Goal: Task Accomplishment & Management: Manage account settings

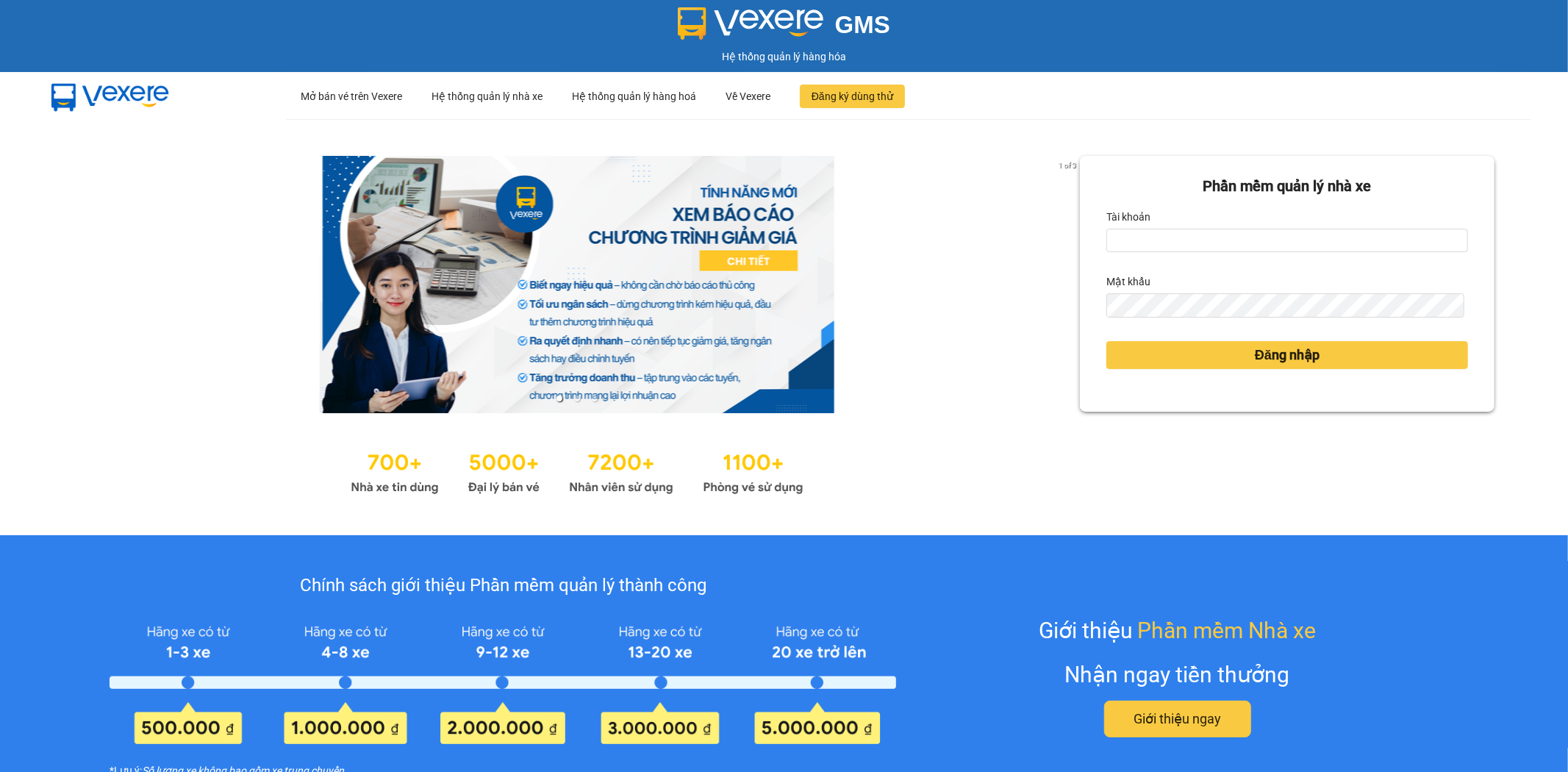
drag, startPoint x: 0, startPoint y: 0, endPoint x: 1116, endPoint y: 209, distance: 1135.4
click at [1116, 209] on label "Tài khoản" at bounding box center [1129, 217] width 45 height 24
click at [1116, 228] on input "Tài khoản" at bounding box center [1287, 240] width 362 height 24
click at [1138, 246] on input "Tài khoản" at bounding box center [1287, 240] width 362 height 24
type input "ntnanh.thoidai"
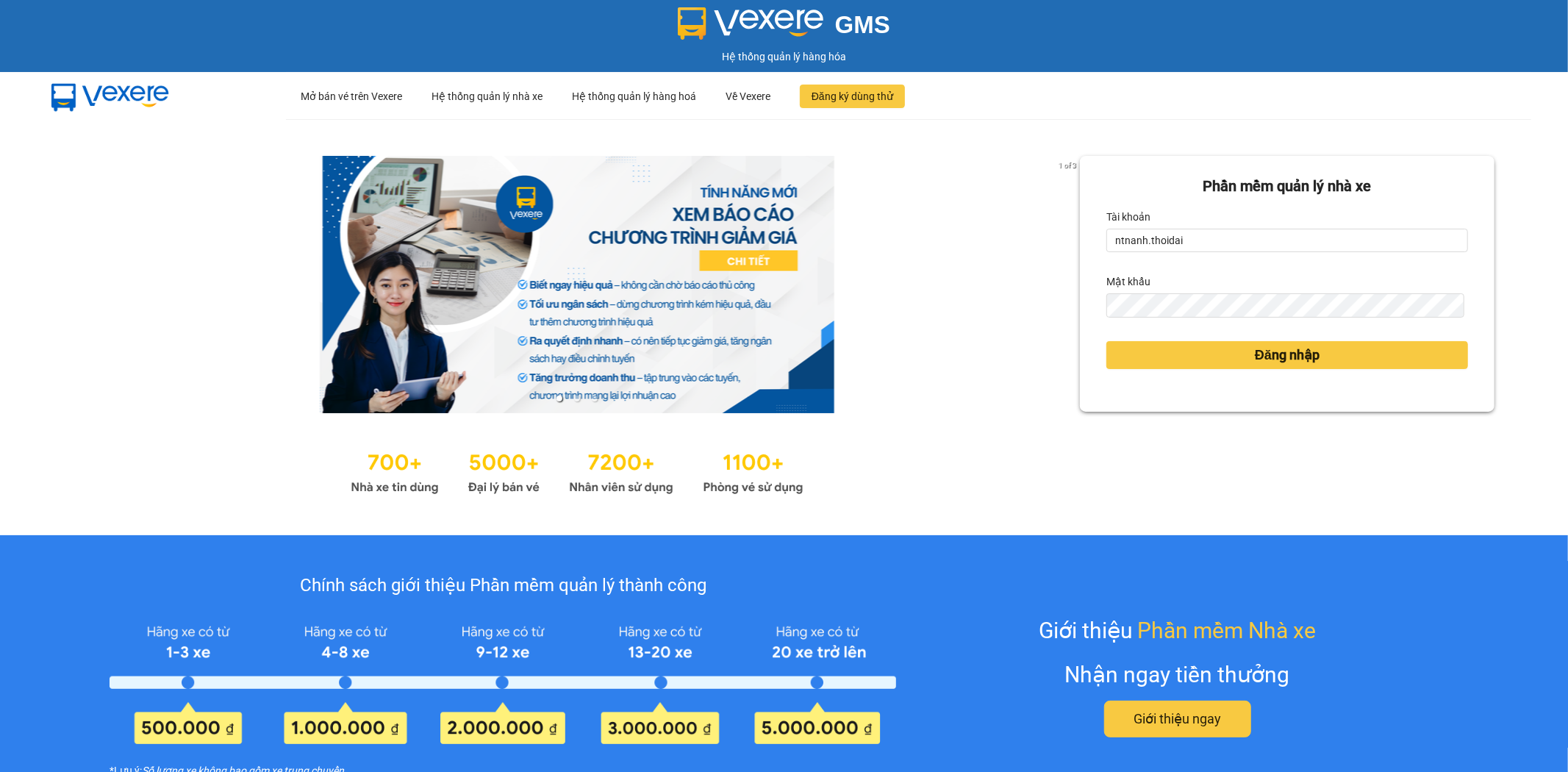
click at [1115, 318] on form "Phần mềm quản lý nhà xe Tài khoản ntnanh.thoidai Mật khẩu Đăng nhập" at bounding box center [1287, 284] width 362 height 218
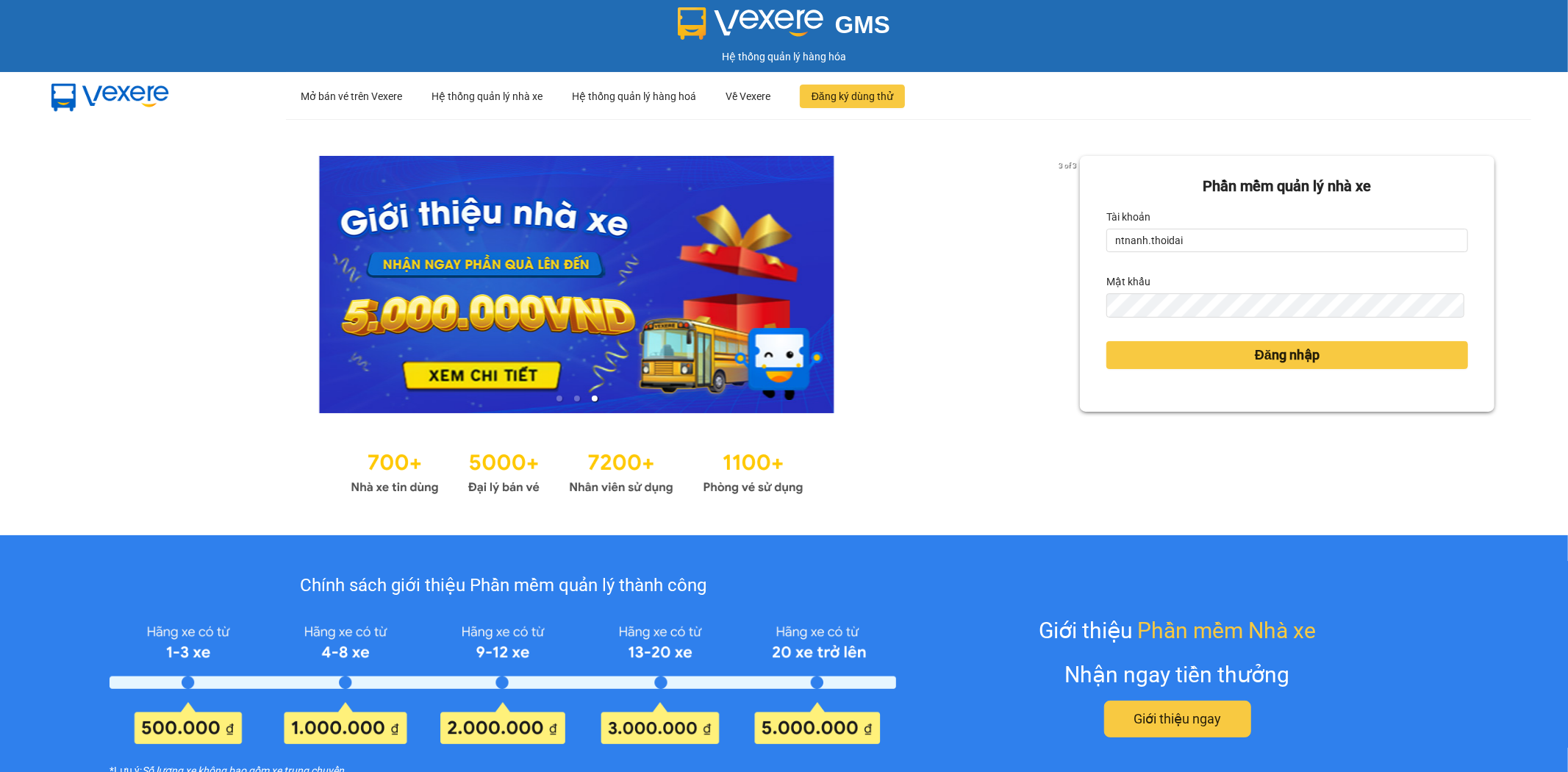
click at [1315, 371] on div "Đăng nhập" at bounding box center [1287, 355] width 362 height 40
click at [1317, 355] on button "Đăng nhập" at bounding box center [1287, 355] width 362 height 28
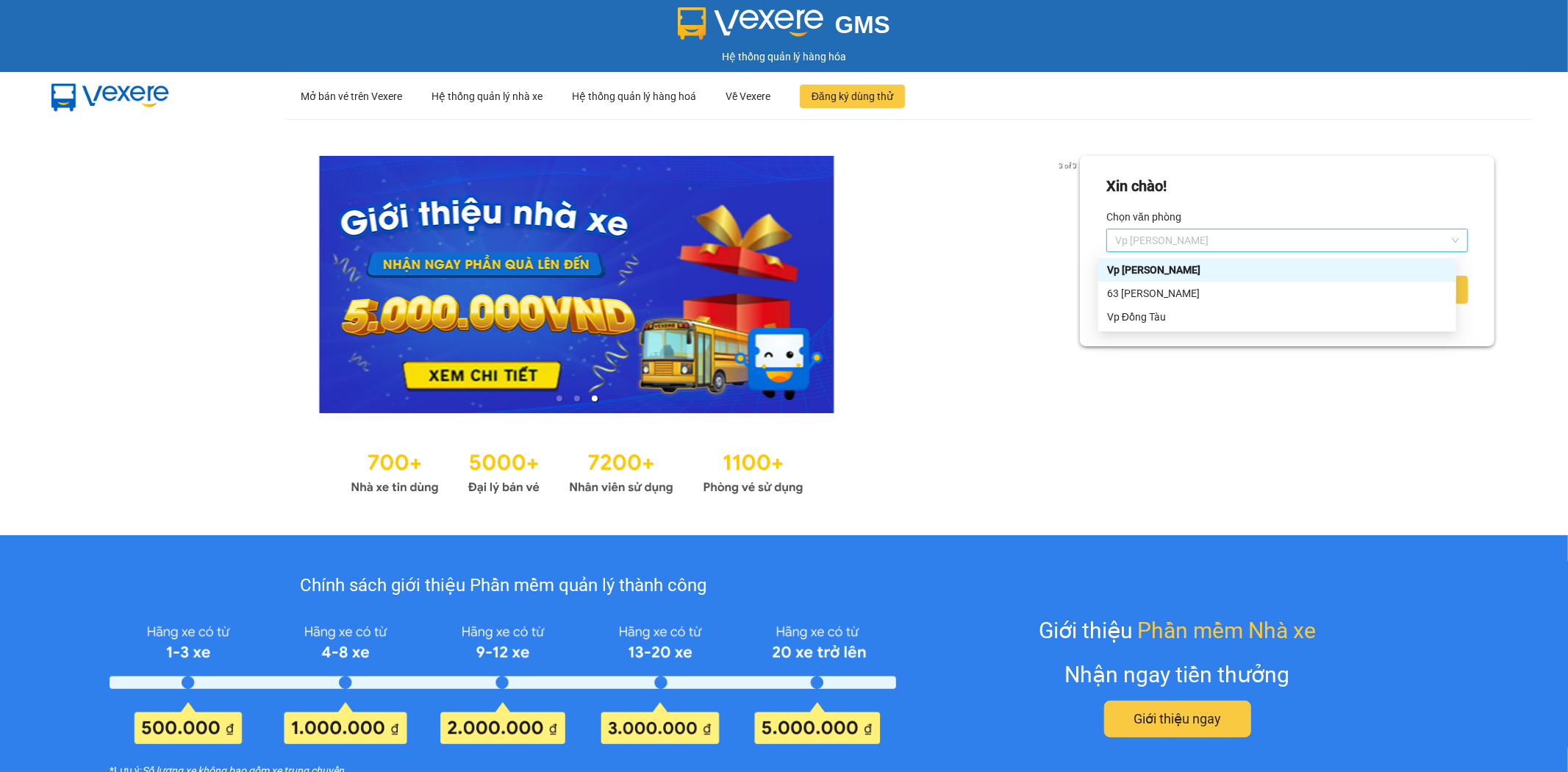
click at [1171, 233] on span "Vp [PERSON_NAME]" at bounding box center [1287, 240] width 344 height 22
click at [1151, 319] on div "Vp Đồng Tàu" at bounding box center [1277, 318] width 340 height 16
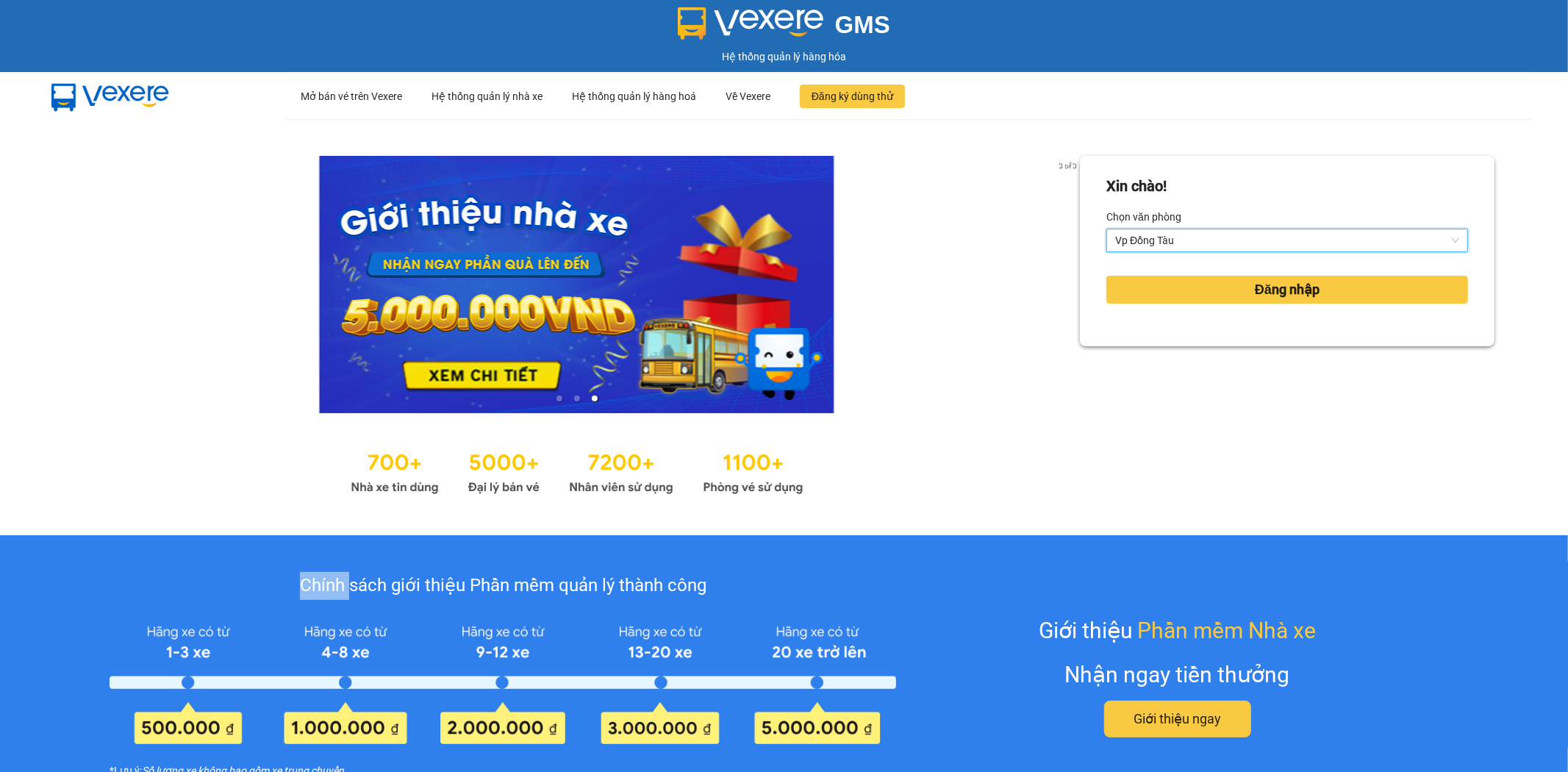
click at [1151, 319] on form "Xin chào! Chọn văn phòng 130299 Vp Đồng Tàu Đăng nhập" at bounding box center [1287, 251] width 362 height 153
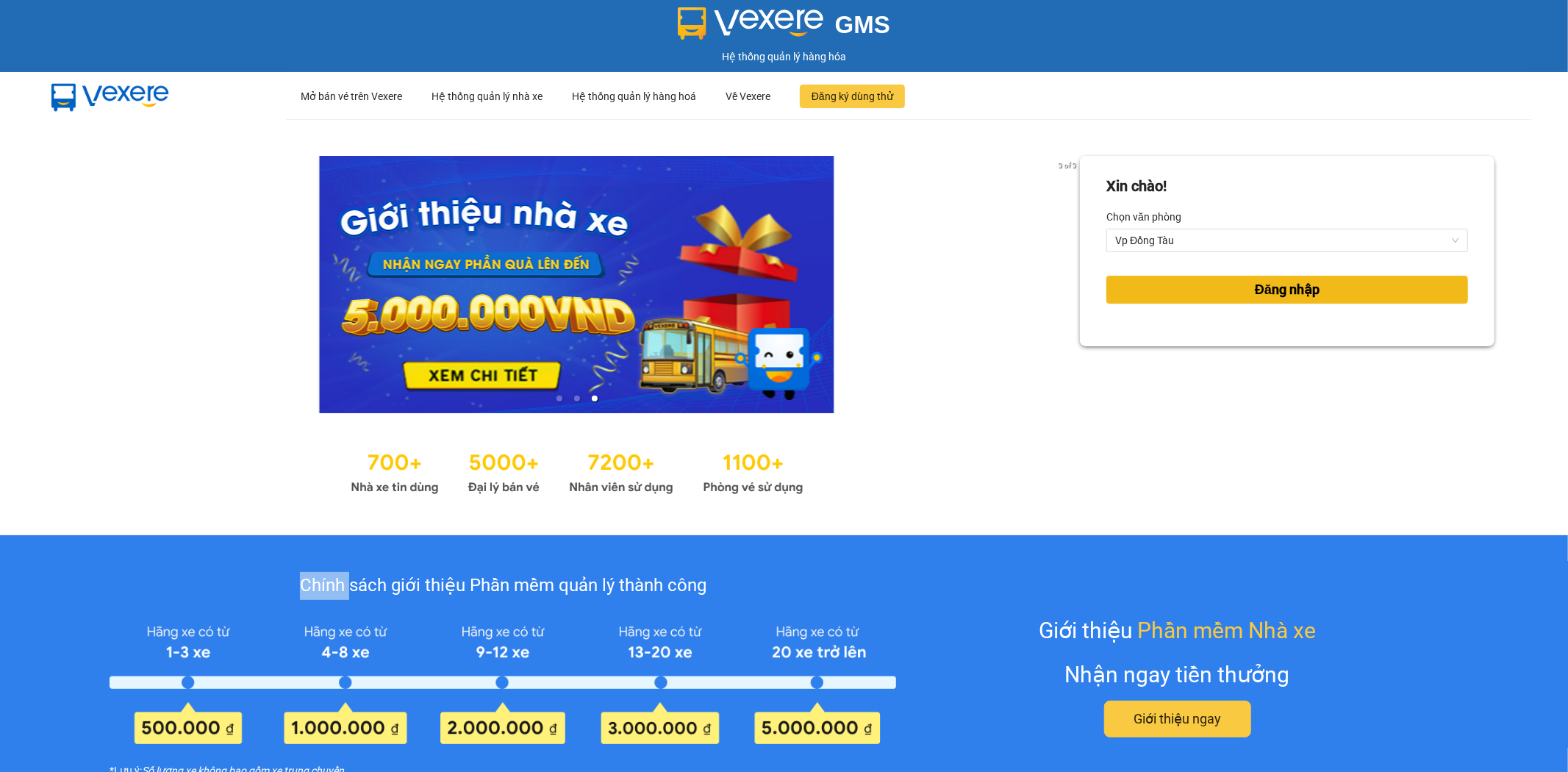
click at [1156, 299] on button "Đăng nhập" at bounding box center [1287, 290] width 362 height 28
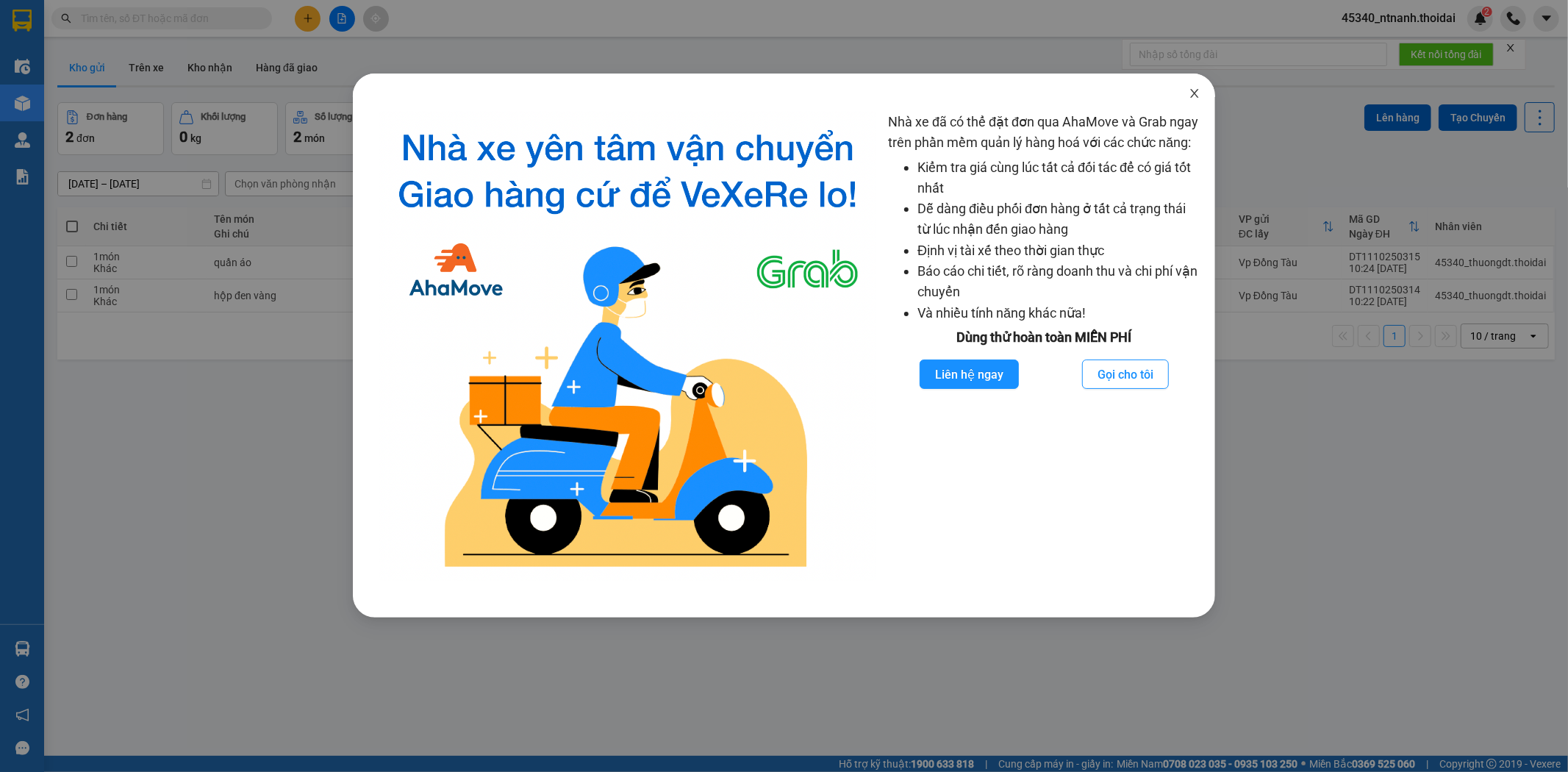
click at [1193, 82] on span "Close" at bounding box center [1195, 94] width 41 height 41
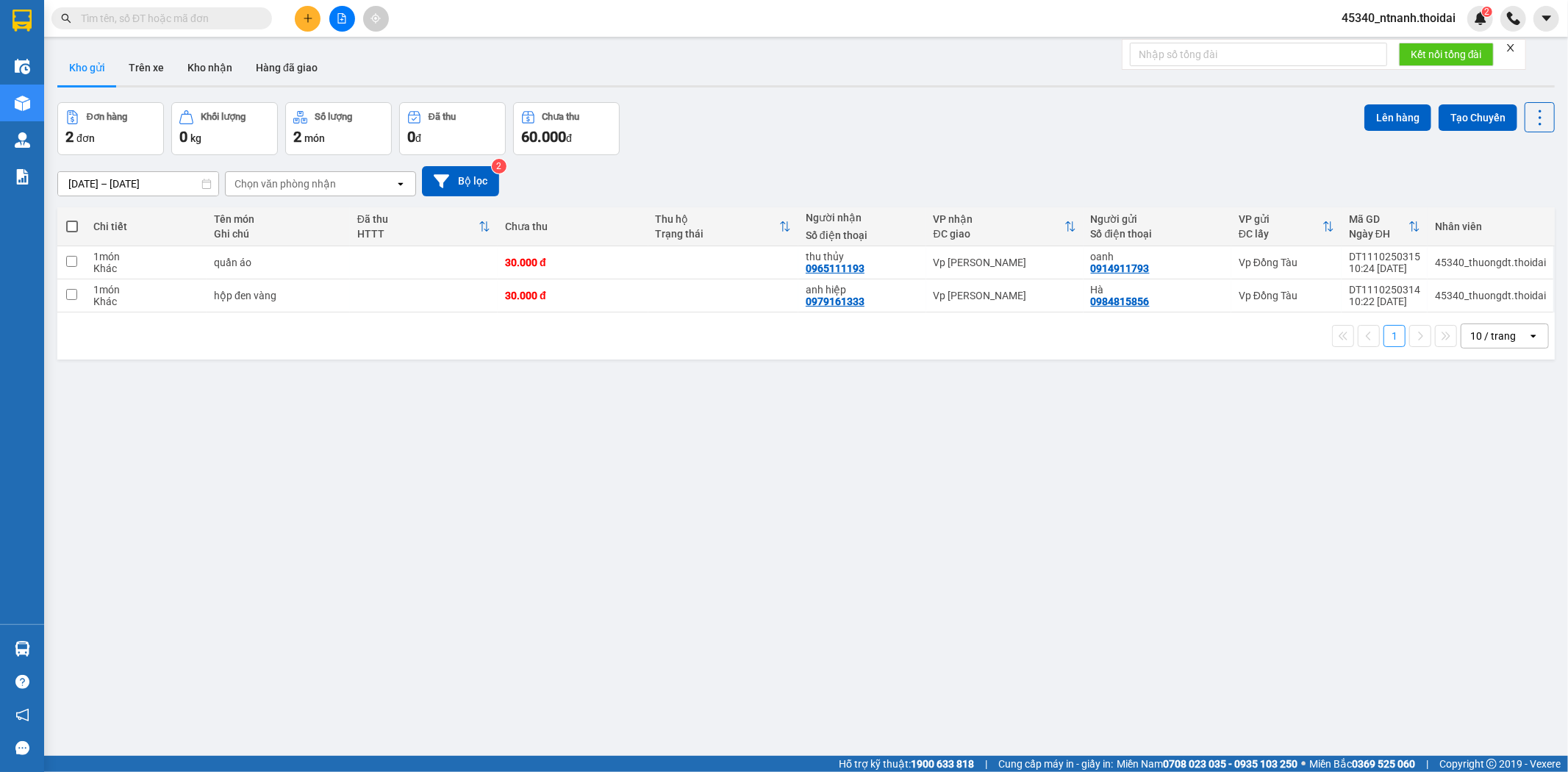
drag, startPoint x: 200, startPoint y: 63, endPoint x: 226, endPoint y: 28, distance: 43.6
click at [200, 63] on button "Kho nhận" at bounding box center [209, 68] width 68 height 35
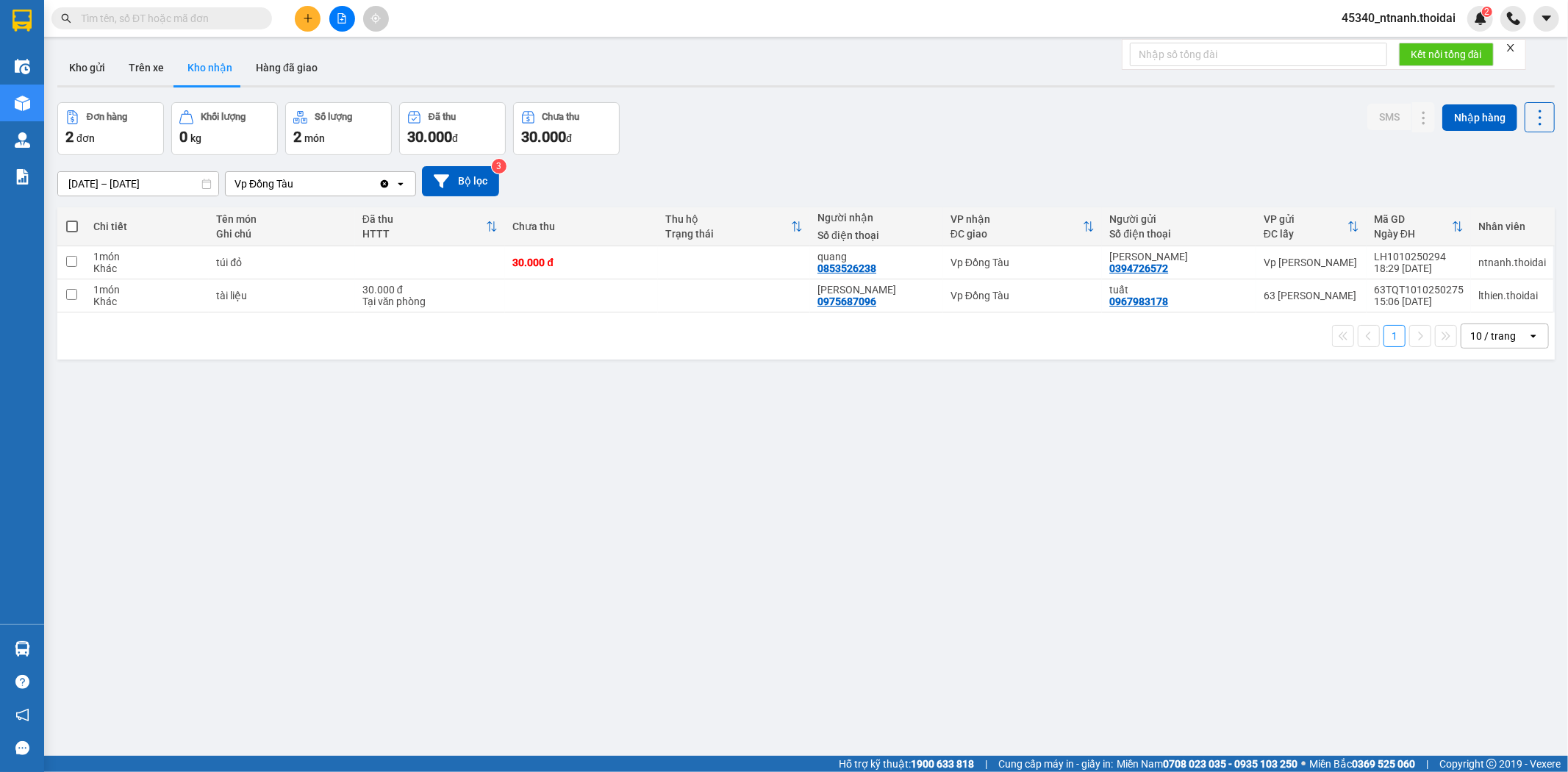
click at [209, 66] on button "Kho nhận" at bounding box center [209, 68] width 68 height 35
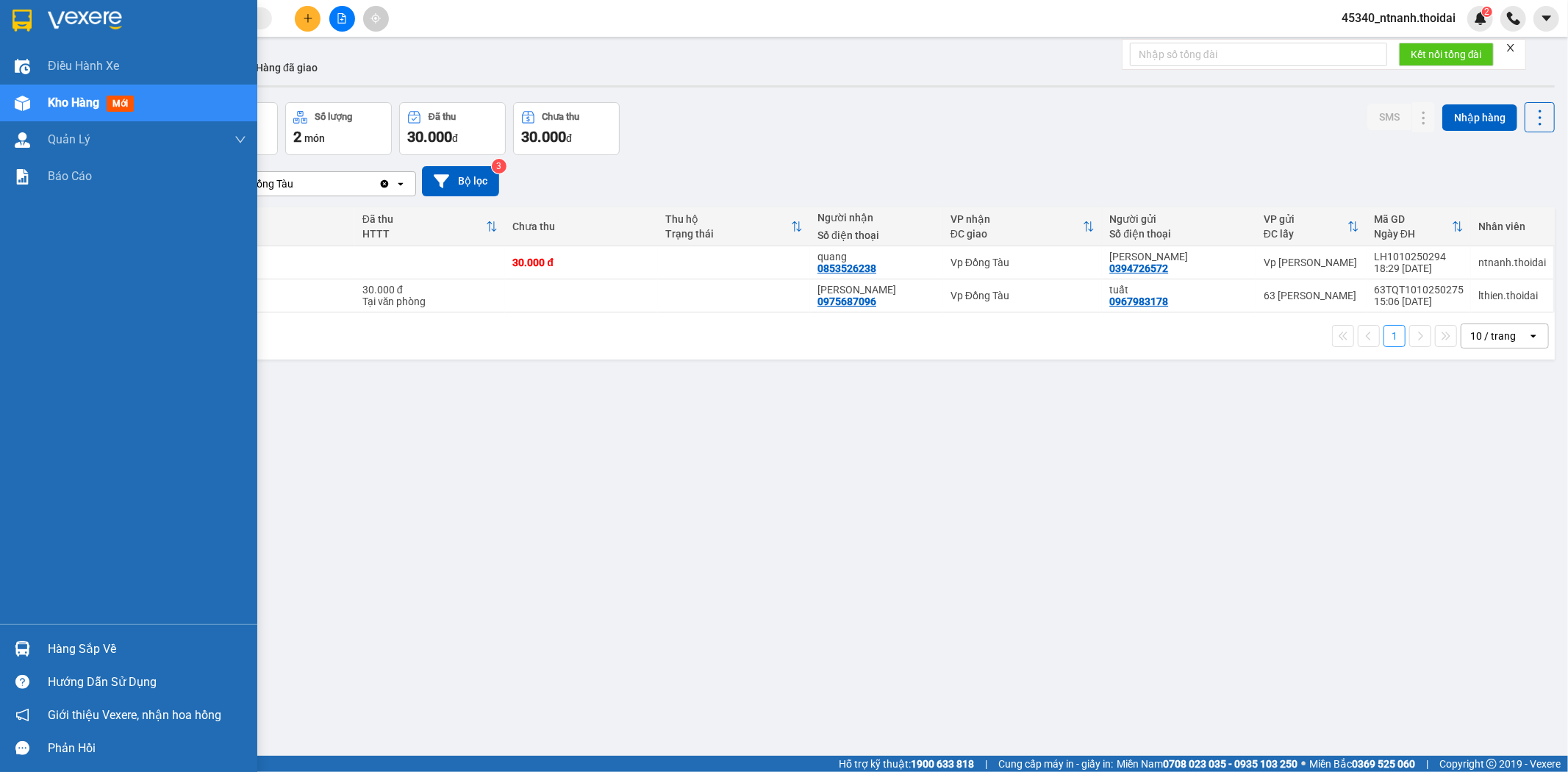
click at [92, 638] on div "Hàng sắp về" at bounding box center [147, 649] width 199 height 22
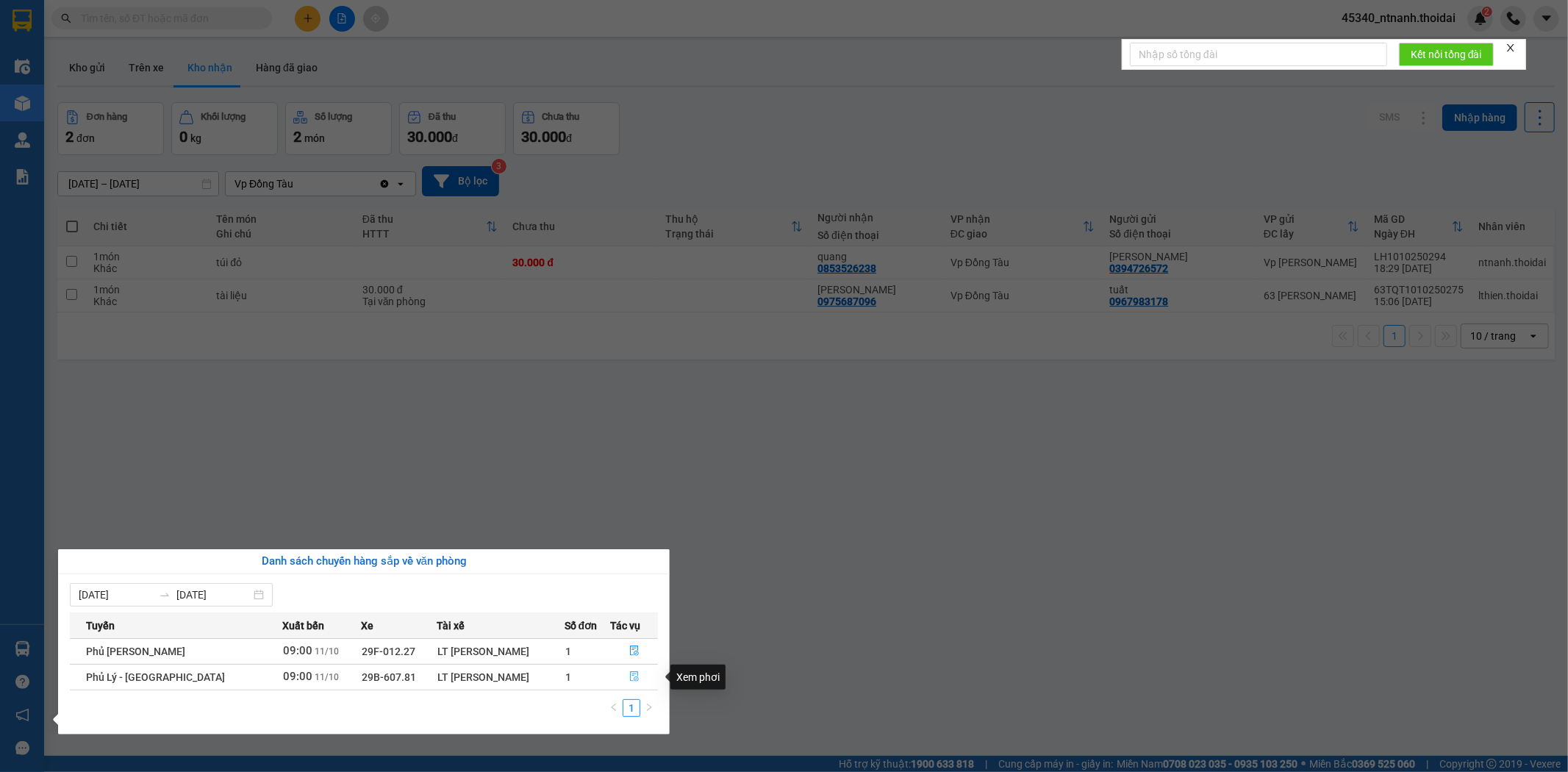
click at [622, 670] on button "button" at bounding box center [634, 677] width 47 height 24
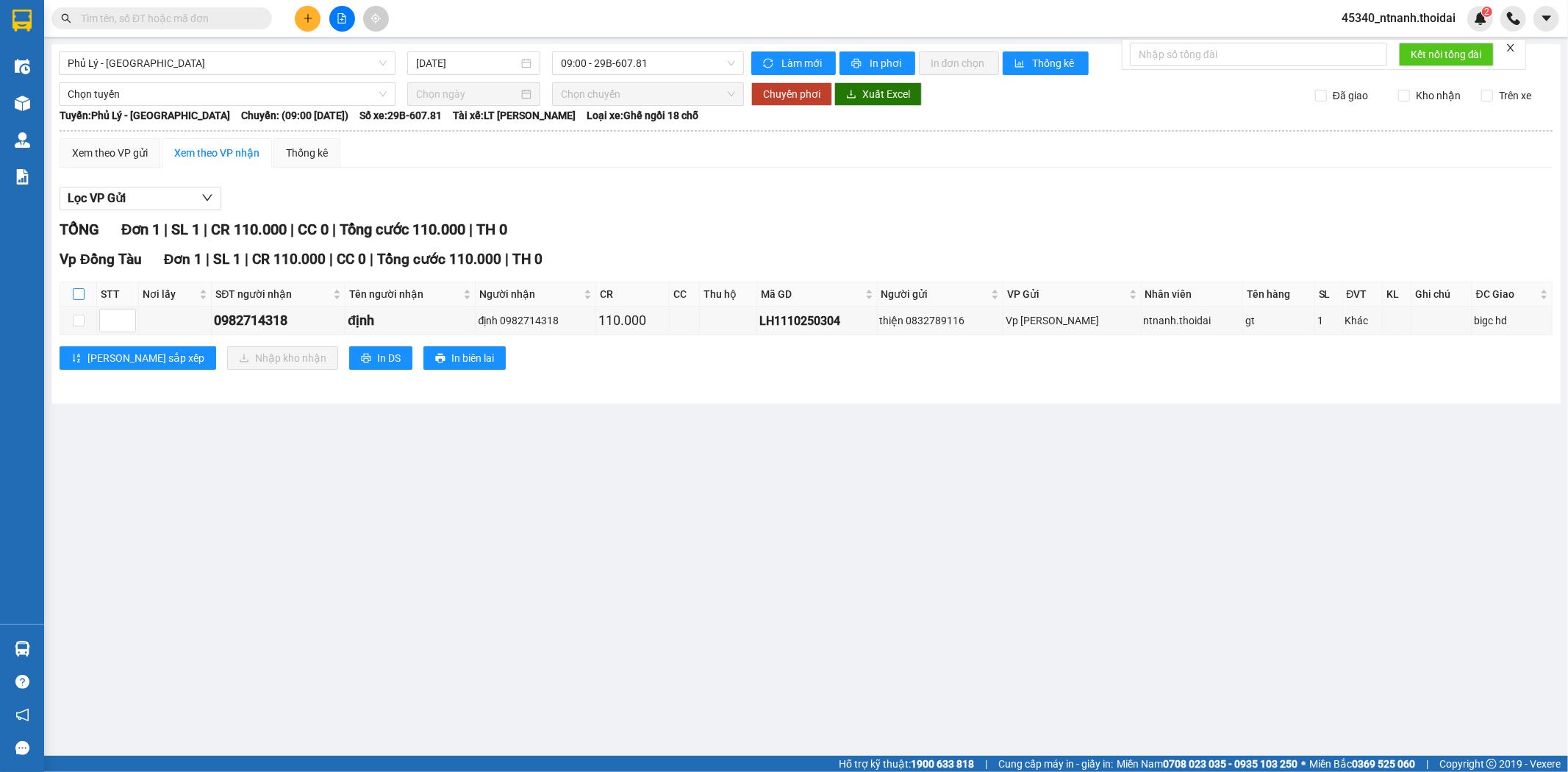
click at [73, 295] on input "checkbox" at bounding box center [78, 294] width 12 height 12
checkbox input "true"
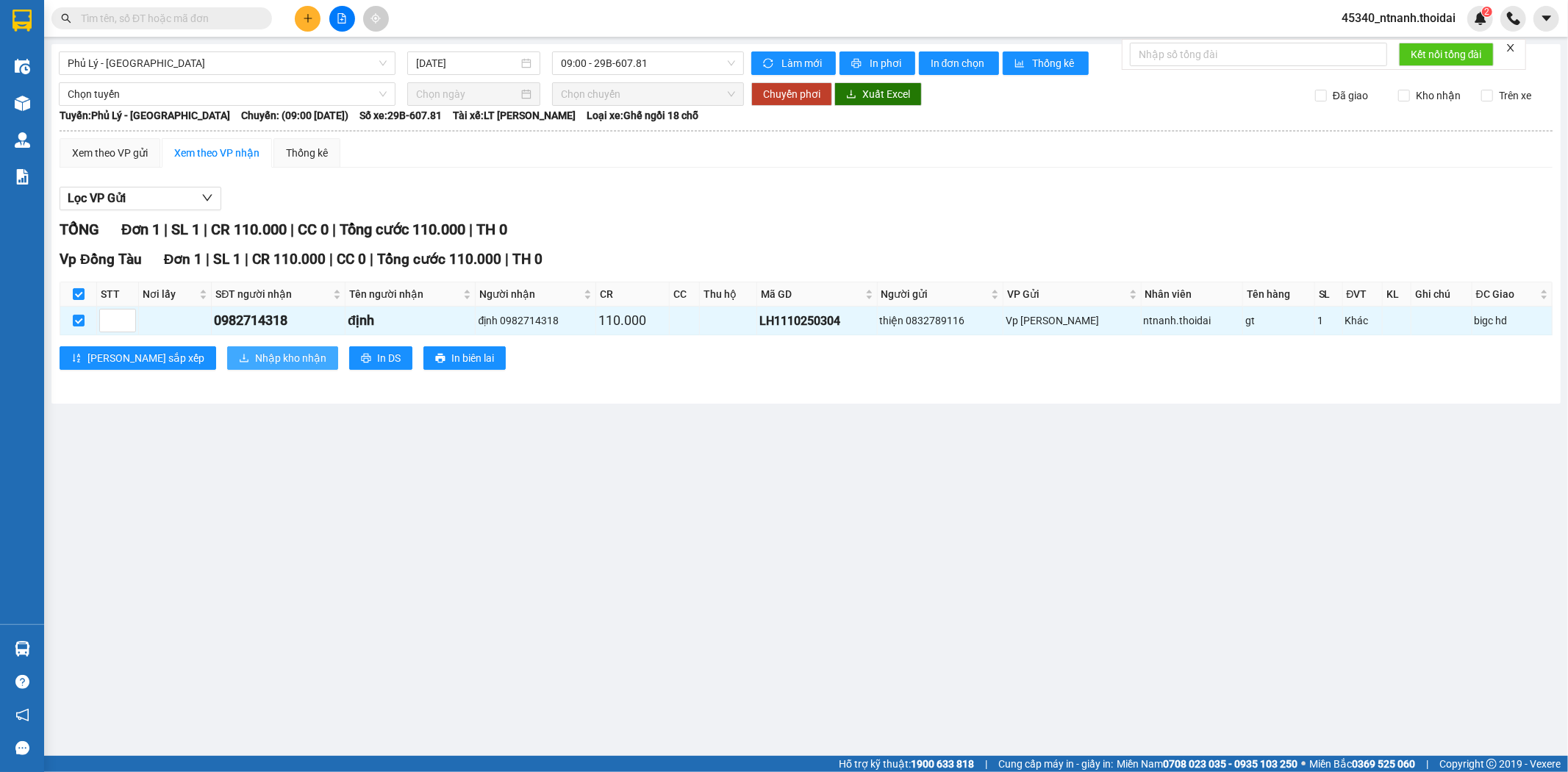
click at [255, 363] on span "Nhập kho nhận" at bounding box center [290, 359] width 72 height 16
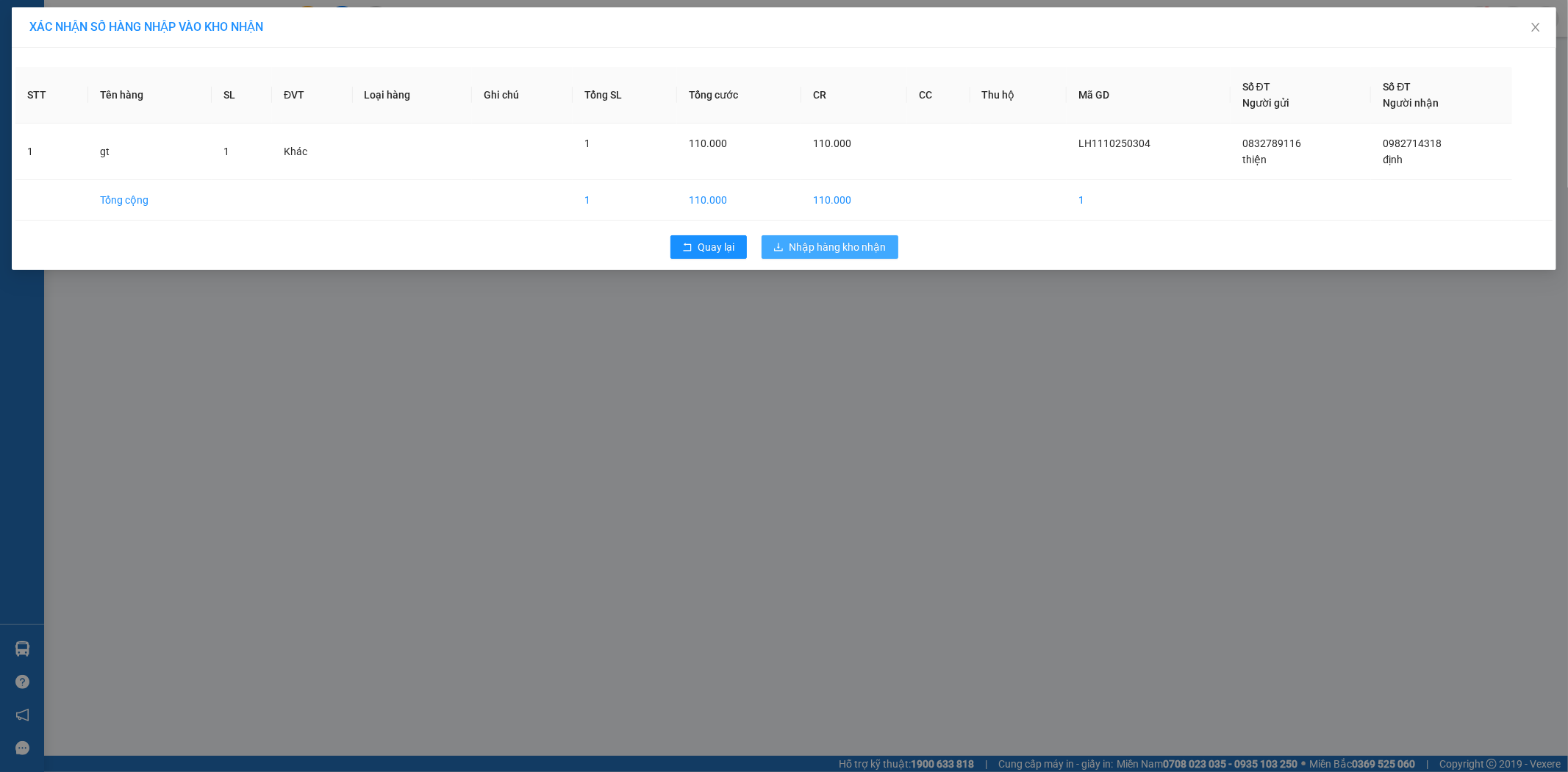
click at [835, 243] on span "Nhập hàng kho nhận" at bounding box center [838, 247] width 97 height 16
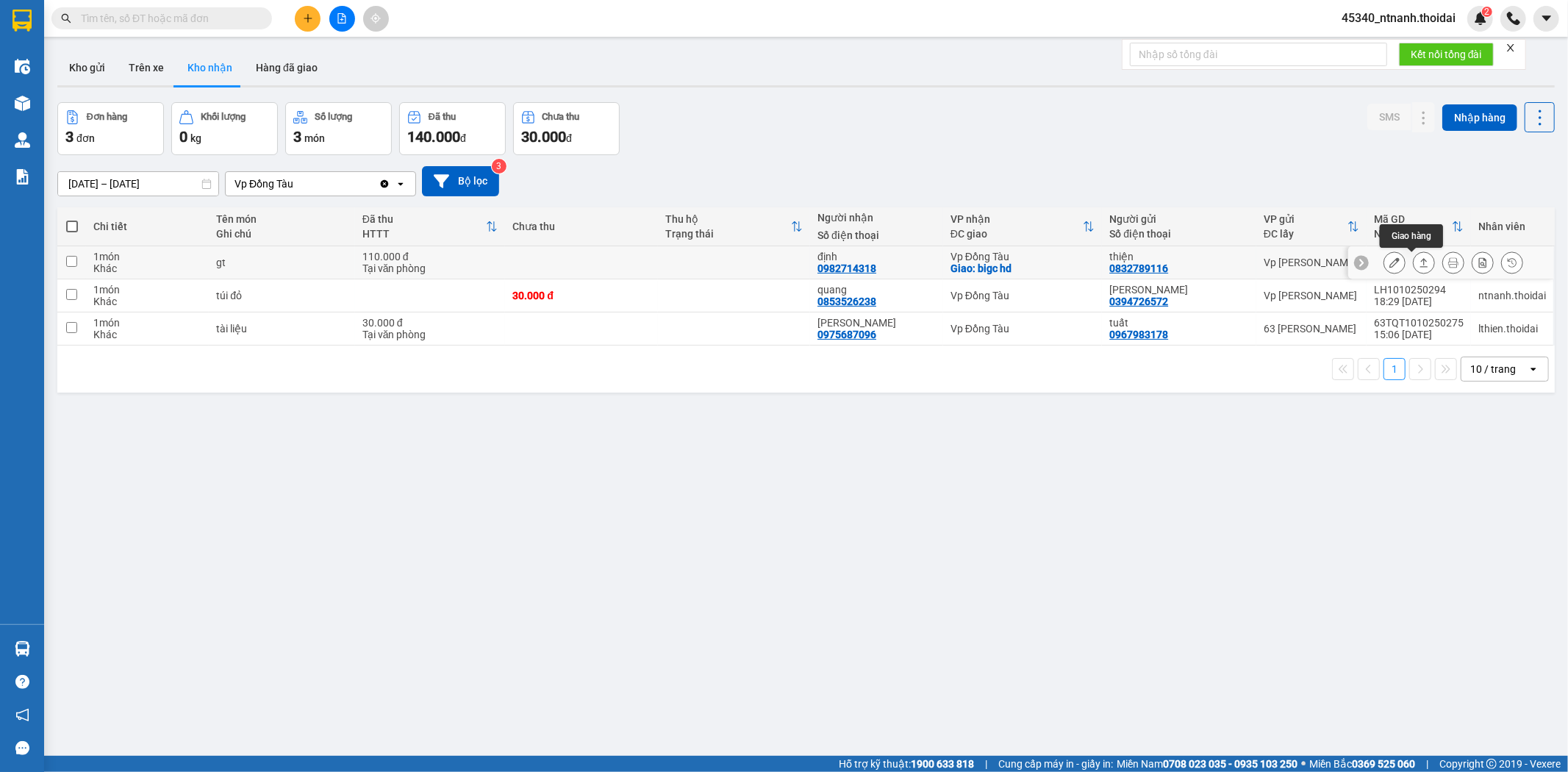
click at [1419, 268] on icon at bounding box center [1424, 262] width 10 height 10
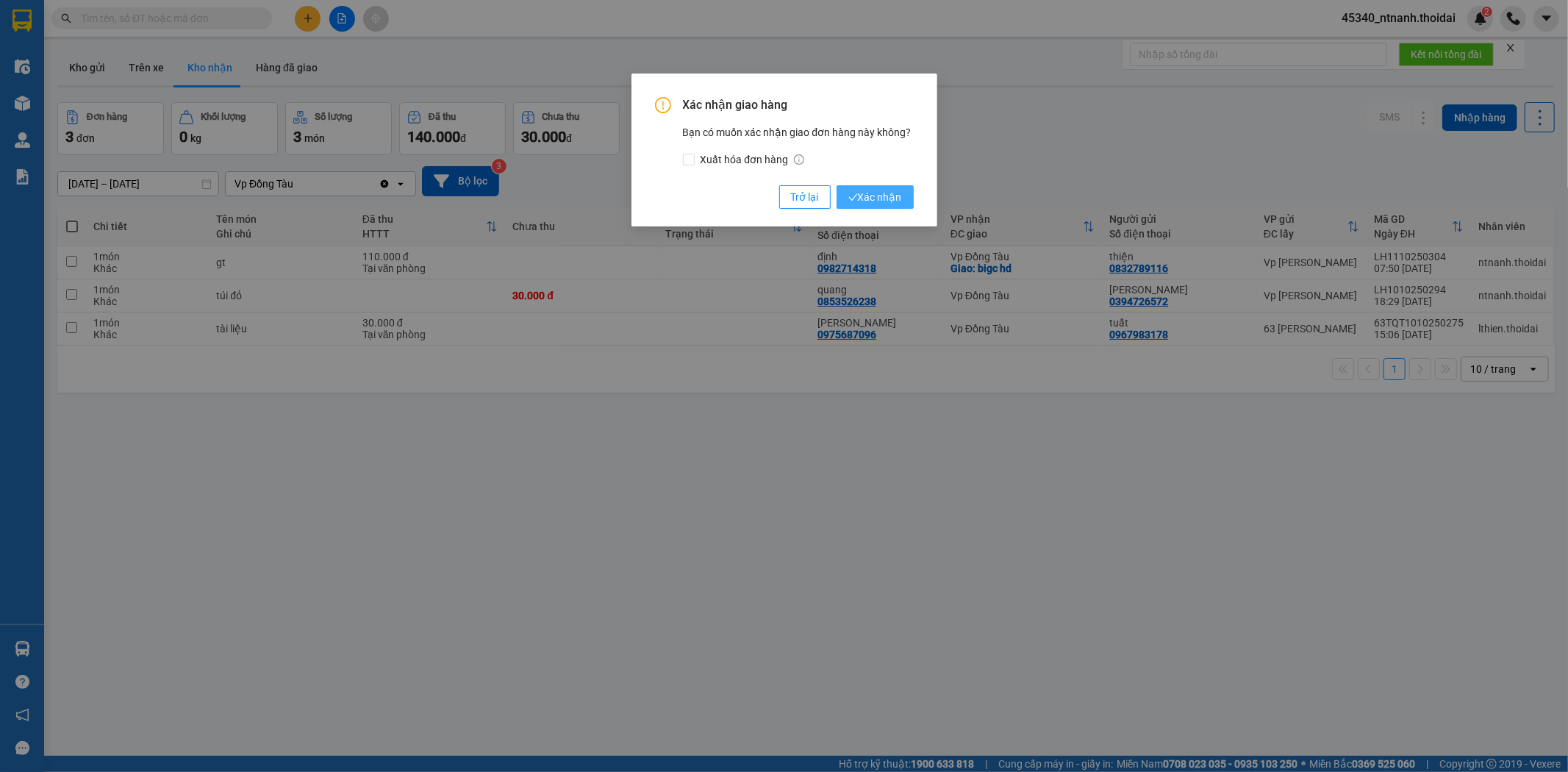
click at [861, 195] on span "Xác nhận" at bounding box center [875, 197] width 54 height 16
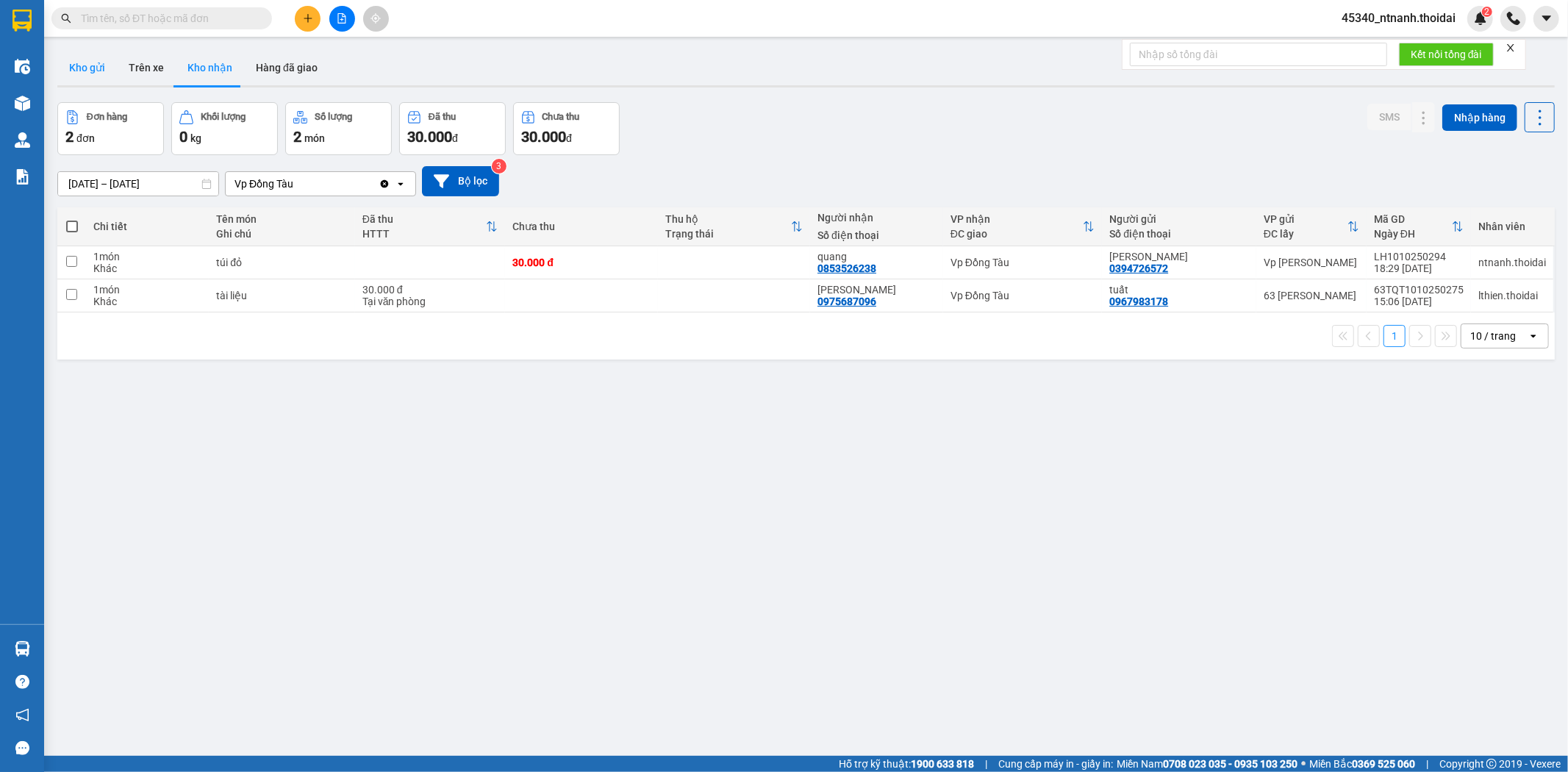
click at [101, 62] on button "Kho gửi" at bounding box center [87, 68] width 59 height 35
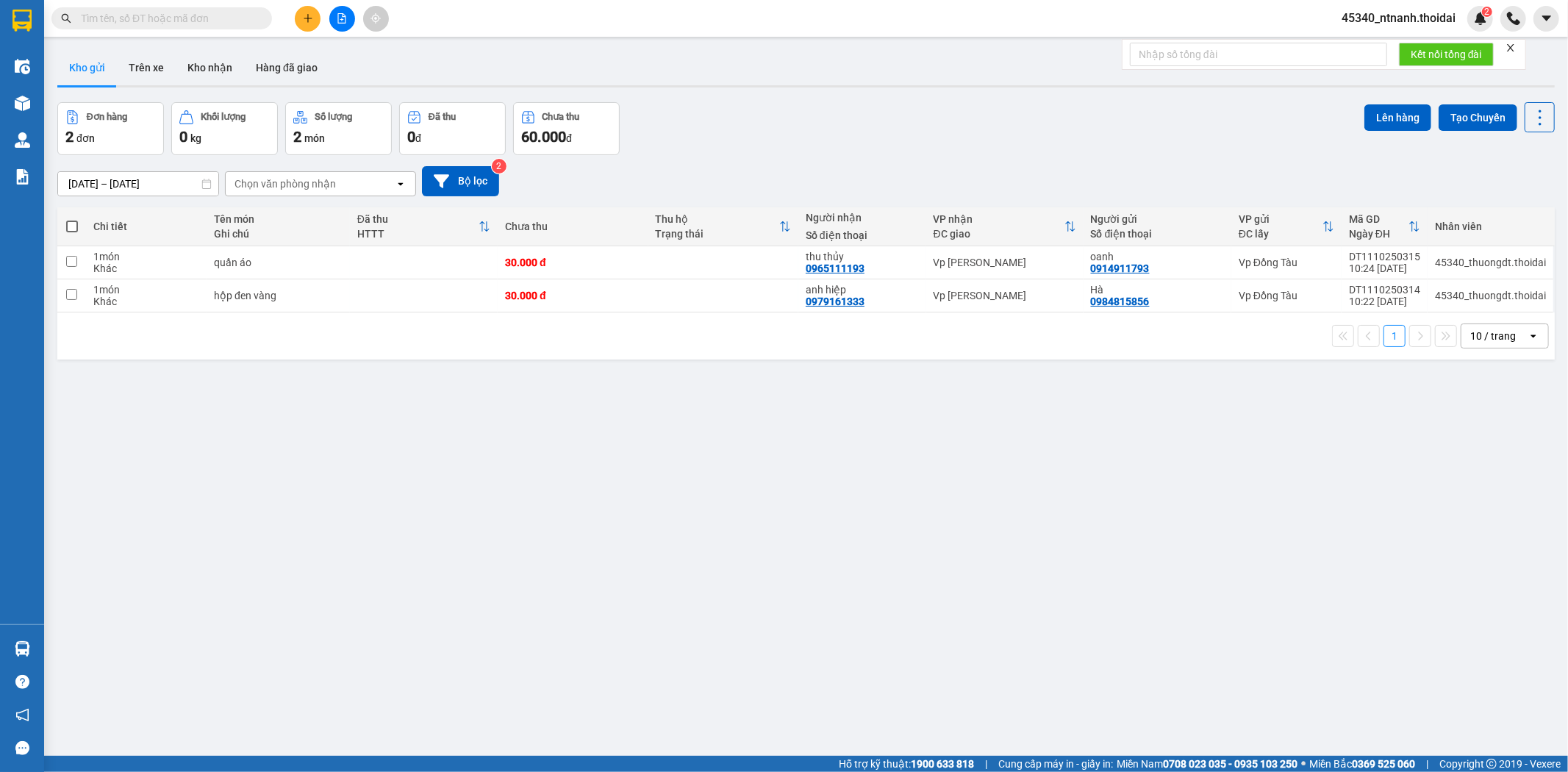
click at [1444, 26] on span "45340_ntnanh.thoidai" at bounding box center [1398, 18] width 138 height 18
click at [1423, 45] on span "Đăng xuất" at bounding box center [1405, 45] width 106 height 16
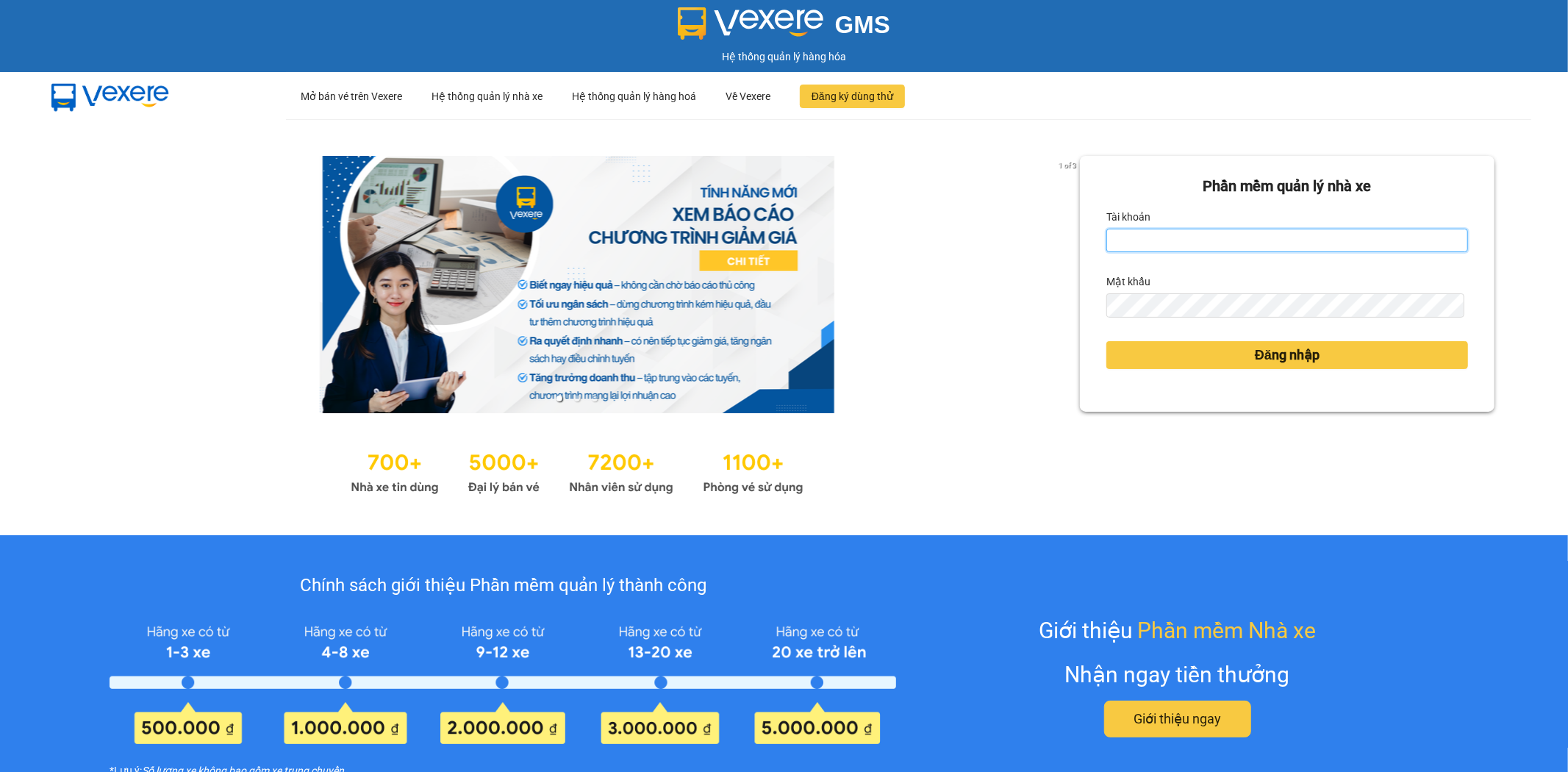
click at [1139, 240] on input "Tài khoản" at bounding box center [1287, 240] width 362 height 24
type input "ntnanh.thoidai"
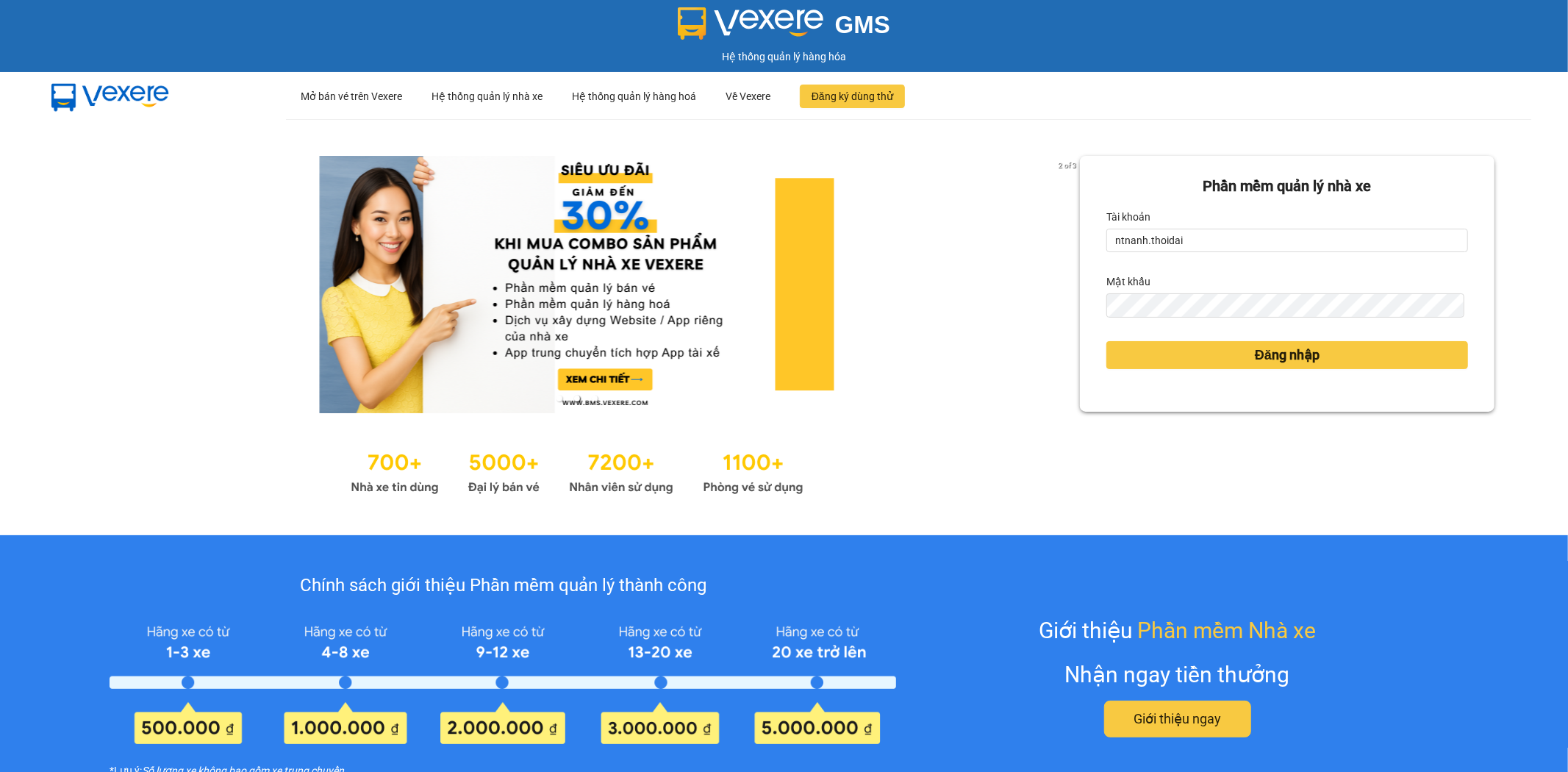
click at [1159, 340] on div "Đăng nhập" at bounding box center [1287, 355] width 362 height 40
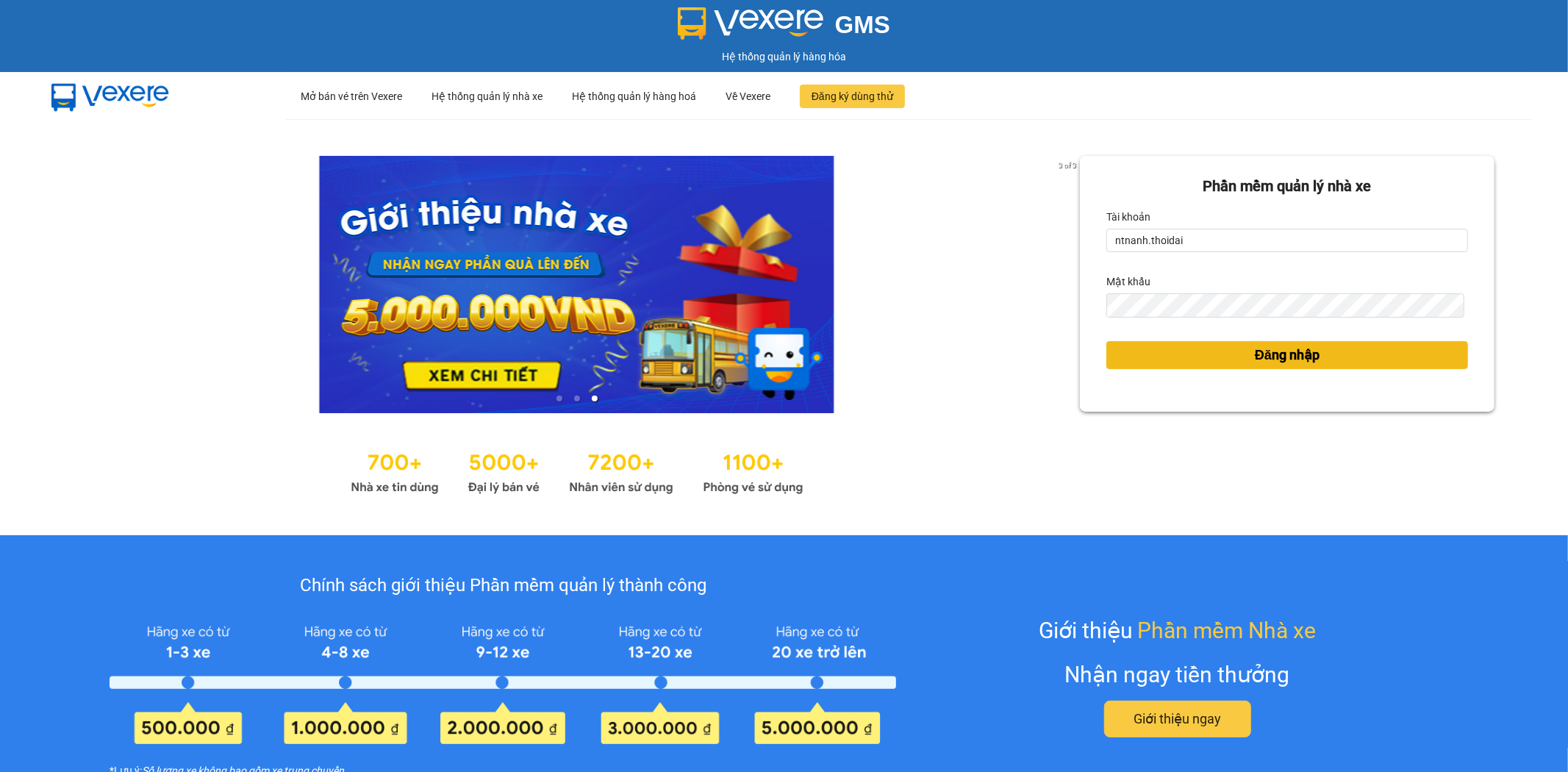
click at [1159, 347] on button "Đăng nhập" at bounding box center [1287, 355] width 362 height 28
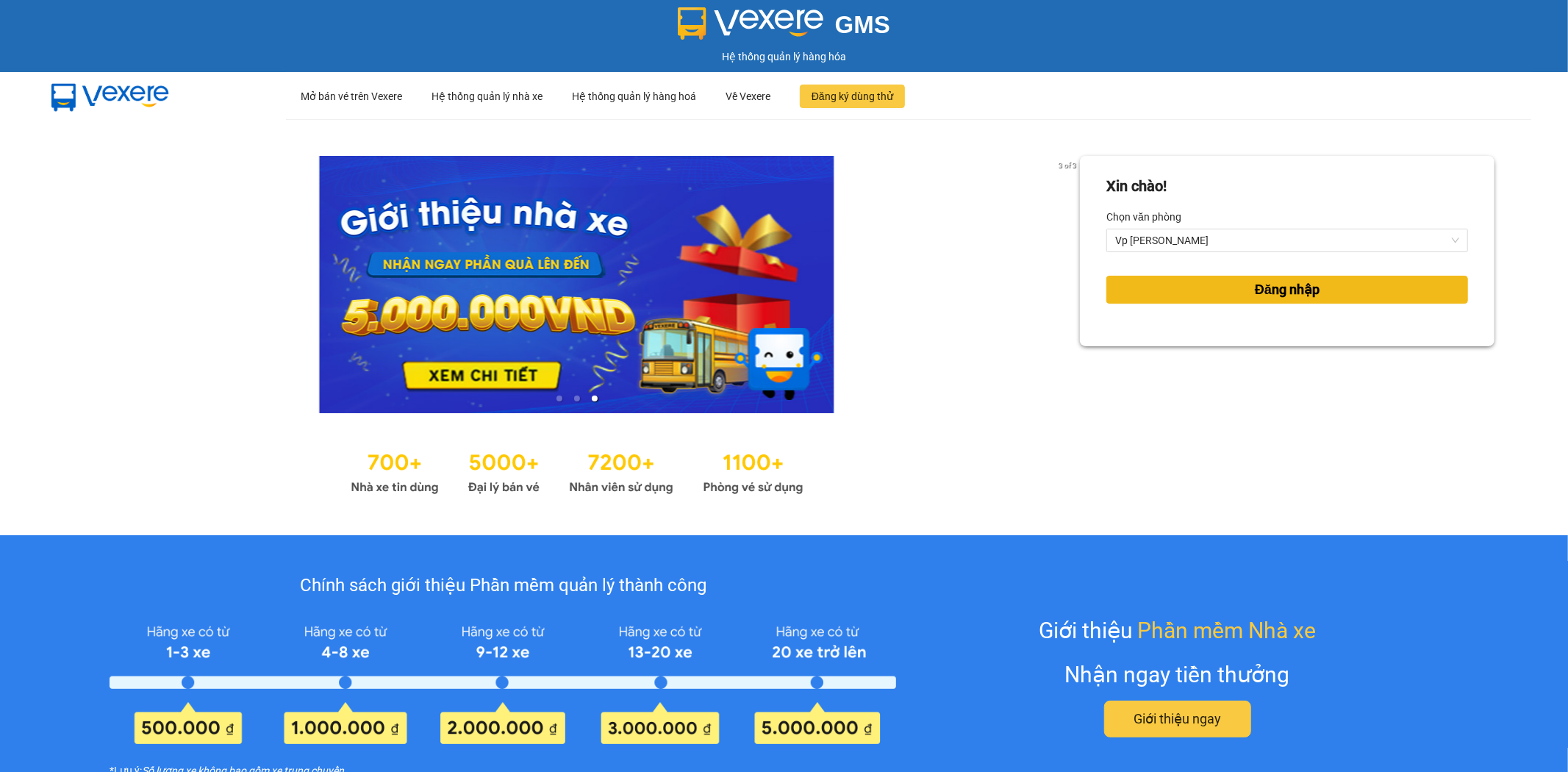
click at [1193, 283] on button "Đăng nhập" at bounding box center [1287, 290] width 362 height 28
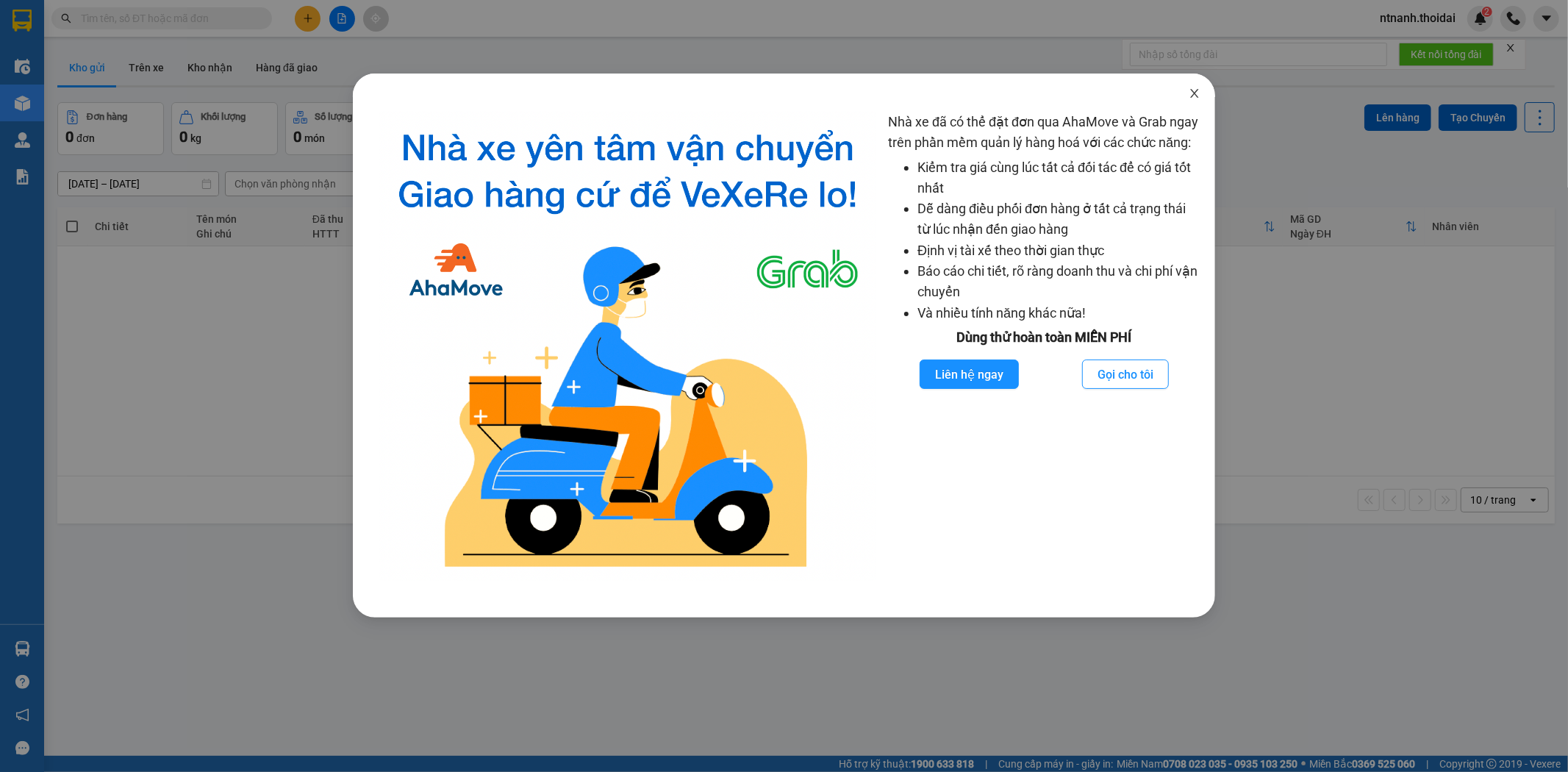
click at [1204, 92] on span "Close" at bounding box center [1195, 94] width 41 height 41
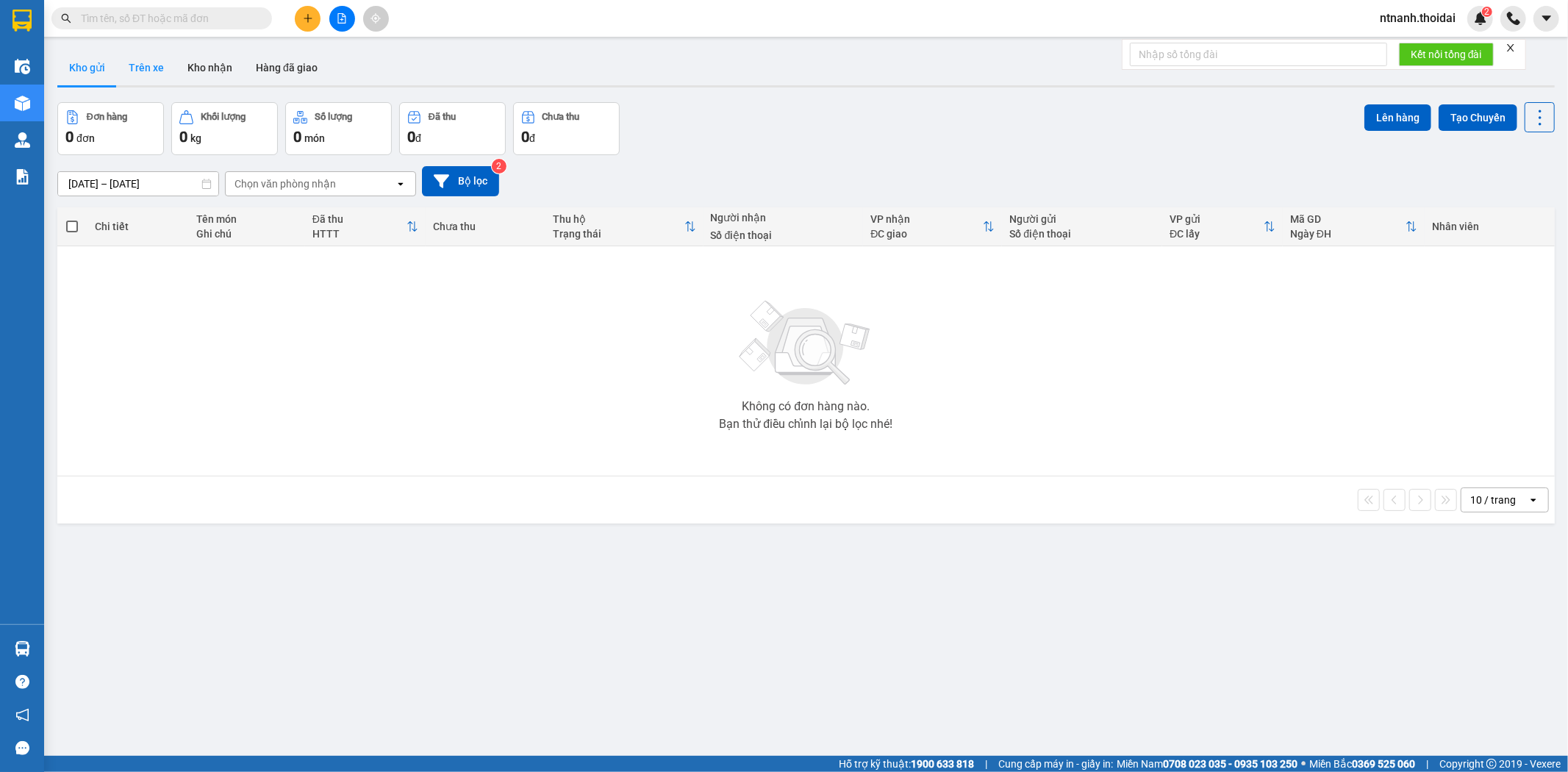
click at [154, 64] on button "Trên xe" at bounding box center [146, 68] width 59 height 35
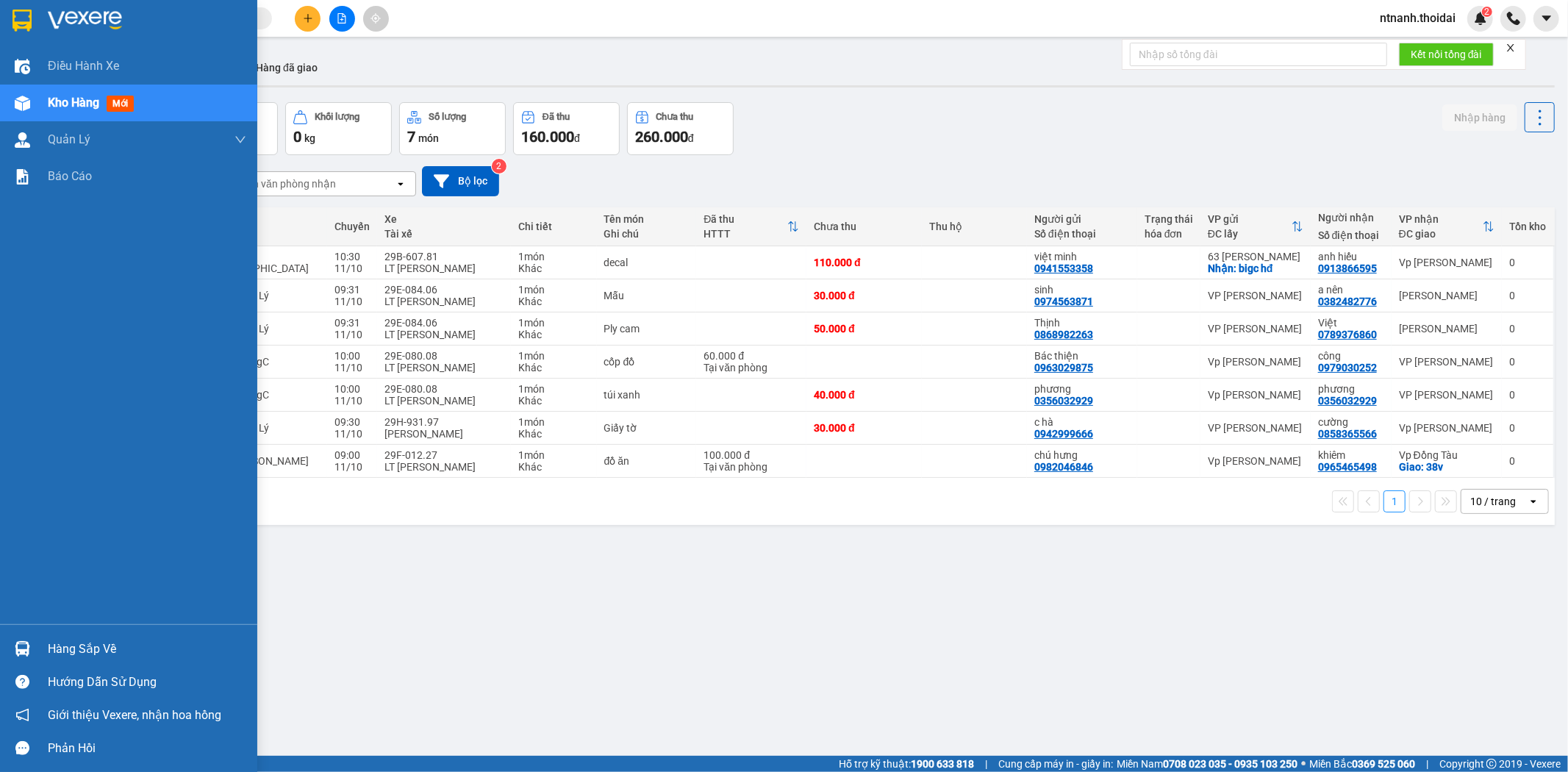
click at [99, 644] on div "Hàng sắp về" at bounding box center [147, 649] width 199 height 22
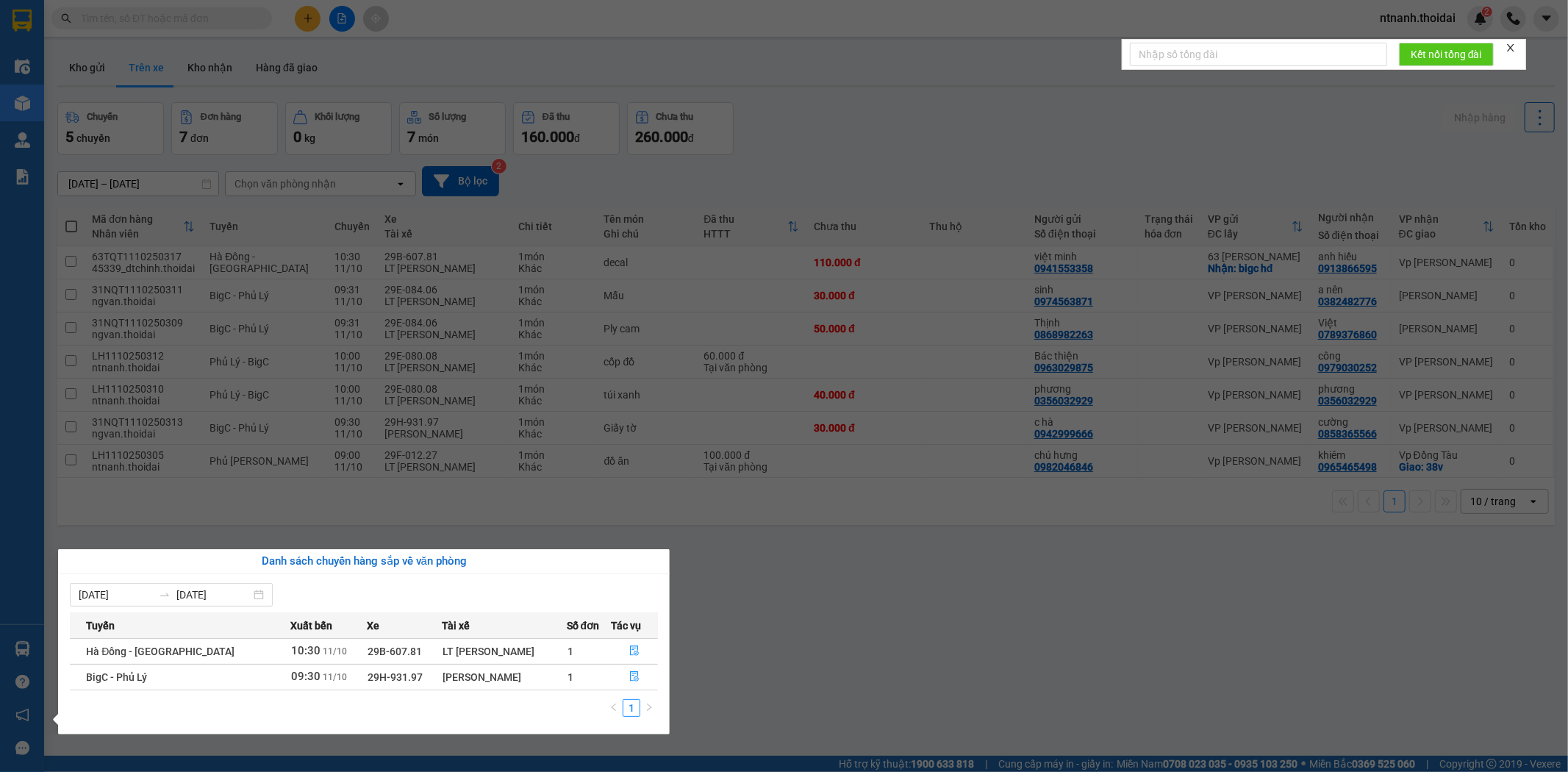
click at [857, 611] on section "Kết quả tìm kiếm ( 0 ) Bộ lọc No Data ntnanh.thoidai 2 Điều hành xe Kho hàng mớ…" at bounding box center [784, 386] width 1568 height 772
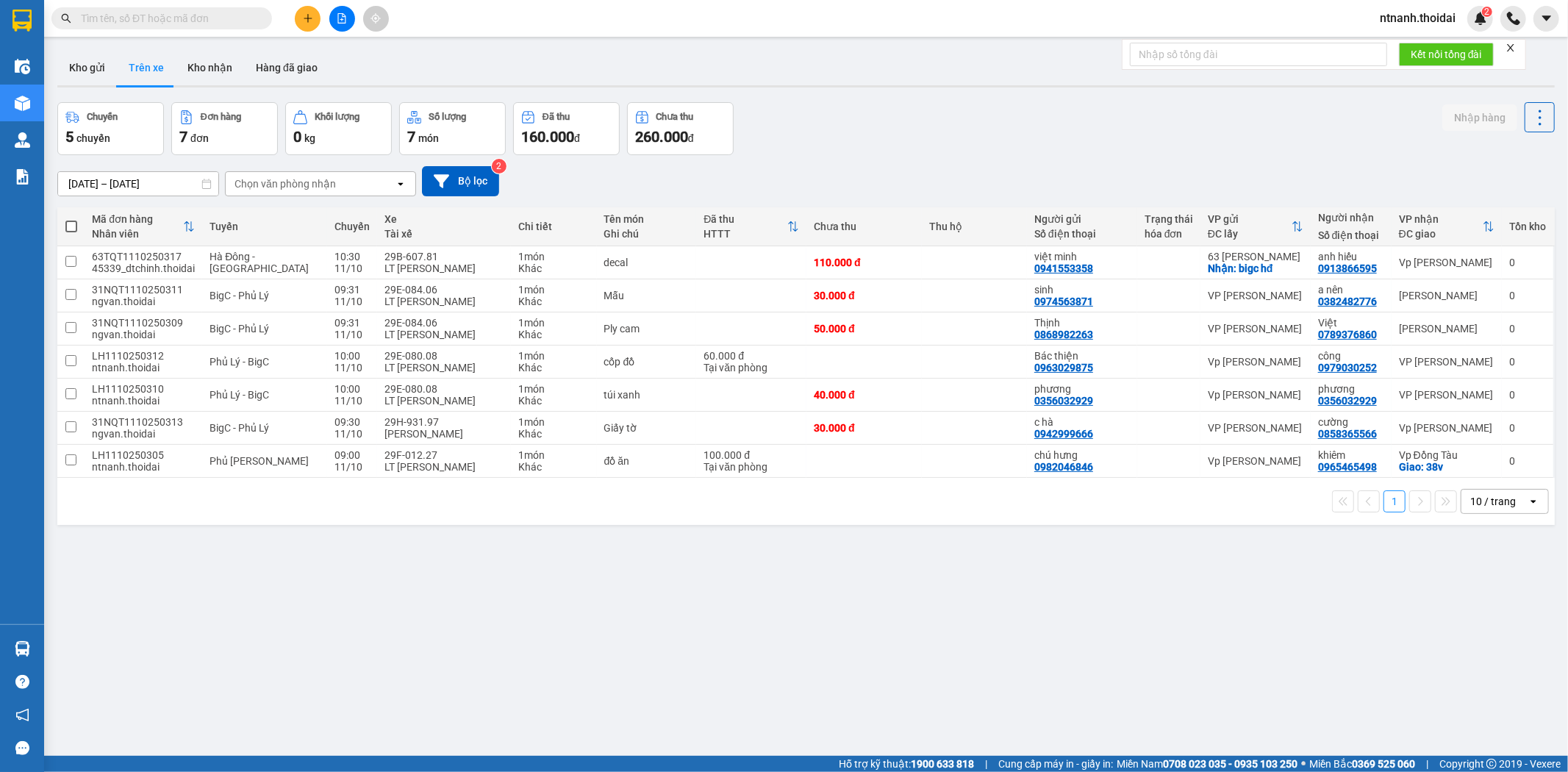
click at [150, 73] on button "Trên xe" at bounding box center [146, 68] width 59 height 35
click at [225, 73] on button "Kho nhận" at bounding box center [209, 68] width 68 height 35
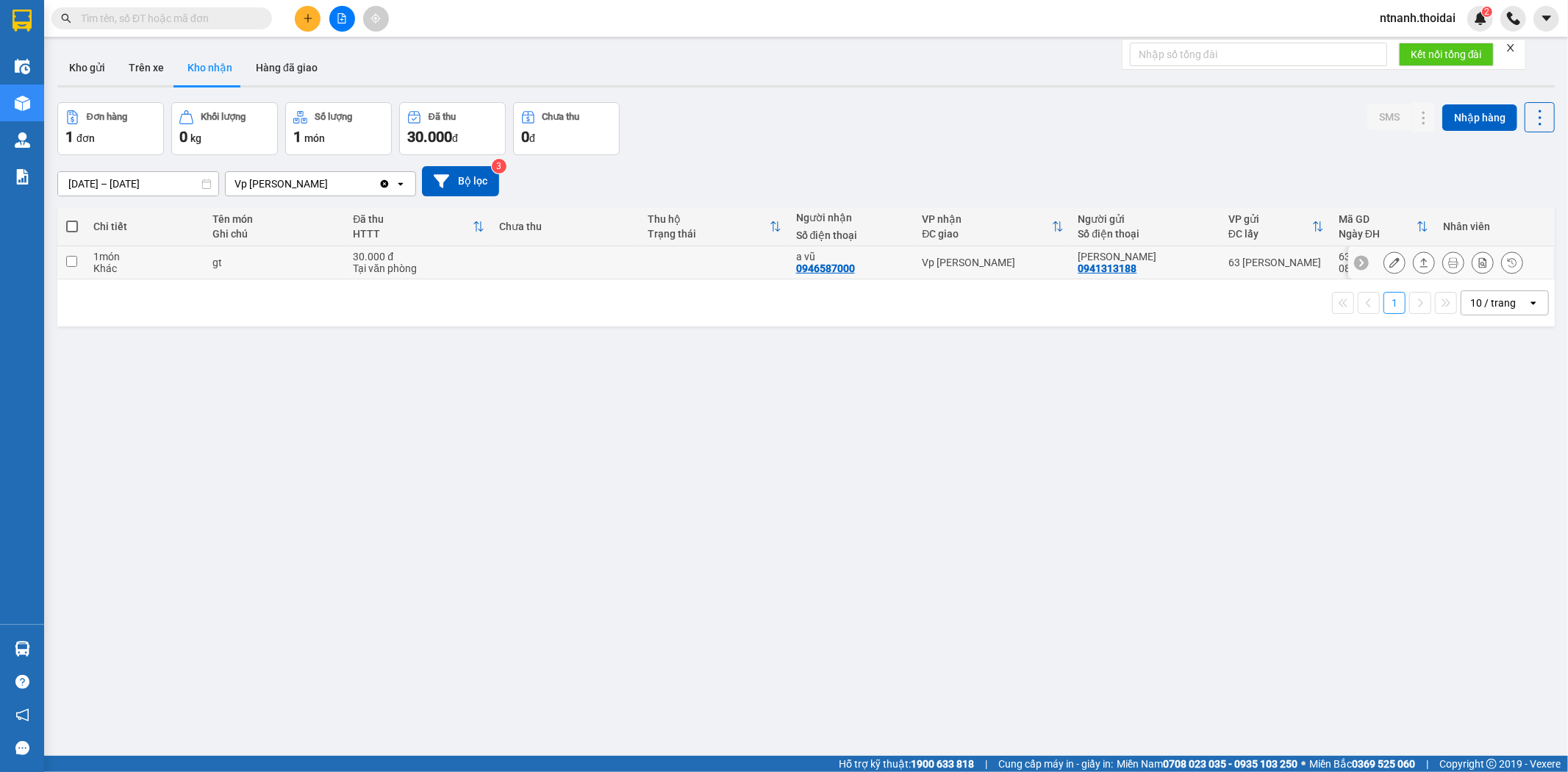
click at [1419, 262] on icon at bounding box center [1424, 262] width 10 height 10
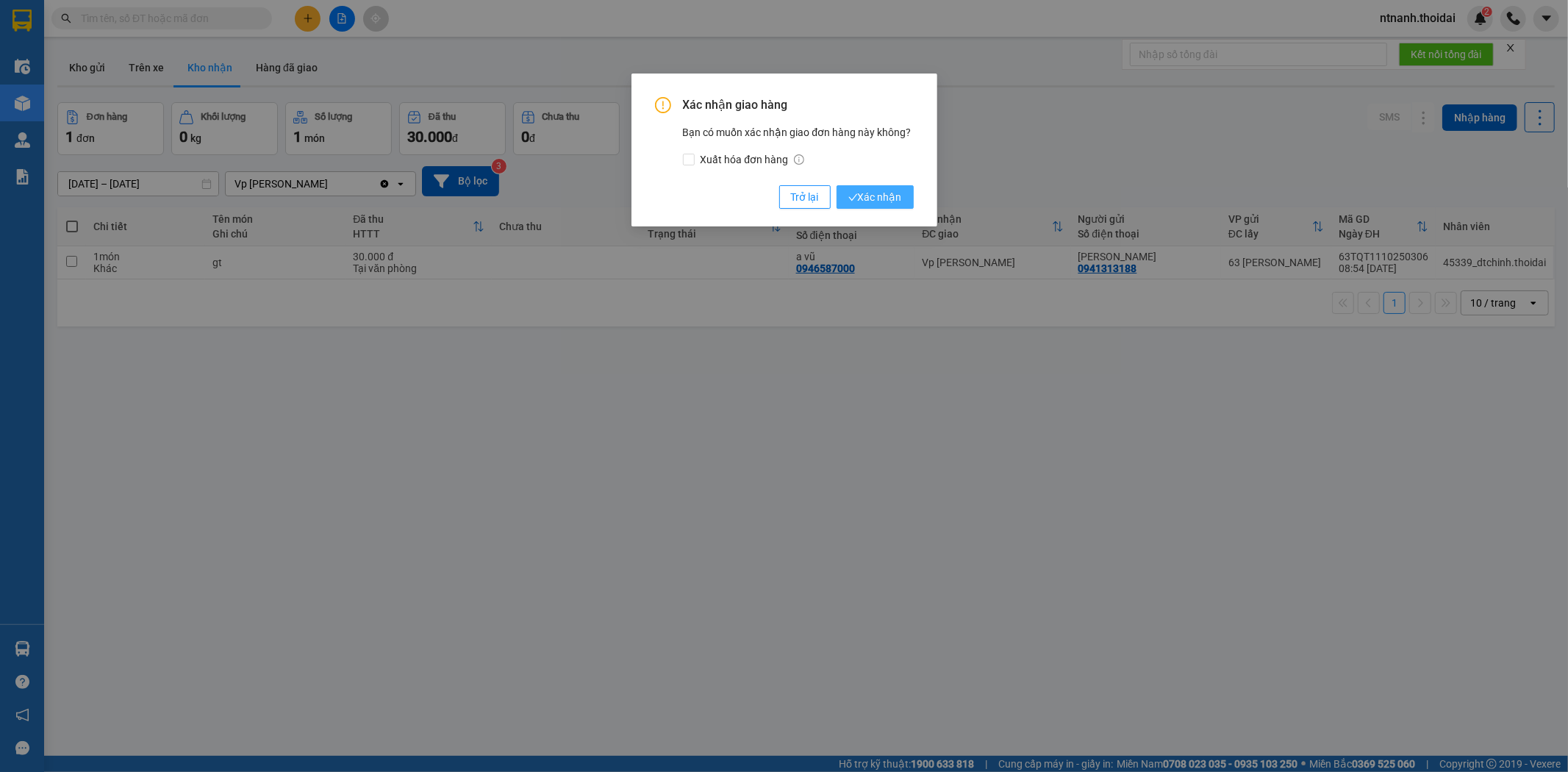
click at [871, 191] on span "Xác nhận" at bounding box center [875, 197] width 54 height 16
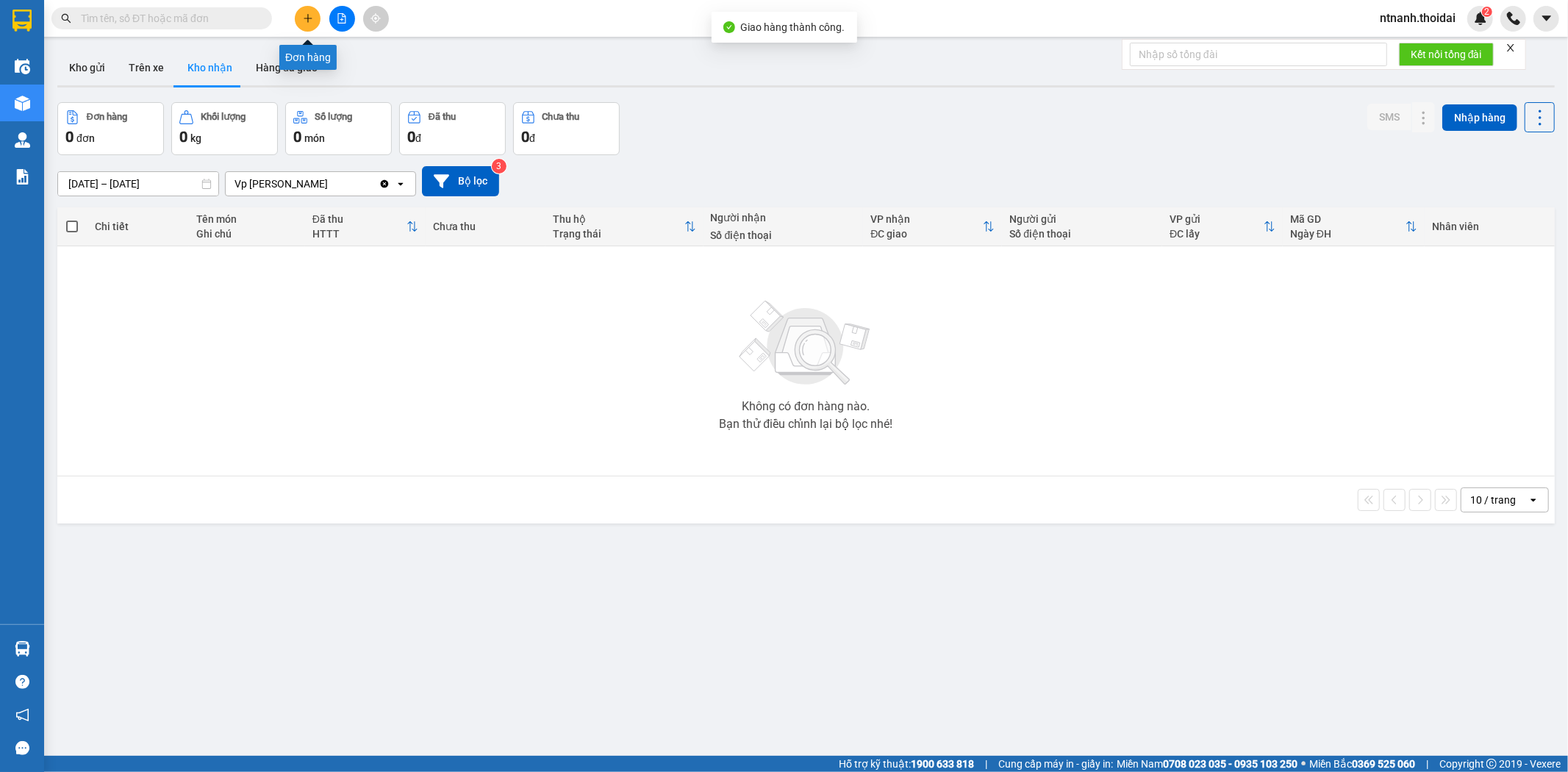
click at [312, 18] on icon "plus" at bounding box center [307, 18] width 10 height 10
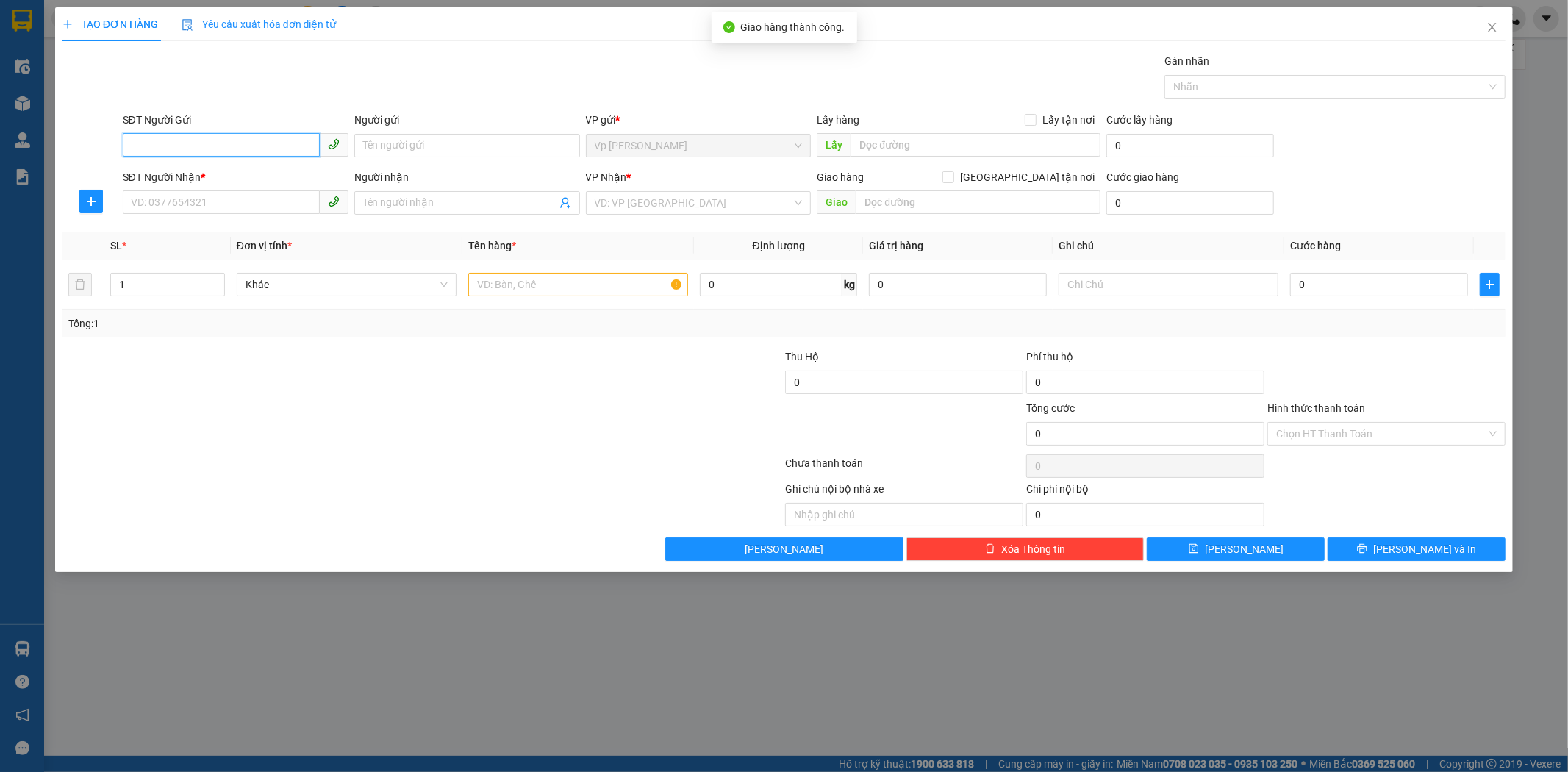
click at [174, 151] on input "SĐT Người Gửi" at bounding box center [221, 144] width 197 height 24
type input "0946587000"
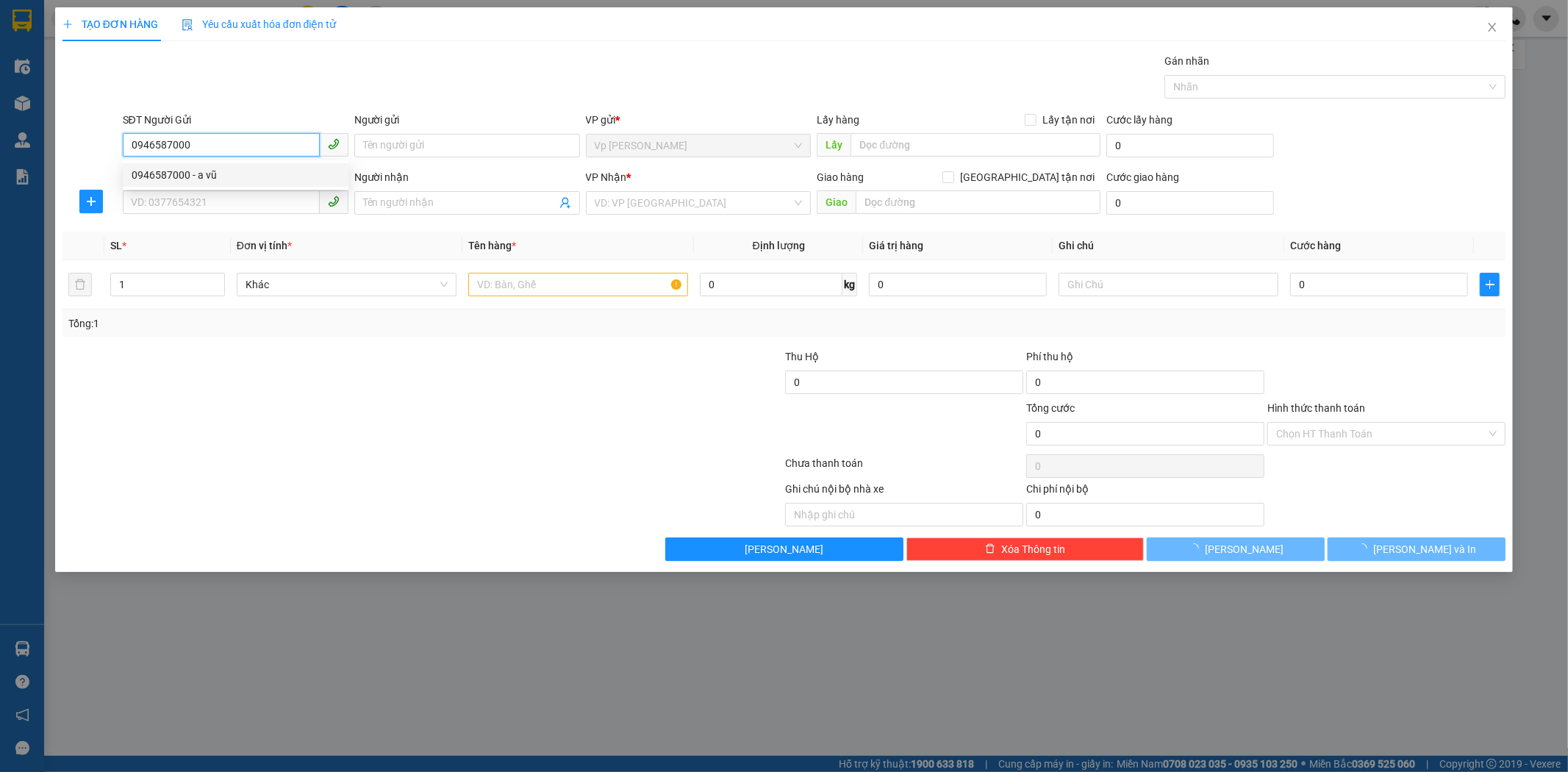
click at [175, 166] on div "0946587000 - a vũ" at bounding box center [236, 175] width 226 height 24
type input "a vũ"
type input "0946587000"
click at [167, 217] on div "SĐT Người Nhận * VD: 0377654321" at bounding box center [236, 195] width 226 height 51
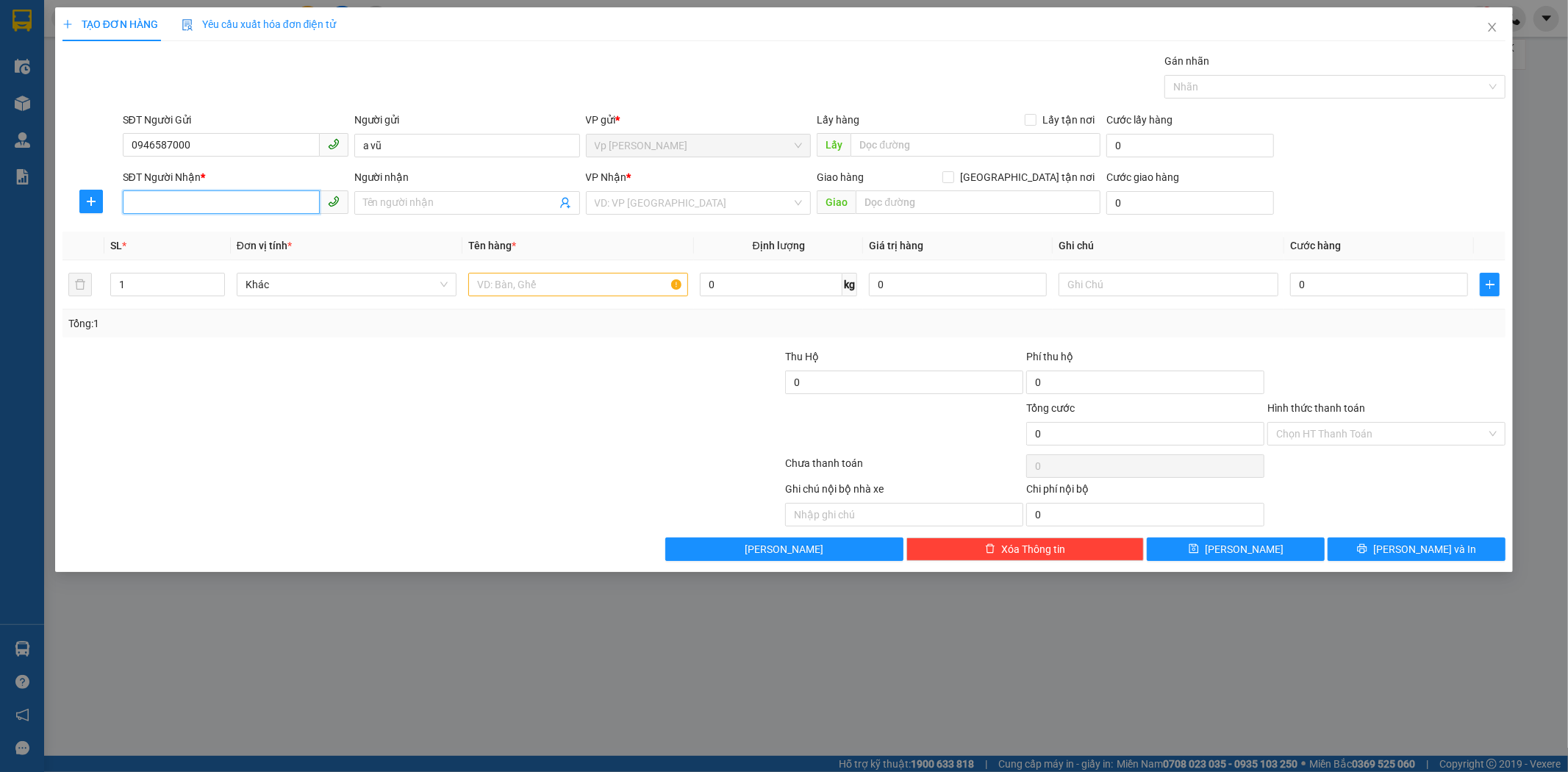
click at [174, 207] on input "SĐT Người Nhận *" at bounding box center [221, 202] width 197 height 24
click at [209, 248] on div "0941313188 - minh anh" at bounding box center [236, 257] width 208 height 16
type input "0941313188"
type input "minh anh"
click at [589, 288] on input "text" at bounding box center [578, 285] width 220 height 24
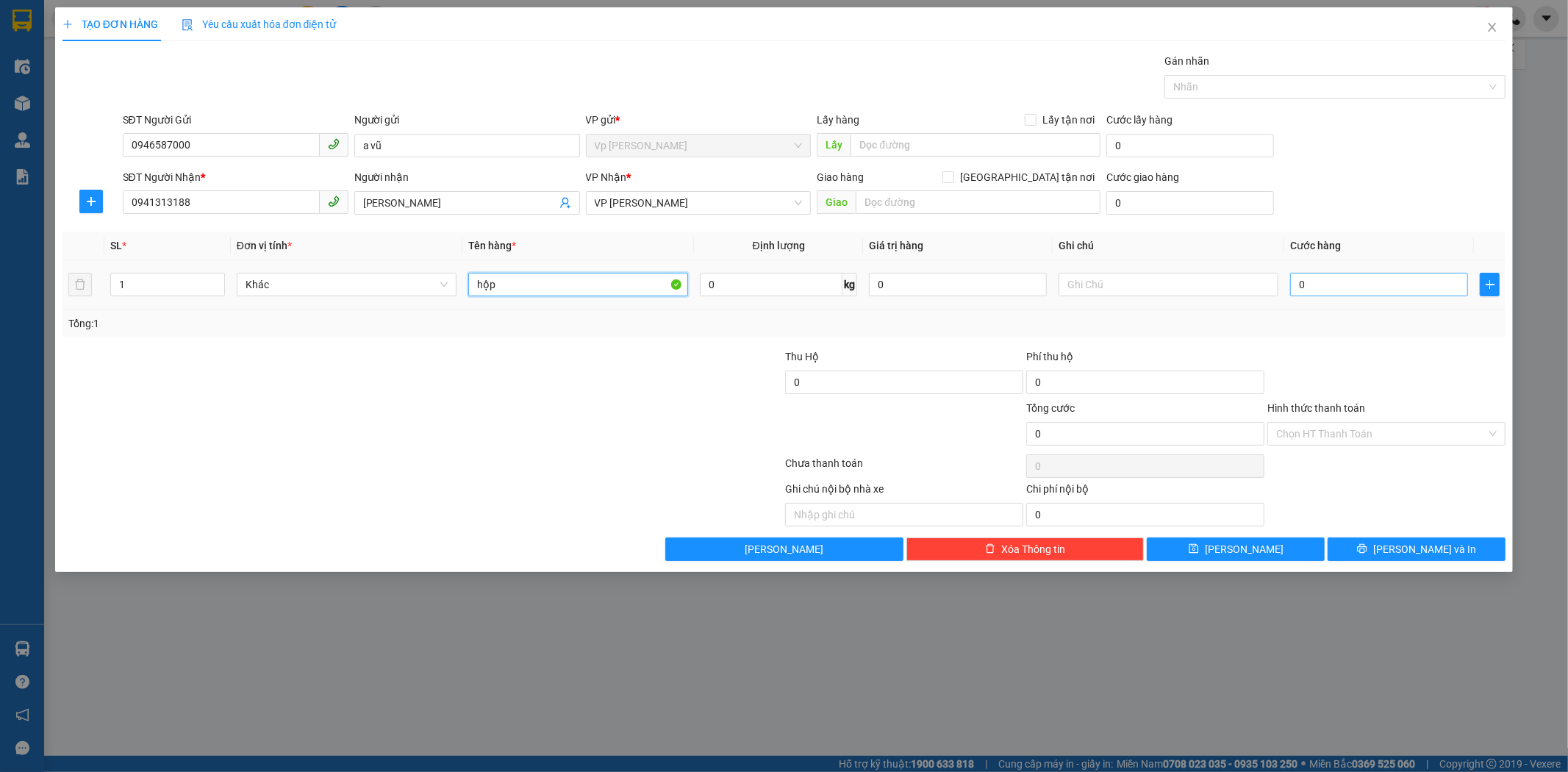
type input "hộp"
click at [1401, 282] on input "0" at bounding box center [1379, 285] width 178 height 24
type input "3"
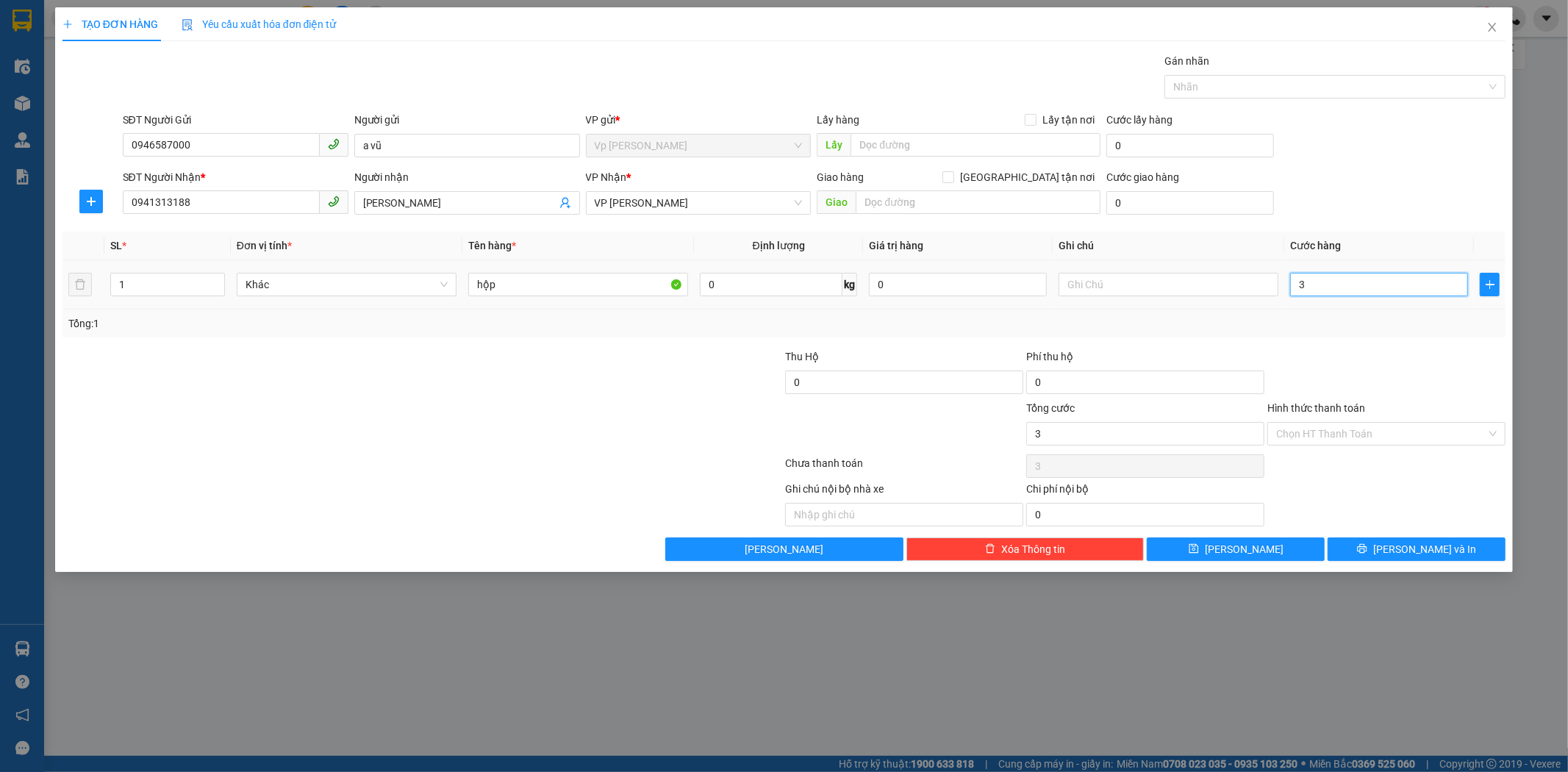
type input "30"
type input "30.000"
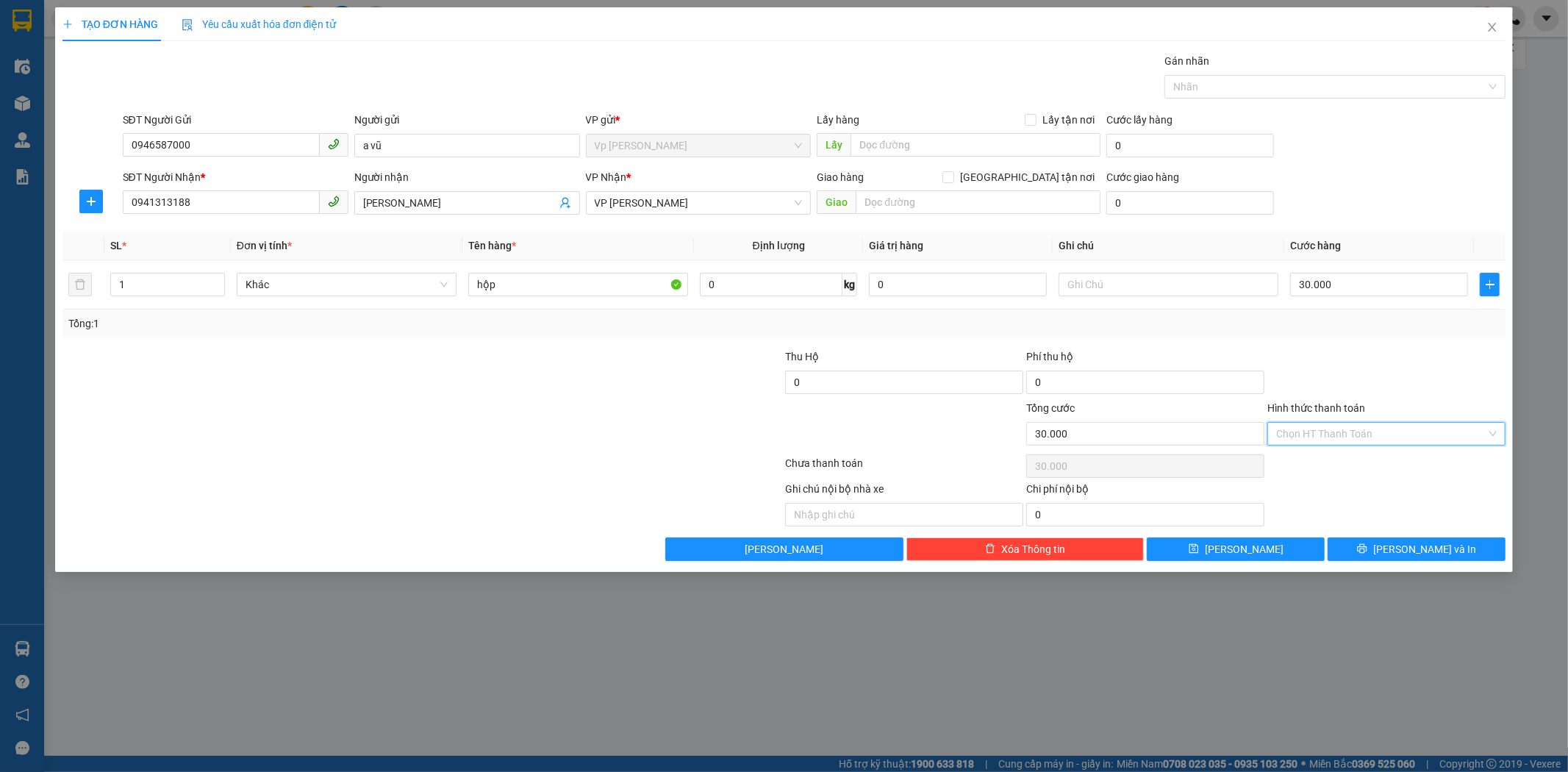
click at [1390, 434] on input "Hình thức thanh toán" at bounding box center [1381, 434] width 210 height 22
click at [1378, 454] on div "Tại văn phòng" at bounding box center [1387, 464] width 238 height 24
type input "0"
click at [1242, 552] on span "Lưu" at bounding box center [1244, 549] width 78 height 16
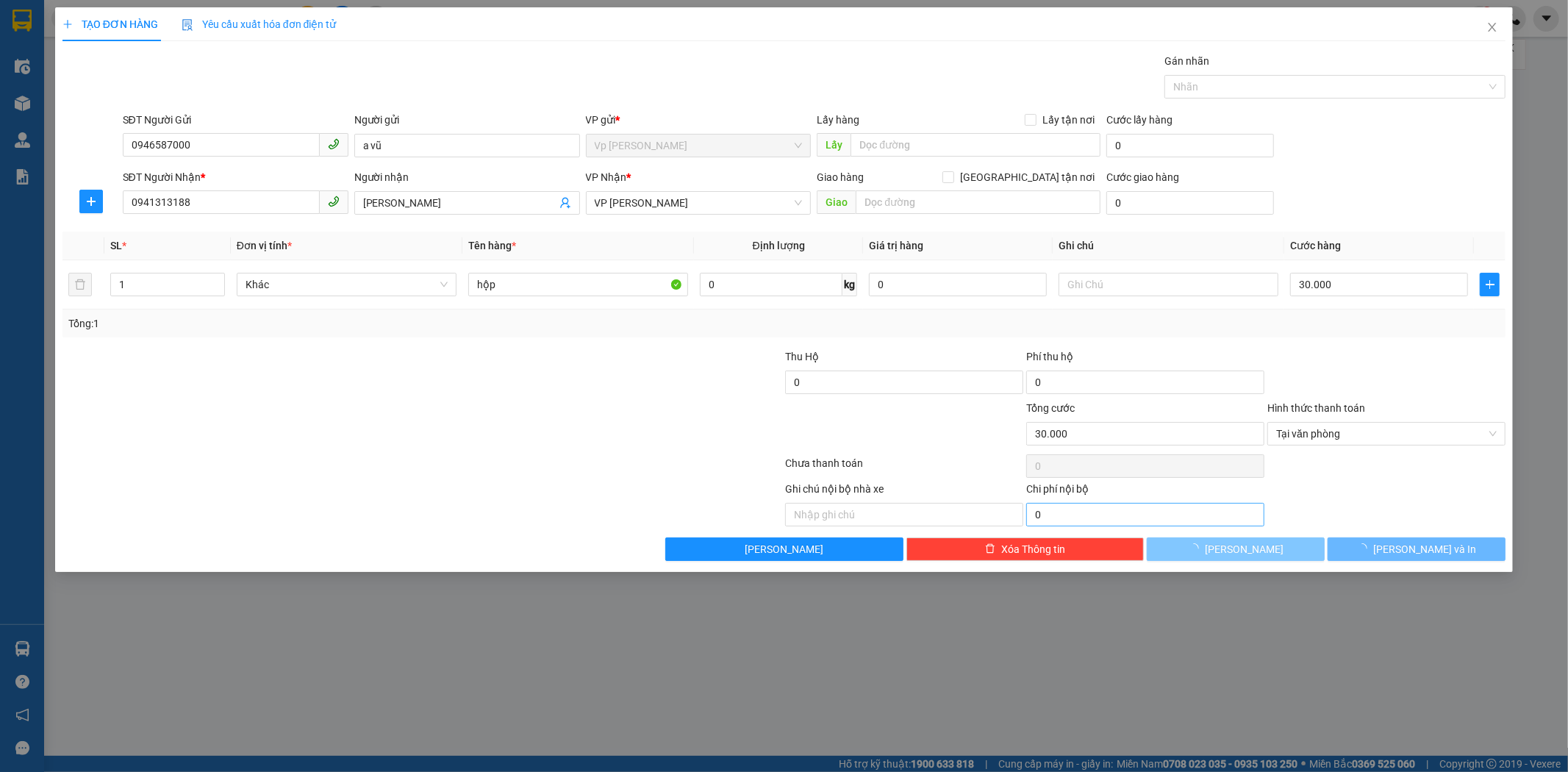
type input "0"
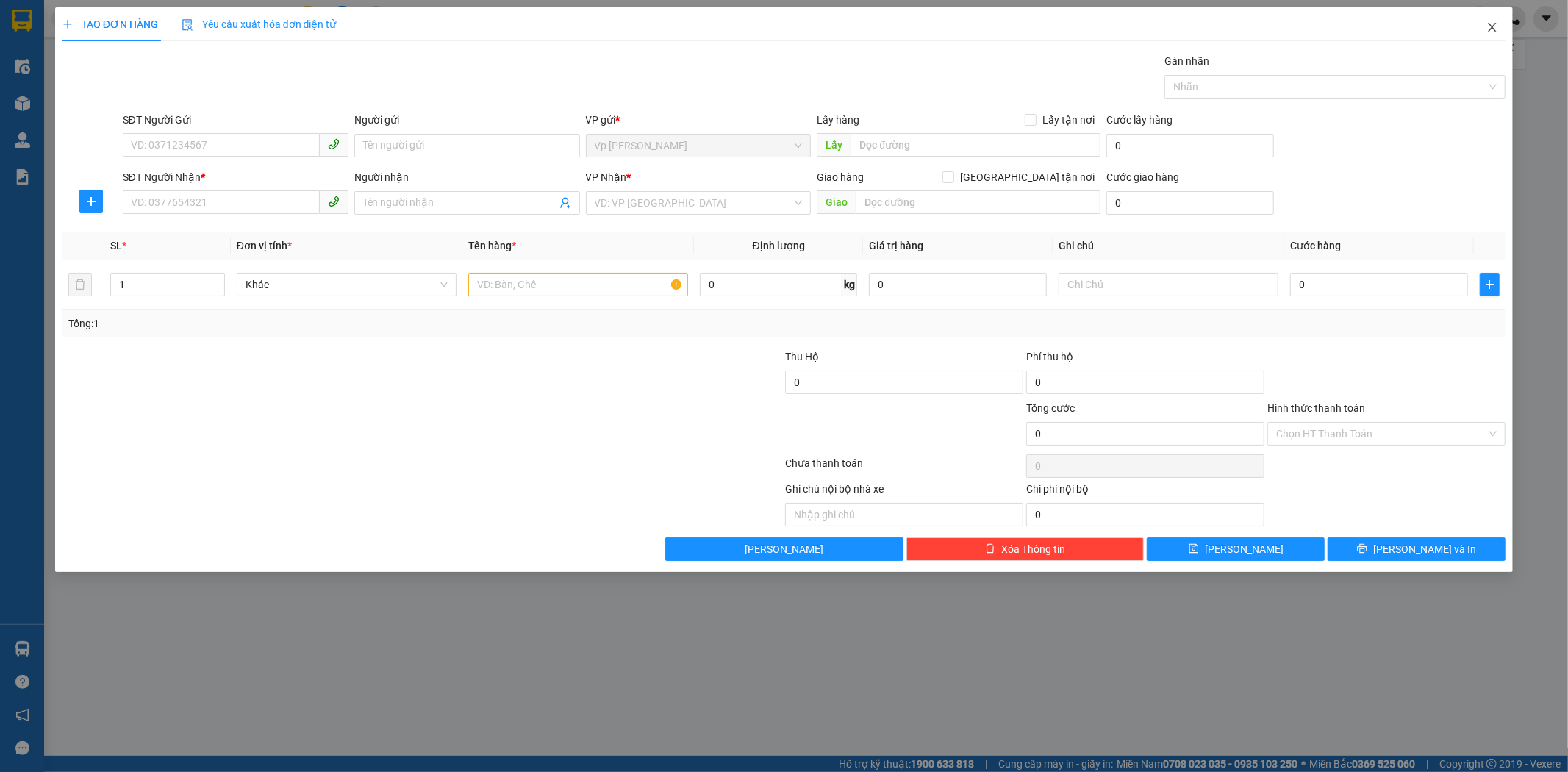
click at [1494, 31] on icon "close" at bounding box center [1492, 27] width 12 height 12
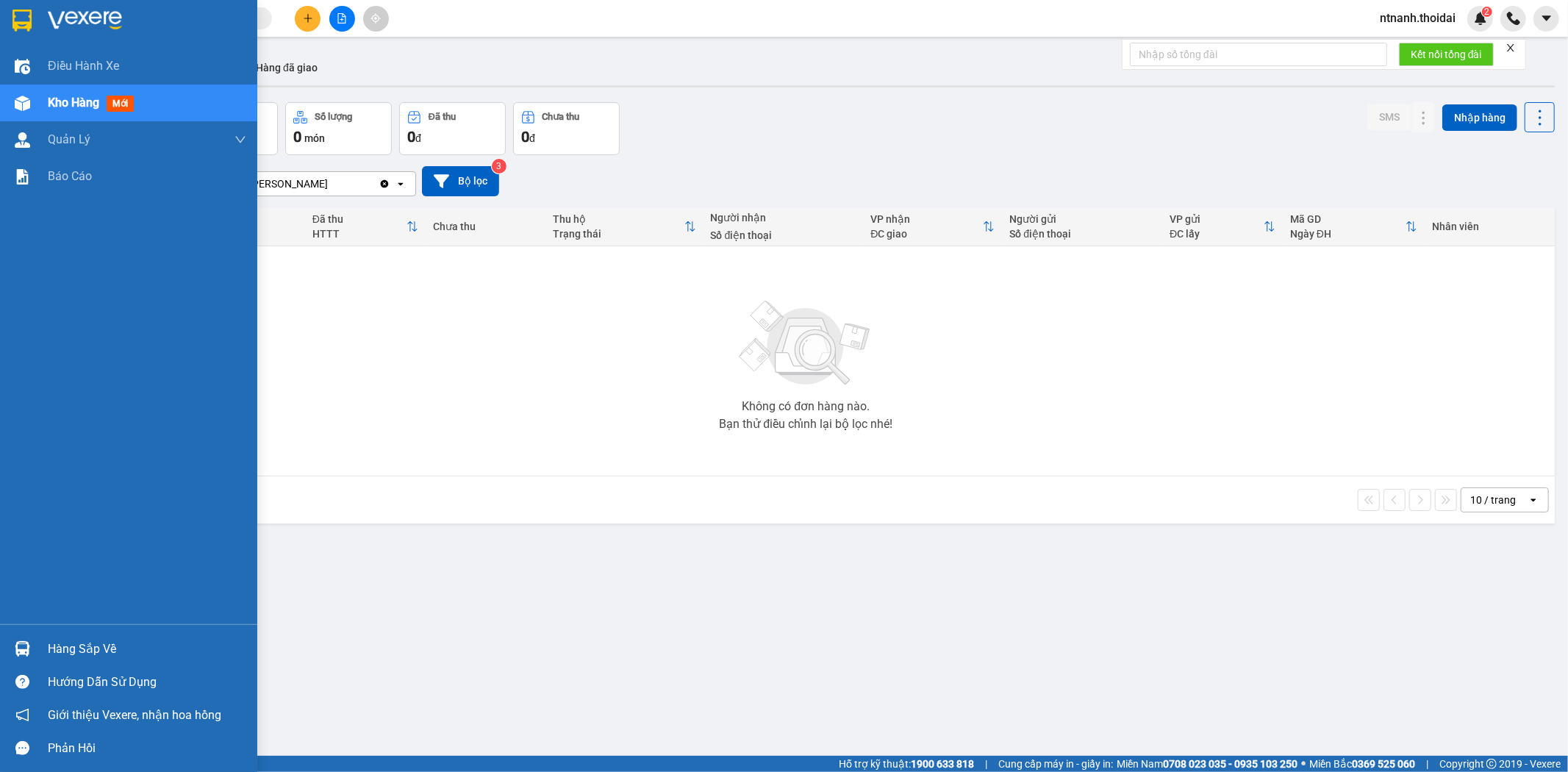
click at [82, 652] on div "Hàng sắp về" at bounding box center [147, 649] width 199 height 22
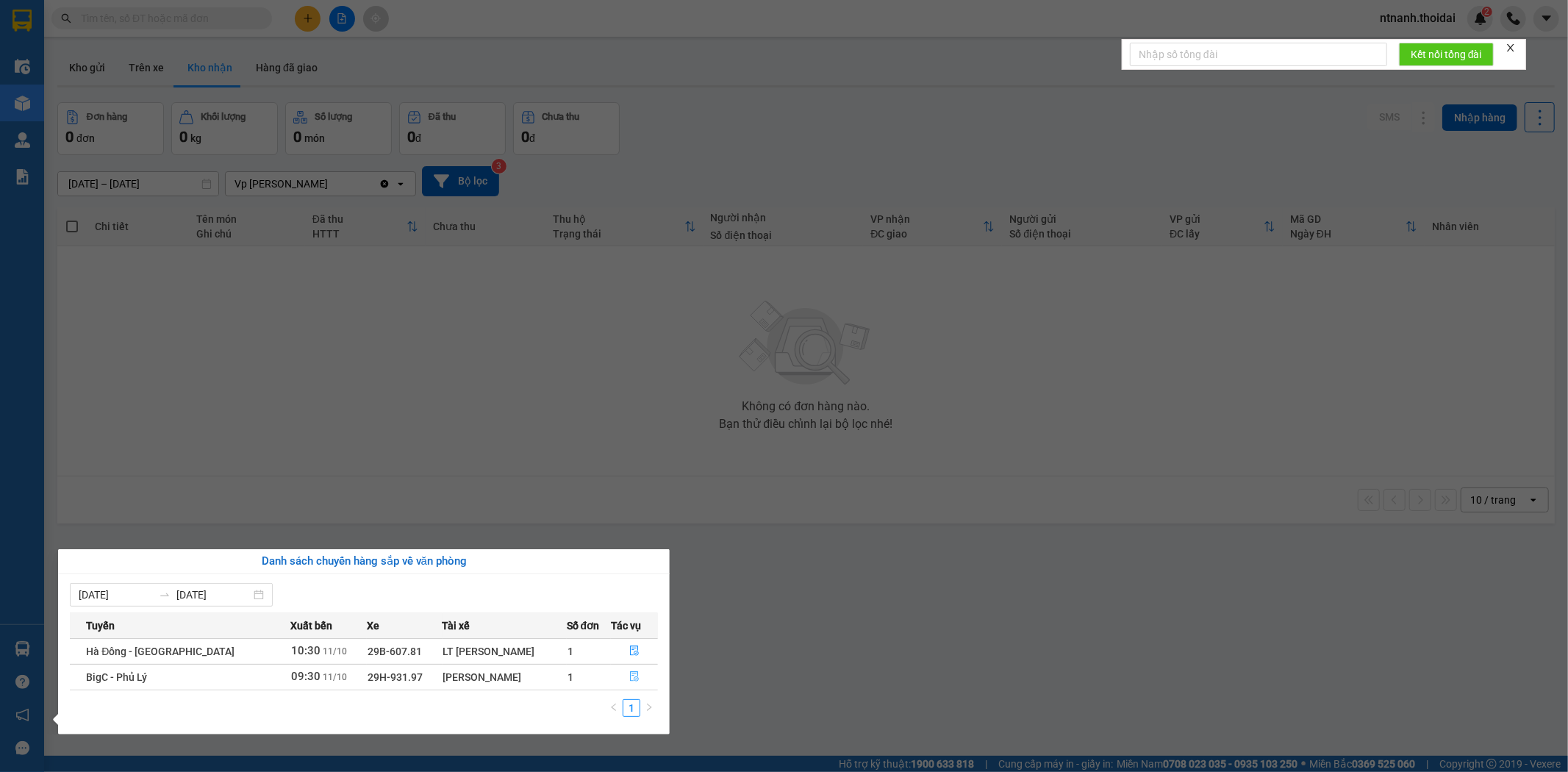
click at [620, 675] on button "button" at bounding box center [634, 677] width 45 height 24
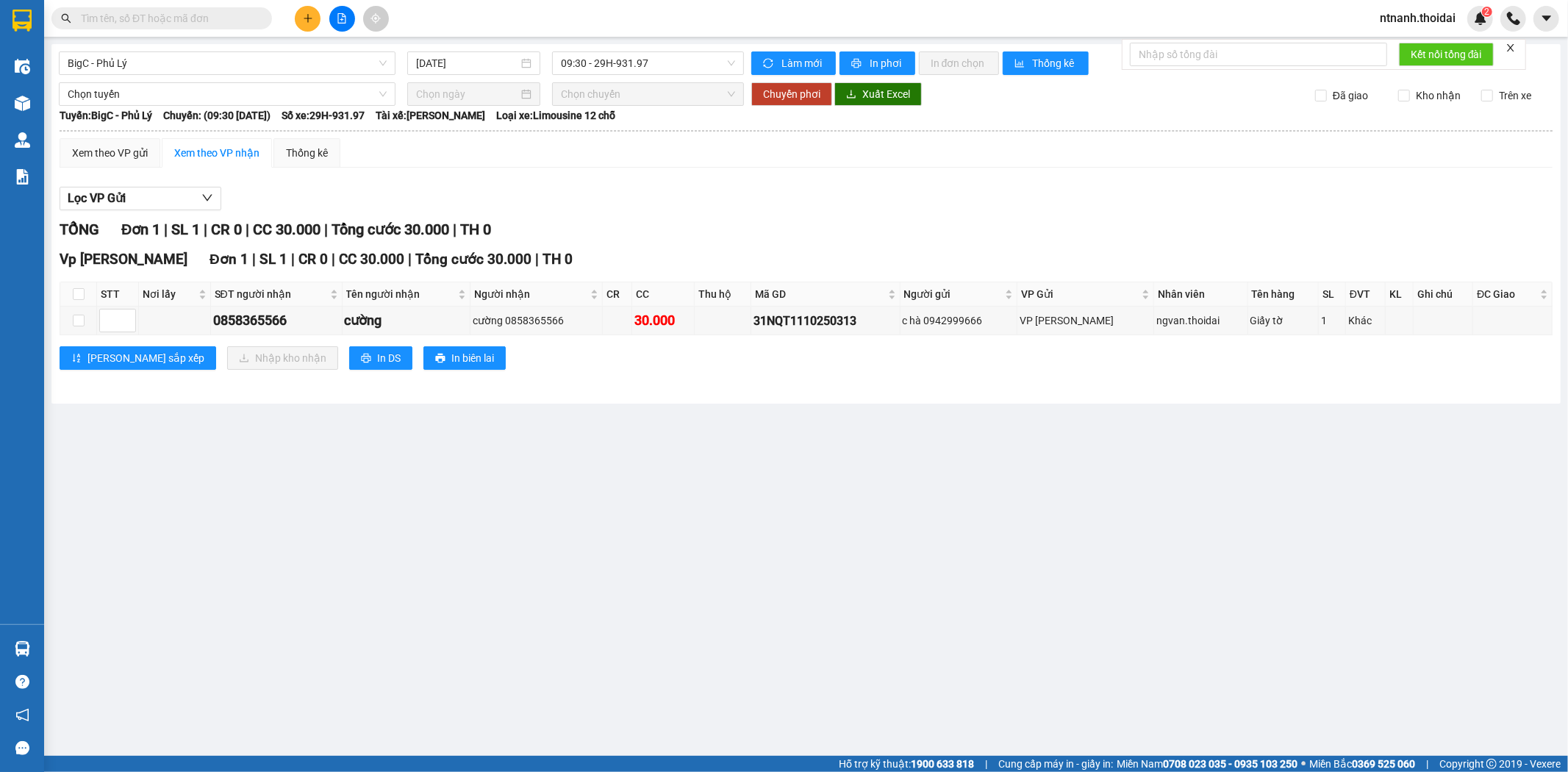
click at [1055, 678] on main "BigC - Phủ Lý 11/10/2025 09:30 - 29H-931.97 Làm mới In phơi In đơn chọn Thống k…" at bounding box center [784, 378] width 1568 height 756
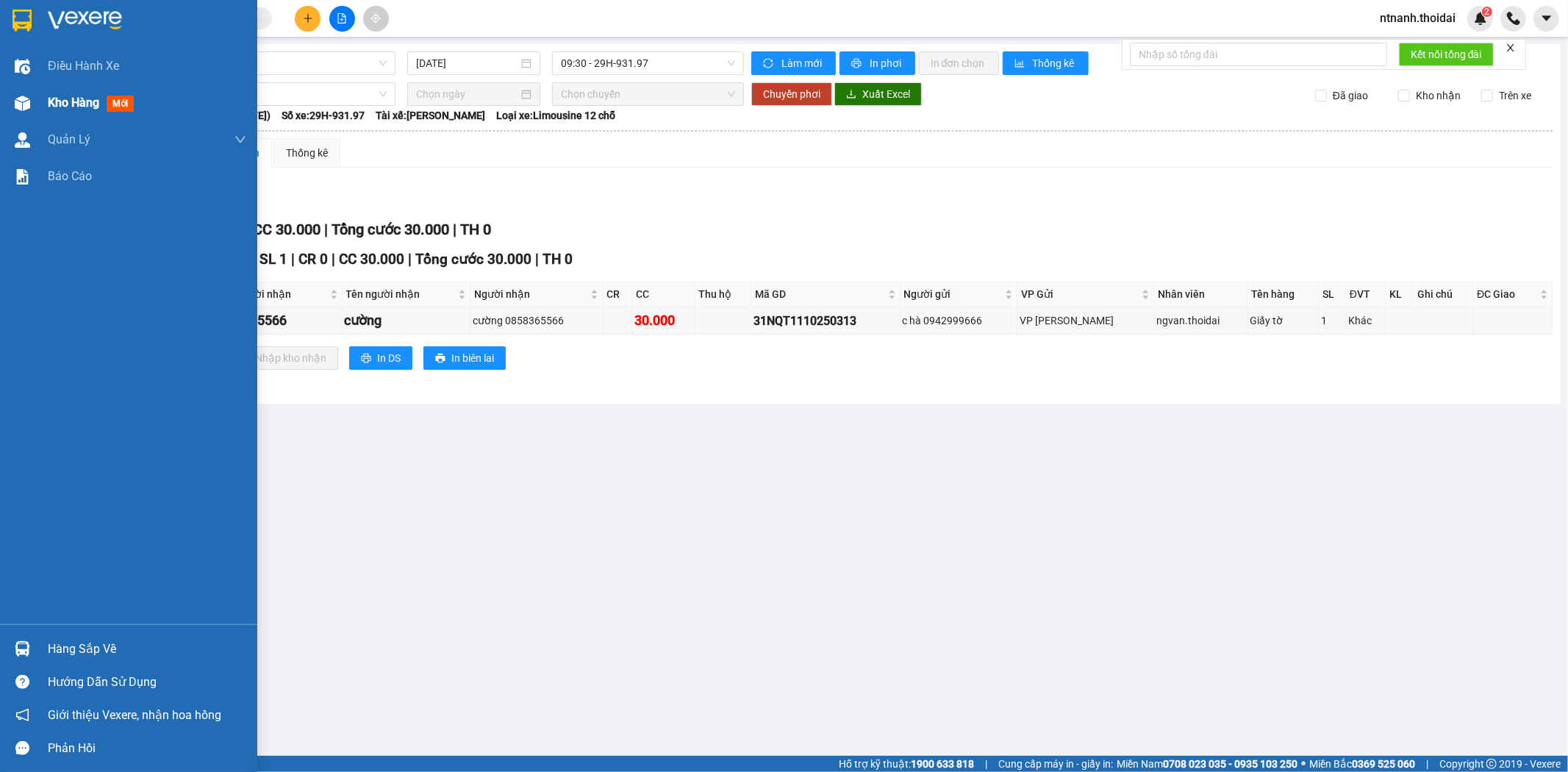
click at [64, 91] on div "Kho hàng mới" at bounding box center [147, 103] width 199 height 37
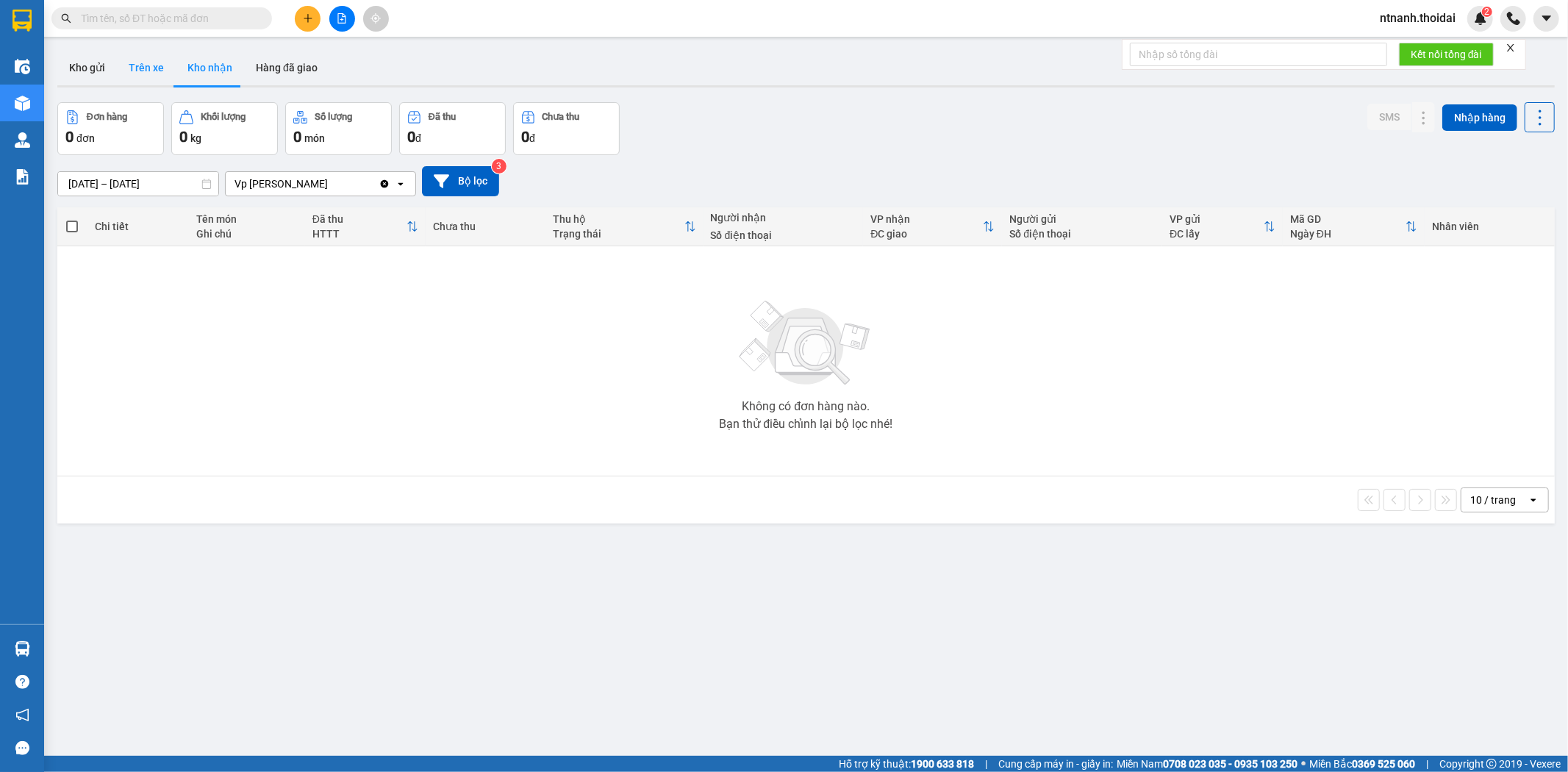
click at [160, 68] on button "Trên xe" at bounding box center [146, 68] width 59 height 35
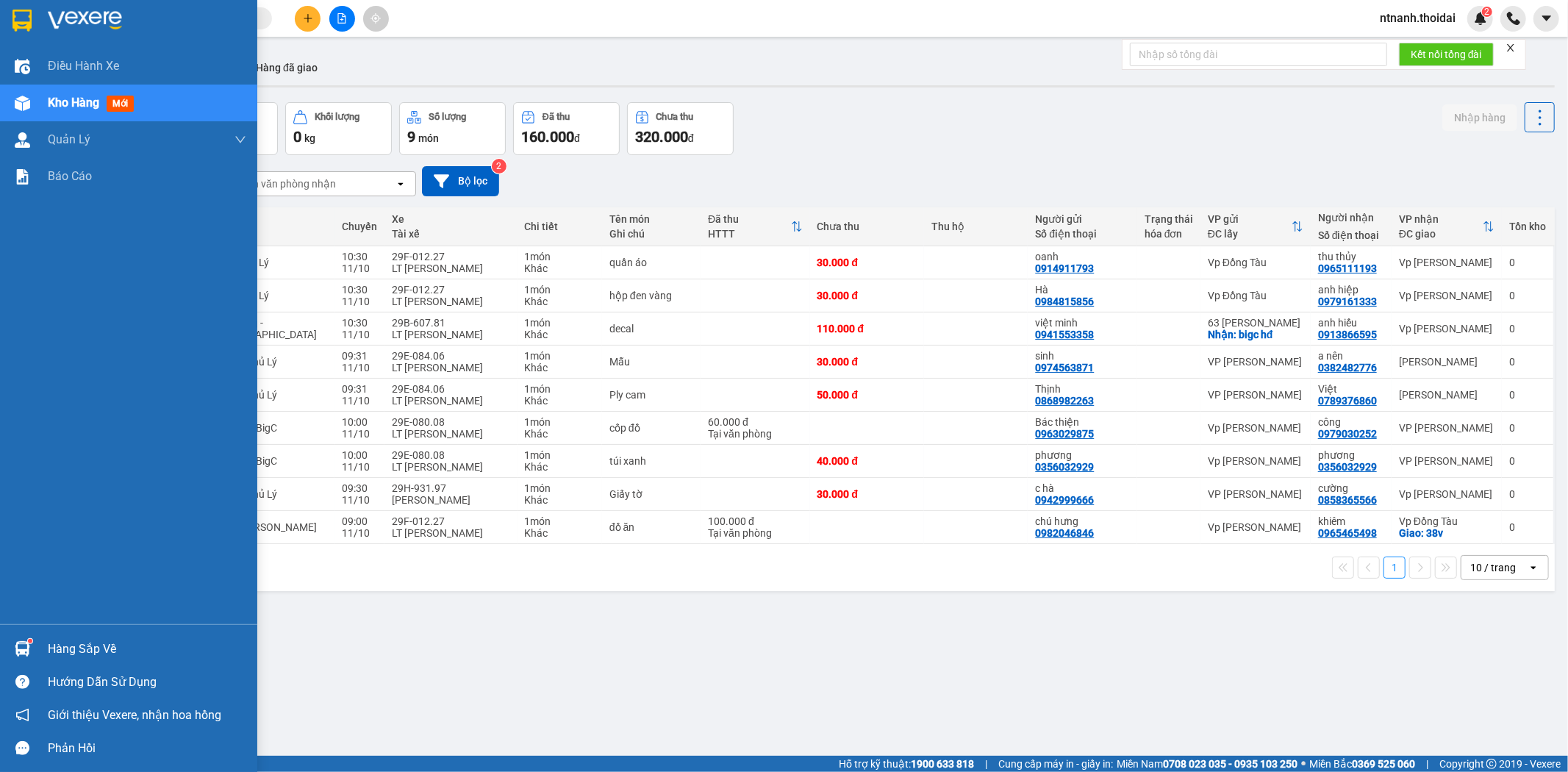
click at [83, 633] on div "Hàng sắp về" at bounding box center [129, 649] width 257 height 33
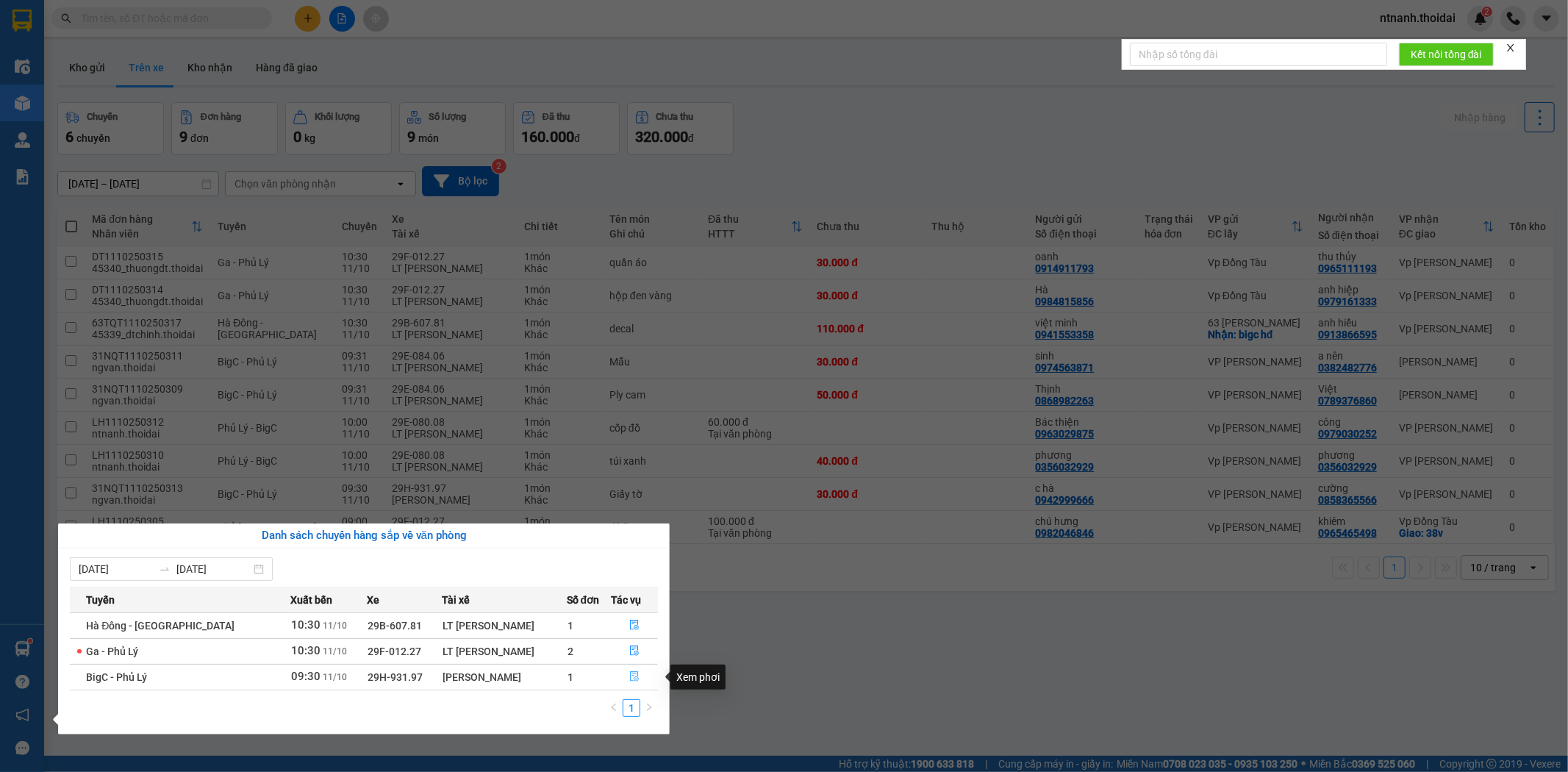
click at [629, 672] on icon "file-done" at bounding box center [634, 676] width 10 height 10
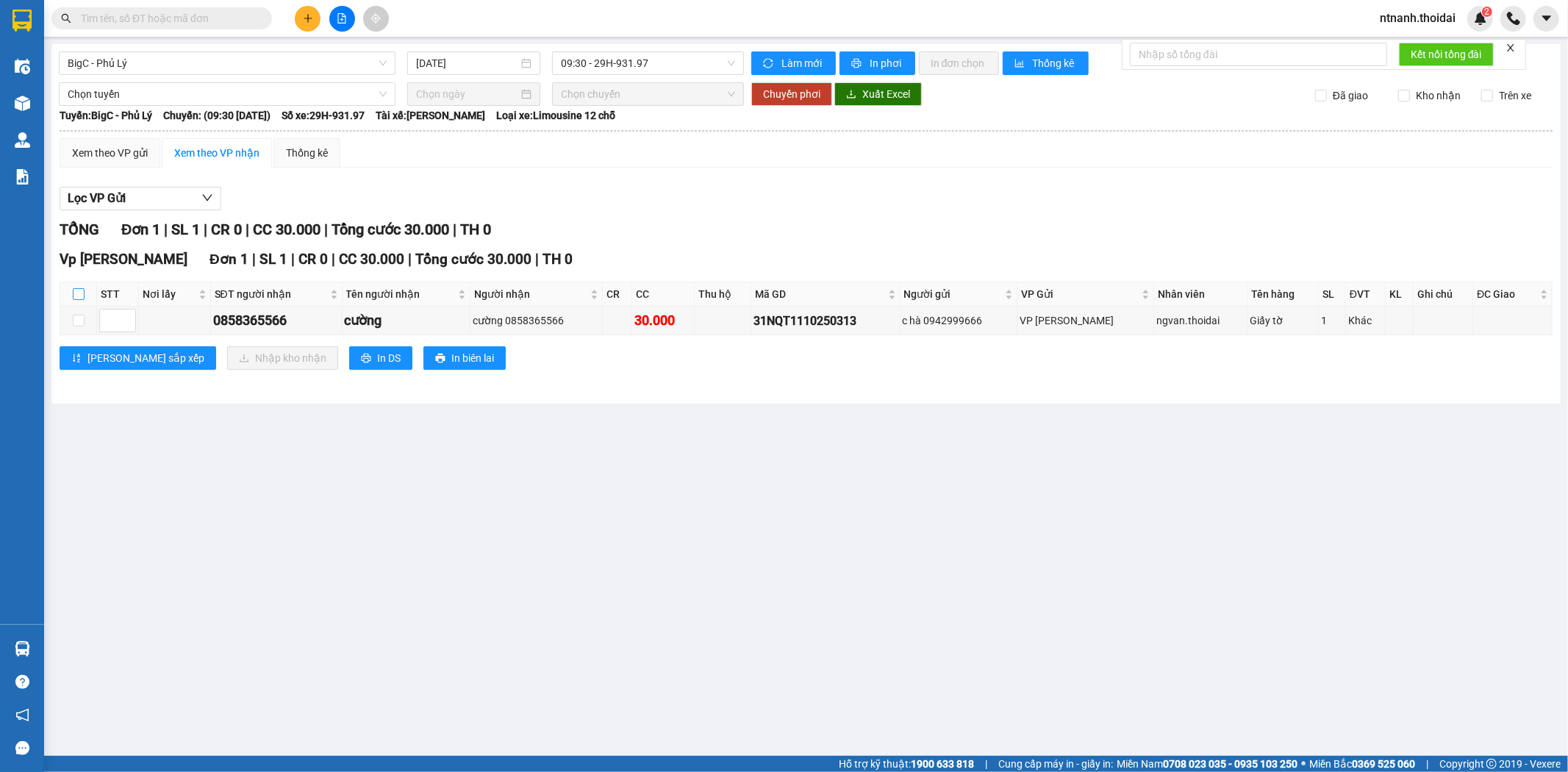
click at [79, 294] on input "checkbox" at bounding box center [78, 294] width 12 height 12
checkbox input "true"
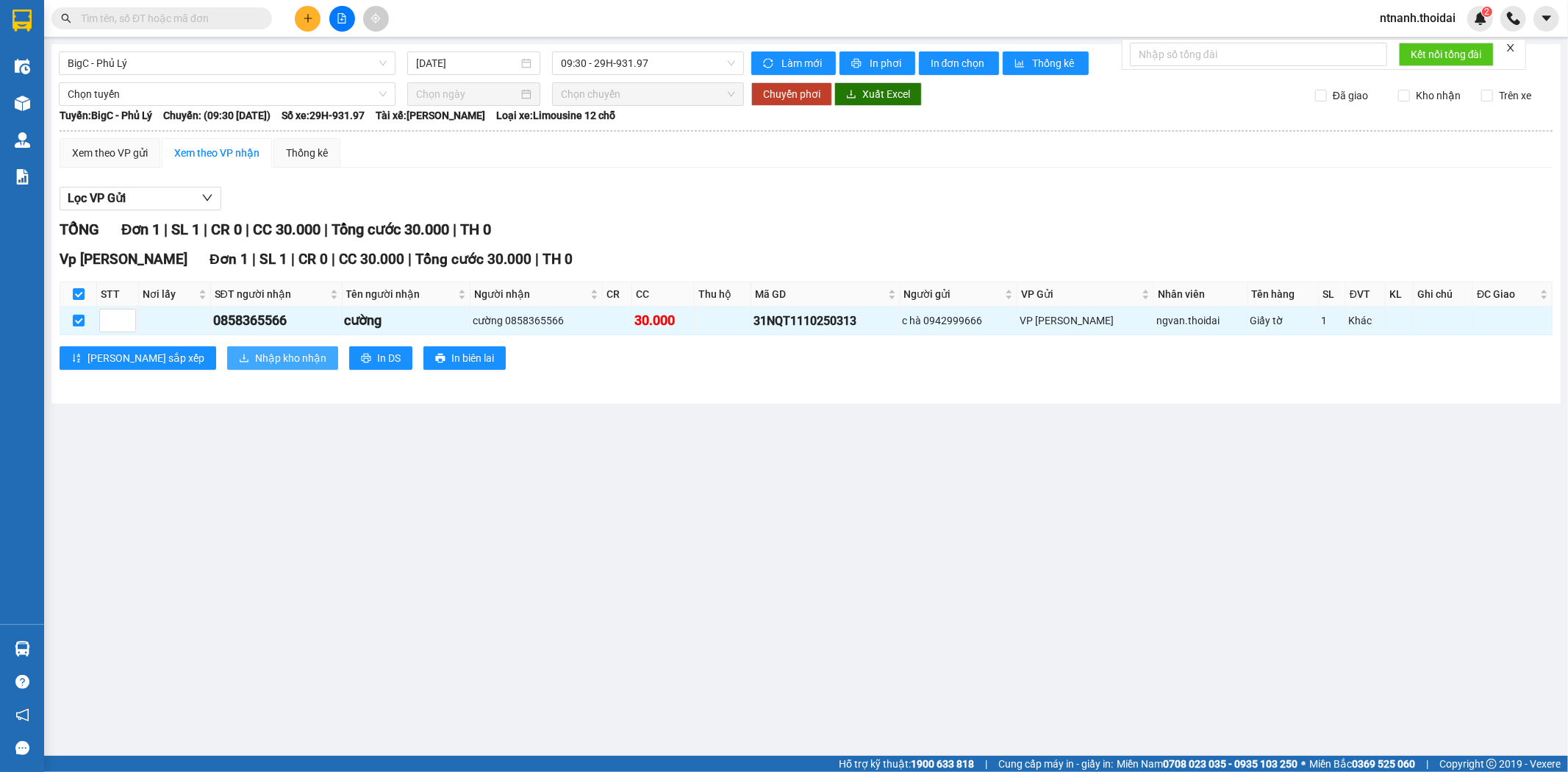
click at [228, 349] on button "Nhập kho nhận" at bounding box center [283, 358] width 111 height 24
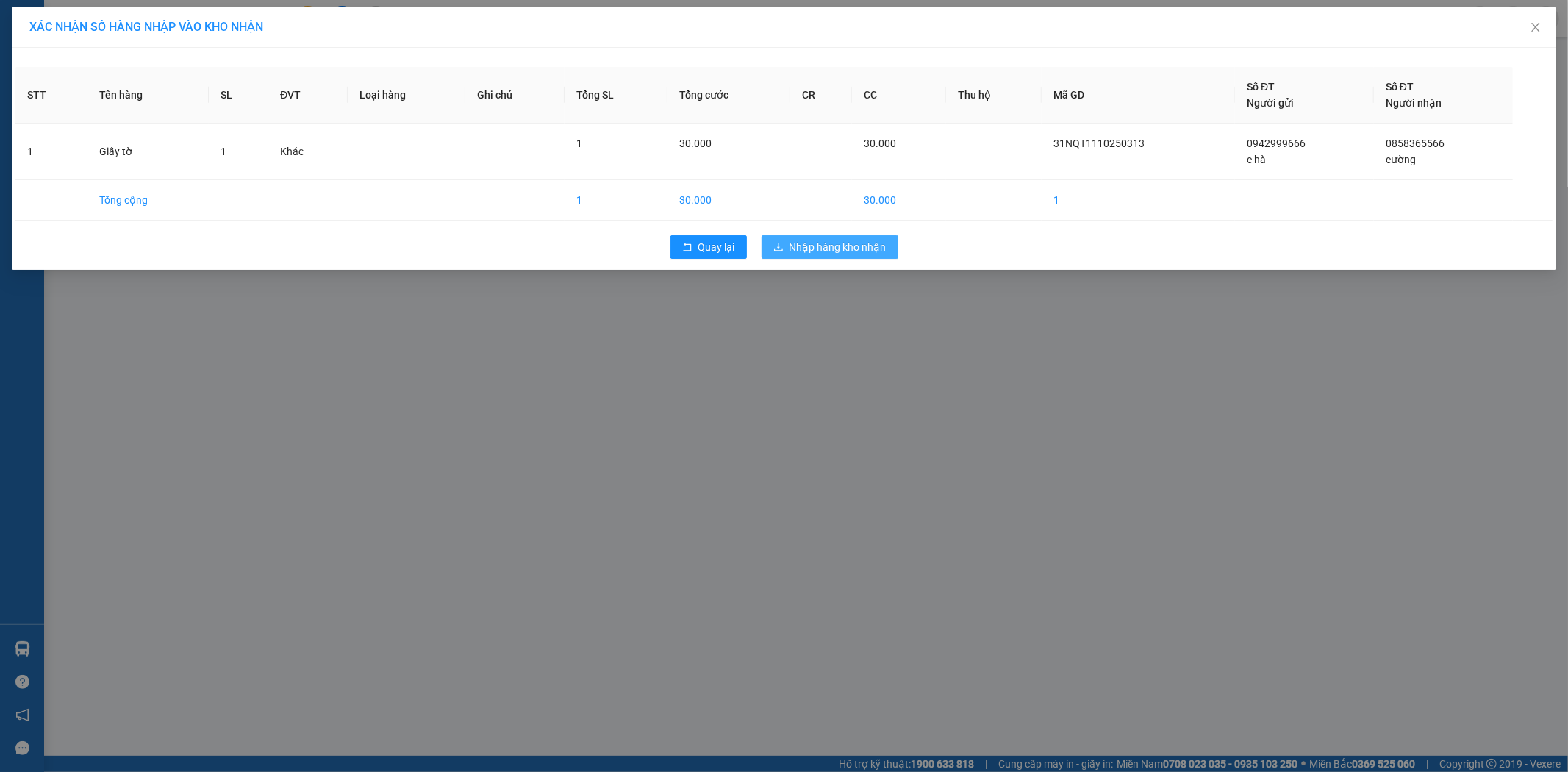
click at [882, 252] on span "Nhập hàng kho nhận" at bounding box center [838, 247] width 97 height 16
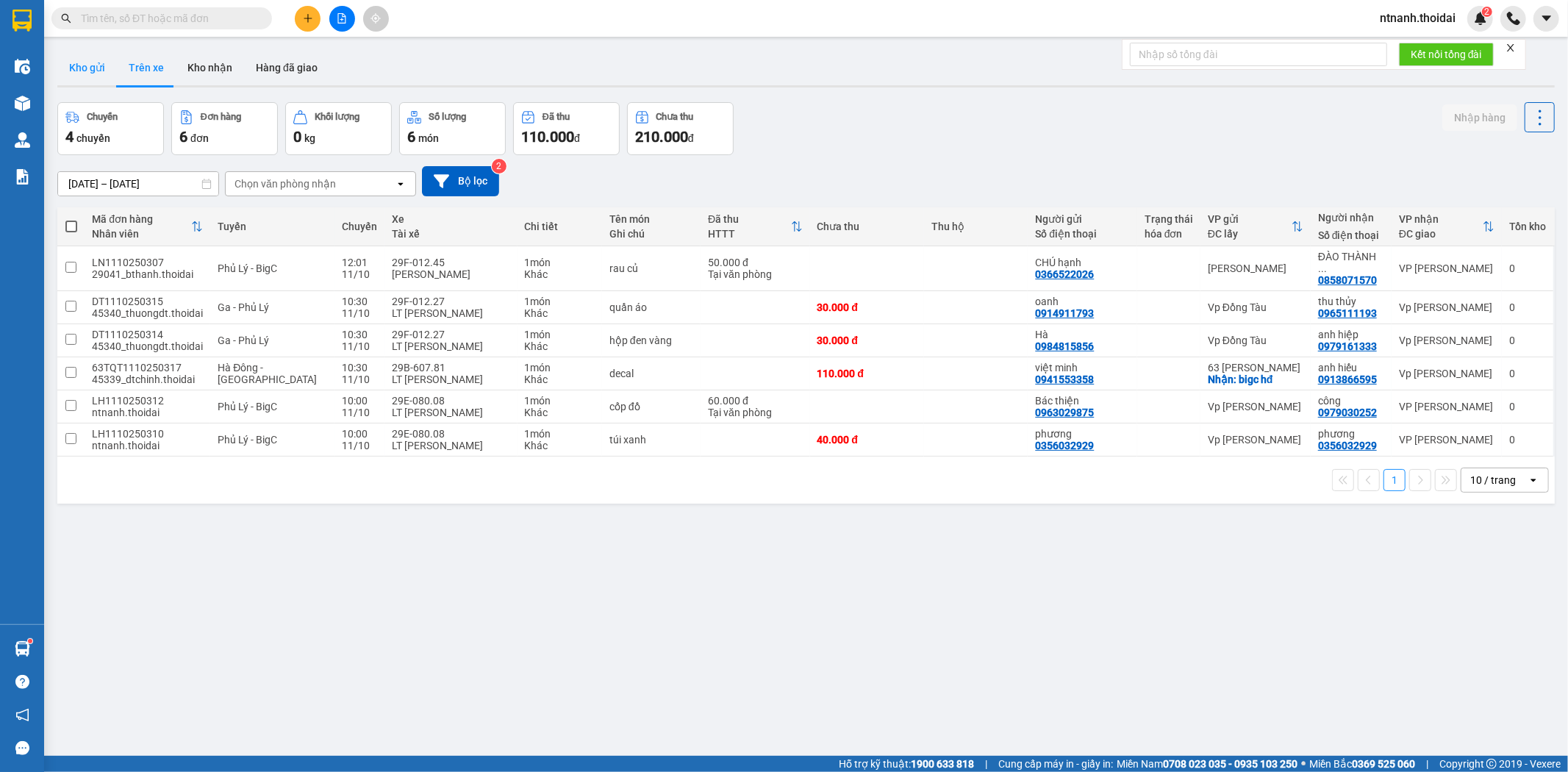
click at [97, 68] on button "Kho gửi" at bounding box center [87, 68] width 59 height 35
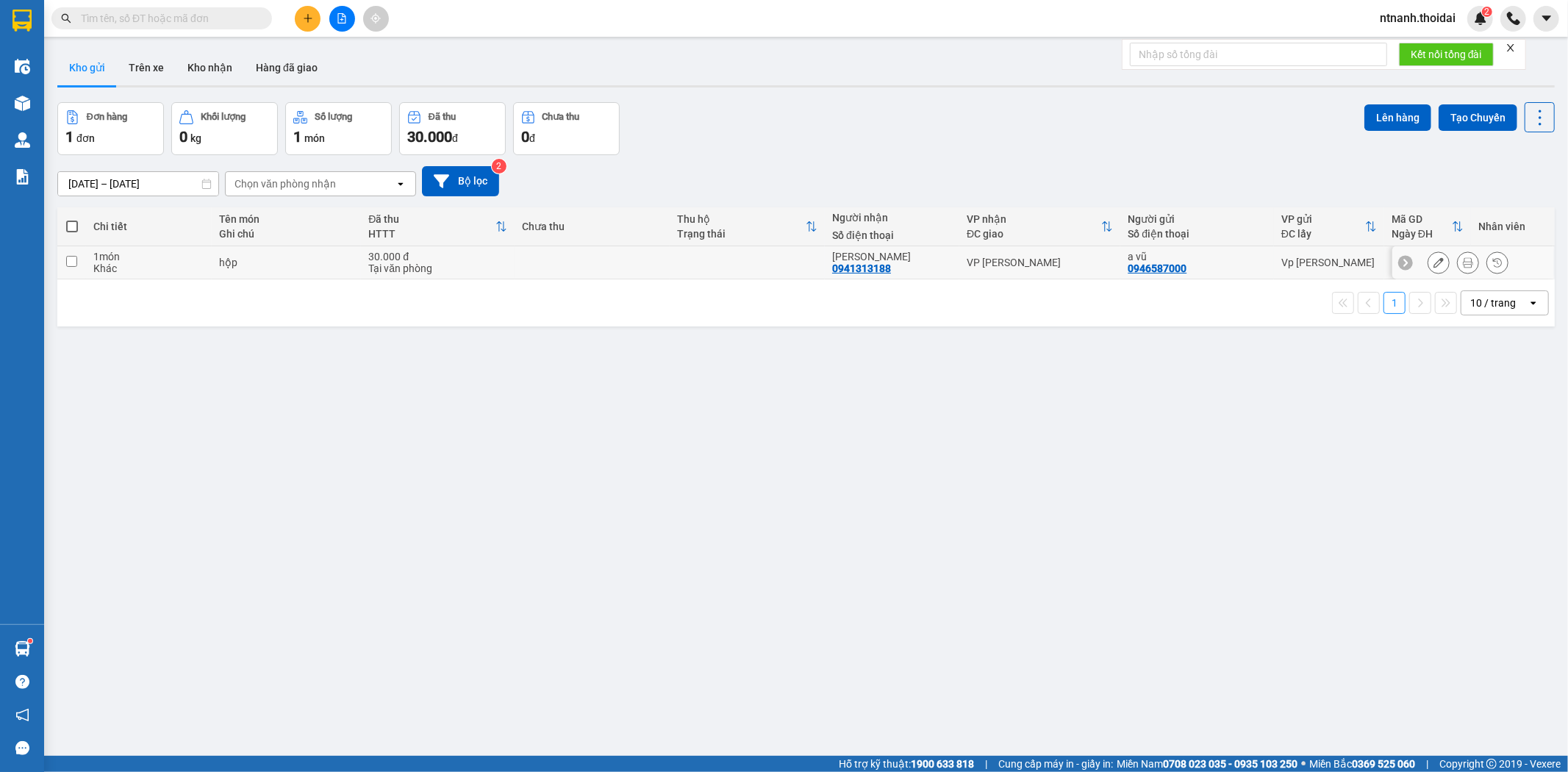
click at [730, 261] on td at bounding box center [748, 263] width 155 height 33
checkbox input "true"
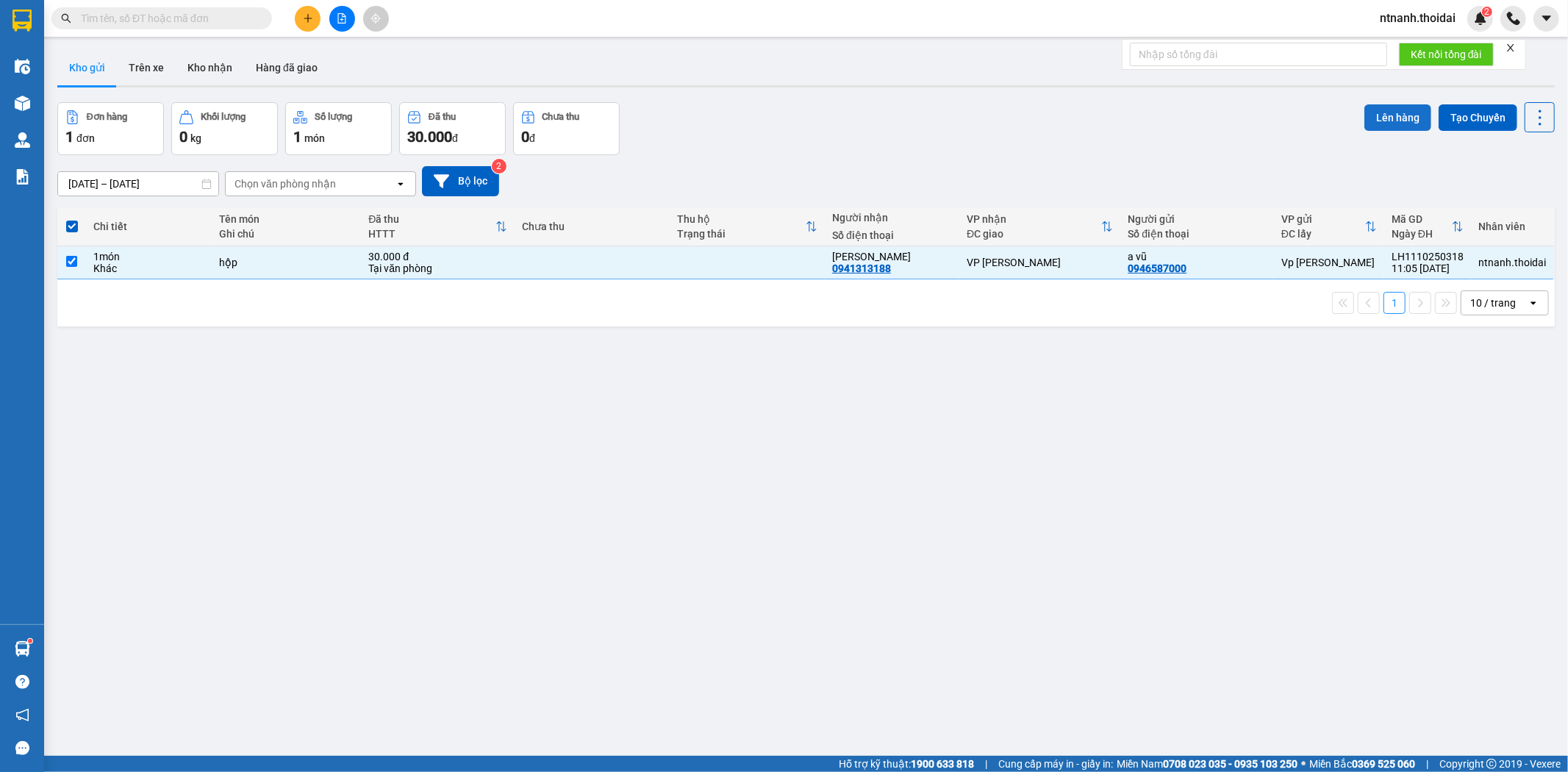
click at [1383, 119] on button "Lên hàng" at bounding box center [1397, 118] width 67 height 26
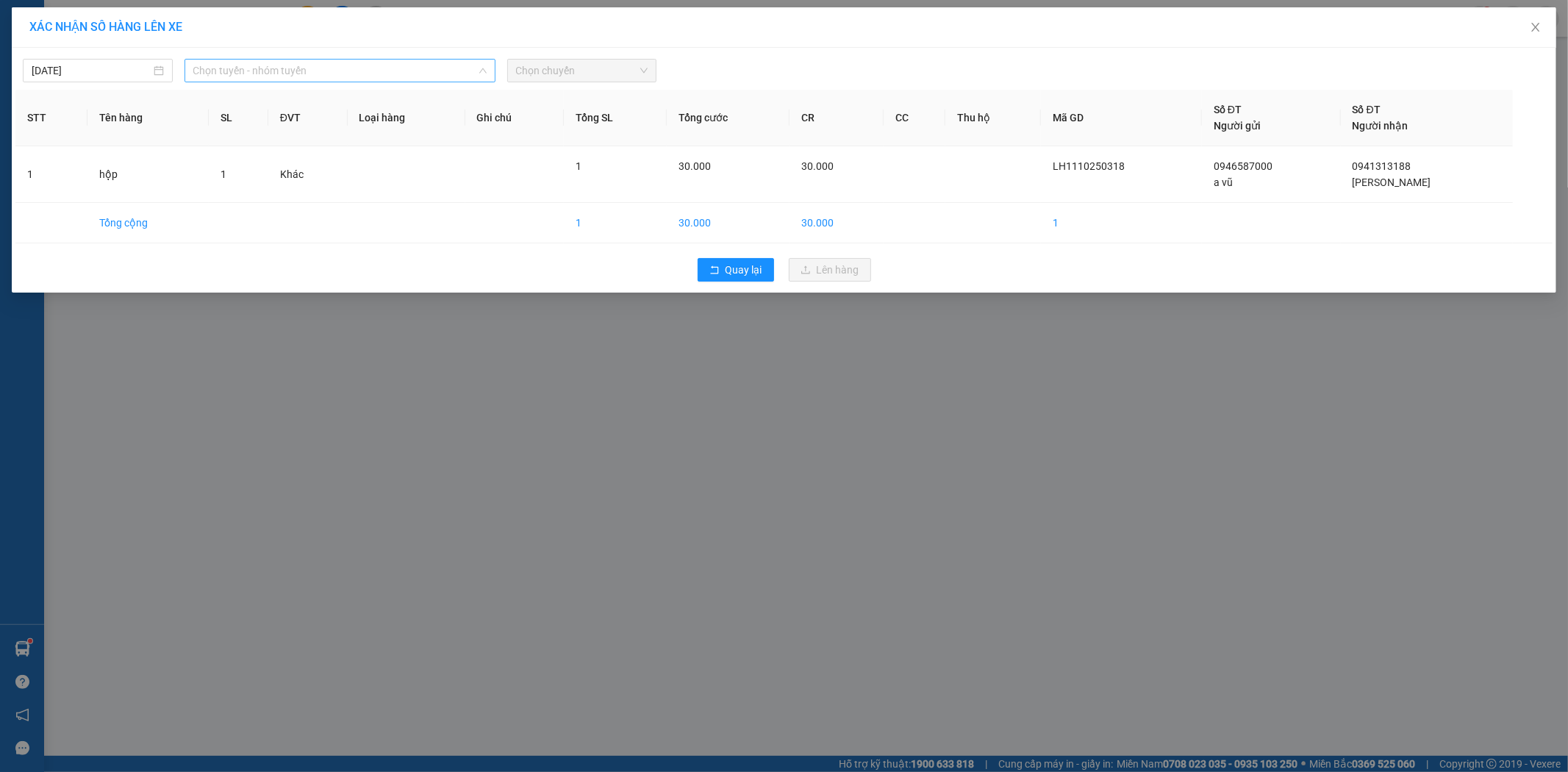
click at [298, 62] on span "Chọn tuyến - nhóm tuyến" at bounding box center [340, 70] width 293 height 22
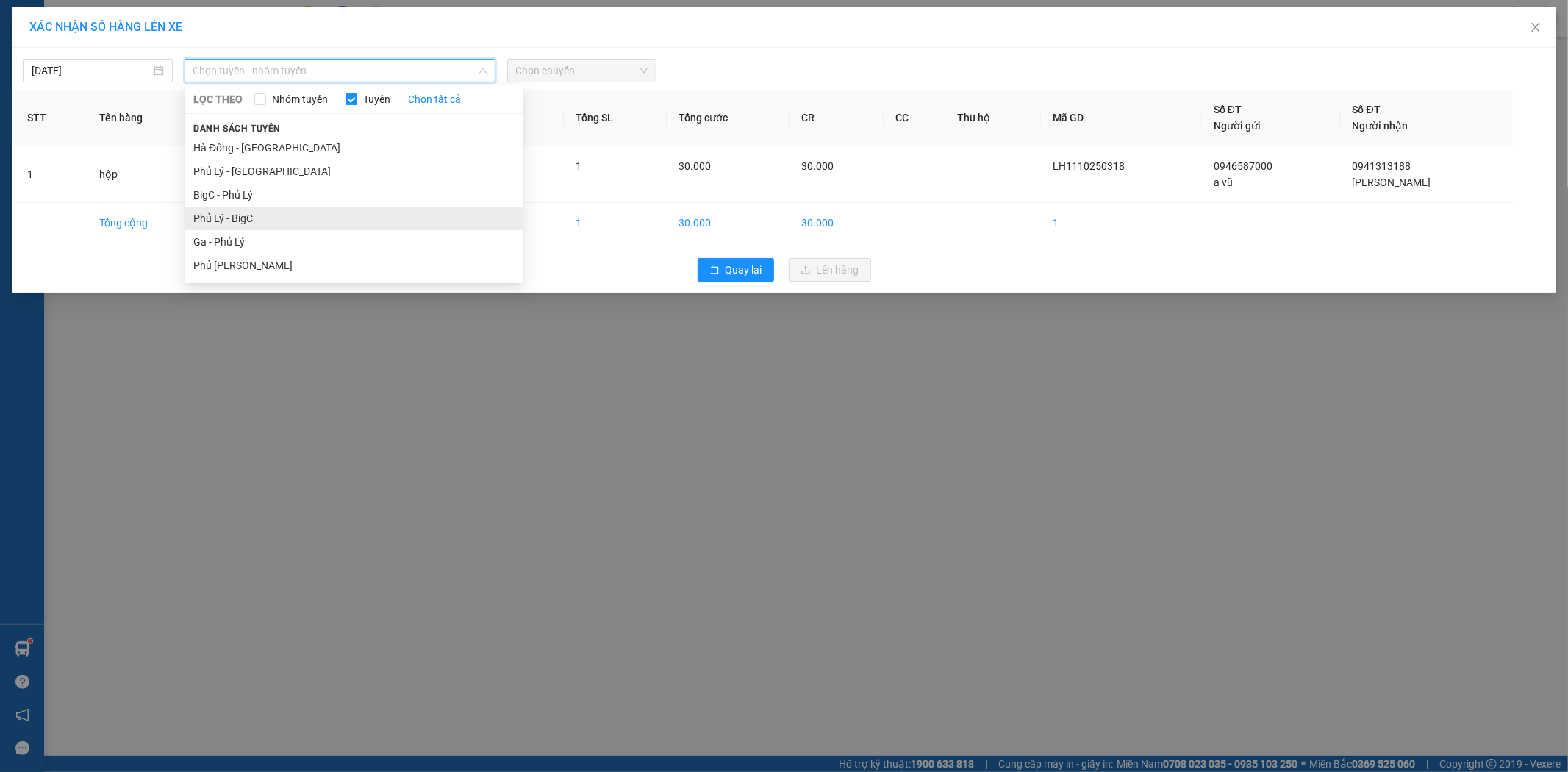
click at [252, 212] on li "Phủ Lý - BigC" at bounding box center [354, 219] width 338 height 24
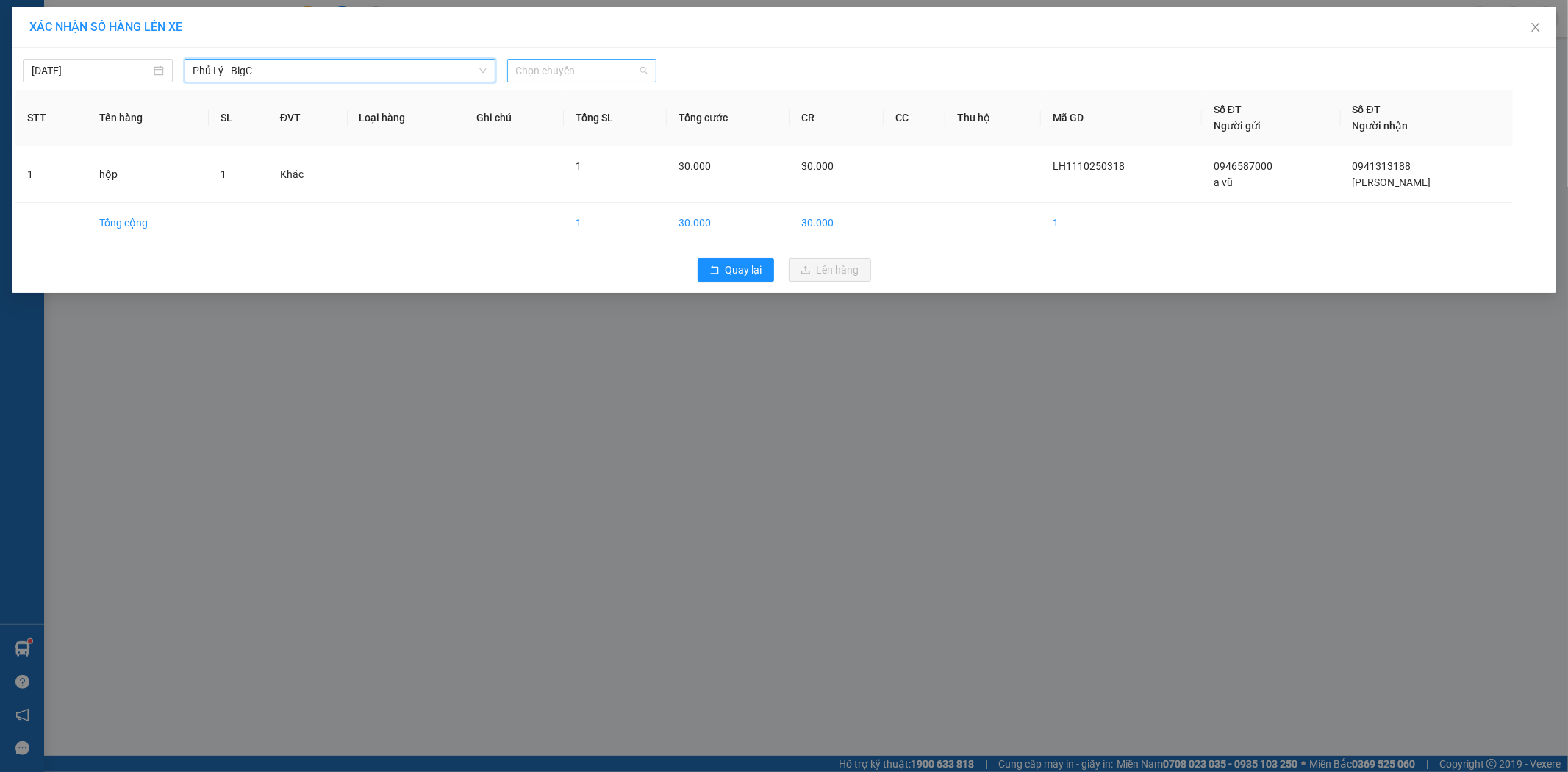
click at [622, 72] on span "Chọn chuyến" at bounding box center [582, 70] width 133 height 22
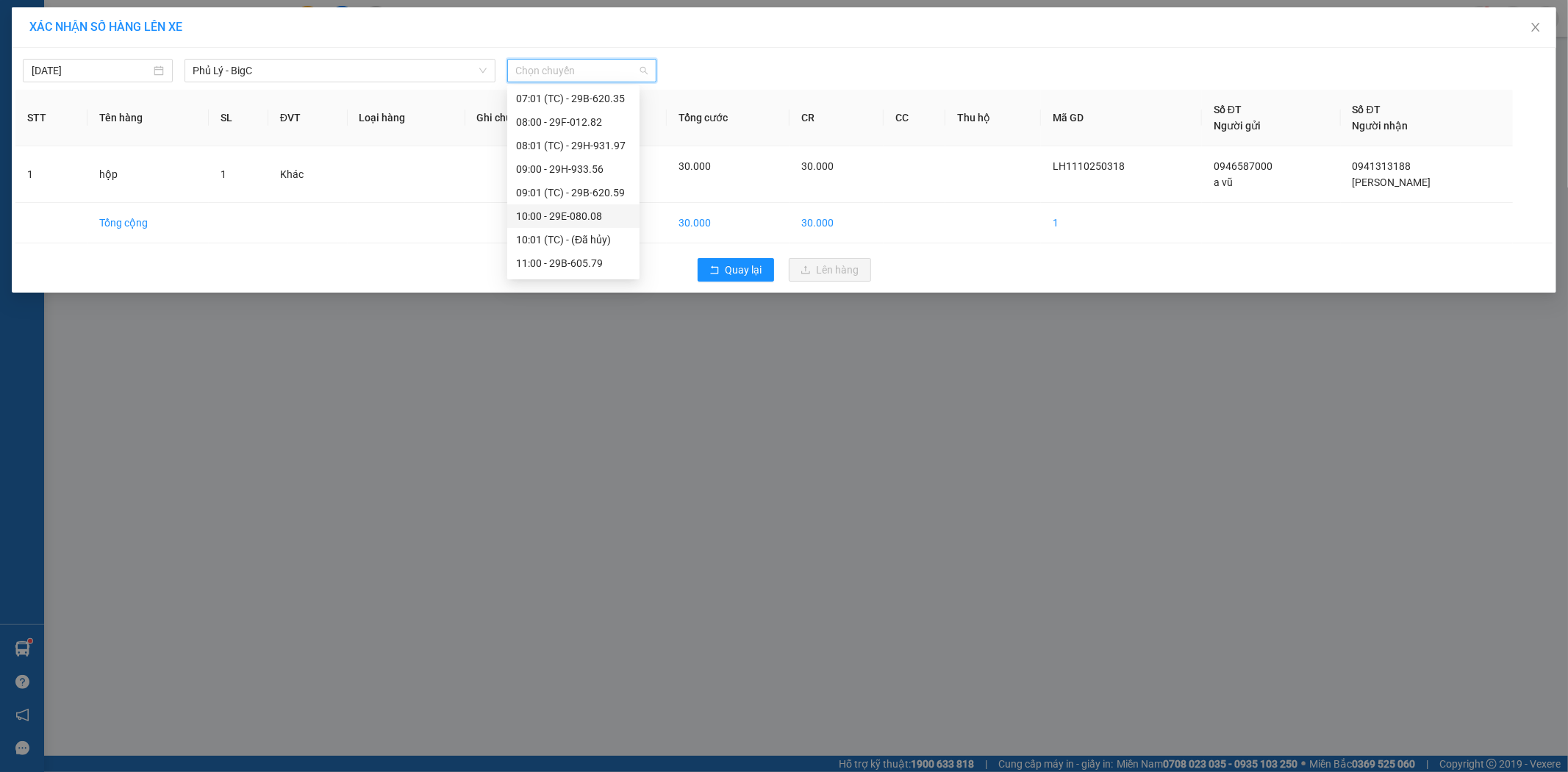
scroll to position [218, 0]
click at [606, 239] on div "11:00 - 29B-605.79" at bounding box center [573, 236] width 115 height 16
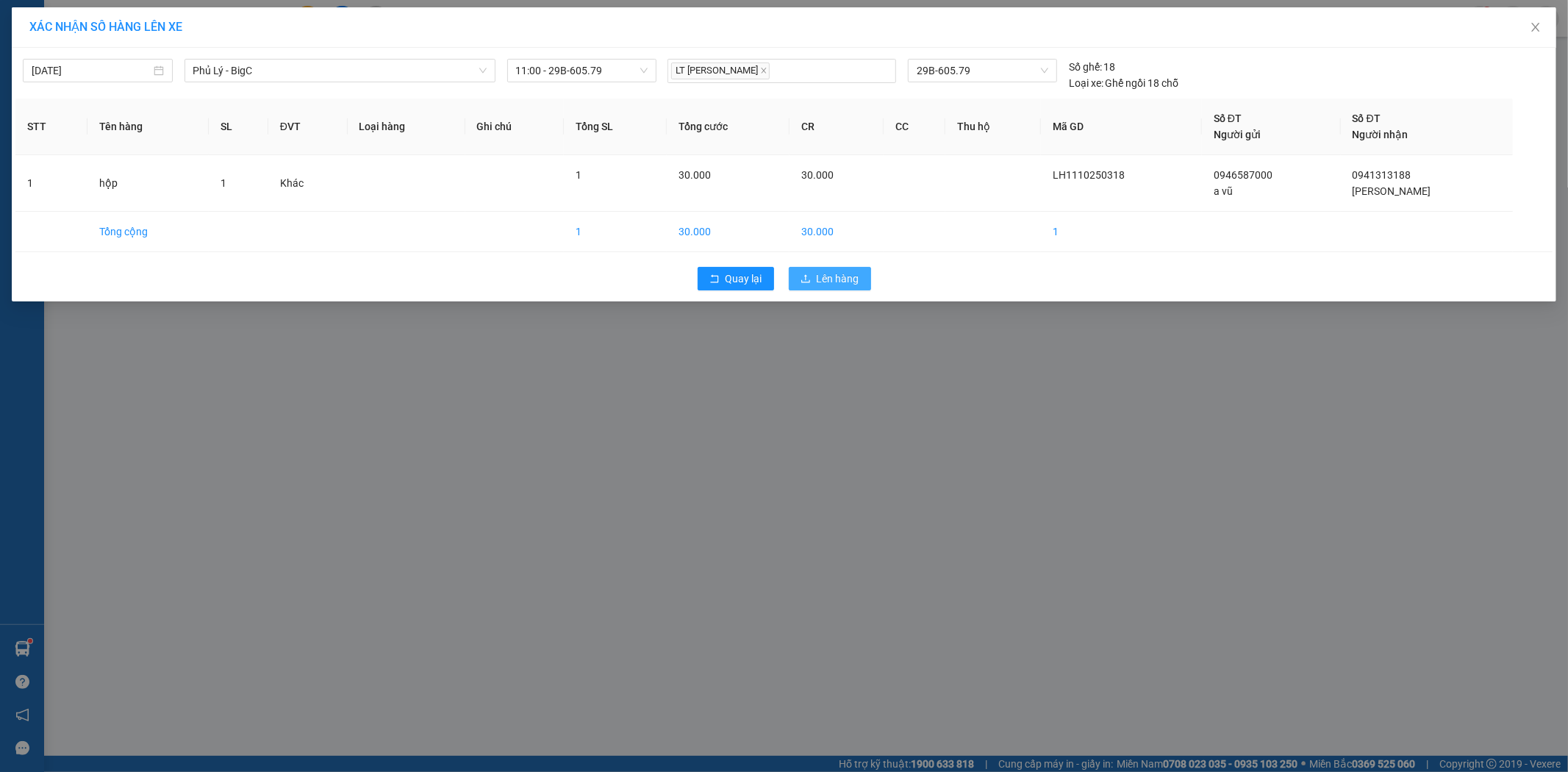
click at [802, 273] on button "Lên hàng" at bounding box center [830, 279] width 82 height 24
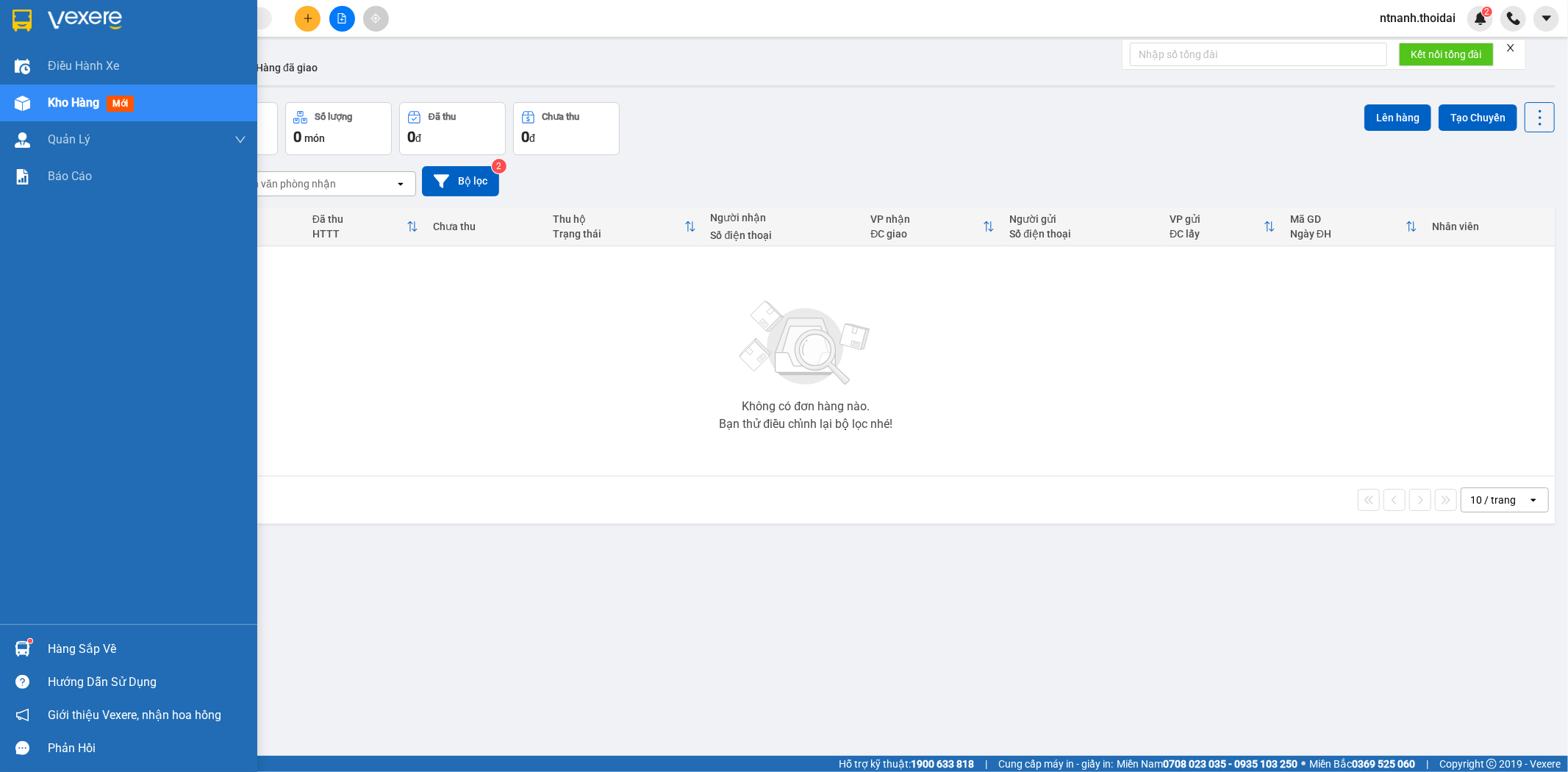
drag, startPoint x: 51, startPoint y: 652, endPoint x: 62, endPoint y: 652, distance: 11.0
click at [51, 653] on div "Hàng sắp về" at bounding box center [147, 649] width 199 height 22
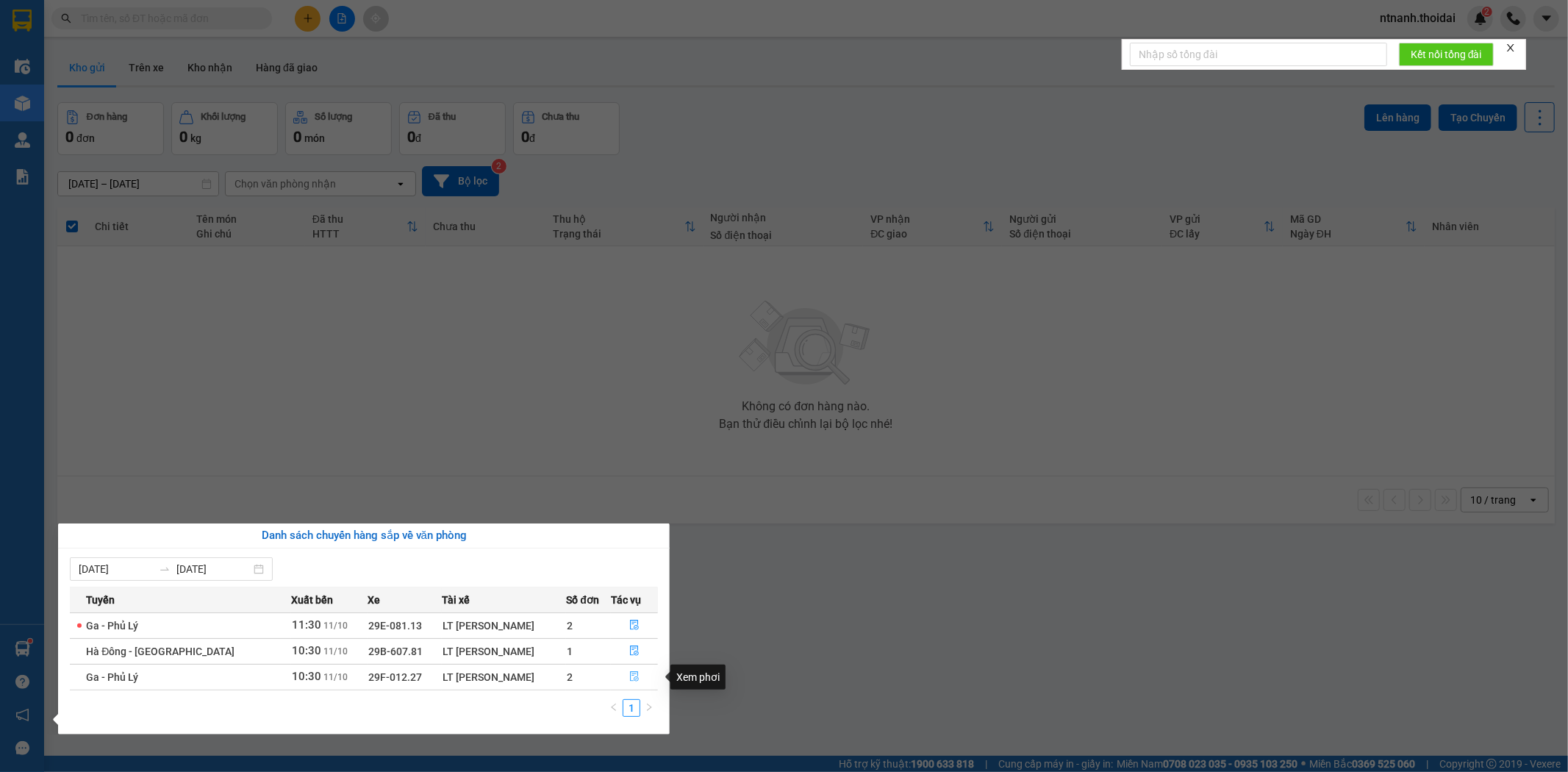
click at [641, 678] on button "button" at bounding box center [634, 677] width 45 height 24
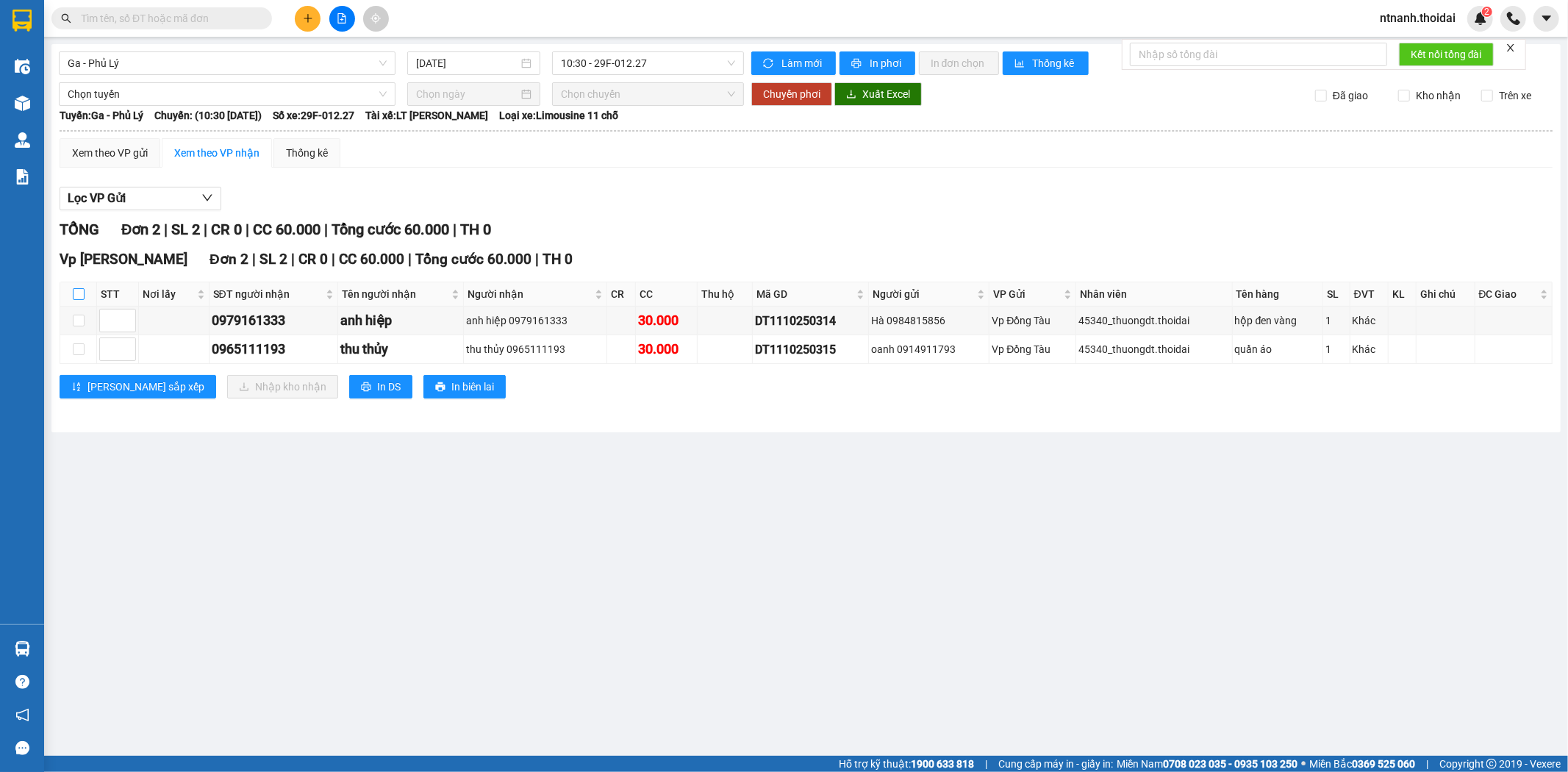
click at [78, 298] on input "checkbox" at bounding box center [78, 294] width 12 height 12
checkbox input "true"
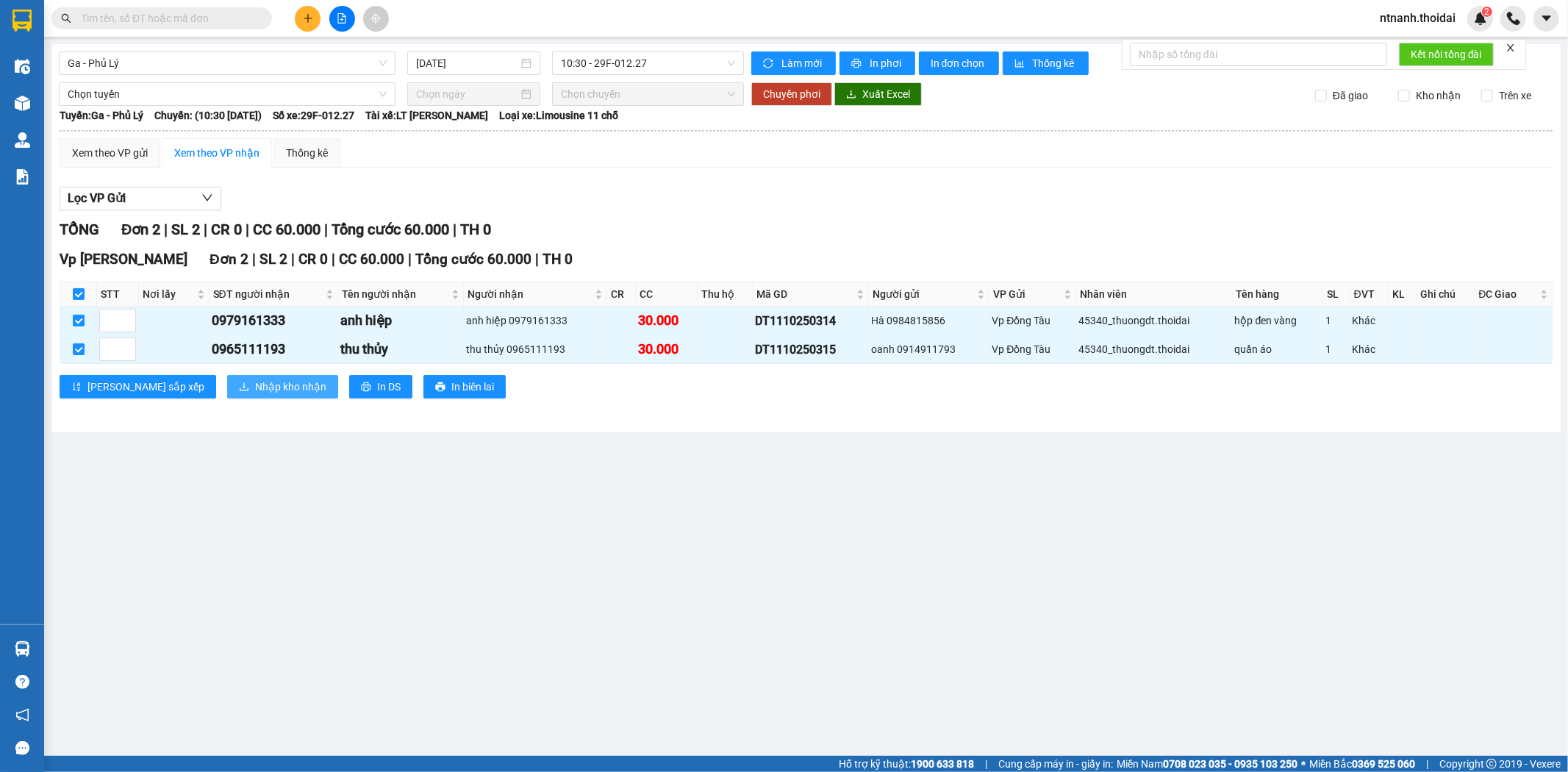
click at [255, 391] on span "Nhập kho nhận" at bounding box center [290, 387] width 72 height 16
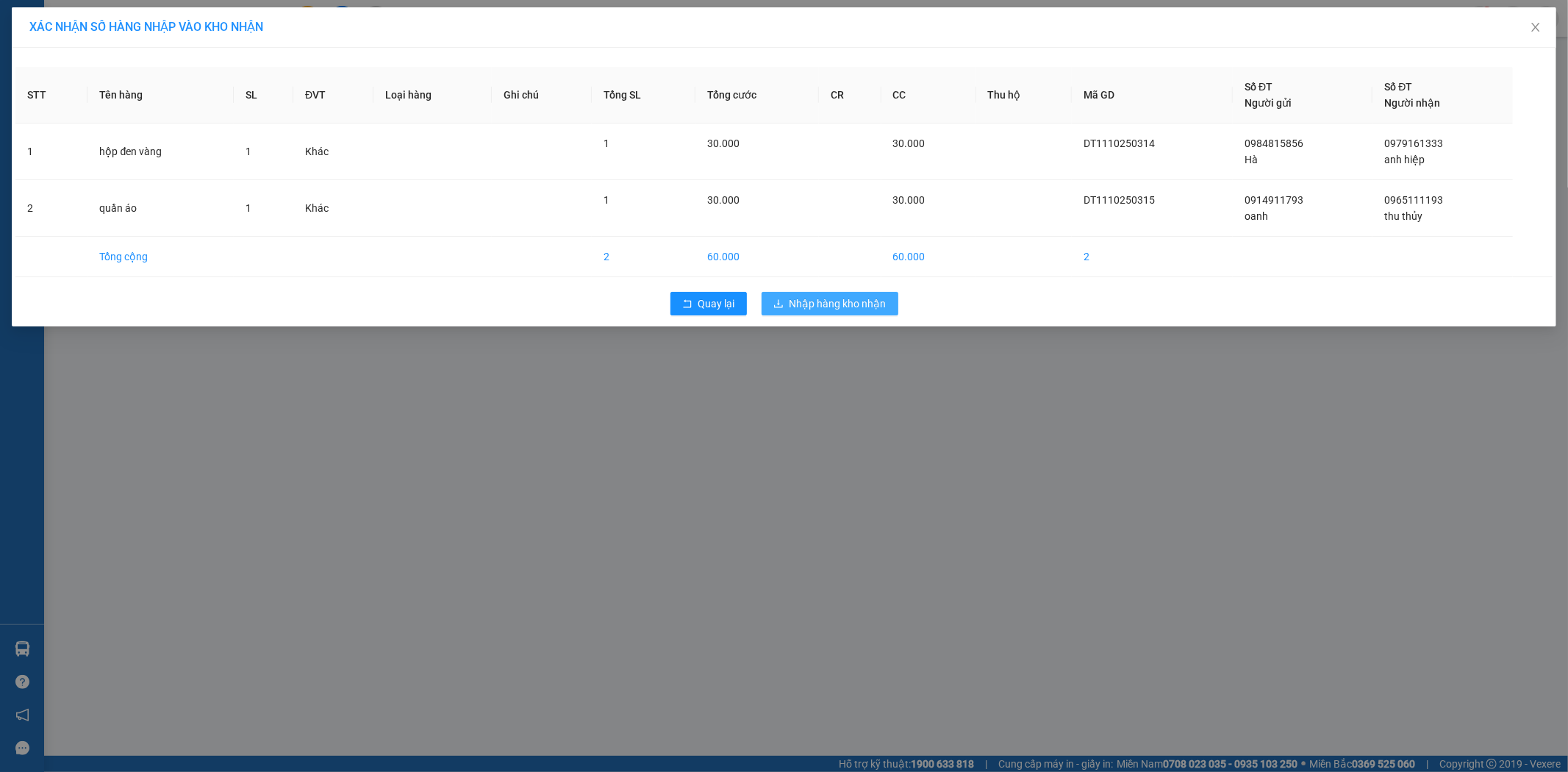
click at [828, 296] on span "Nhập hàng kho nhận" at bounding box center [838, 304] width 97 height 16
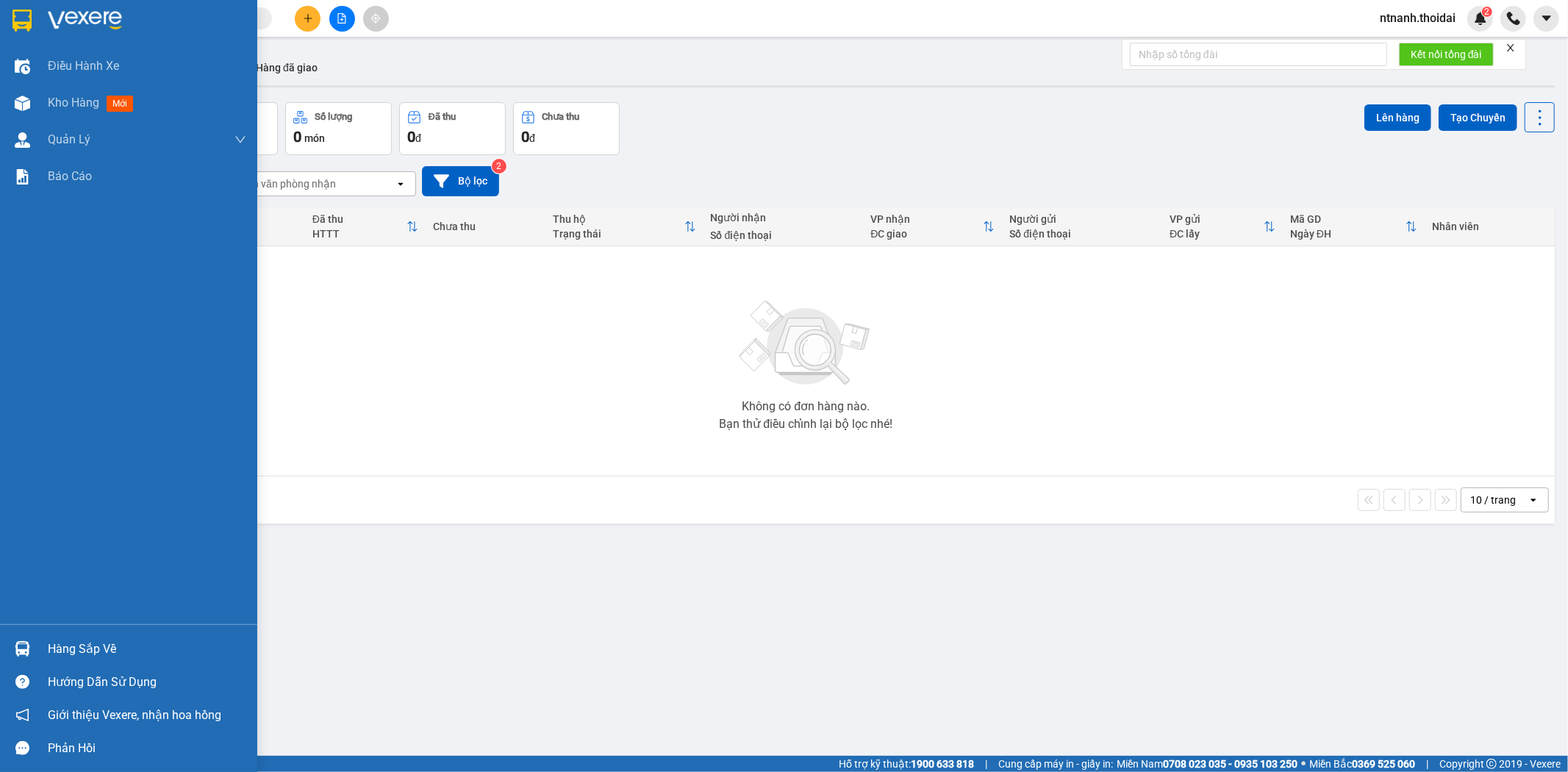
click at [39, 640] on div "Hàng sắp về" at bounding box center [129, 649] width 257 height 33
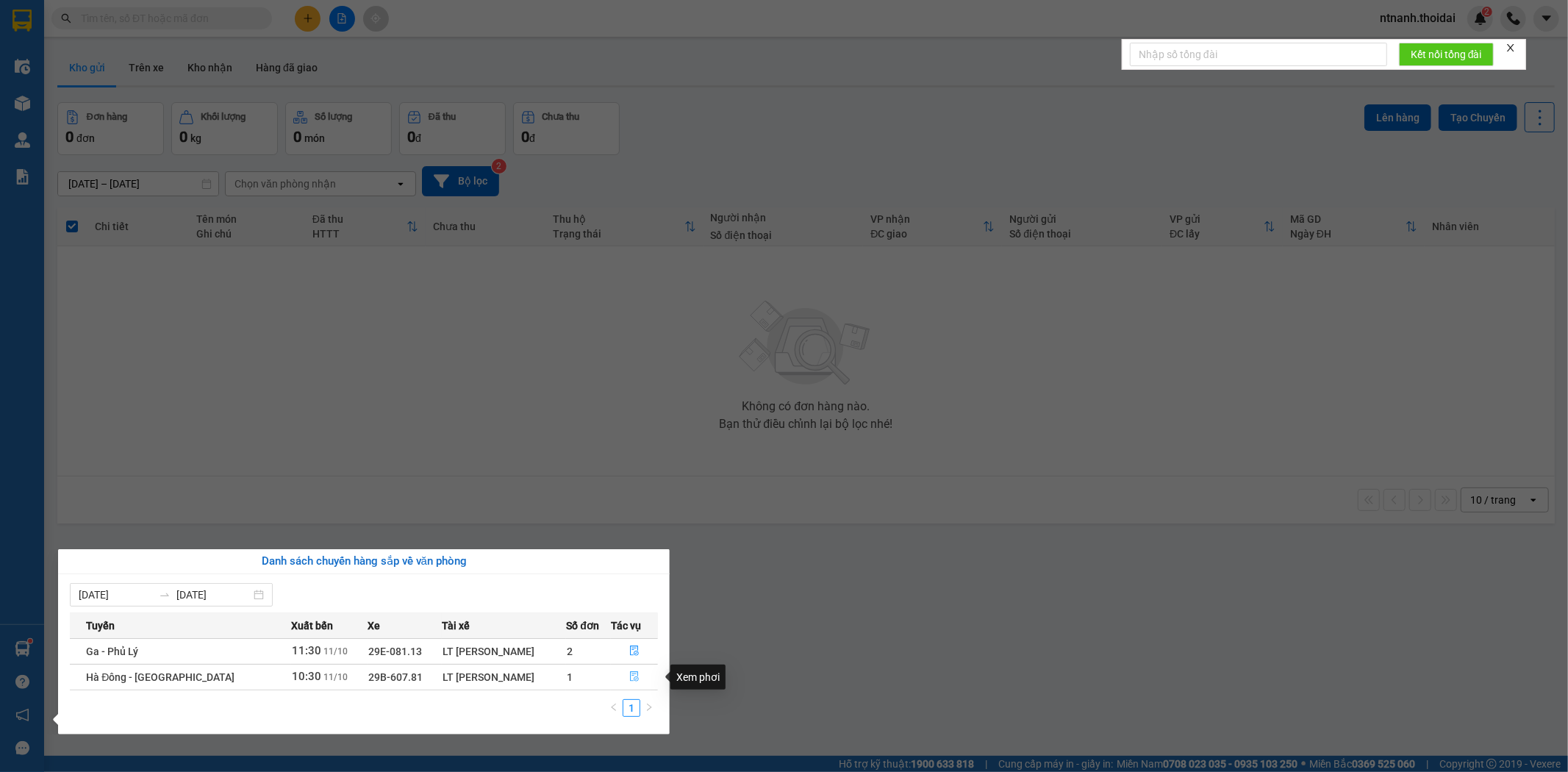
click at [629, 677] on icon "file-done" at bounding box center [634, 676] width 10 height 10
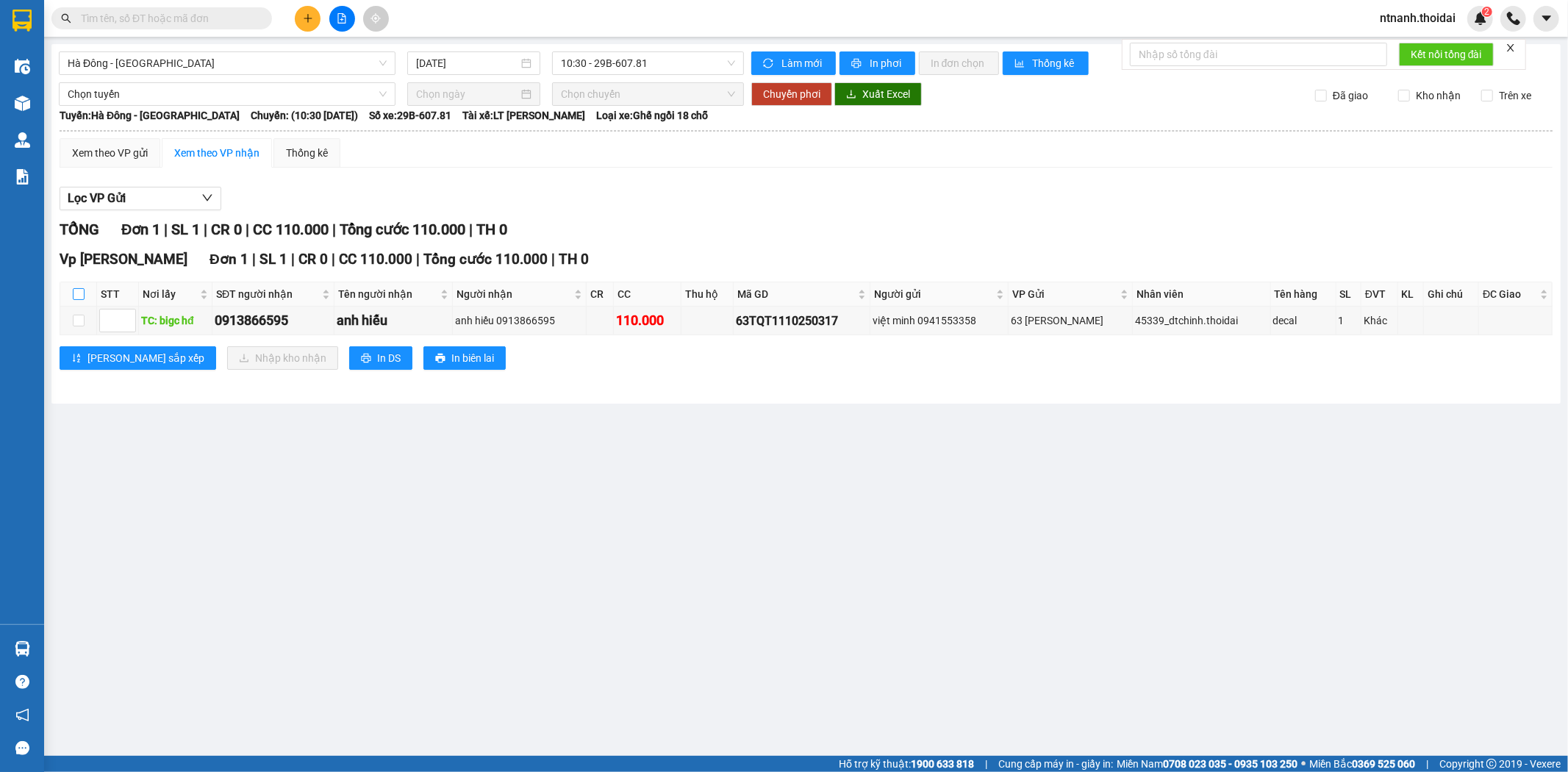
click at [74, 293] on input "checkbox" at bounding box center [78, 294] width 12 height 12
checkbox input "true"
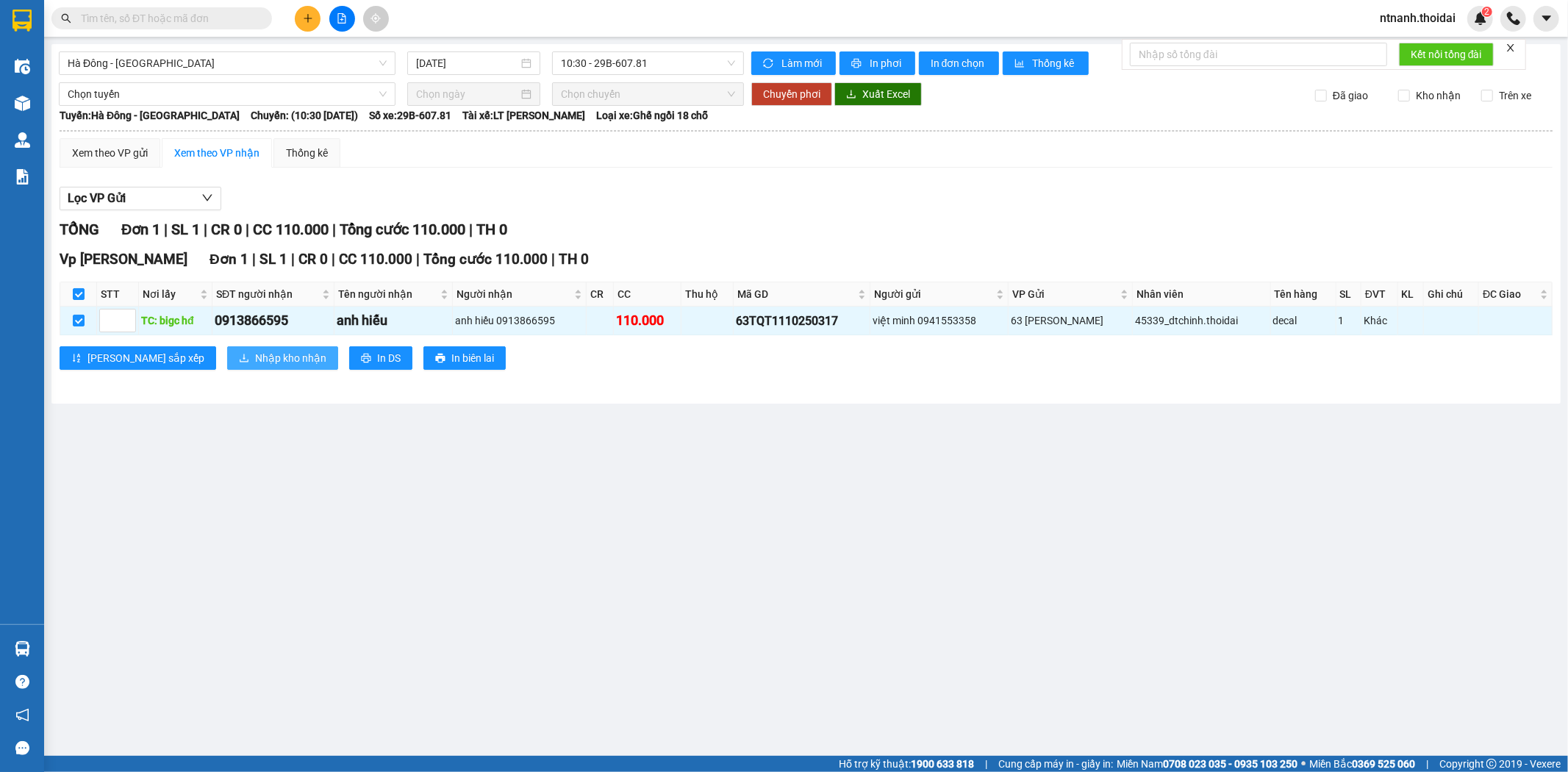
click at [255, 364] on span "Nhập kho nhận" at bounding box center [290, 359] width 72 height 16
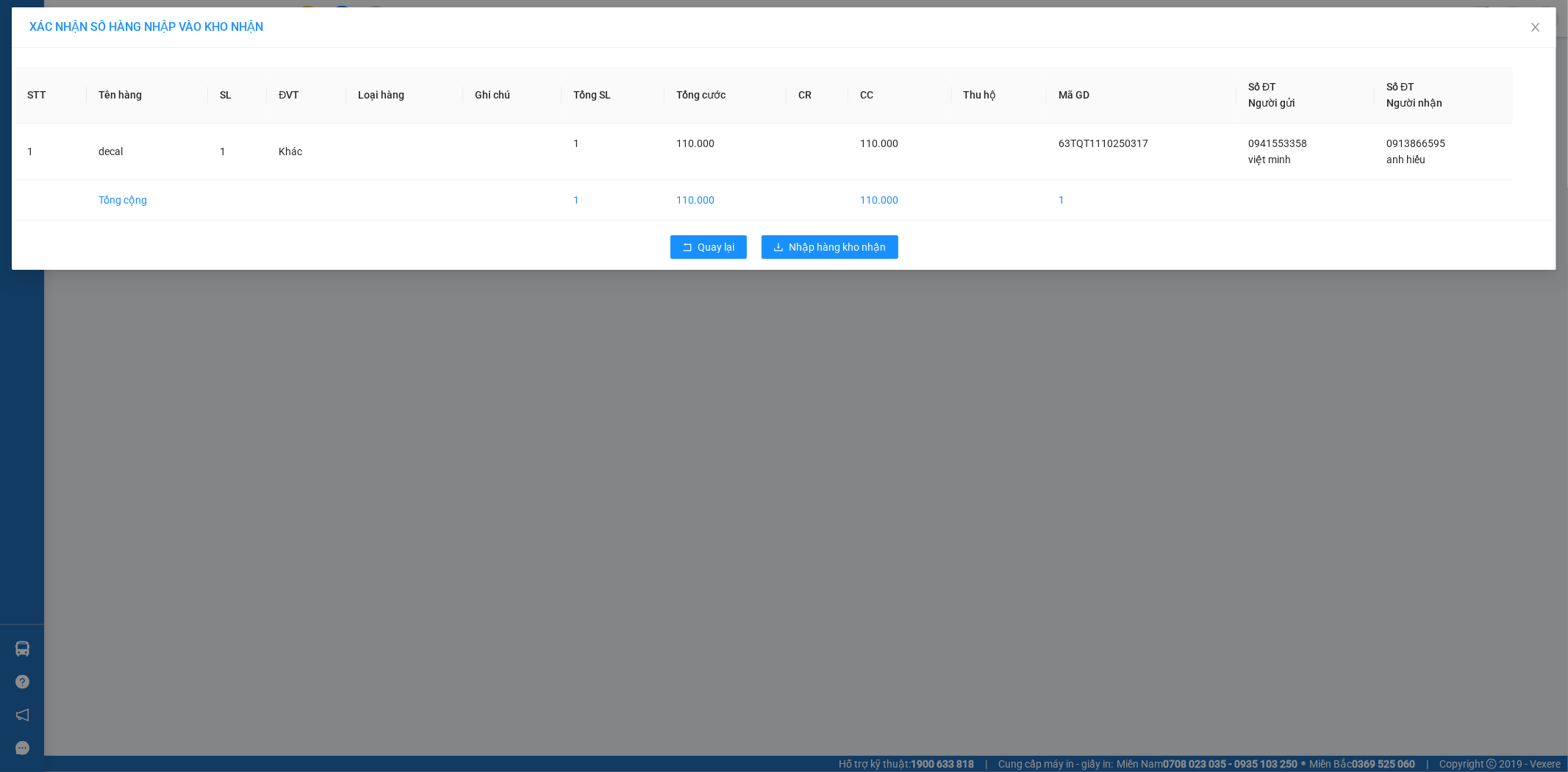
click at [831, 302] on div "XÁC NHẬN SỐ HÀNG NHẬP VÀO KHO NHẬN STT Tên hàng SL ĐVT Loại hàng Ghi chú Tổng S…" at bounding box center [784, 386] width 1568 height 772
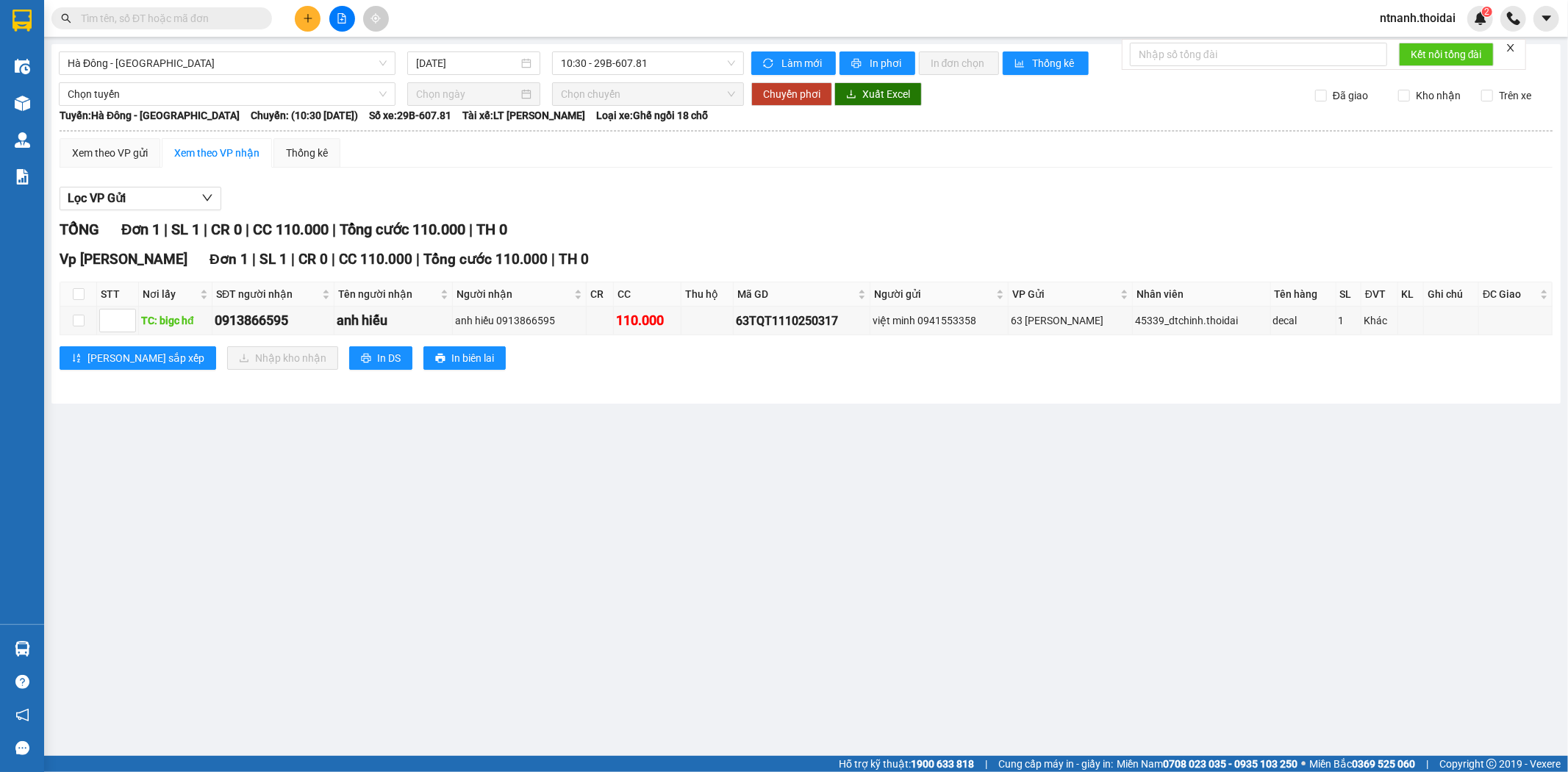
click at [72, 285] on th at bounding box center [78, 294] width 37 height 24
click at [75, 291] on input "checkbox" at bounding box center [78, 294] width 12 height 12
checkbox input "true"
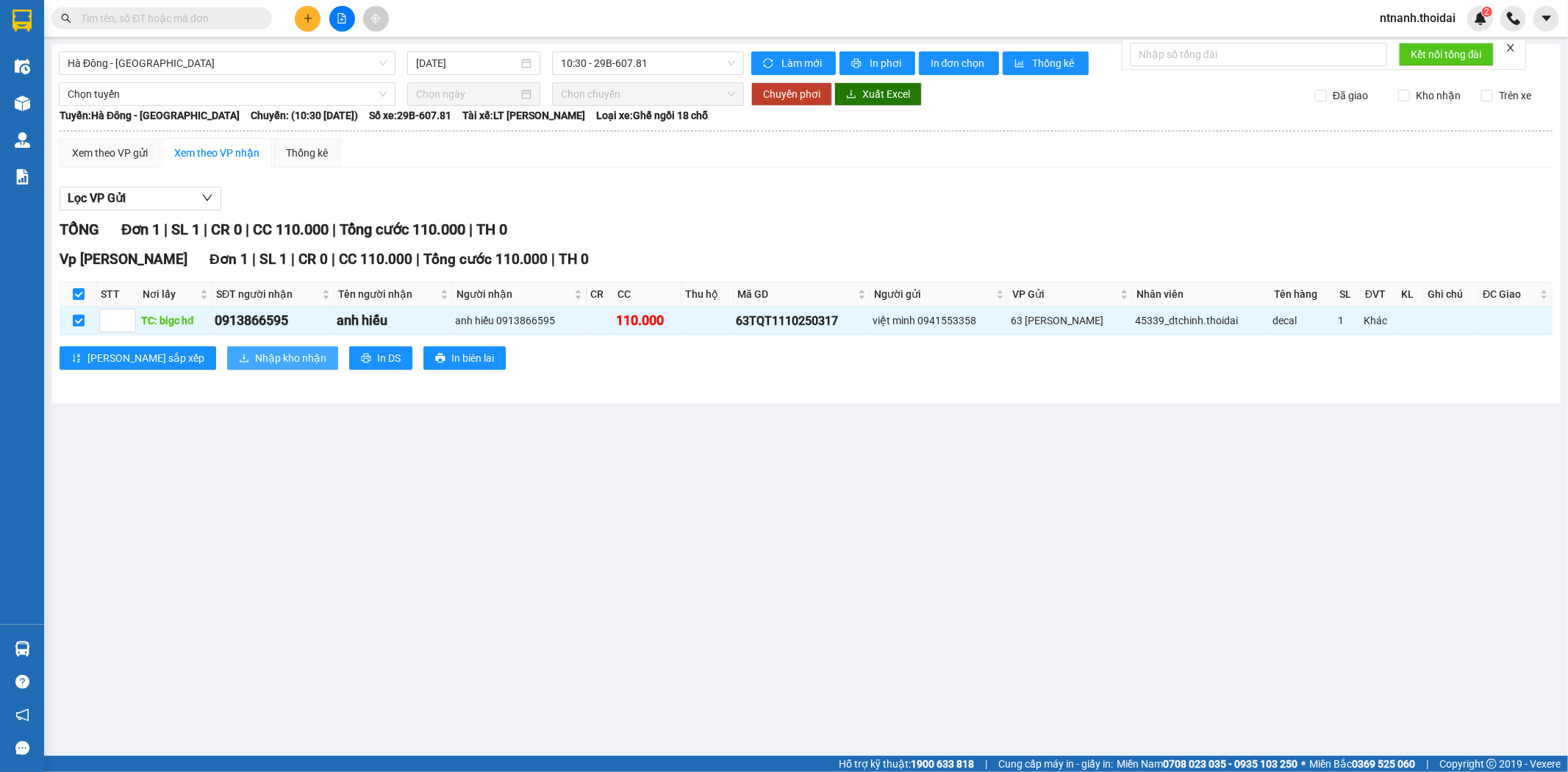
click at [255, 351] on span "Nhập kho nhận" at bounding box center [290, 359] width 72 height 16
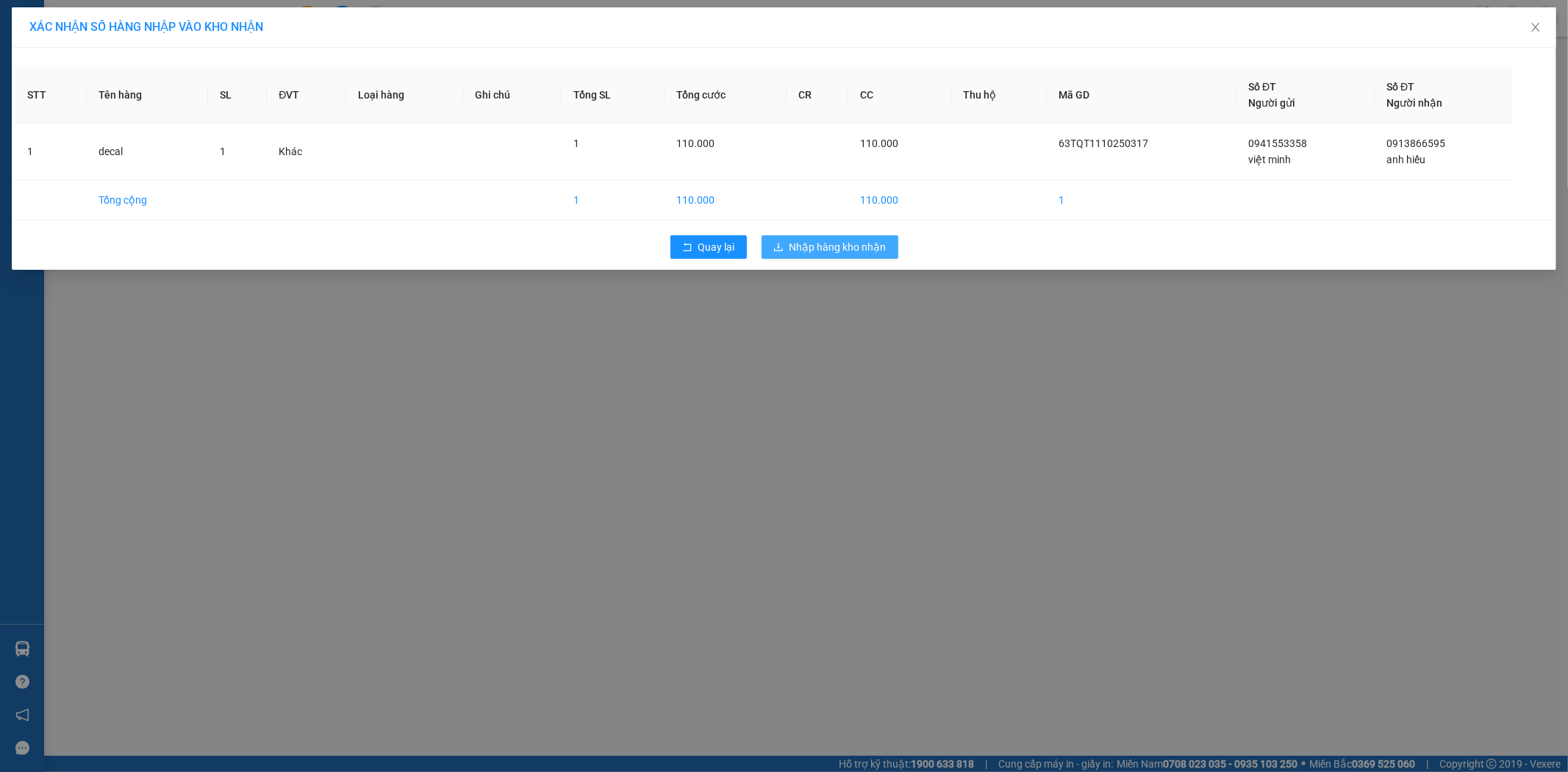
click at [861, 244] on span "Nhập hàng kho nhận" at bounding box center [838, 247] width 97 height 16
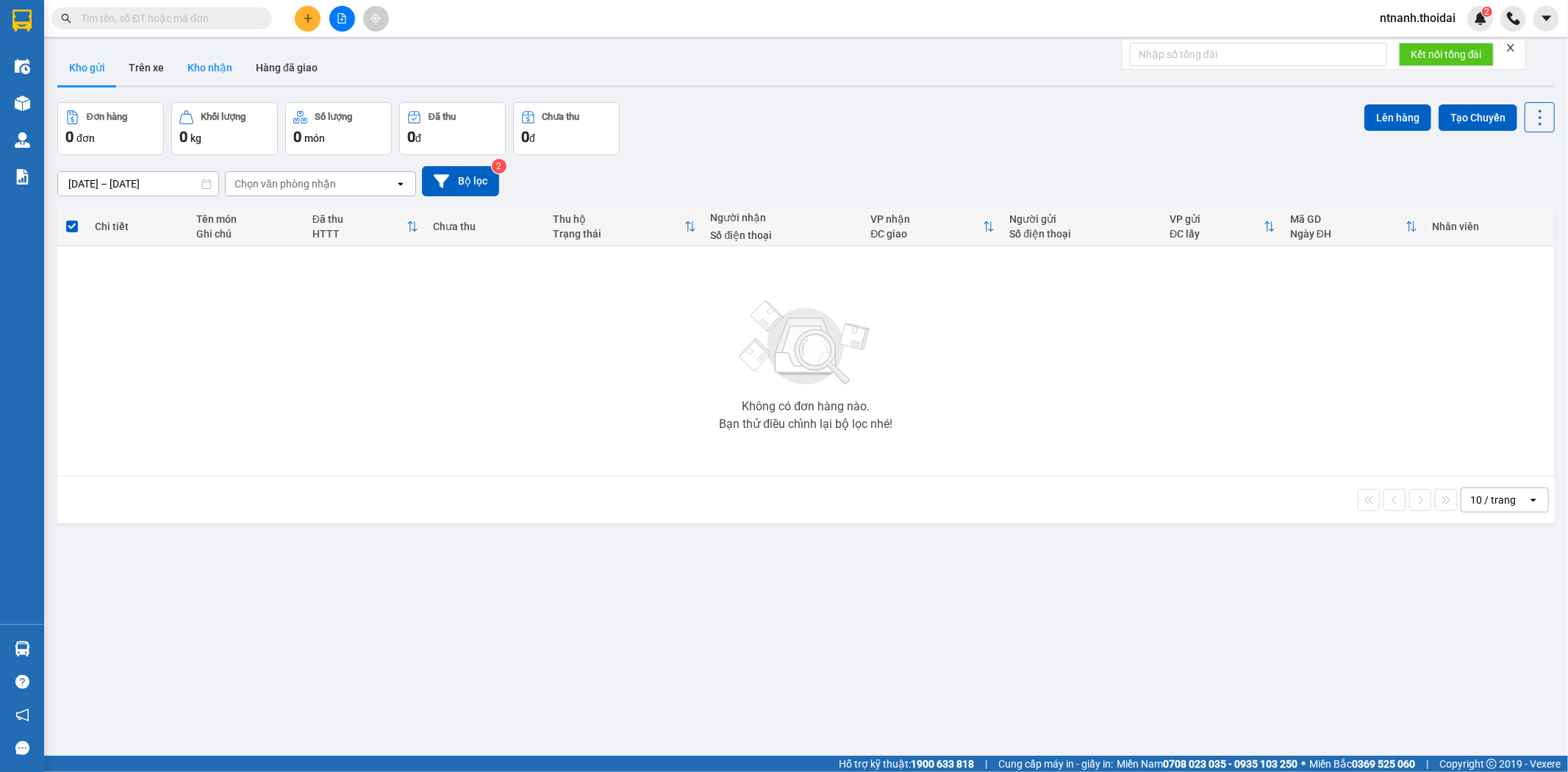
click at [196, 52] on button "Kho nhận" at bounding box center [209, 68] width 68 height 35
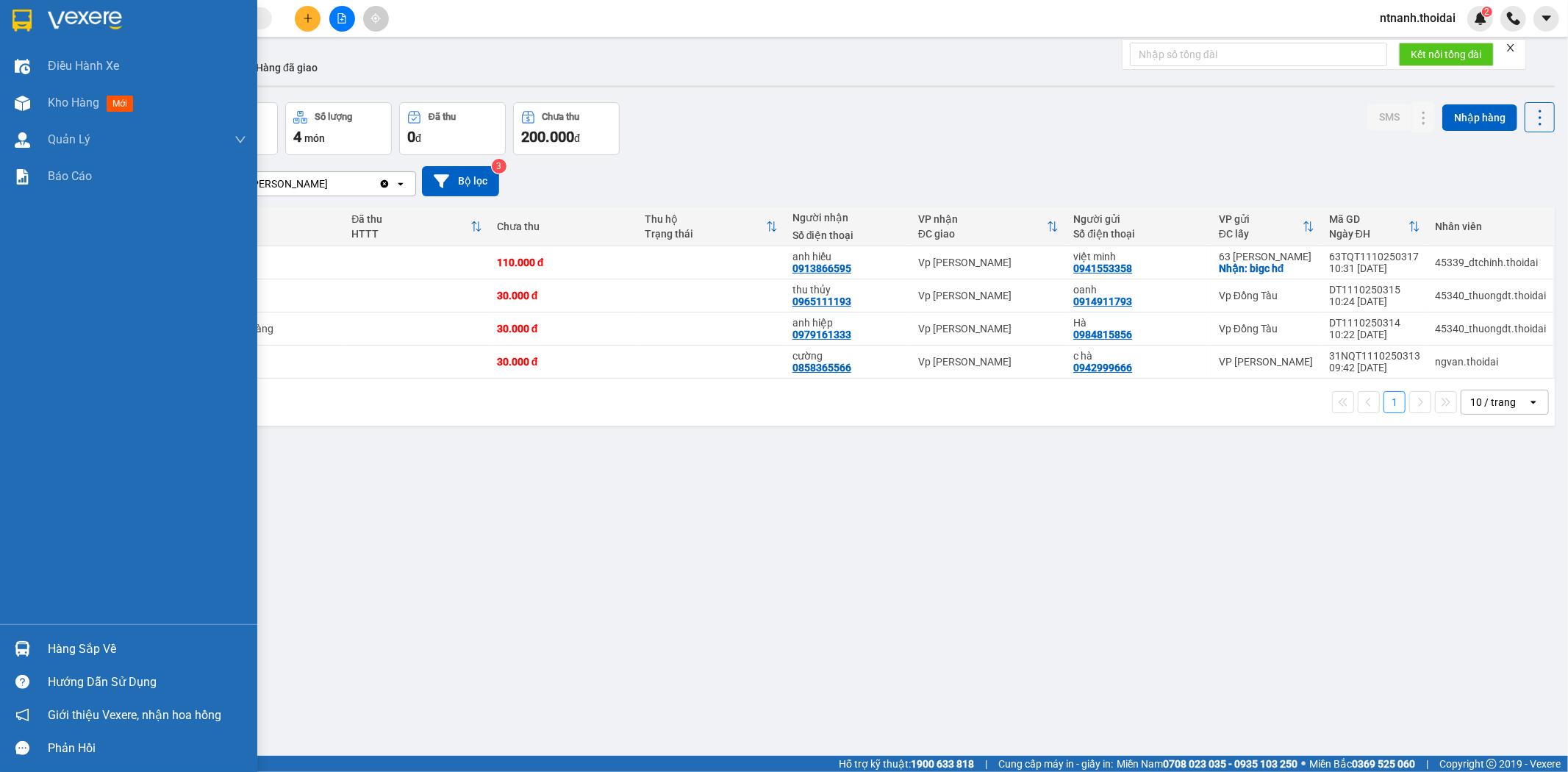
click at [81, 666] on div "Hướng dẫn sử dụng" at bounding box center [129, 682] width 257 height 33
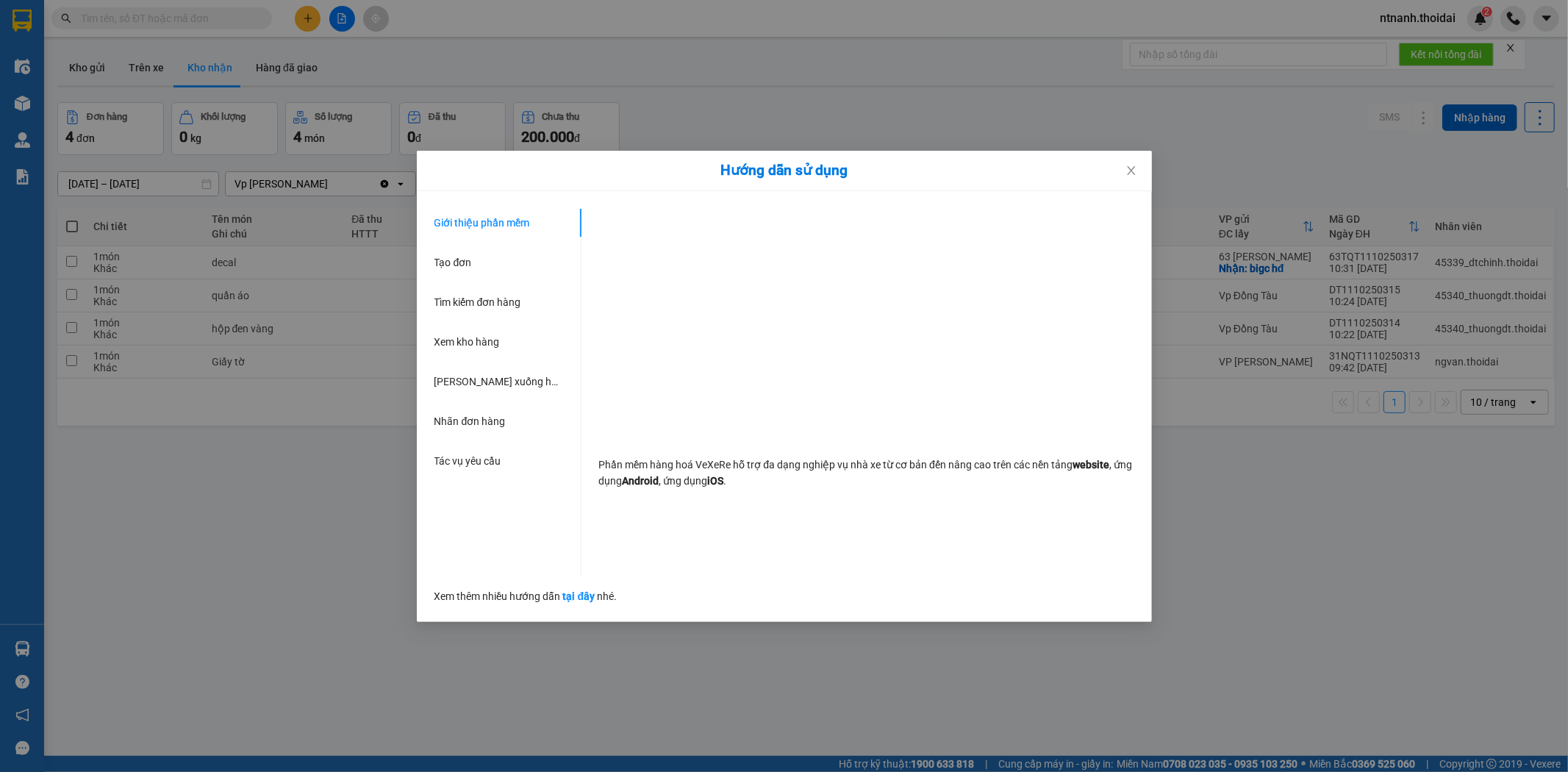
click at [927, 663] on div "Hướng dẫn sử dụng Giới thiệu phần mềm Tạo đơn Tìm kiếm đơn hàng Xem kho hàng Lê…" at bounding box center [784, 386] width 1568 height 772
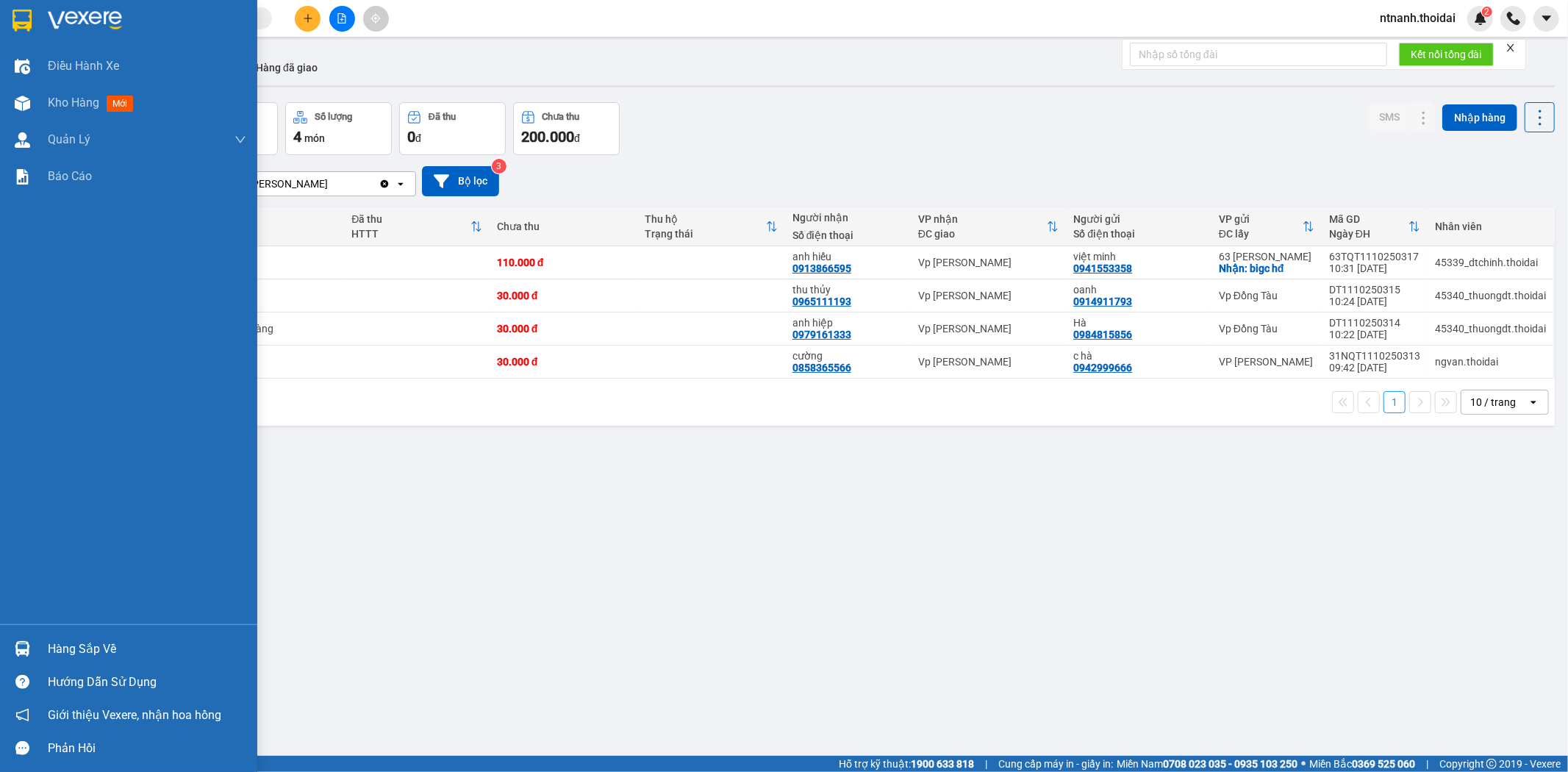
click at [10, 648] on div at bounding box center [22, 648] width 26 height 26
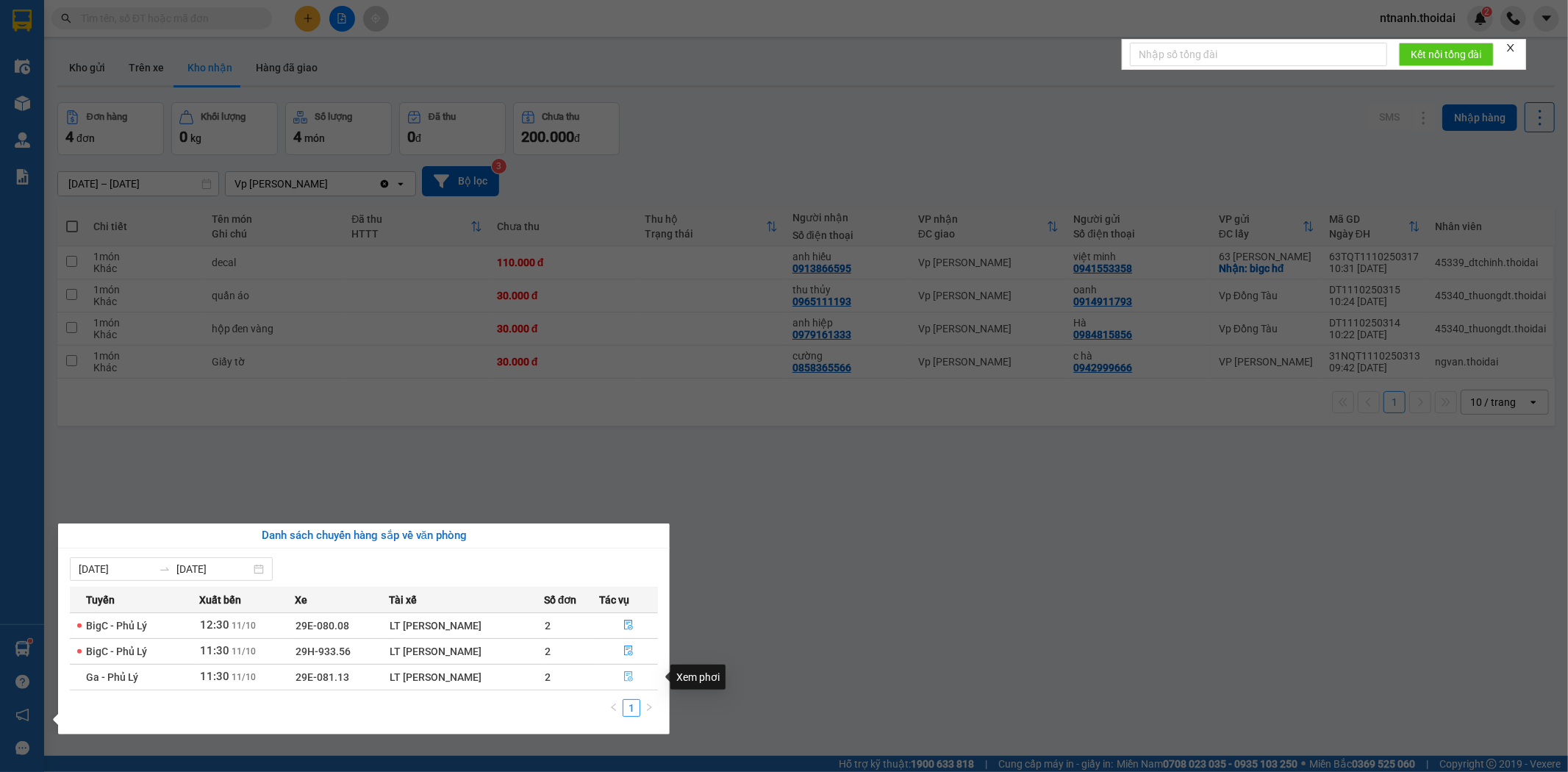
drag, startPoint x: 650, startPoint y: 680, endPoint x: 789, endPoint y: 695, distance: 139.8
click at [782, 695] on body "Kết quả tìm kiếm ( 0 ) Bộ lọc No Data ntnanh.thoidai 2 Điều hành xe Kho hàng mớ…" at bounding box center [784, 386] width 1568 height 772
click at [979, 657] on section "Kết quả tìm kiếm ( 0 ) Bộ lọc No Data ntnanh.thoidai 2 Điều hành xe Kho hàng mớ…" at bounding box center [784, 386] width 1568 height 772
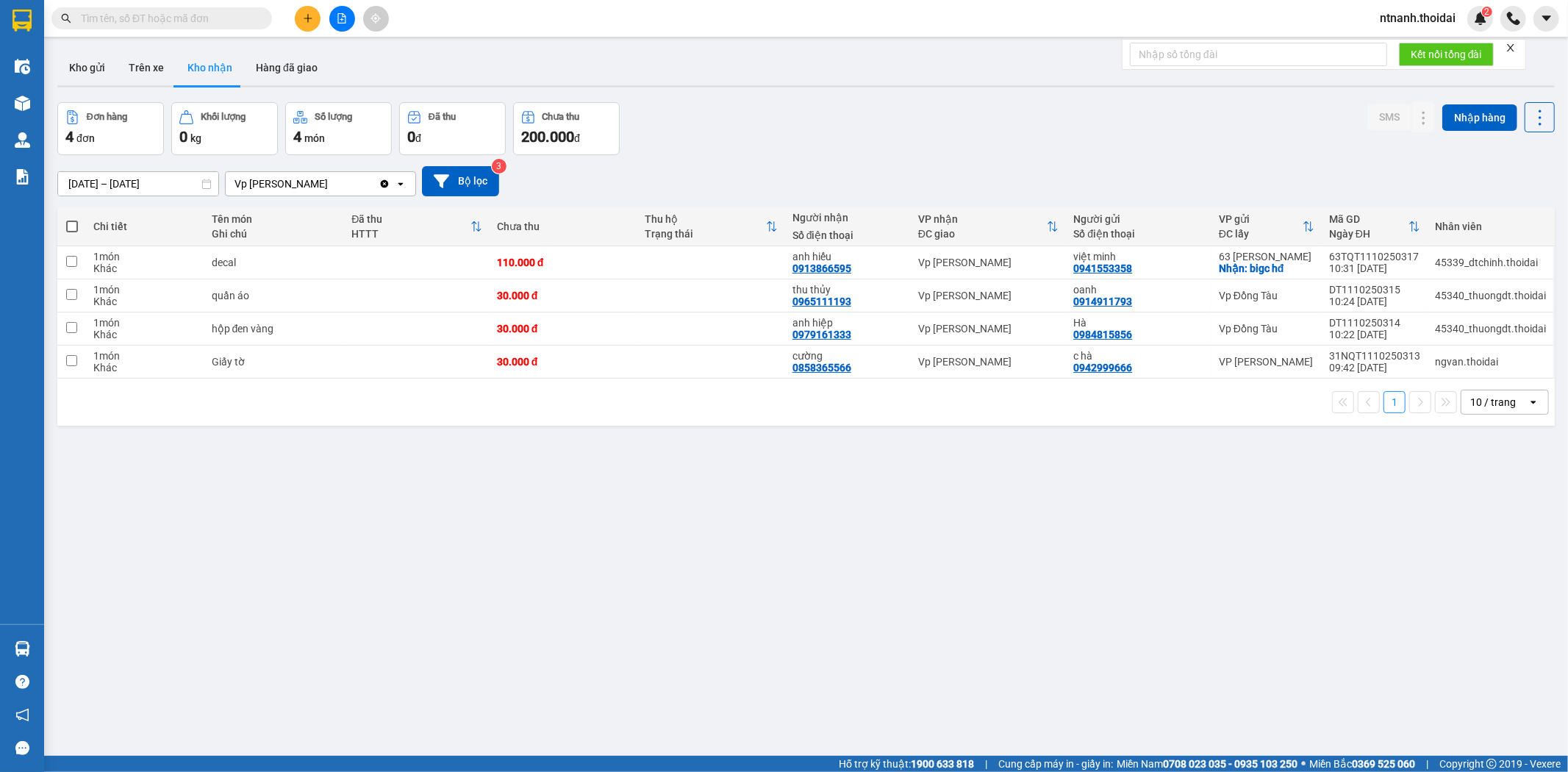
click at [1035, 643] on div "ver 1.8.146 Kho gửi Trên xe Kho nhận Hàng đã giao Đơn hàng 4 đơn Khối lượng 0 k…" at bounding box center [805, 431] width 1509 height 772
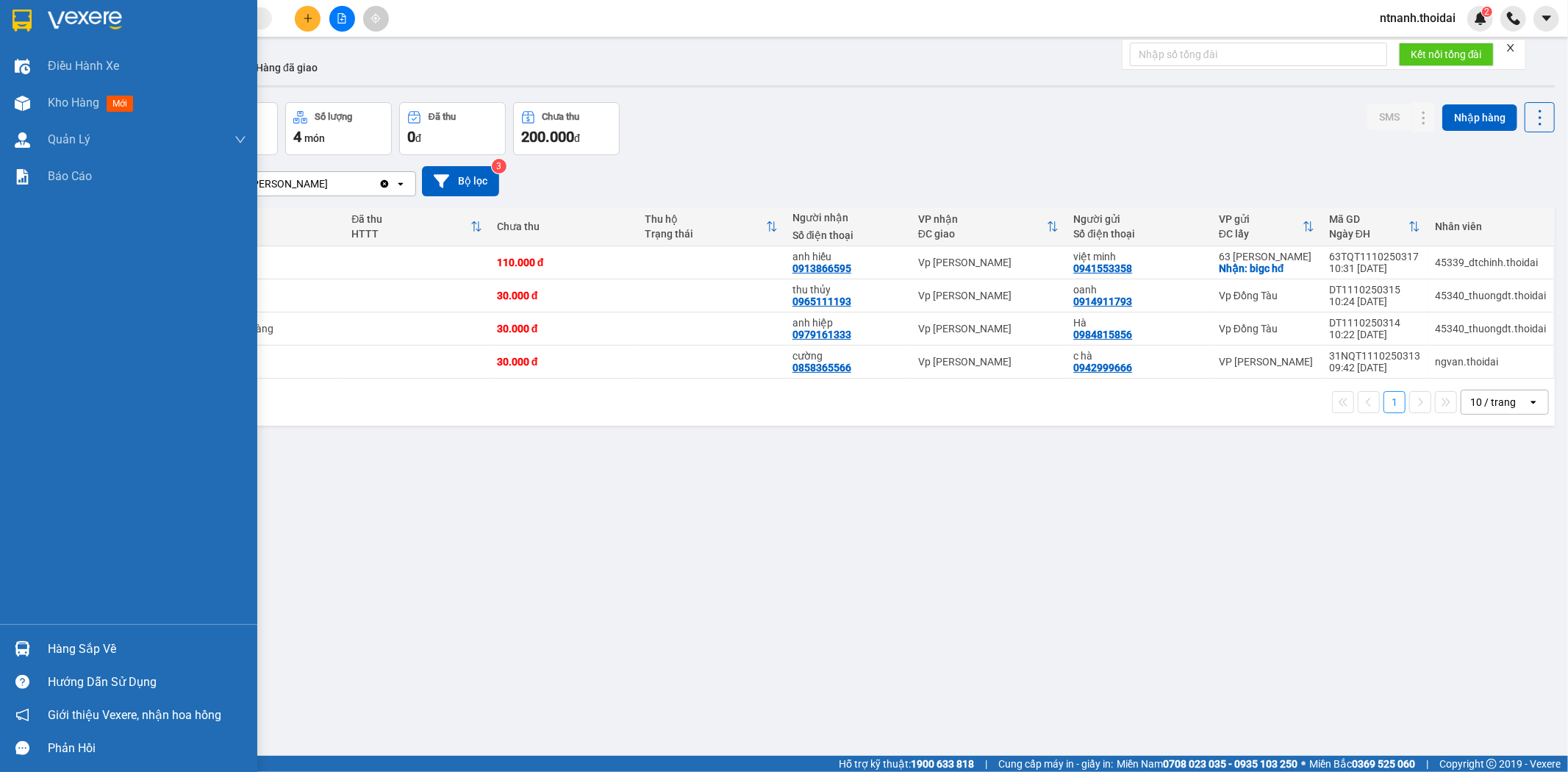
click at [33, 652] on div at bounding box center [22, 648] width 26 height 26
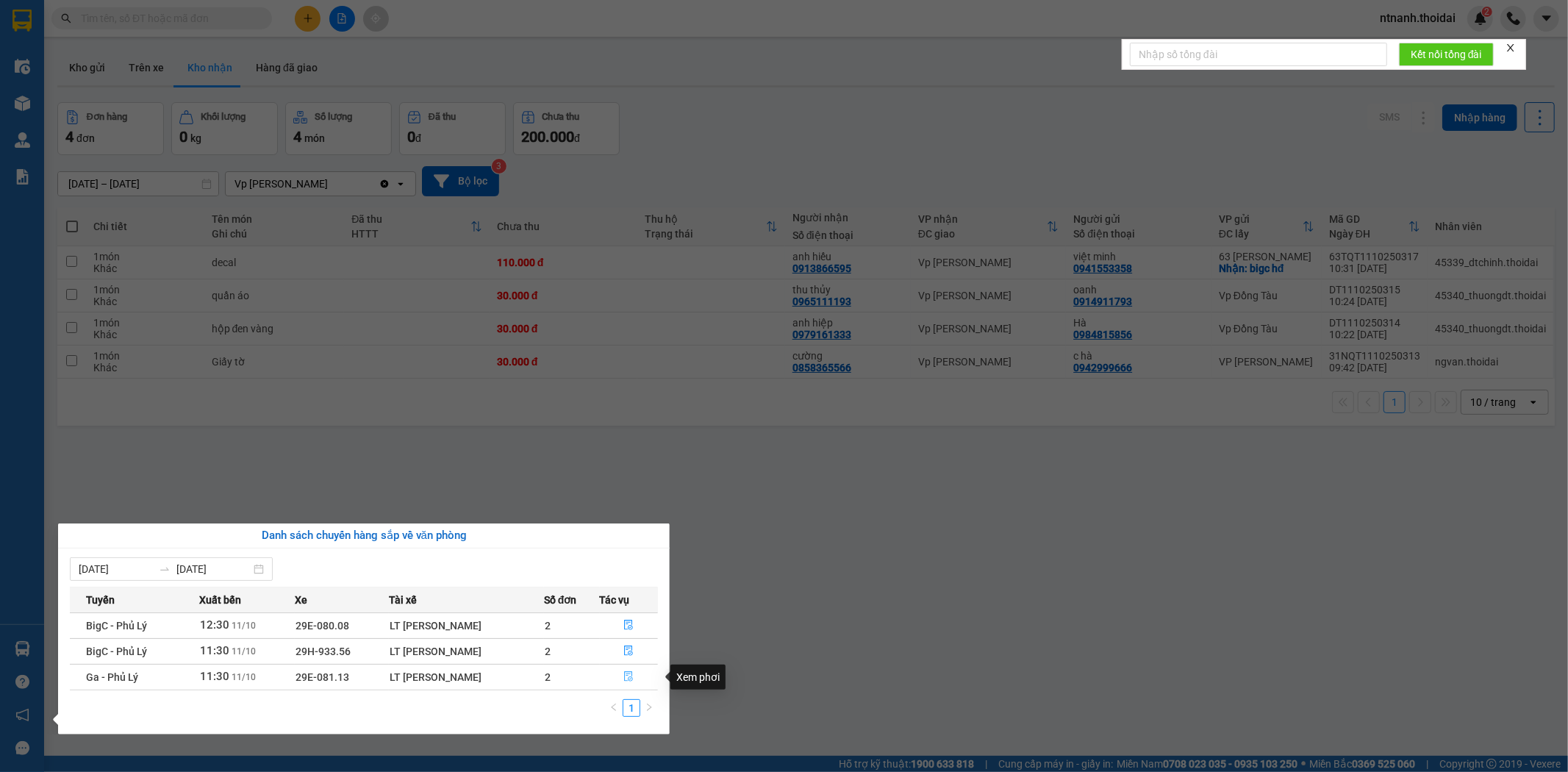
click at [627, 677] on icon "file-done" at bounding box center [629, 676] width 9 height 10
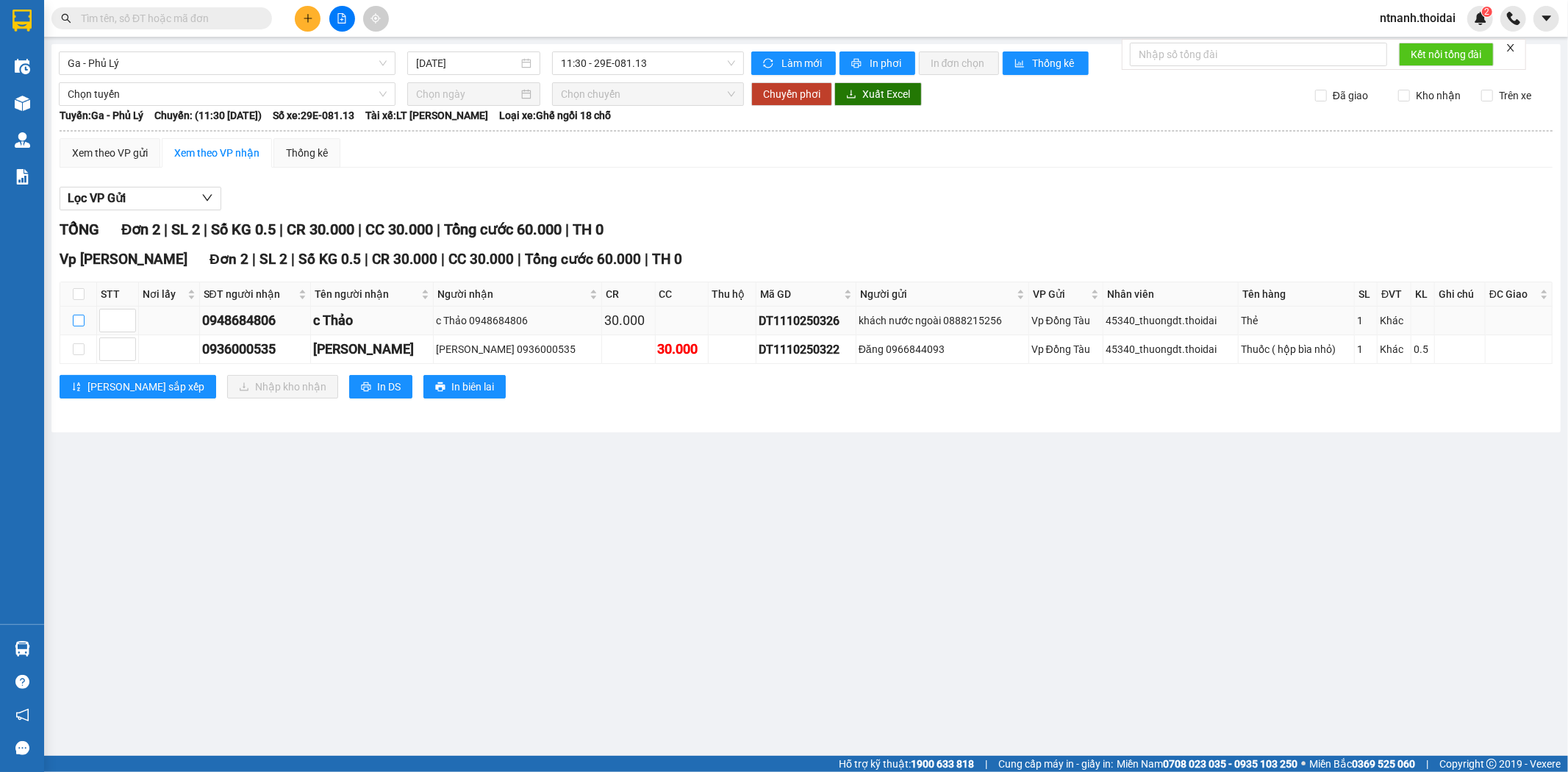
click at [81, 319] on input "checkbox" at bounding box center [78, 321] width 12 height 12
checkbox input "true"
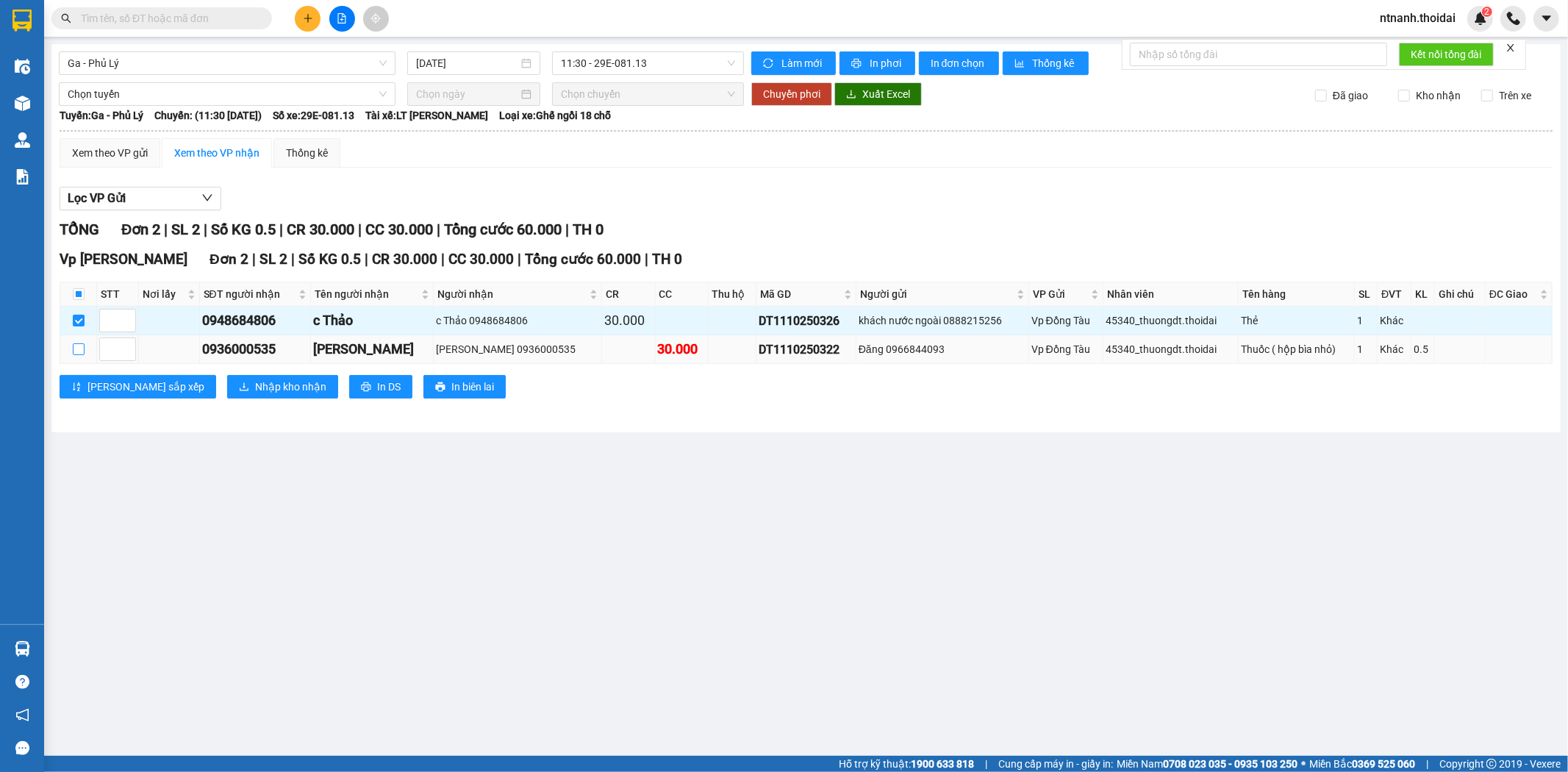
click at [84, 351] on input "checkbox" at bounding box center [78, 350] width 12 height 12
checkbox input "true"
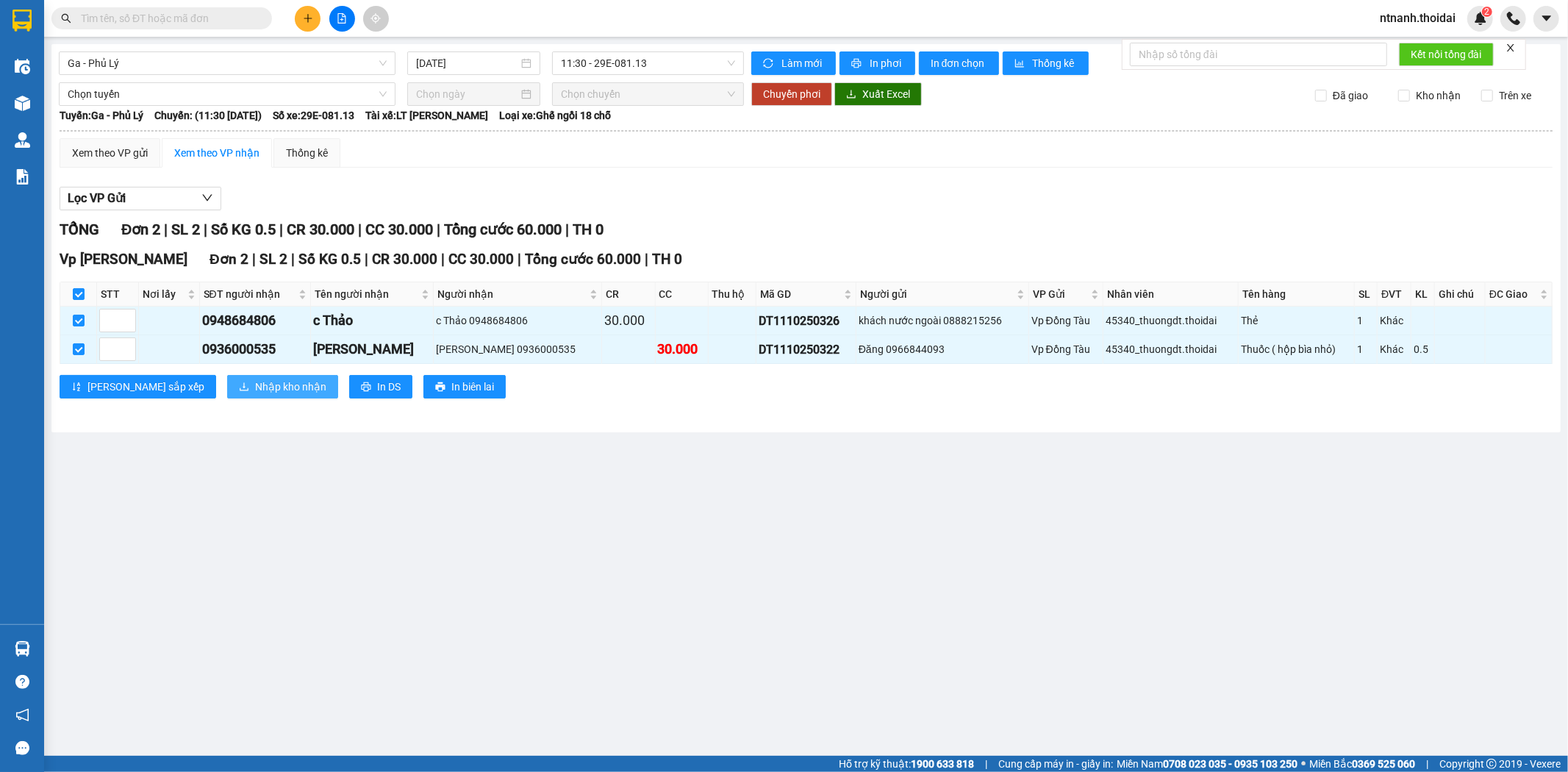
click at [255, 391] on span "Nhập kho nhận" at bounding box center [290, 387] width 72 height 16
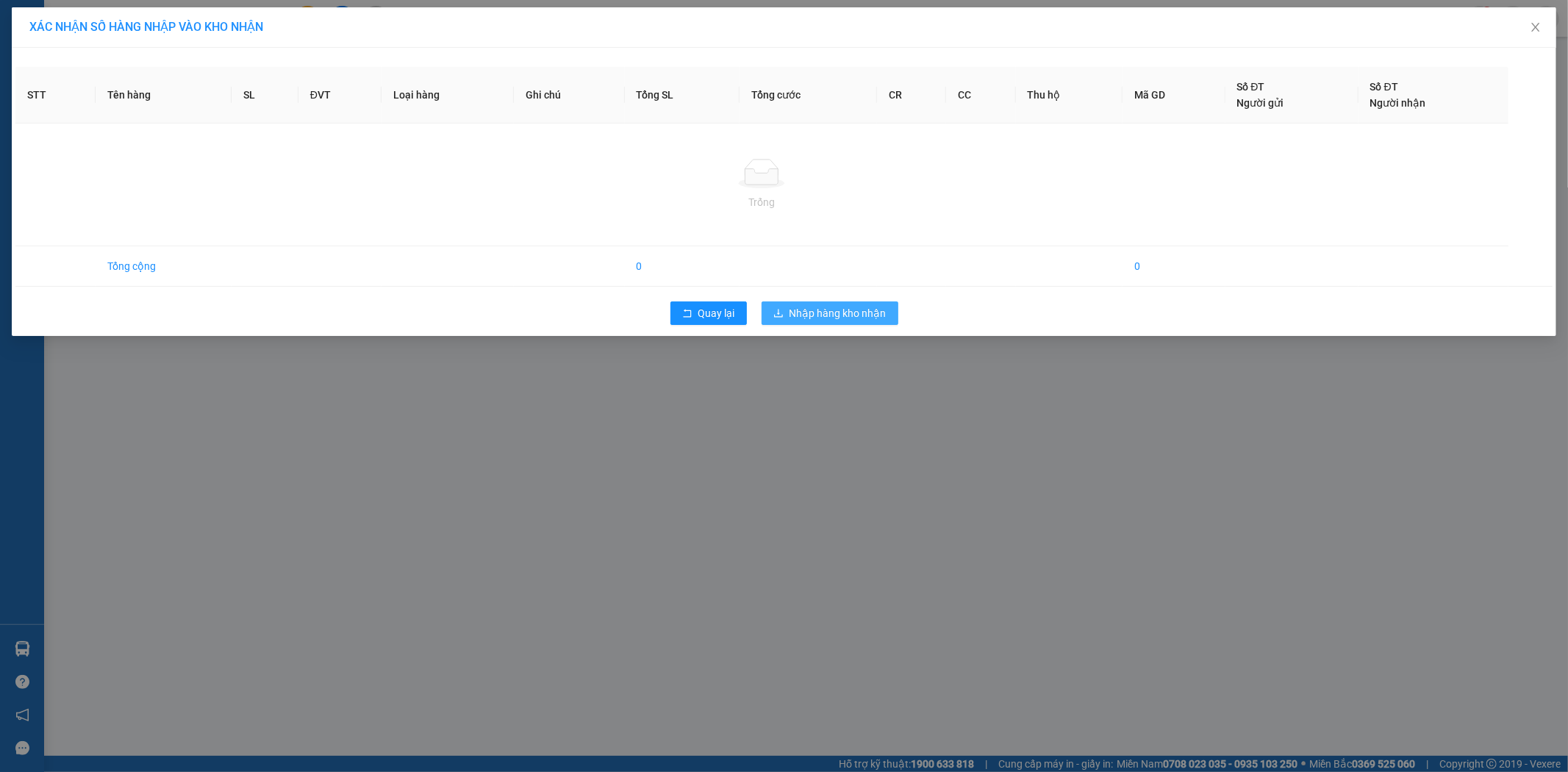
click at [826, 307] on span "Nhập hàng kho nhận" at bounding box center [838, 313] width 97 height 16
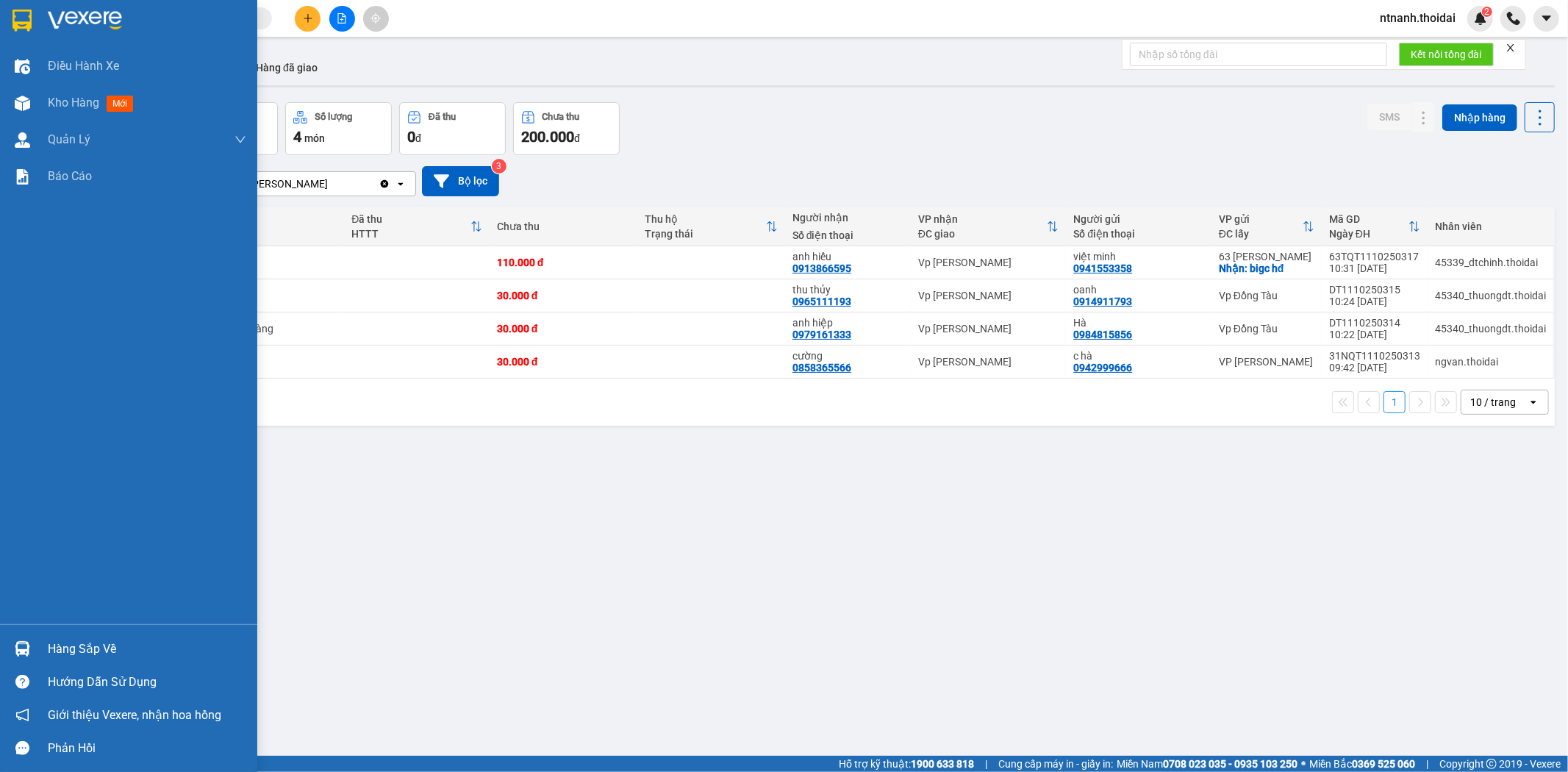
click at [94, 646] on div "Hàng sắp về" at bounding box center [147, 649] width 199 height 22
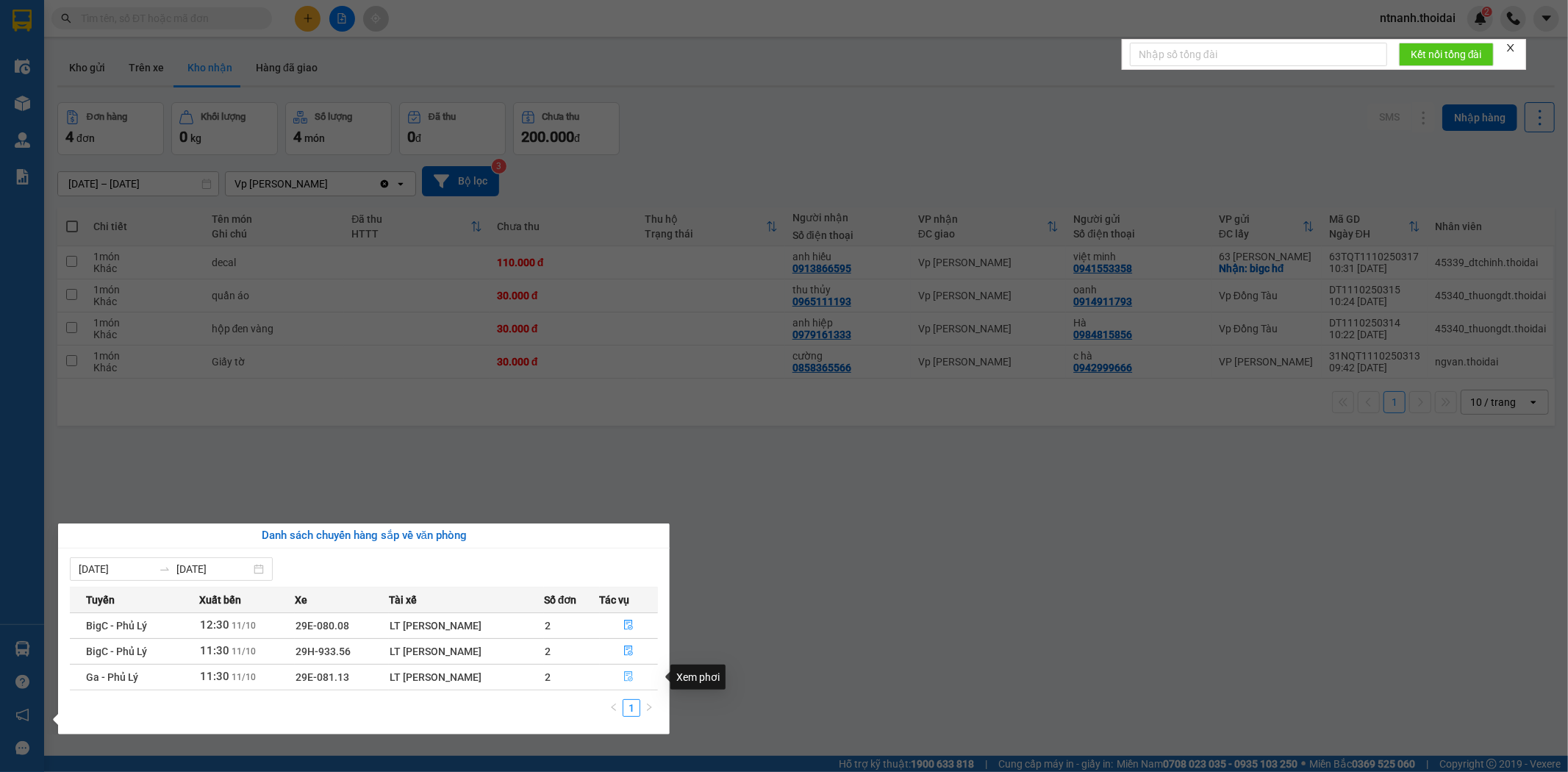
click at [627, 681] on icon "file-done" at bounding box center [628, 676] width 10 height 10
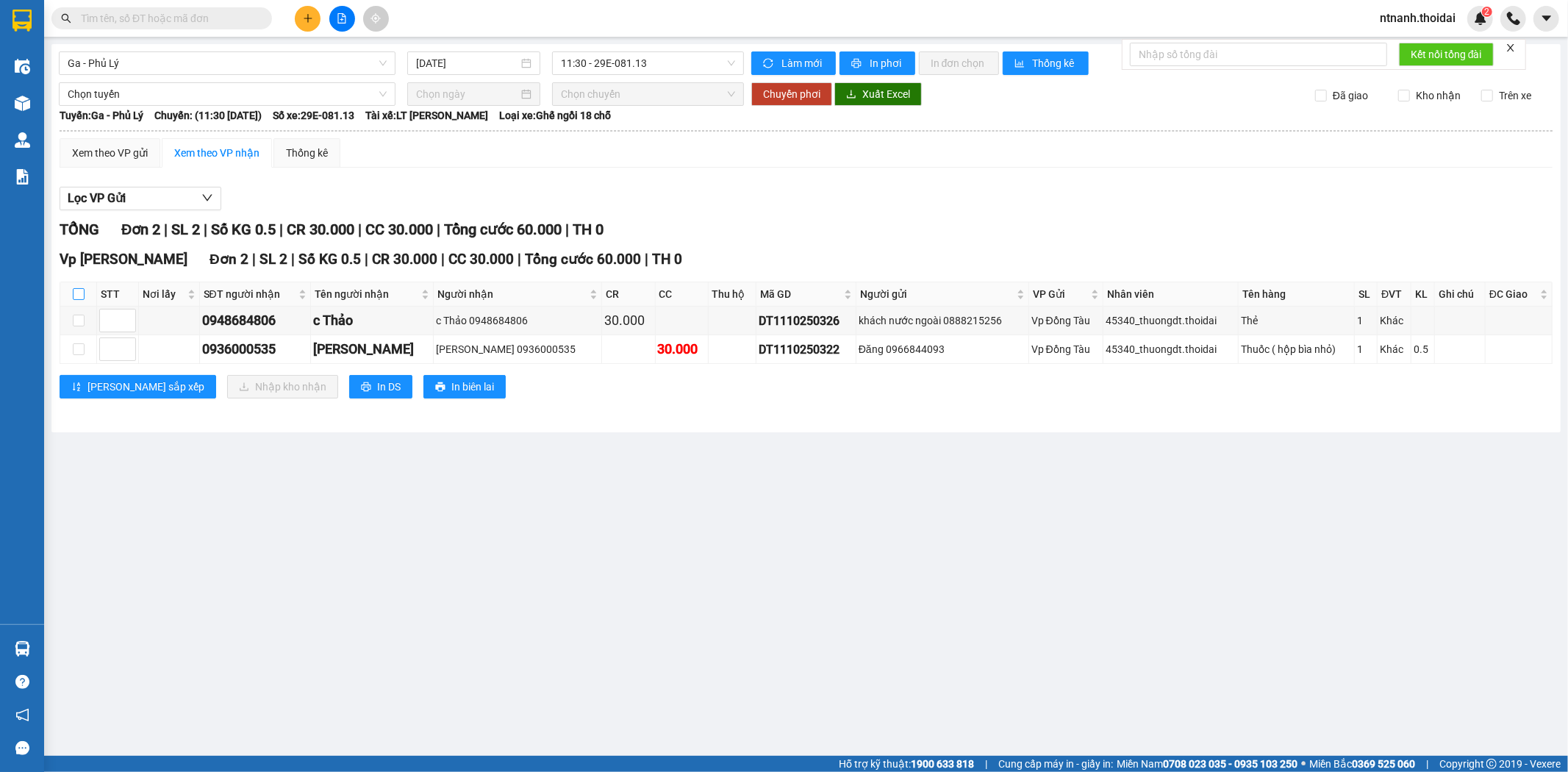
click at [77, 296] on input "checkbox" at bounding box center [78, 294] width 12 height 12
checkbox input "true"
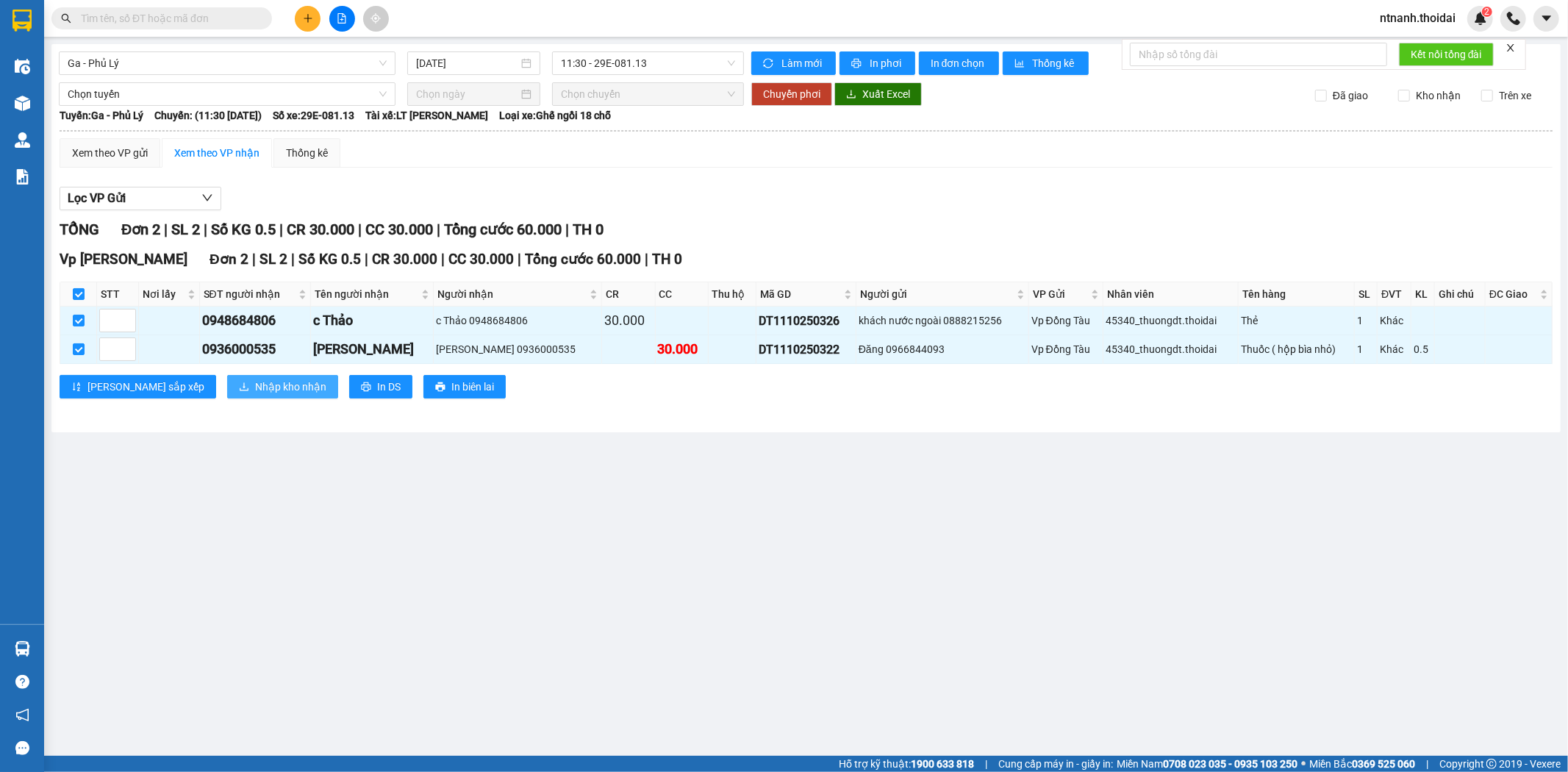
click at [255, 391] on span "Nhập kho nhận" at bounding box center [290, 387] width 72 height 16
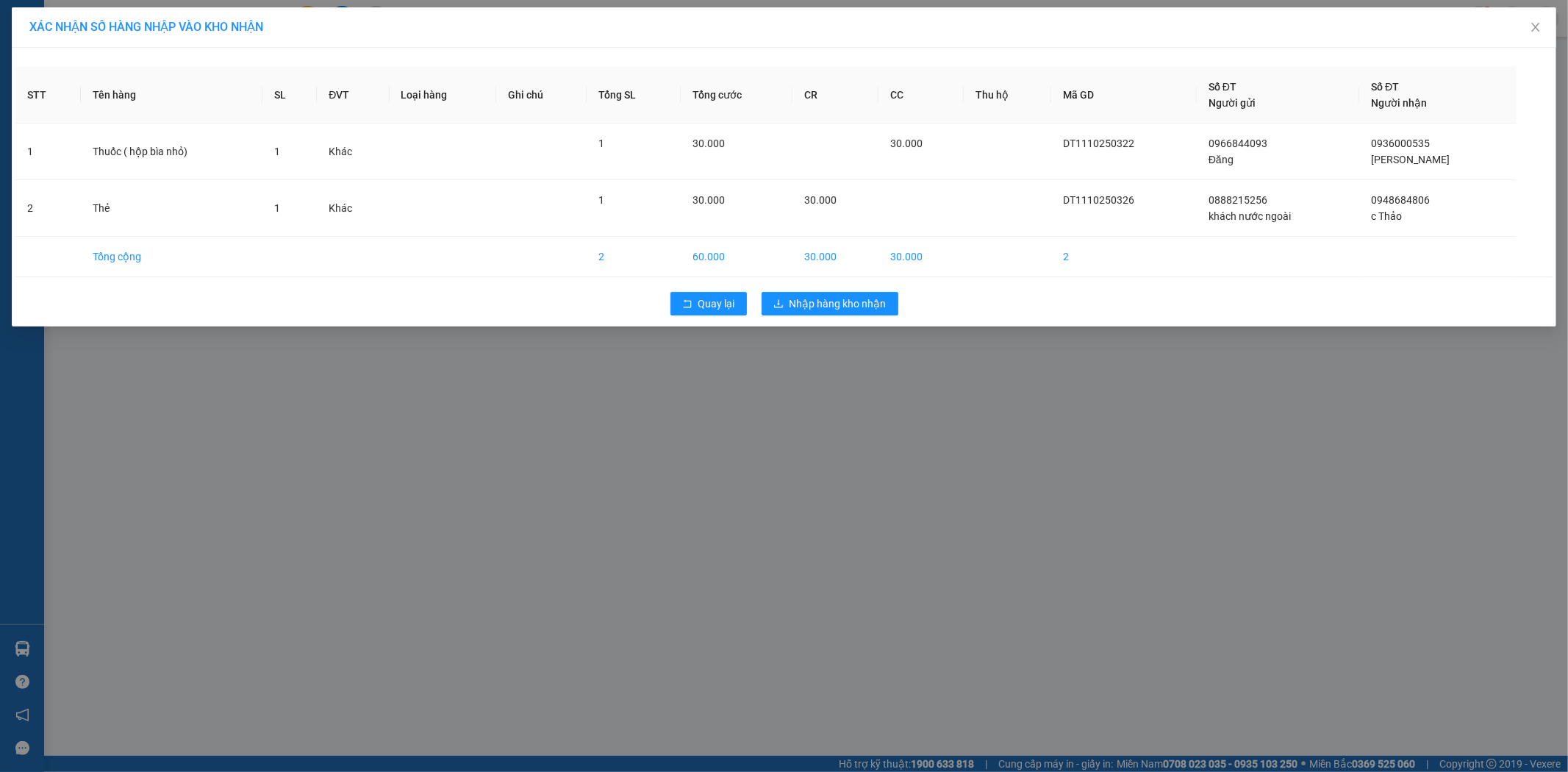
click at [209, 391] on div "XÁC NHẬN SỐ HÀNG NHẬP VÀO KHO NHẬN STT Tên hàng SL ĐVT Loại hàng Ghi chú Tổng S…" at bounding box center [784, 386] width 1568 height 772
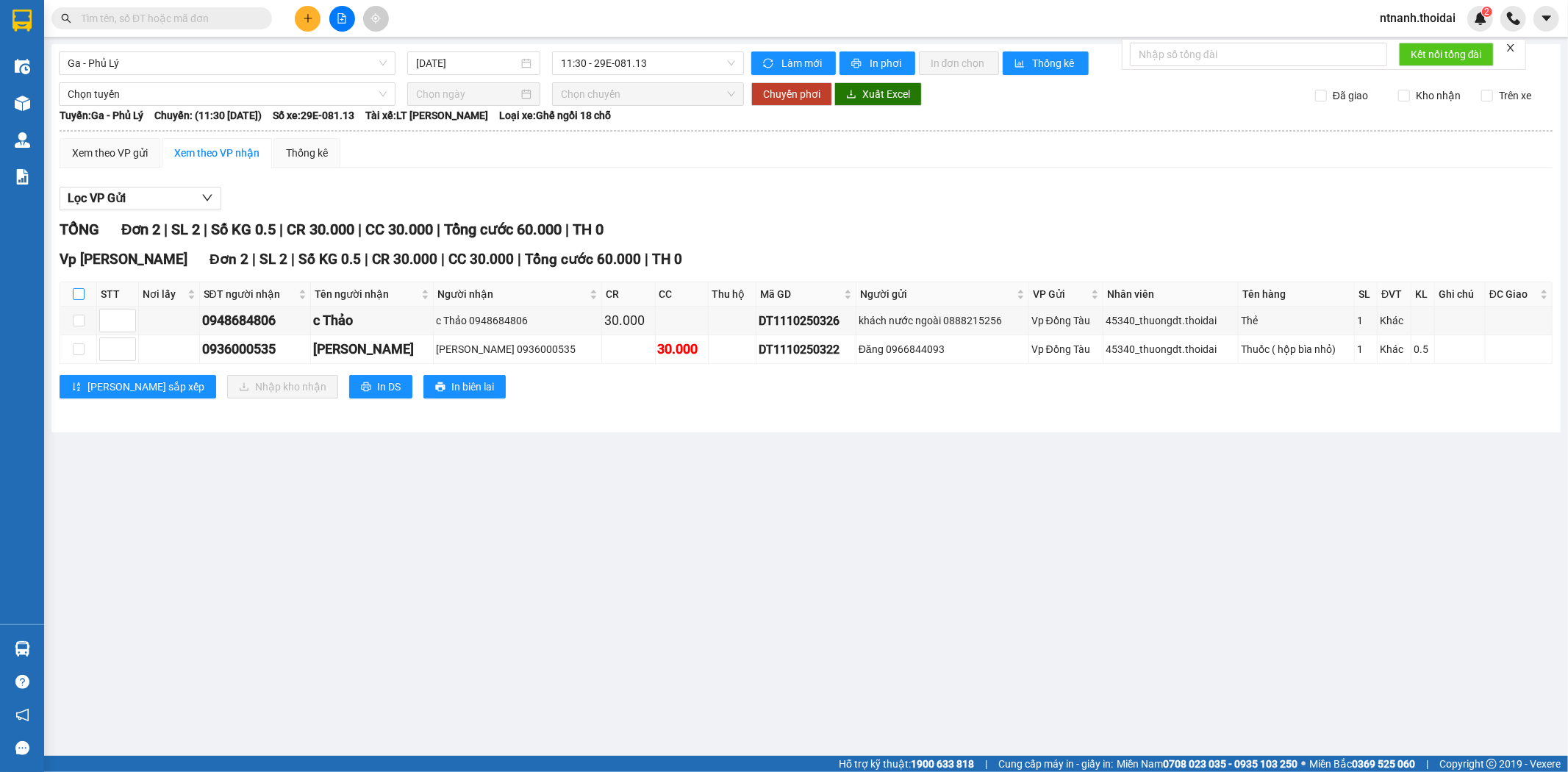
click at [77, 295] on input "checkbox" at bounding box center [78, 294] width 12 height 12
checkbox input "true"
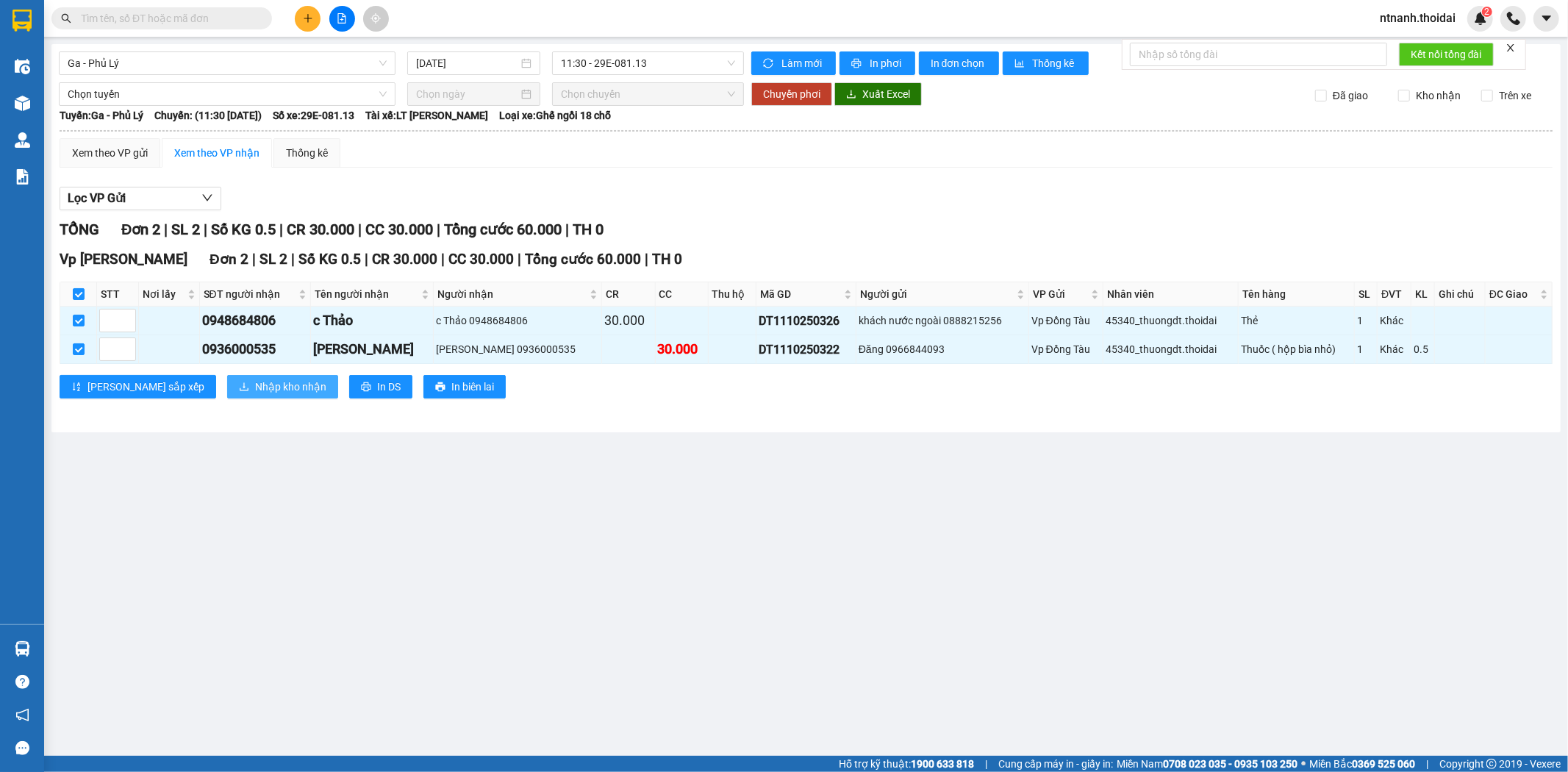
click at [255, 381] on span "Nhập kho nhận" at bounding box center [290, 387] width 72 height 16
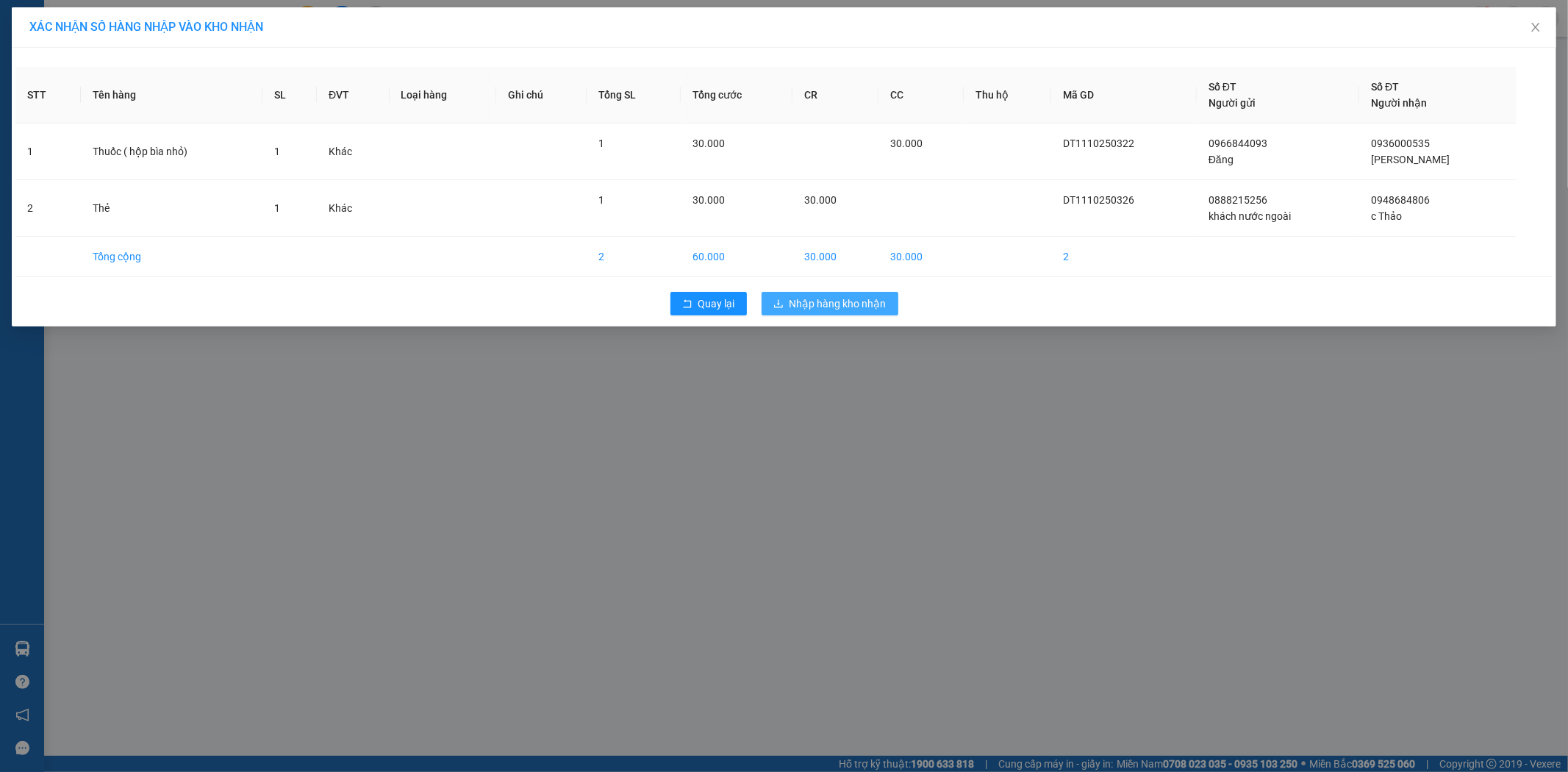
drag, startPoint x: 819, startPoint y: 303, endPoint x: 768, endPoint y: 349, distance: 68.7
click at [819, 302] on span "Nhập hàng kho nhận" at bounding box center [838, 304] width 97 height 16
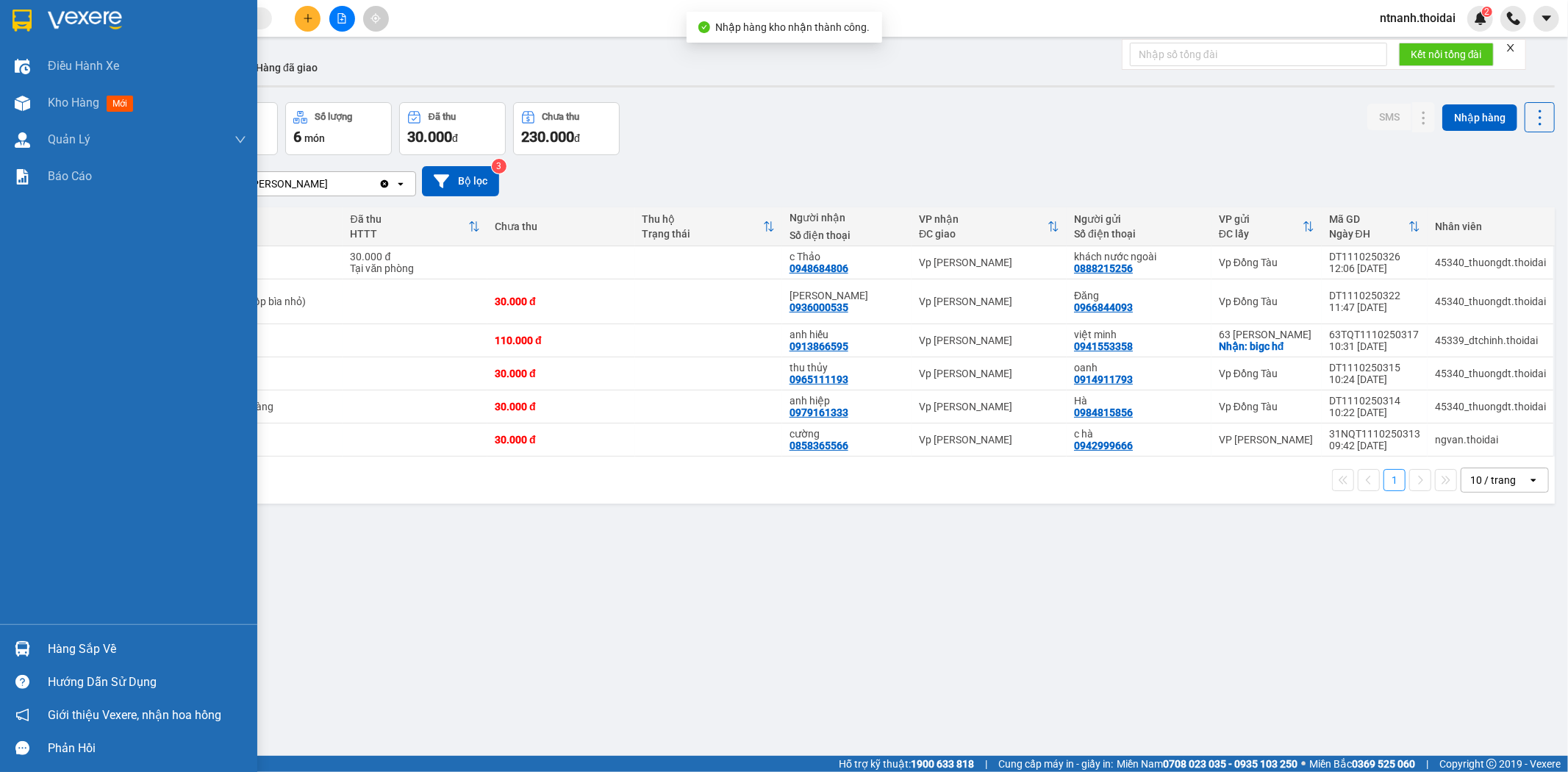
click at [69, 647] on div "Hàng sắp về" at bounding box center [147, 649] width 199 height 22
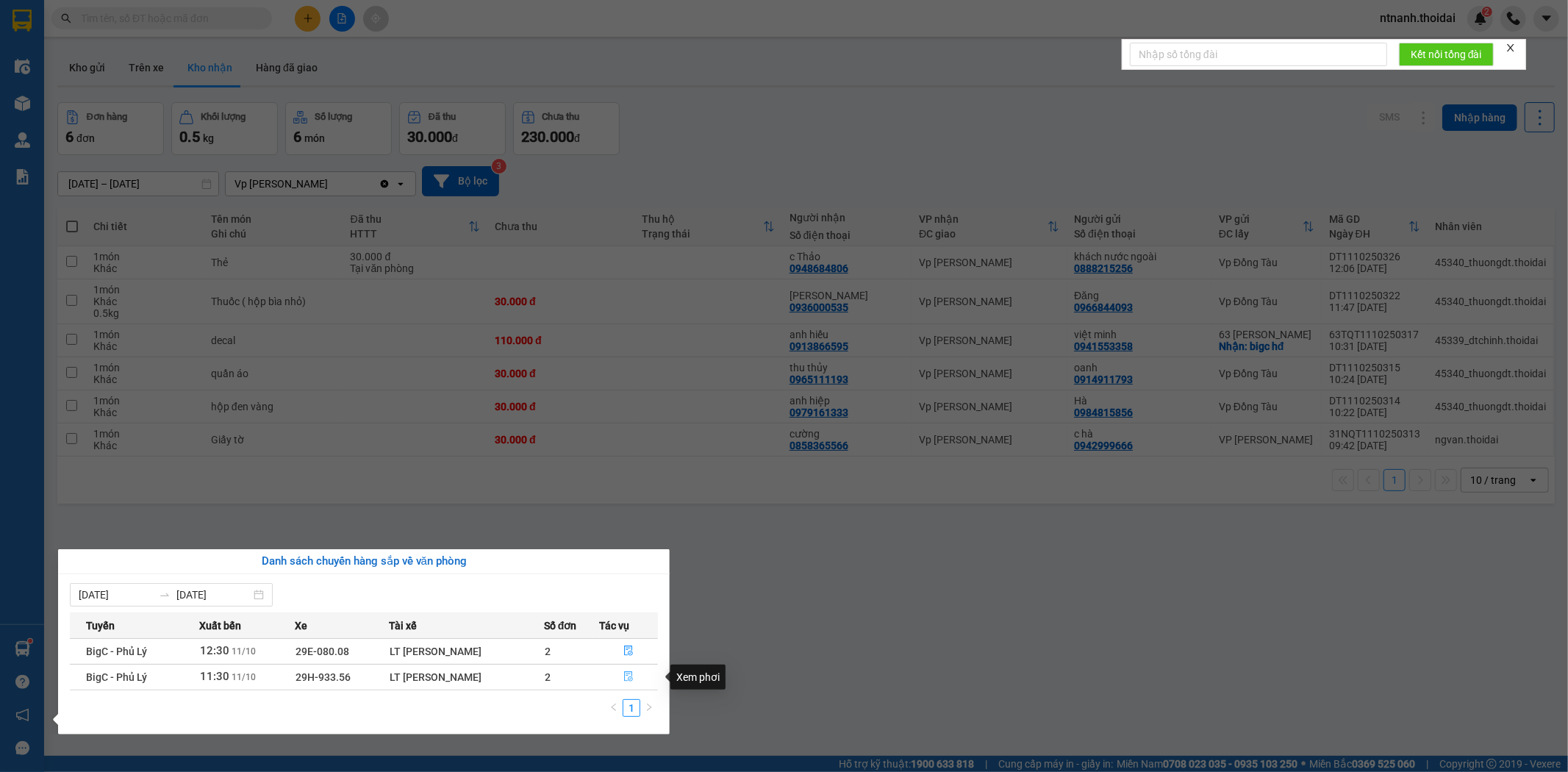
click at [629, 684] on span "file-done" at bounding box center [628, 677] width 10 height 12
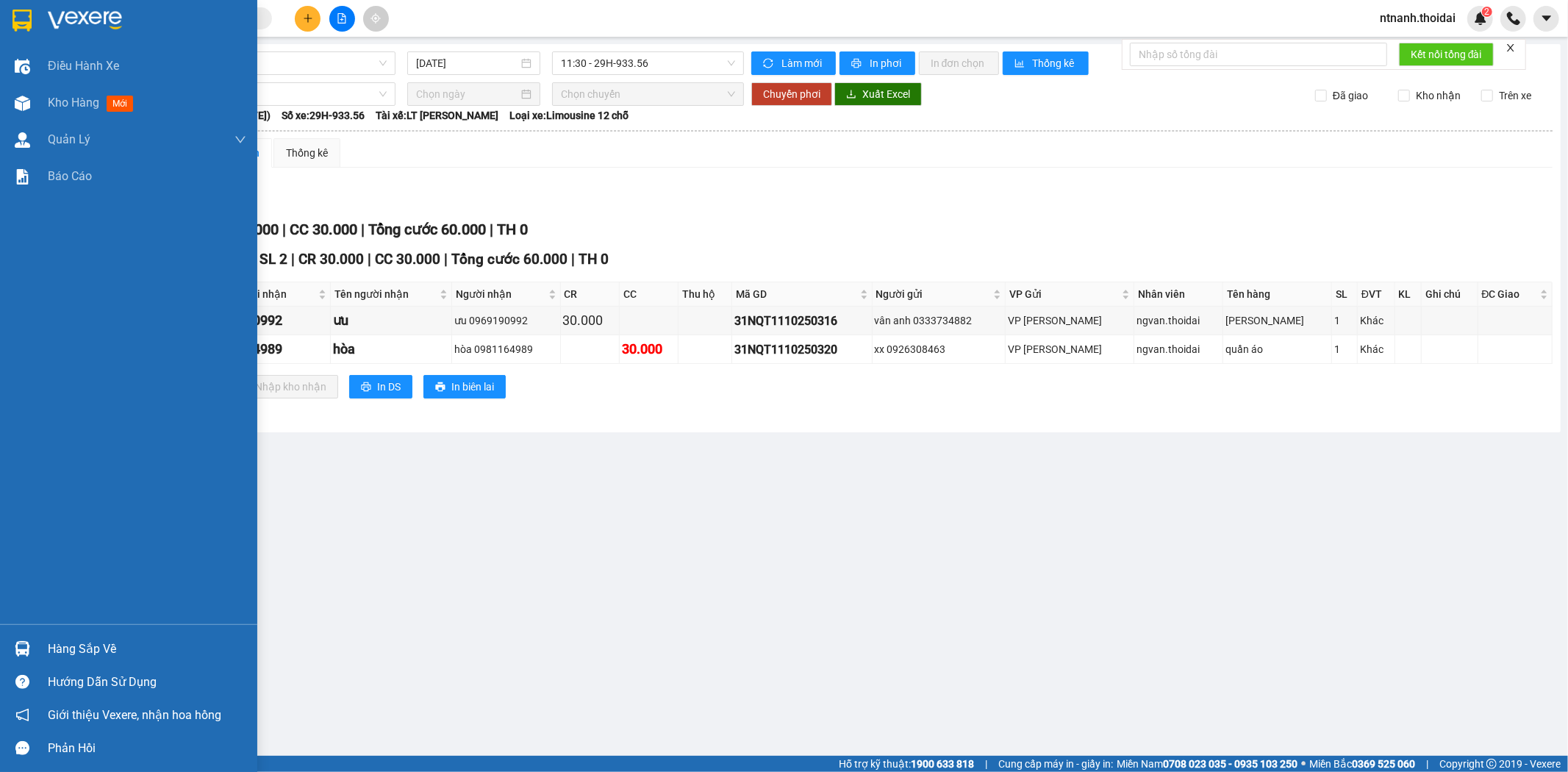
click at [73, 644] on div "Hàng sắp về" at bounding box center [147, 649] width 199 height 22
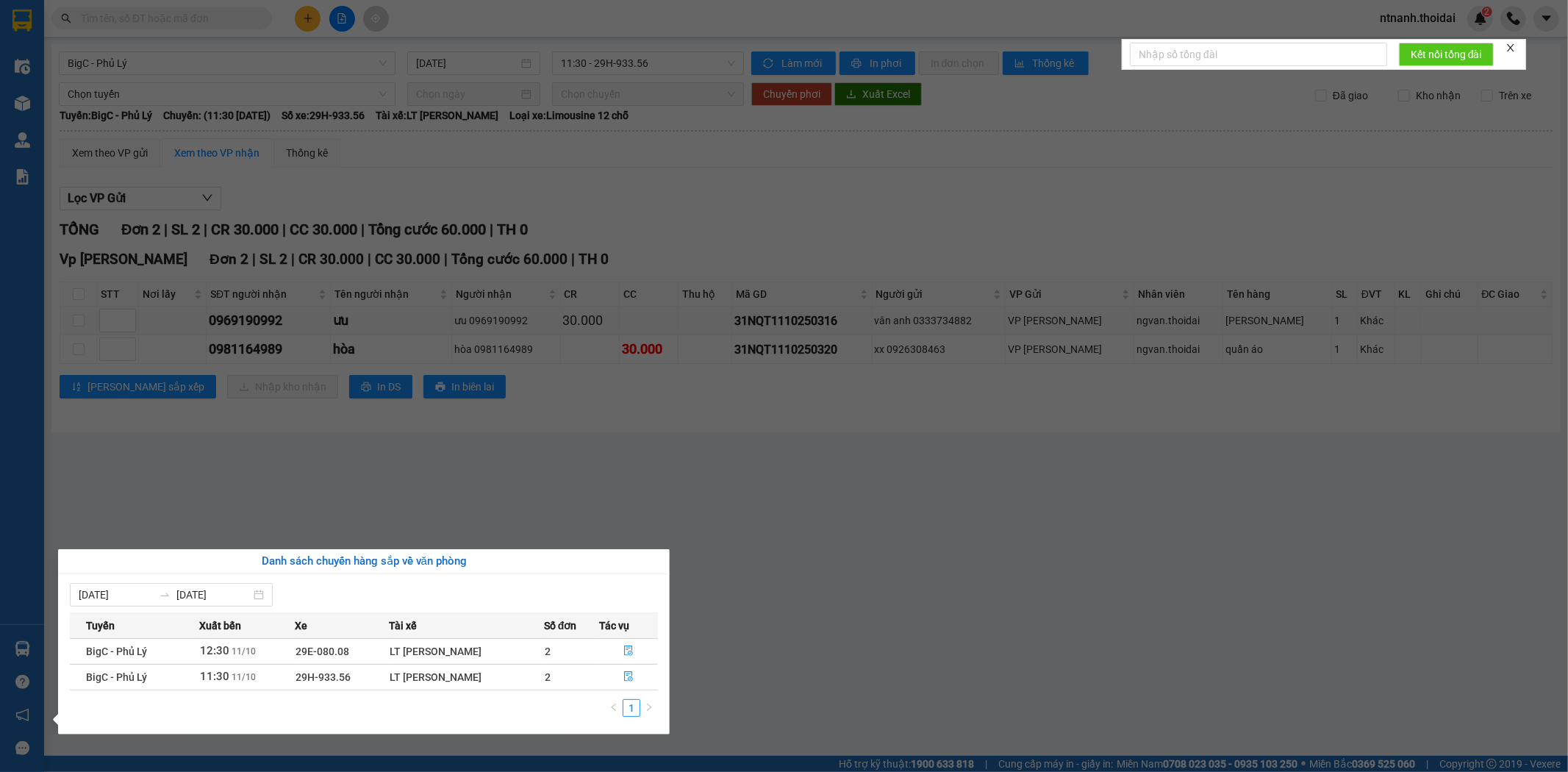
click at [857, 609] on section "Kết quả tìm kiếm ( 0 ) Bộ lọc No Data ntnanh.thoidai 2 Điều hành xe Kho hàng mớ…" at bounding box center [784, 386] width 1568 height 772
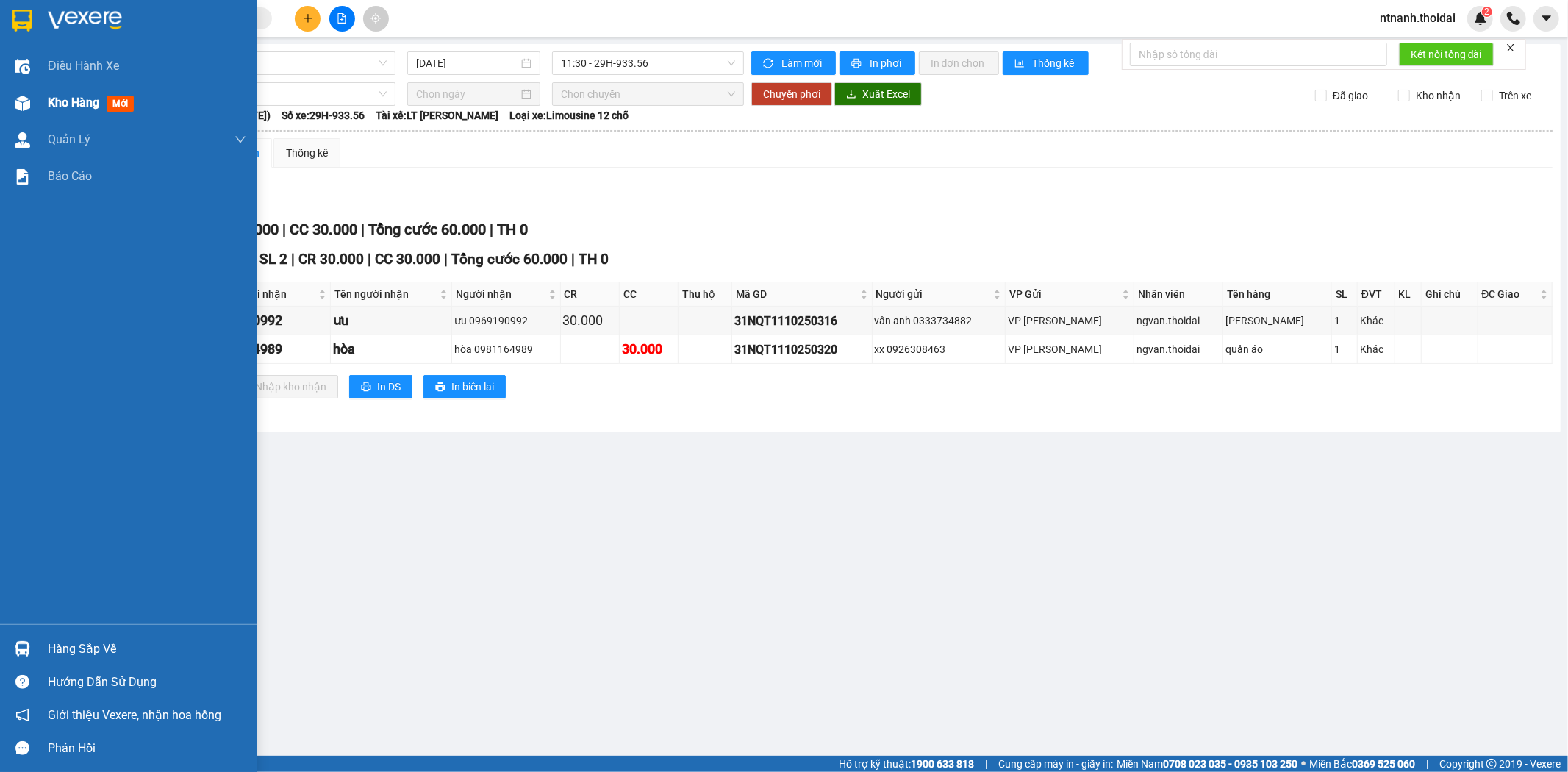
click at [92, 105] on span "Kho hàng" at bounding box center [73, 102] width 51 height 14
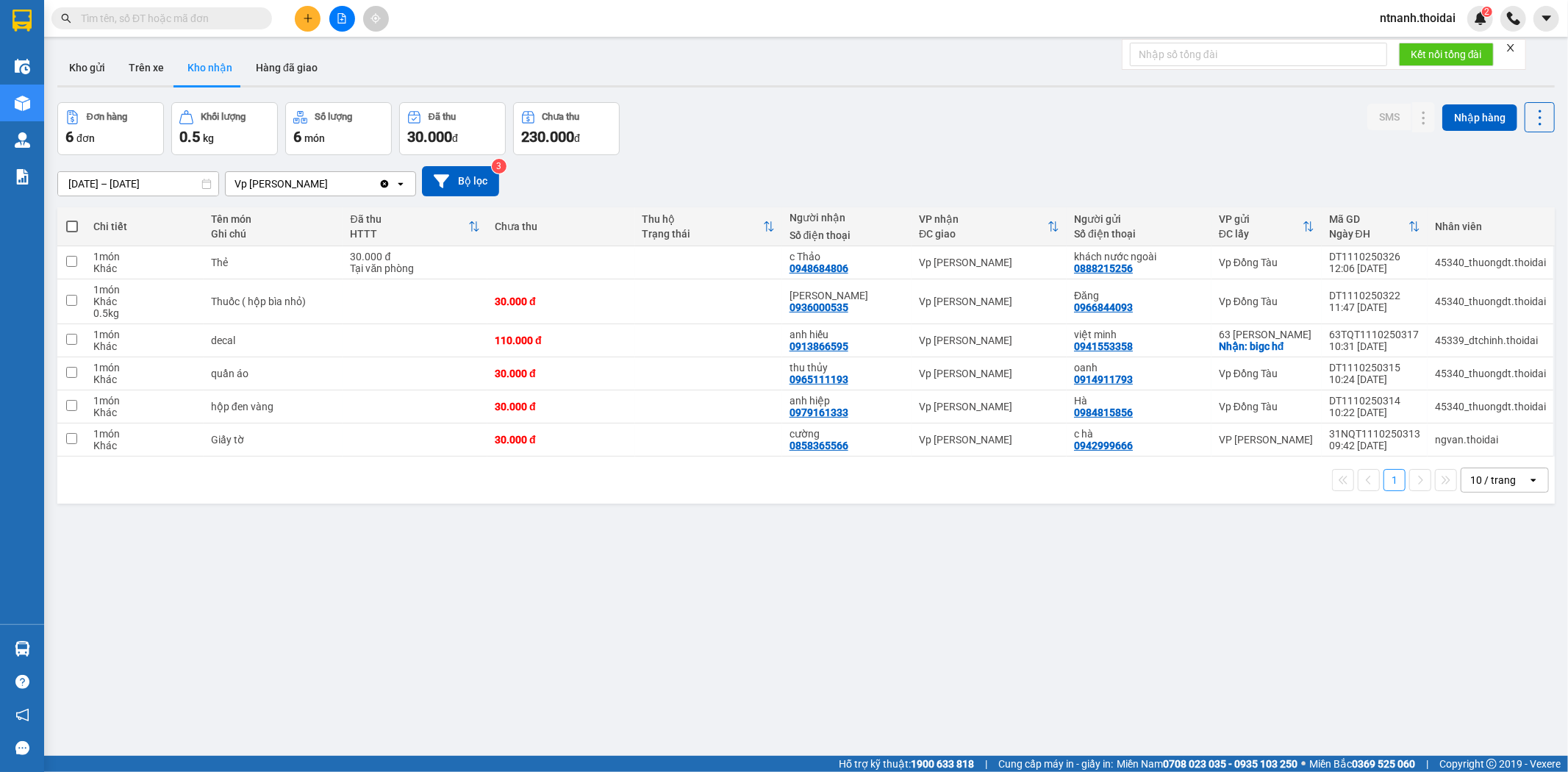
click at [679, 625] on div "ver 1.8.146 Kho gửi Trên xe Kho nhận Hàng đã giao Đơn hàng 6 đơn Khối lượng 0.5…" at bounding box center [805, 431] width 1509 height 772
click at [1246, 623] on div "ver 1.8.146 Kho gửi Trên xe Kho nhận Hàng đã giao Đơn hàng 6 đơn Khối lượng 0.5…" at bounding box center [805, 431] width 1509 height 772
click at [293, 336] on div "decal" at bounding box center [274, 341] width 125 height 12
checkbox input "true"
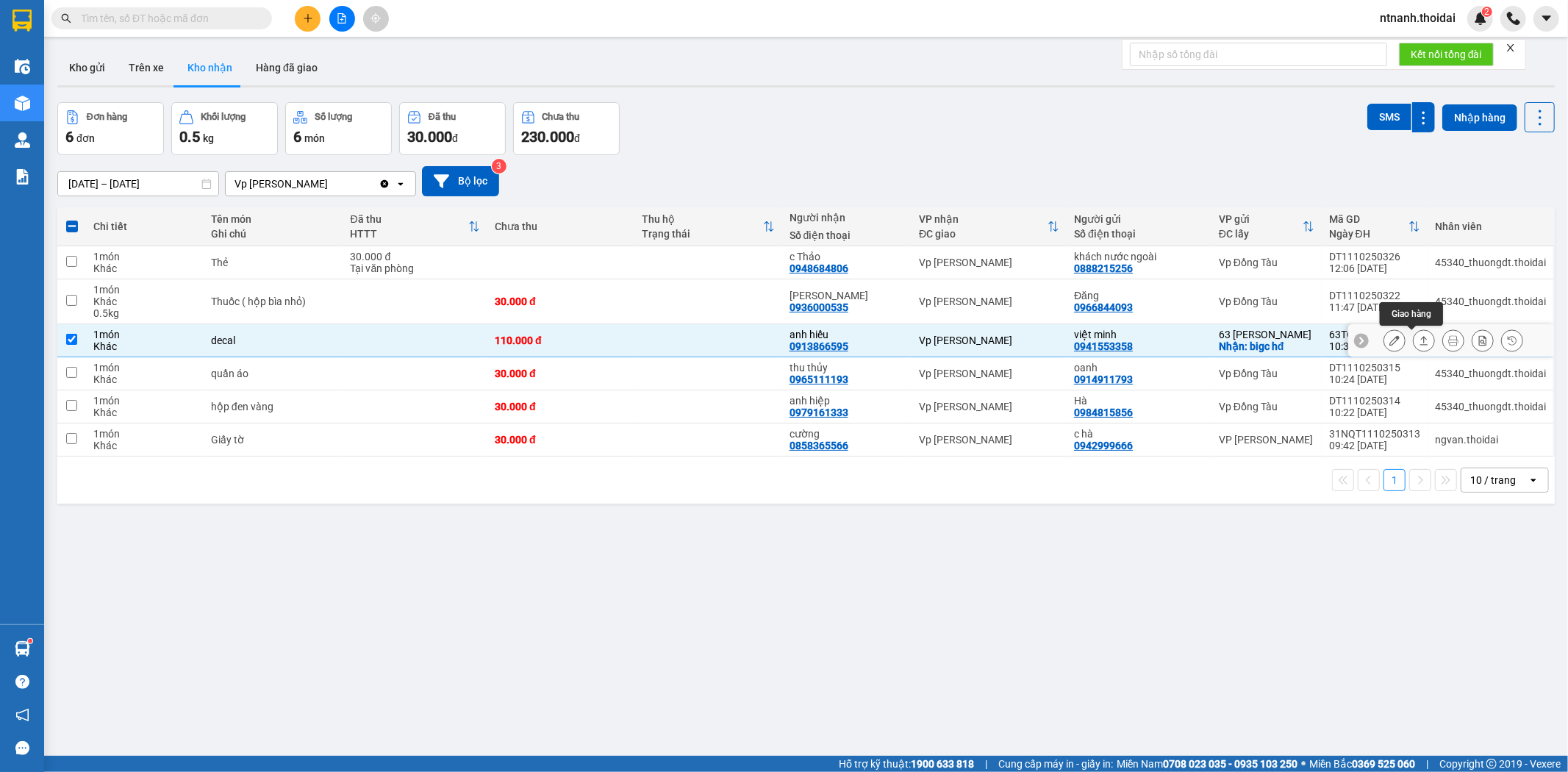
click at [1419, 344] on icon at bounding box center [1424, 341] width 10 height 10
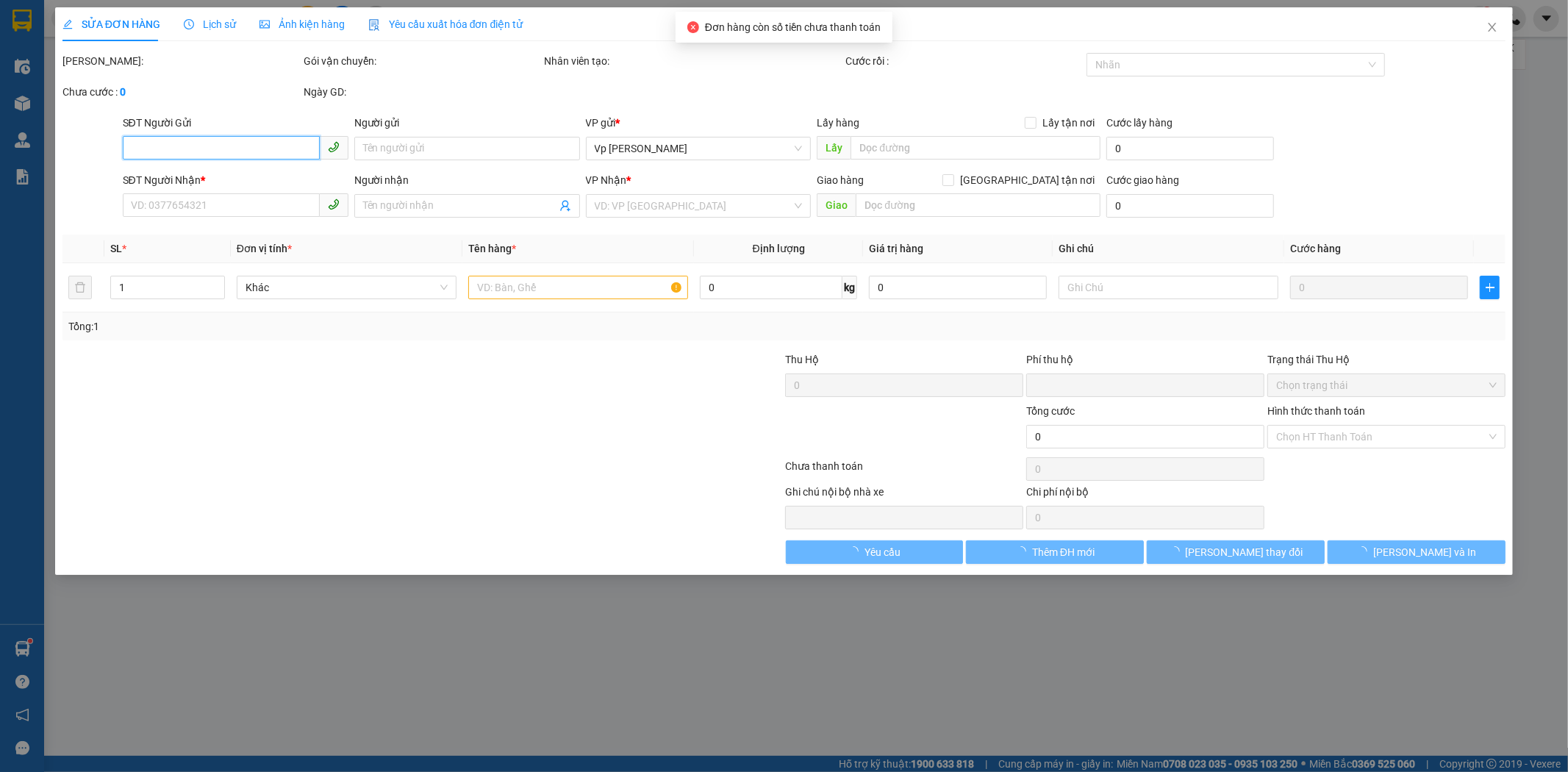
type input "0941553358"
type input "việt minh"
checkbox input "true"
type input "bigc hđ"
type input "0913866595"
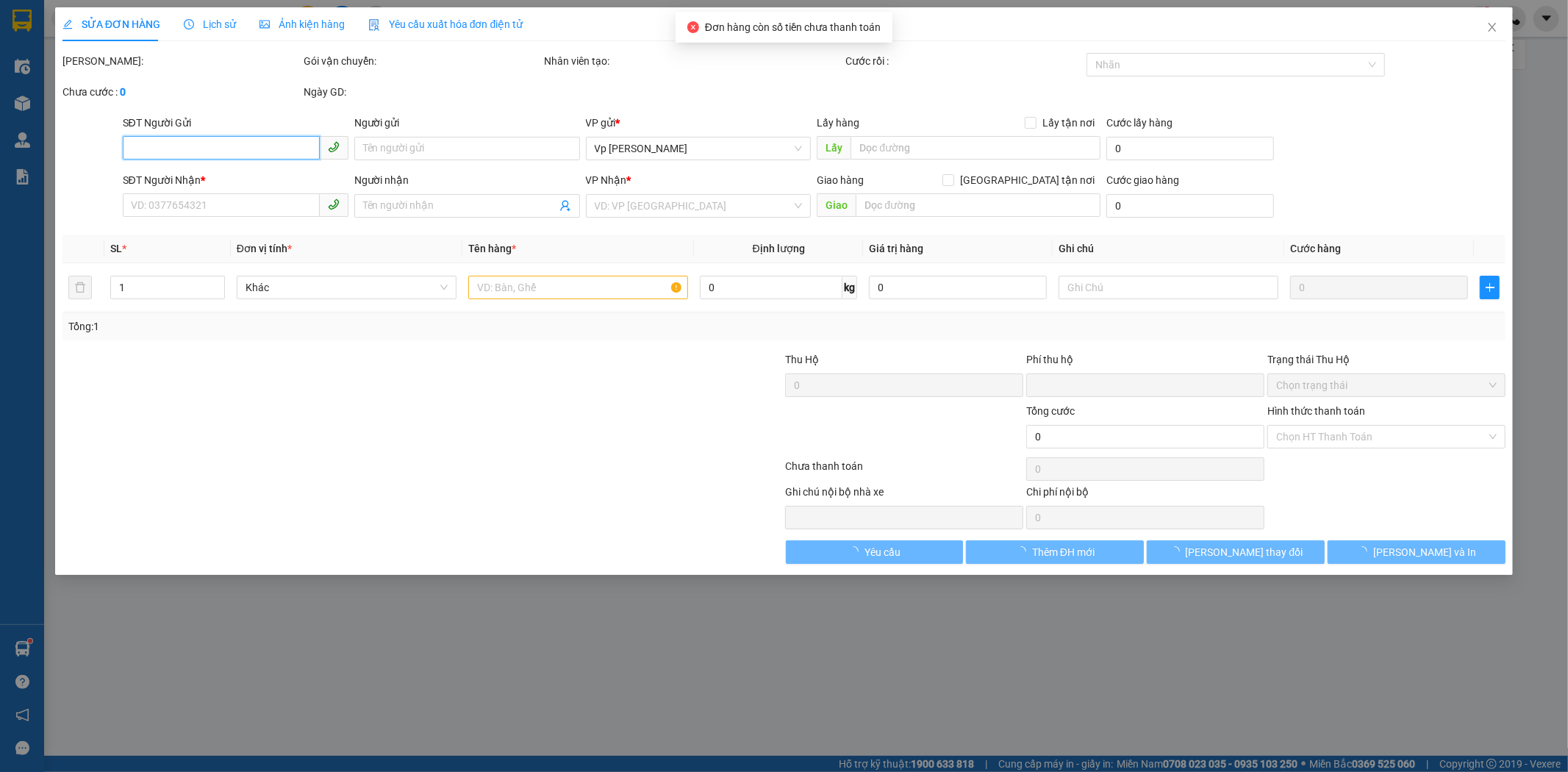
type input "anh hiếu"
type input "0"
type input "110.000"
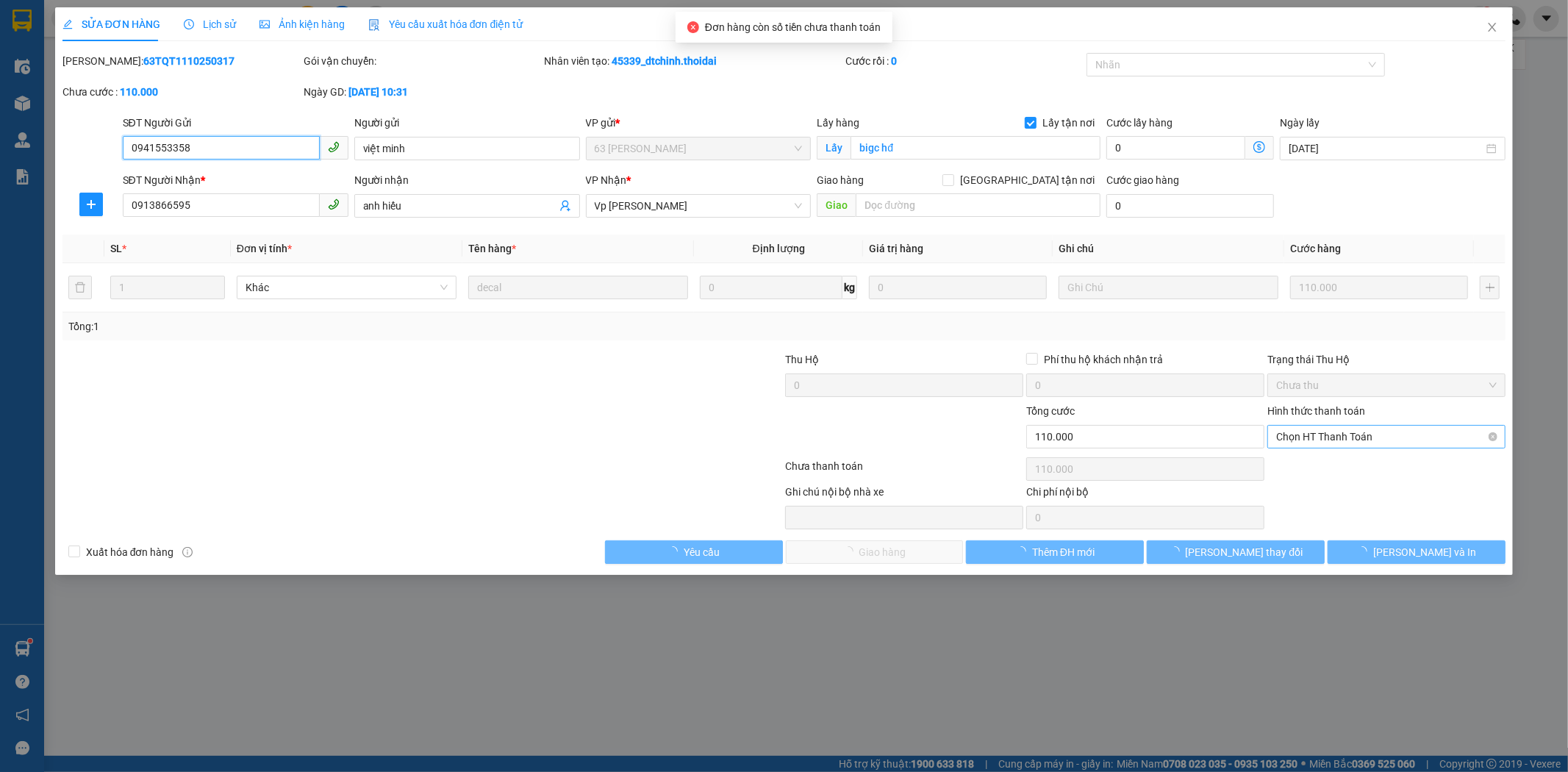
click at [1386, 442] on span "Chọn HT Thanh Toán" at bounding box center [1387, 436] width 221 height 22
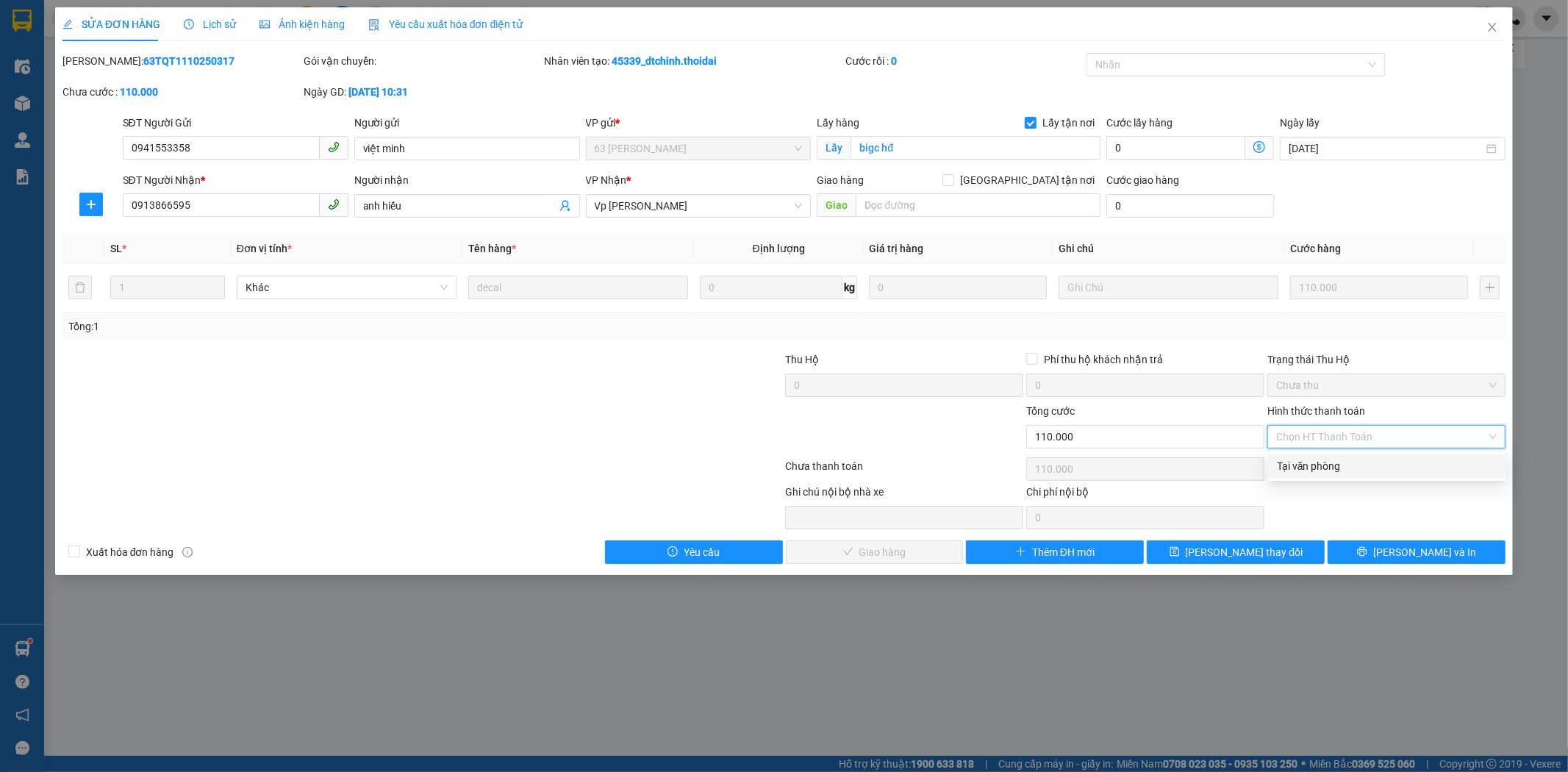
click at [1341, 472] on div "Tại văn phòng" at bounding box center [1387, 467] width 221 height 16
type input "0"
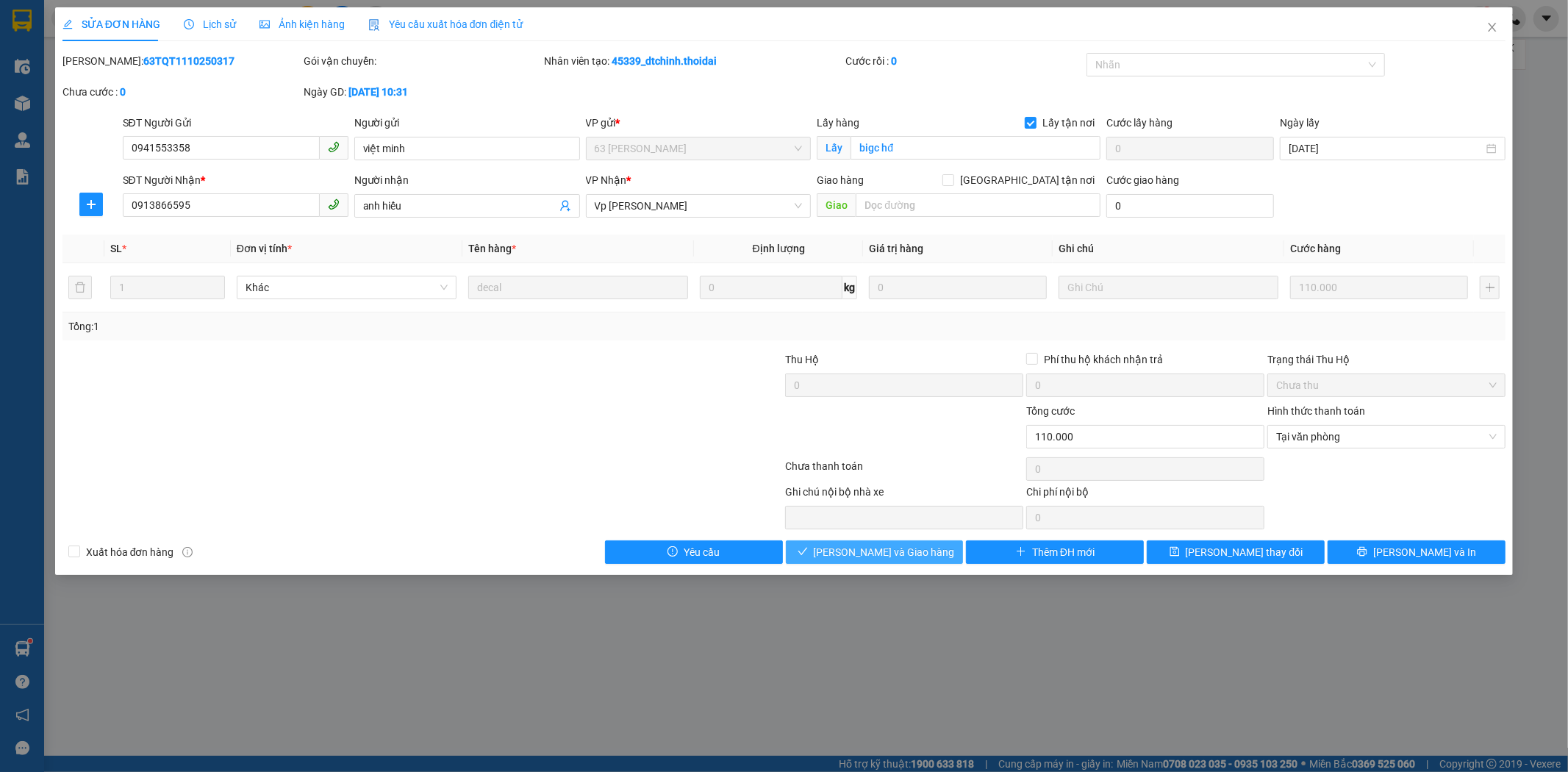
click at [938, 549] on button "Lưu và Giao hàng" at bounding box center [875, 553] width 178 height 24
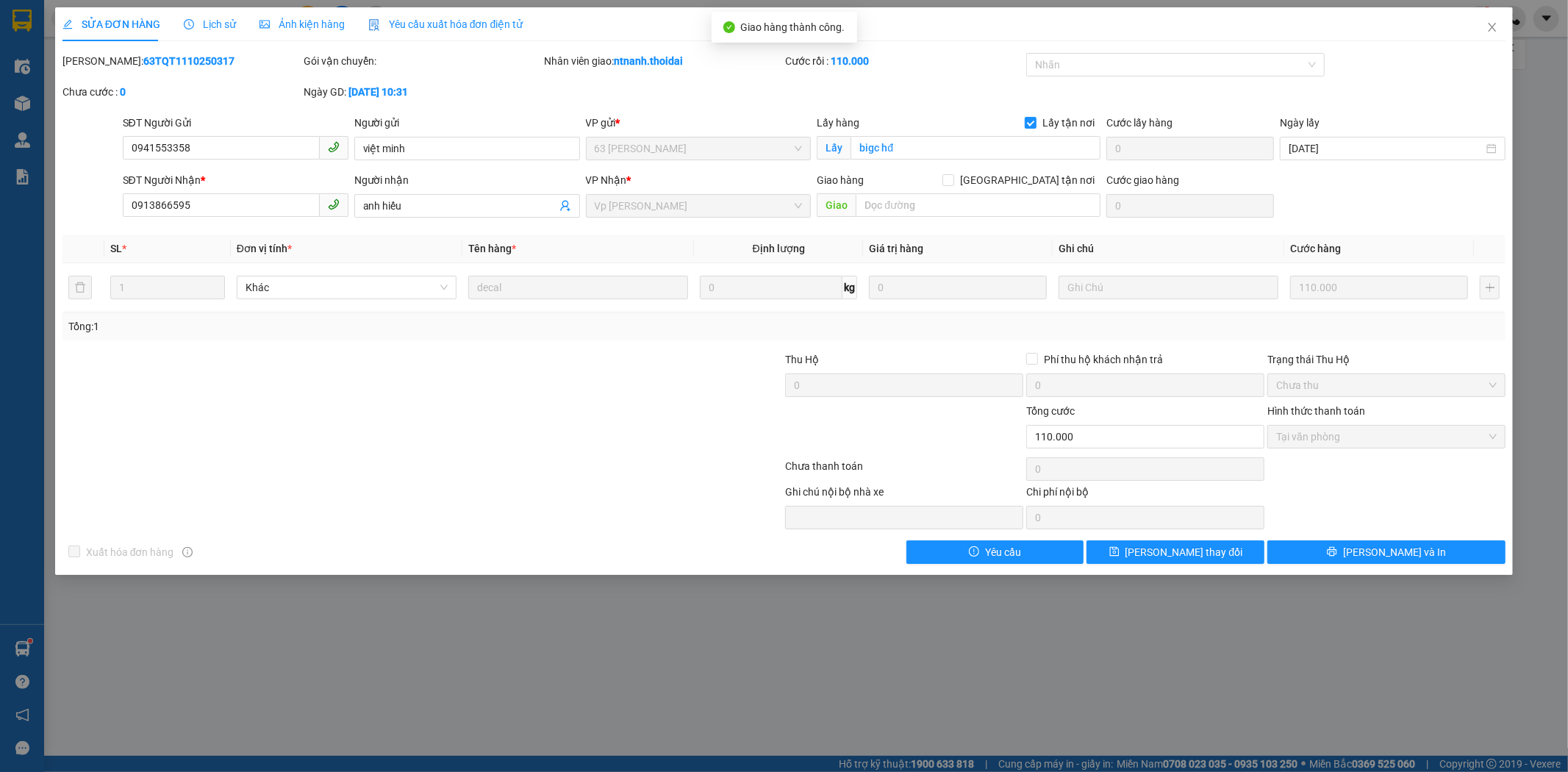
click at [1082, 670] on div "SỬA ĐƠN HÀNG Lịch sử Ảnh kiện hàng Yêu cầu xuất hóa đơn điện tử Total Paid Fee …" at bounding box center [784, 386] width 1568 height 772
click at [1503, 28] on span "Close" at bounding box center [1493, 28] width 41 height 41
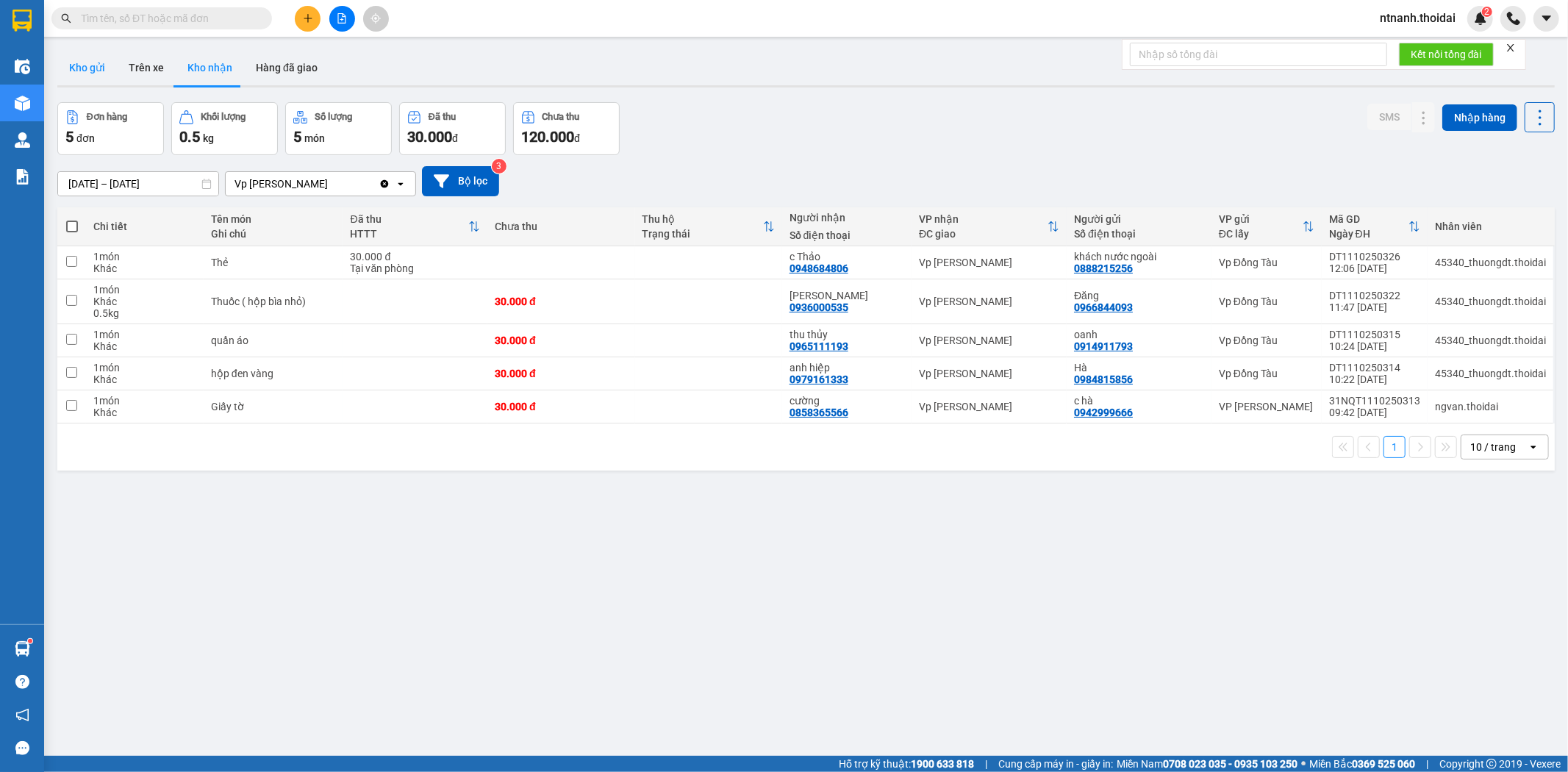
click at [101, 62] on button "Kho gửi" at bounding box center [87, 68] width 59 height 35
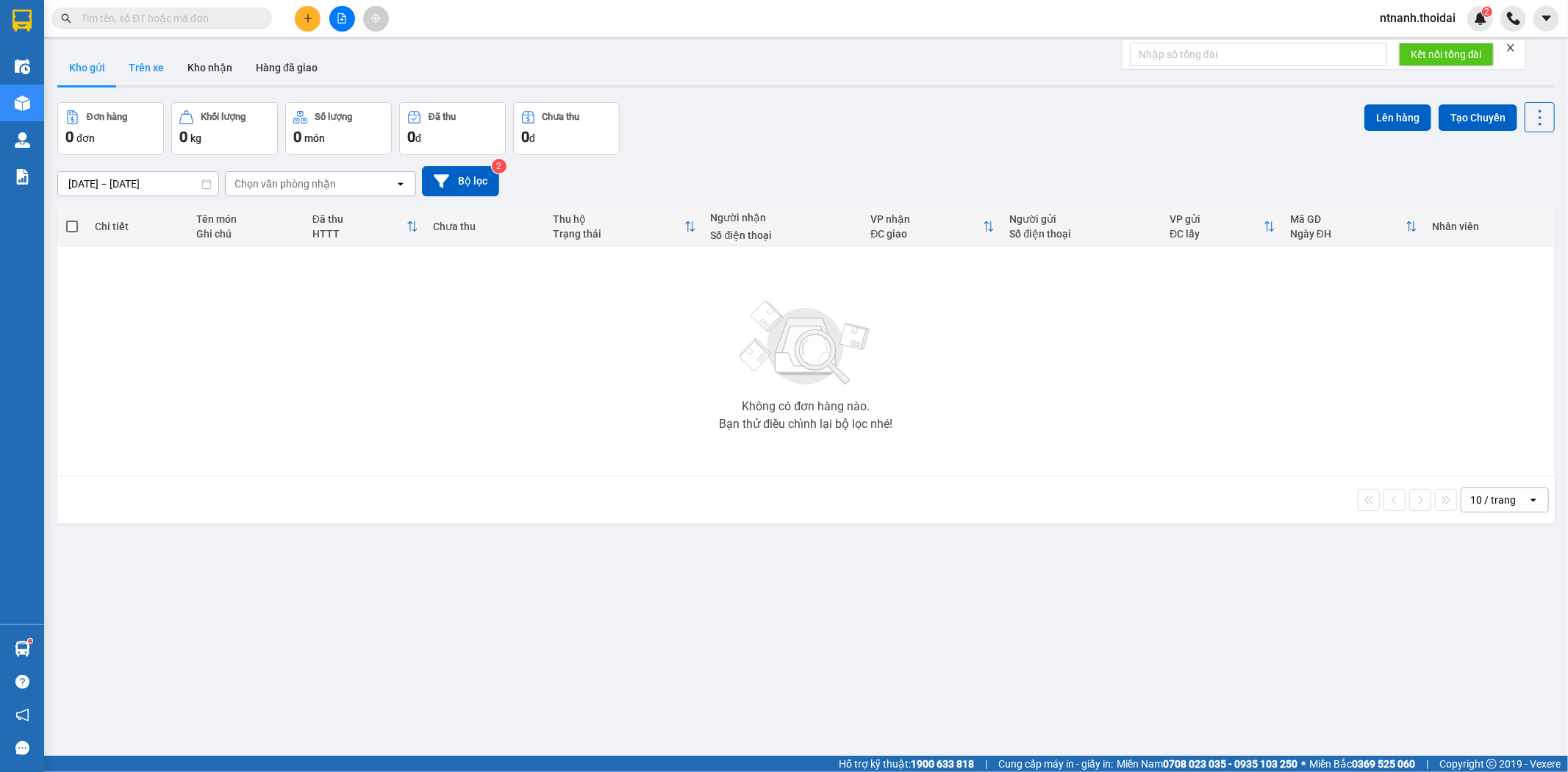
click at [153, 74] on button "Trên xe" at bounding box center [146, 68] width 59 height 35
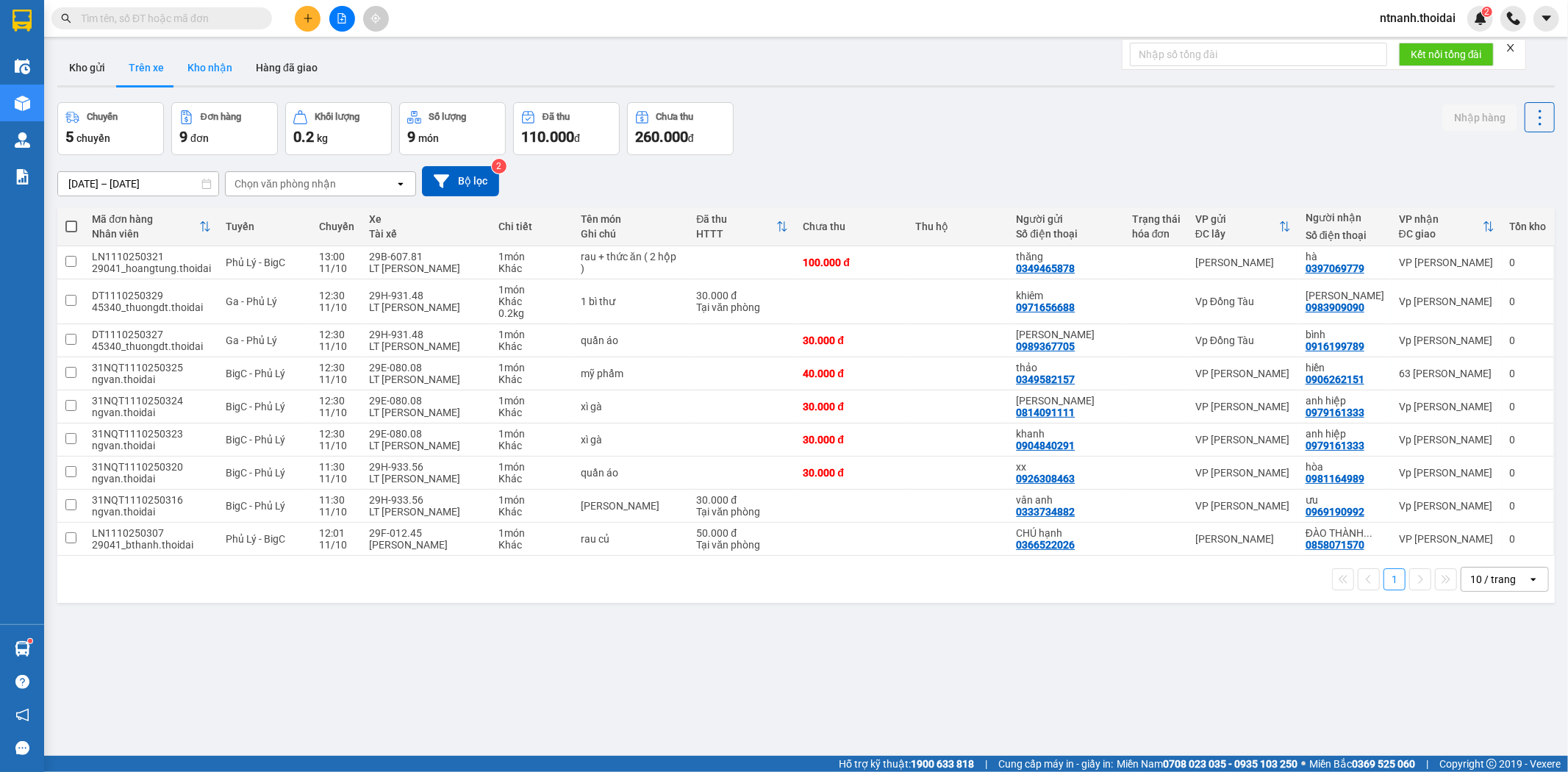
click at [229, 67] on button "Kho nhận" at bounding box center [209, 68] width 68 height 35
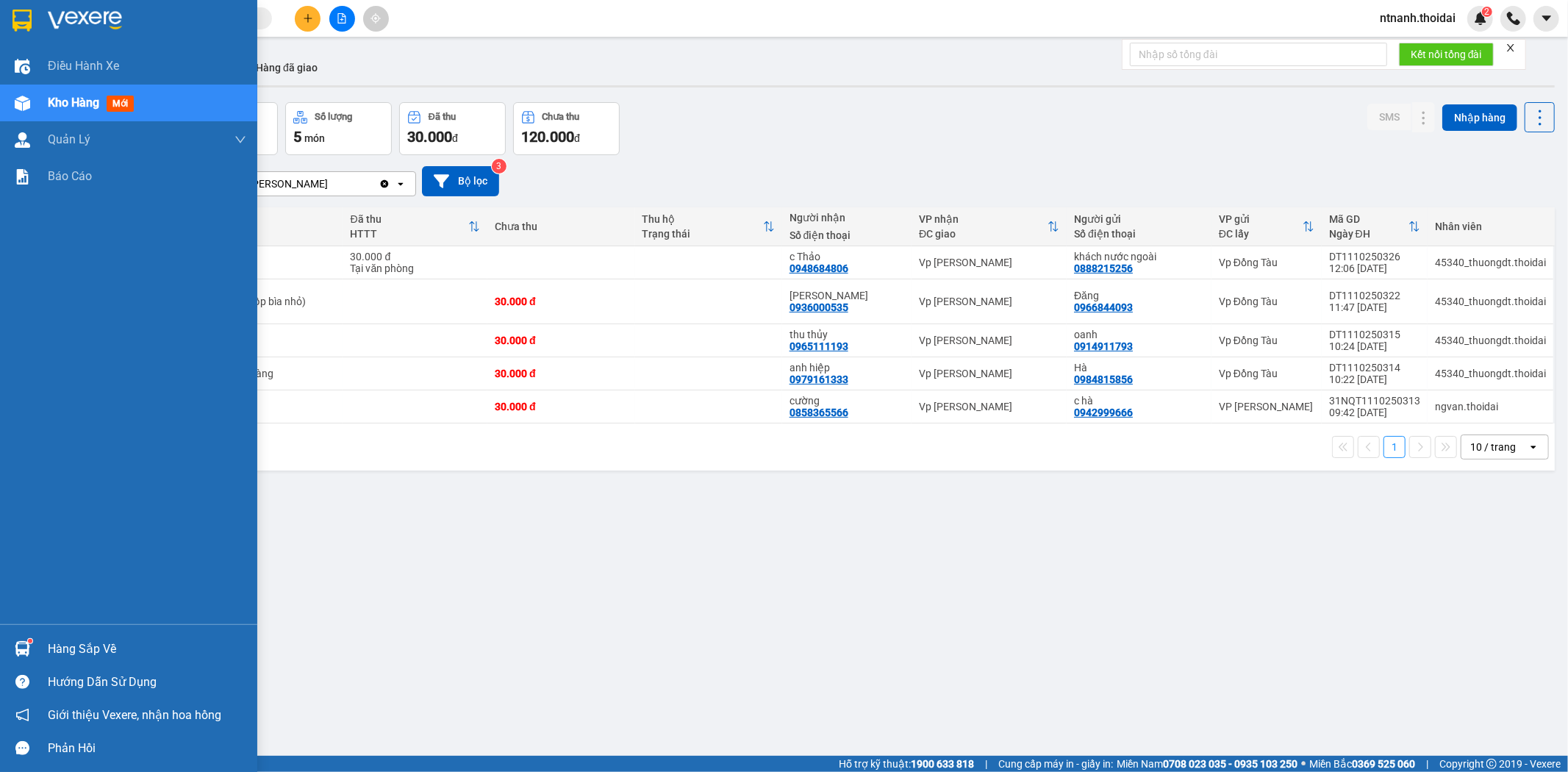
click at [34, 641] on div at bounding box center [22, 648] width 26 height 26
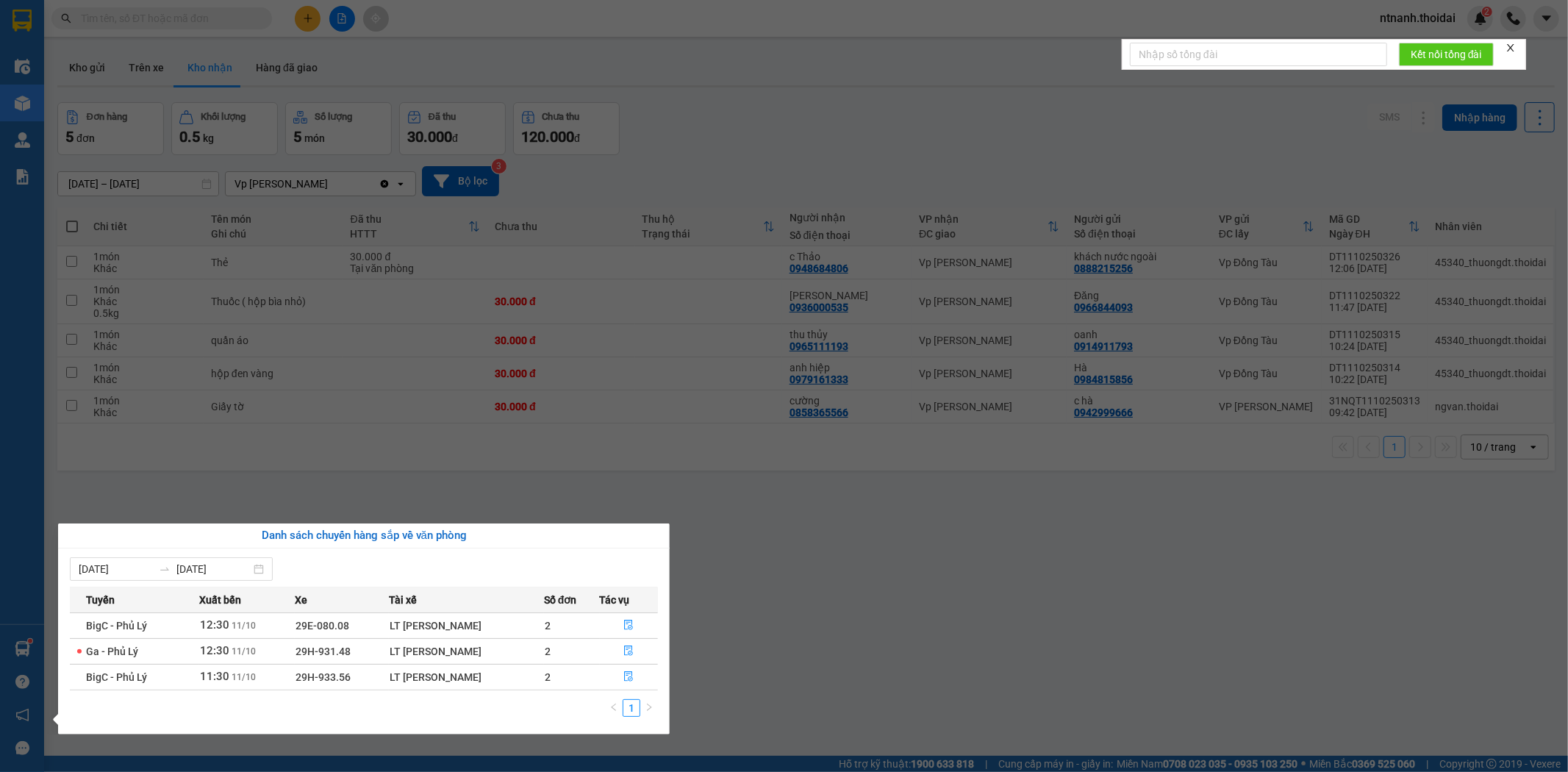
click at [724, 156] on section "Kết quả tìm kiếm ( 0 ) Bộ lọc No Data ntnanh.thoidai 2 Điều hành xe Kho hàng mớ…" at bounding box center [784, 386] width 1568 height 772
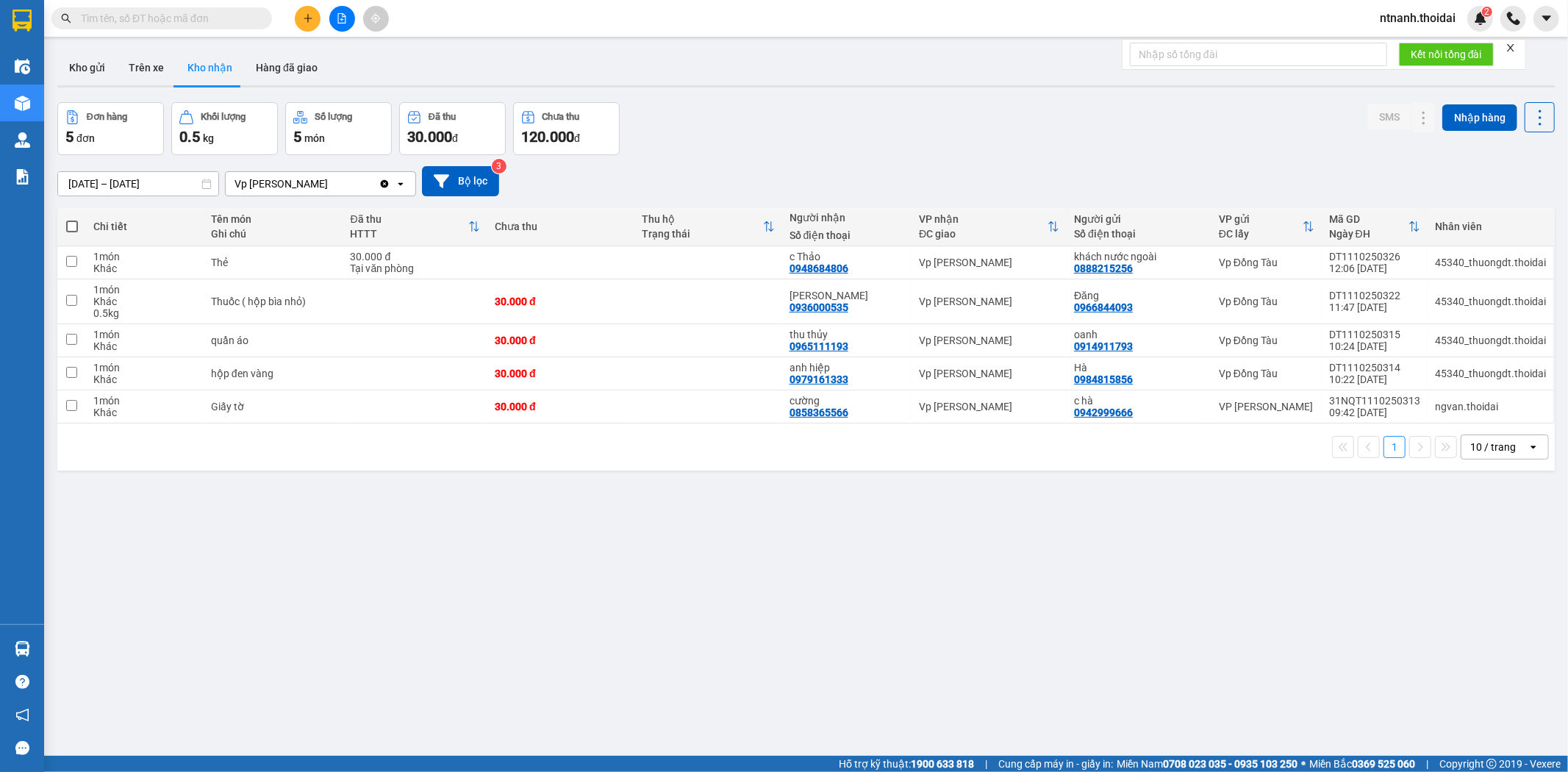
click at [237, 68] on button "Kho nhận" at bounding box center [209, 68] width 68 height 35
click at [1442, 10] on span "ntnanh.thoidai" at bounding box center [1418, 18] width 99 height 18
click at [1430, 46] on span "Đăng xuất" at bounding box center [1425, 45] width 69 height 16
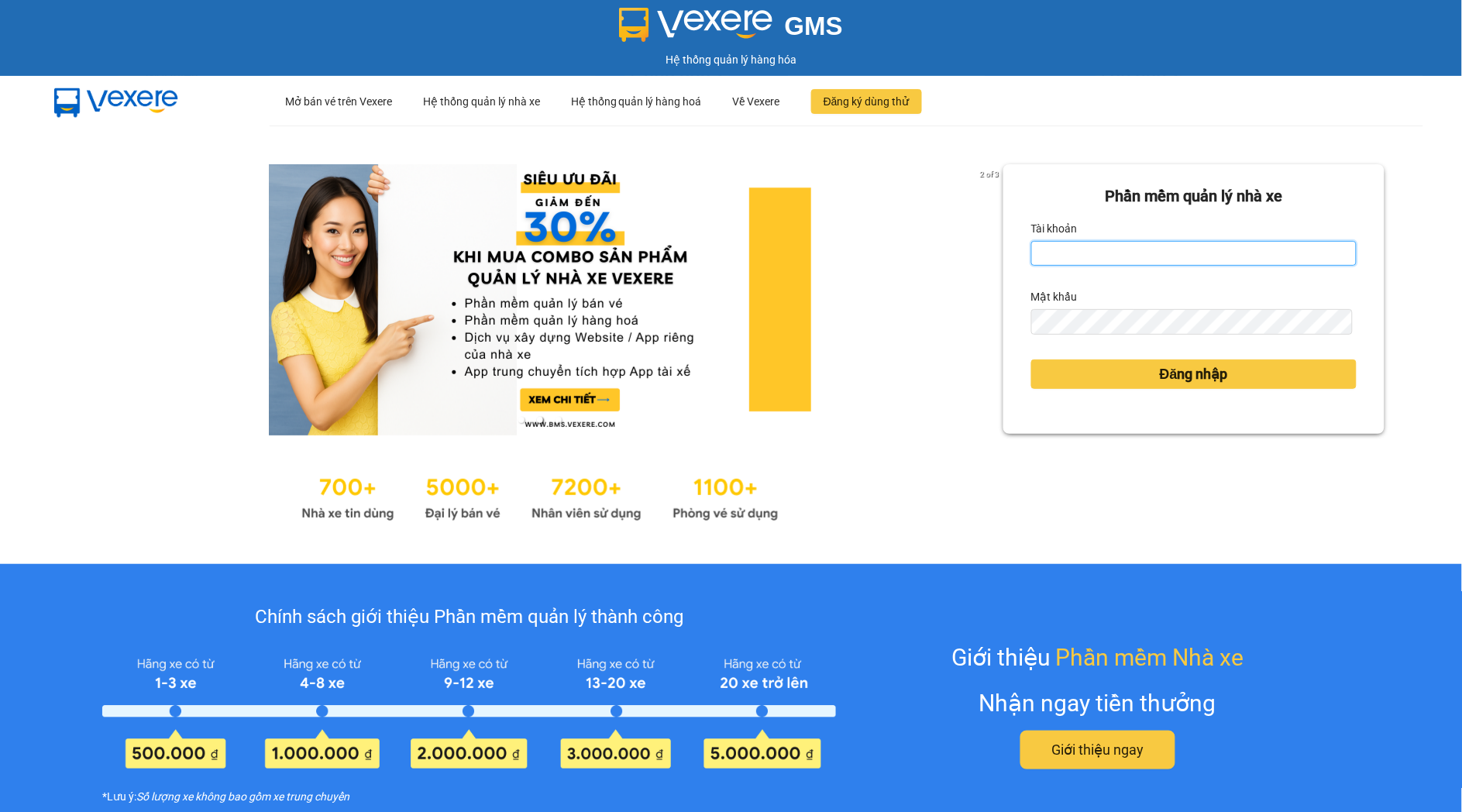
click at [1157, 247] on input "Tài khoản" at bounding box center [1194, 253] width 326 height 25
click at [1112, 247] on input "Tài khoản" at bounding box center [1194, 253] width 326 height 25
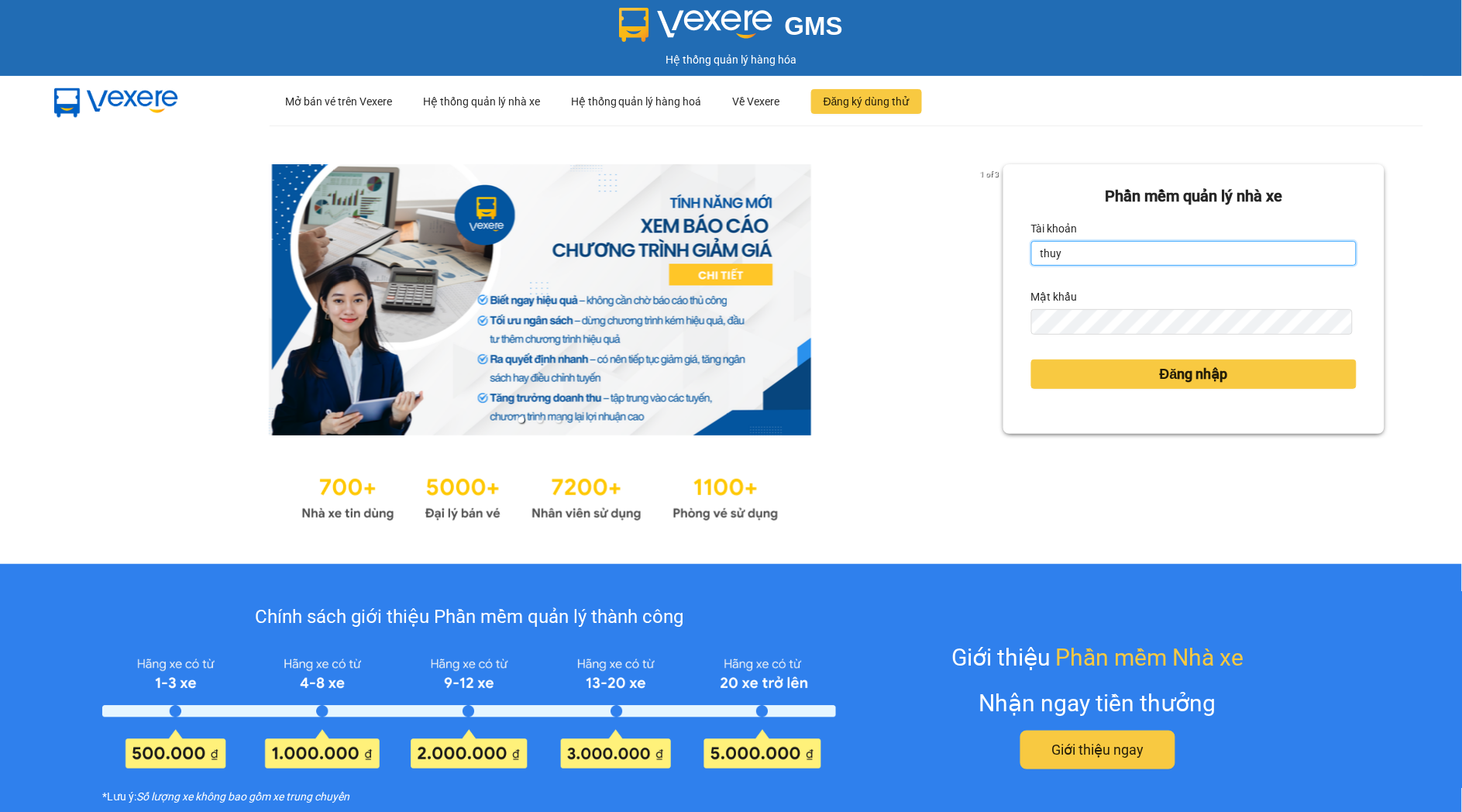
type input "thuyhang.thoidai"
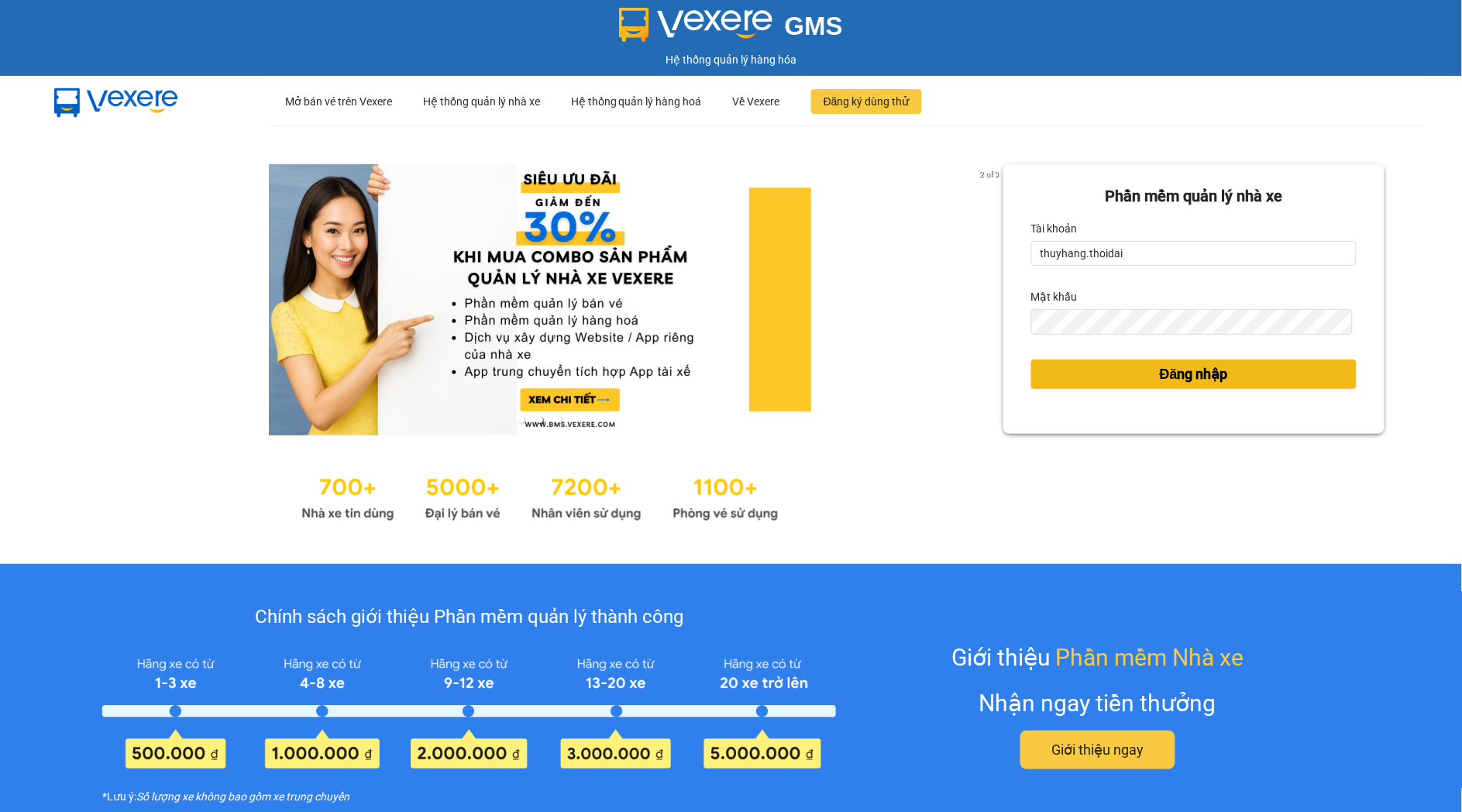
click at [1174, 378] on span "Đăng nhập" at bounding box center [1194, 373] width 68 height 22
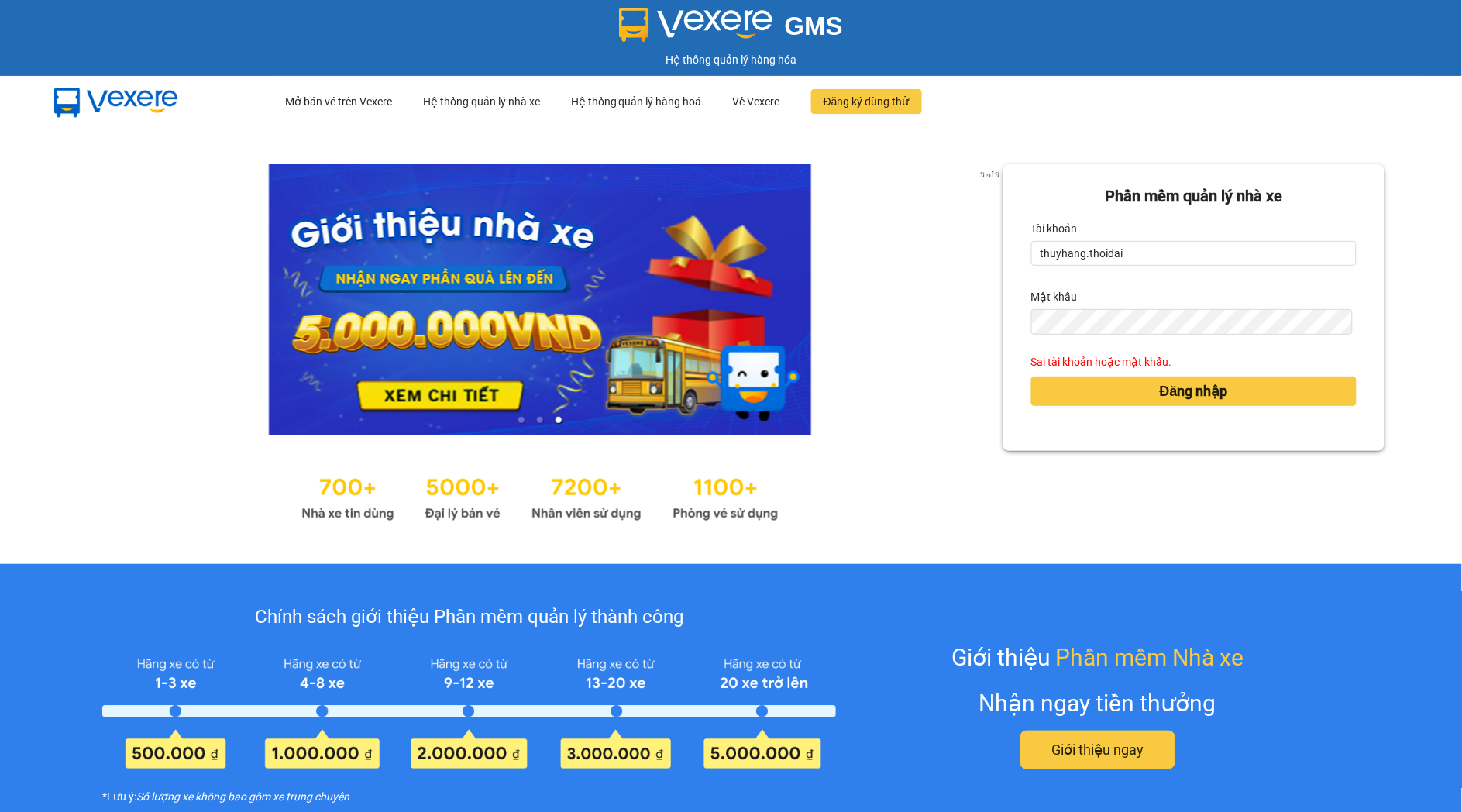
click at [1157, 304] on div "Mật khẩu" at bounding box center [1194, 296] width 326 height 25
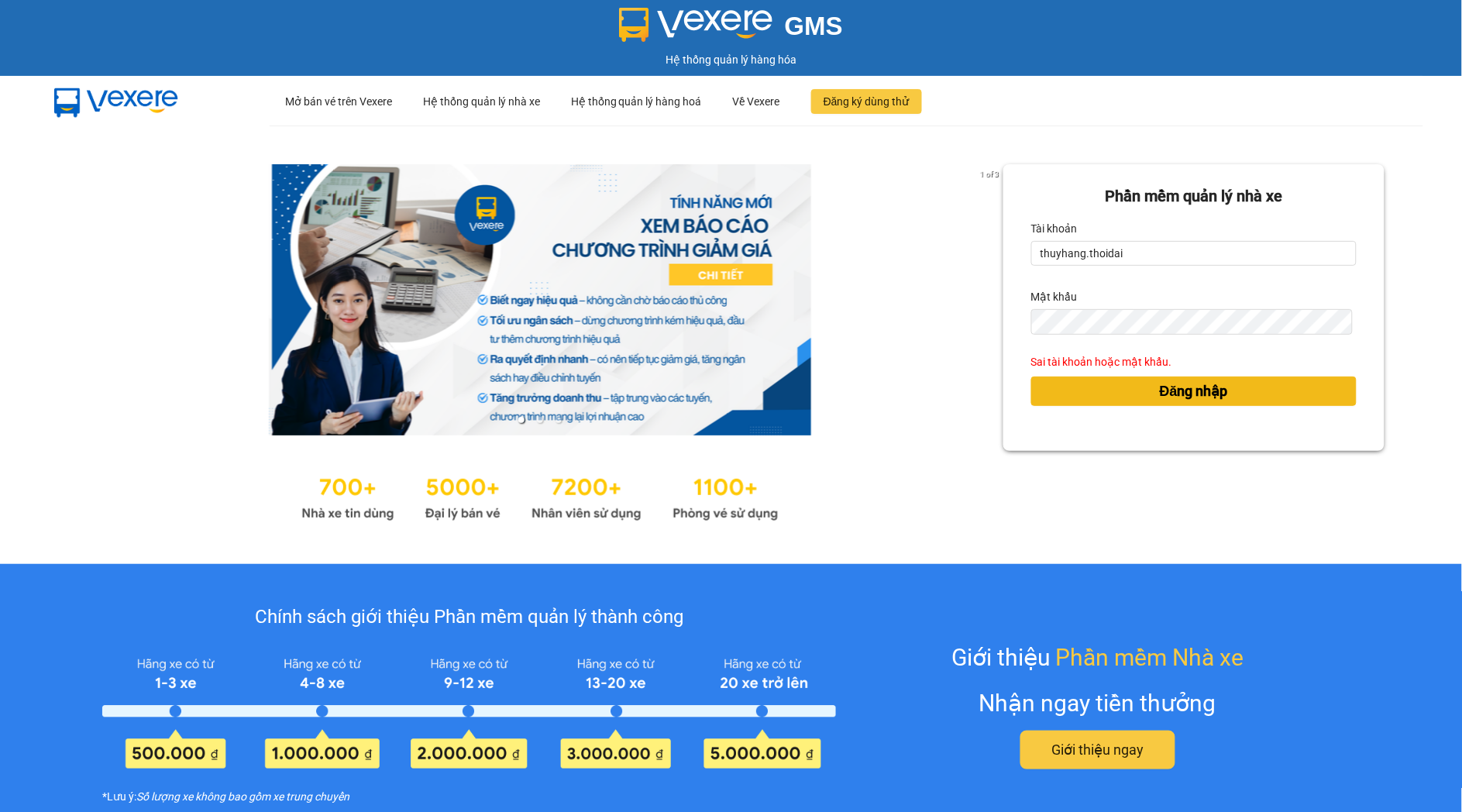
click at [1236, 391] on button "Đăng nhập" at bounding box center [1194, 391] width 326 height 30
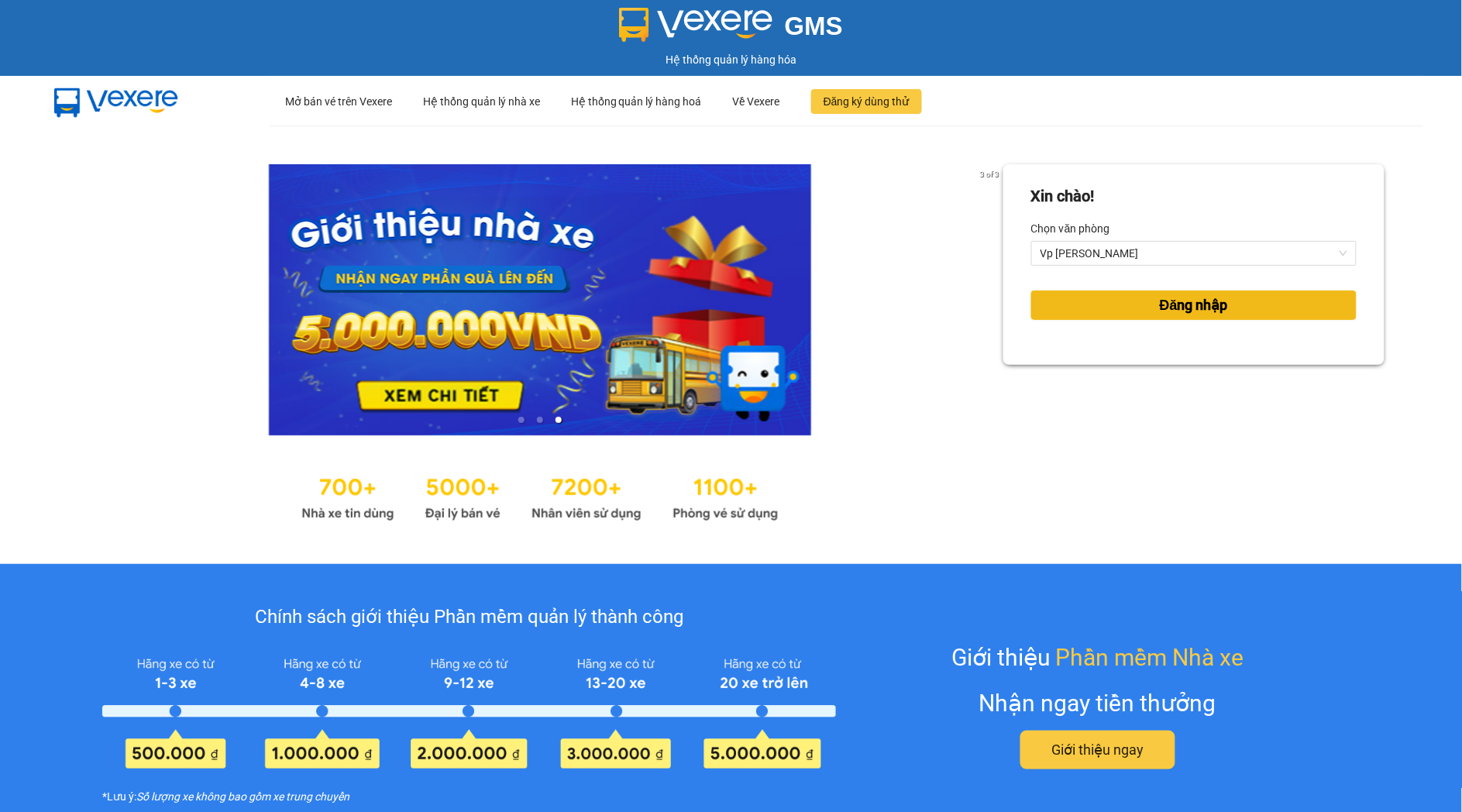
click at [1140, 302] on button "Đăng nhập" at bounding box center [1194, 305] width 326 height 30
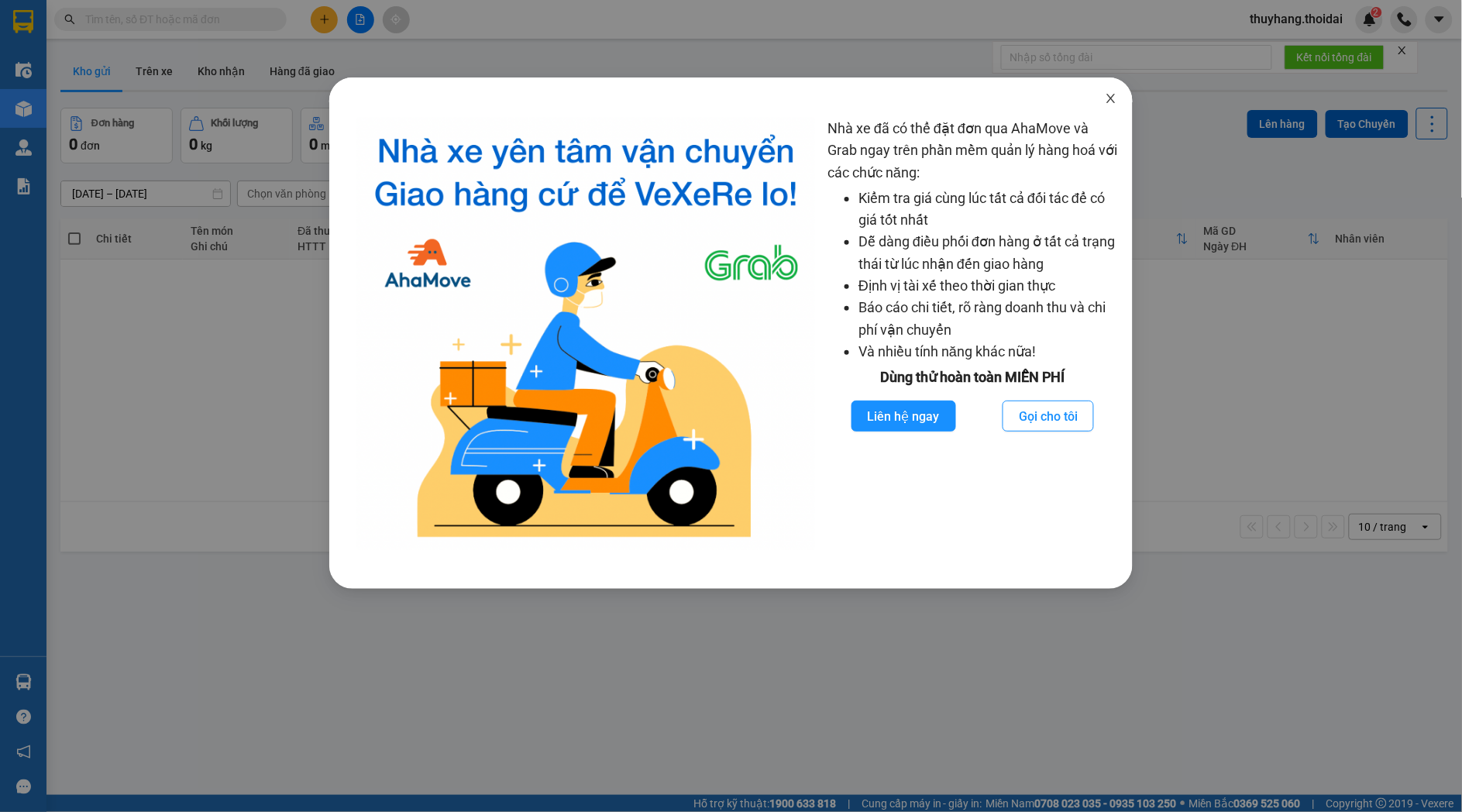
click at [1121, 101] on span "Close" at bounding box center [1111, 99] width 43 height 43
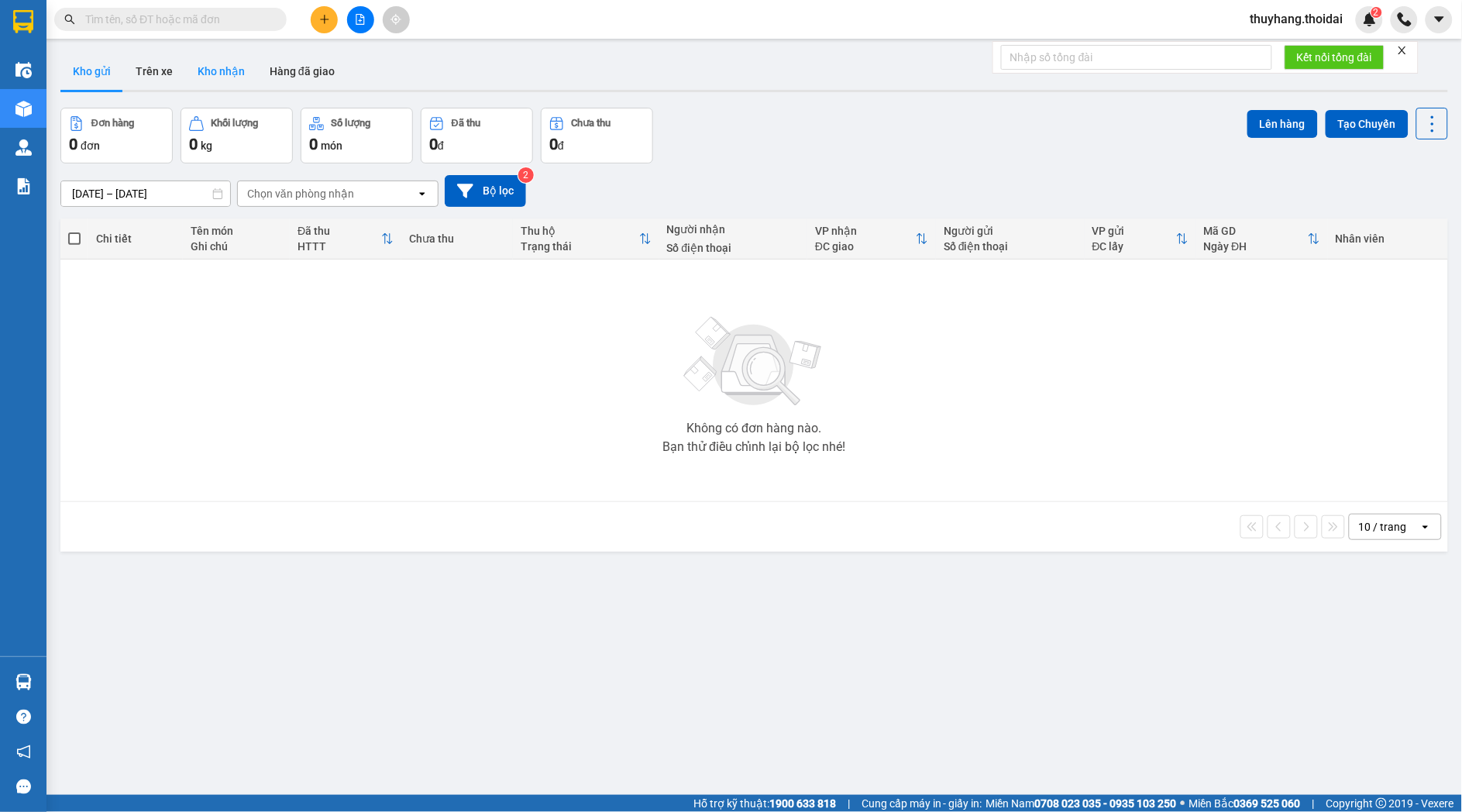
click at [230, 78] on button "Kho nhận" at bounding box center [221, 71] width 72 height 37
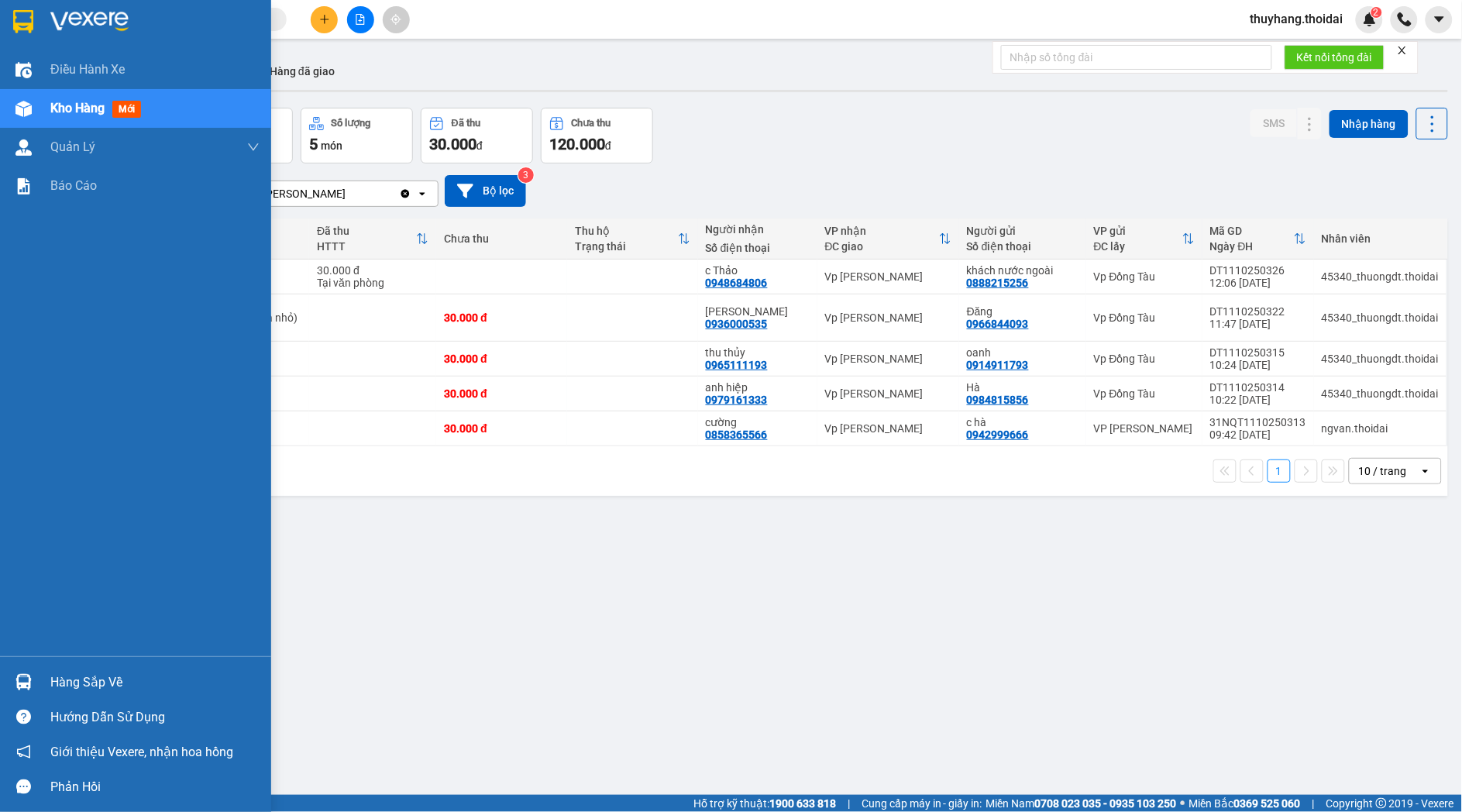
click at [57, 676] on div "Hàng sắp về" at bounding box center [155, 682] width 209 height 23
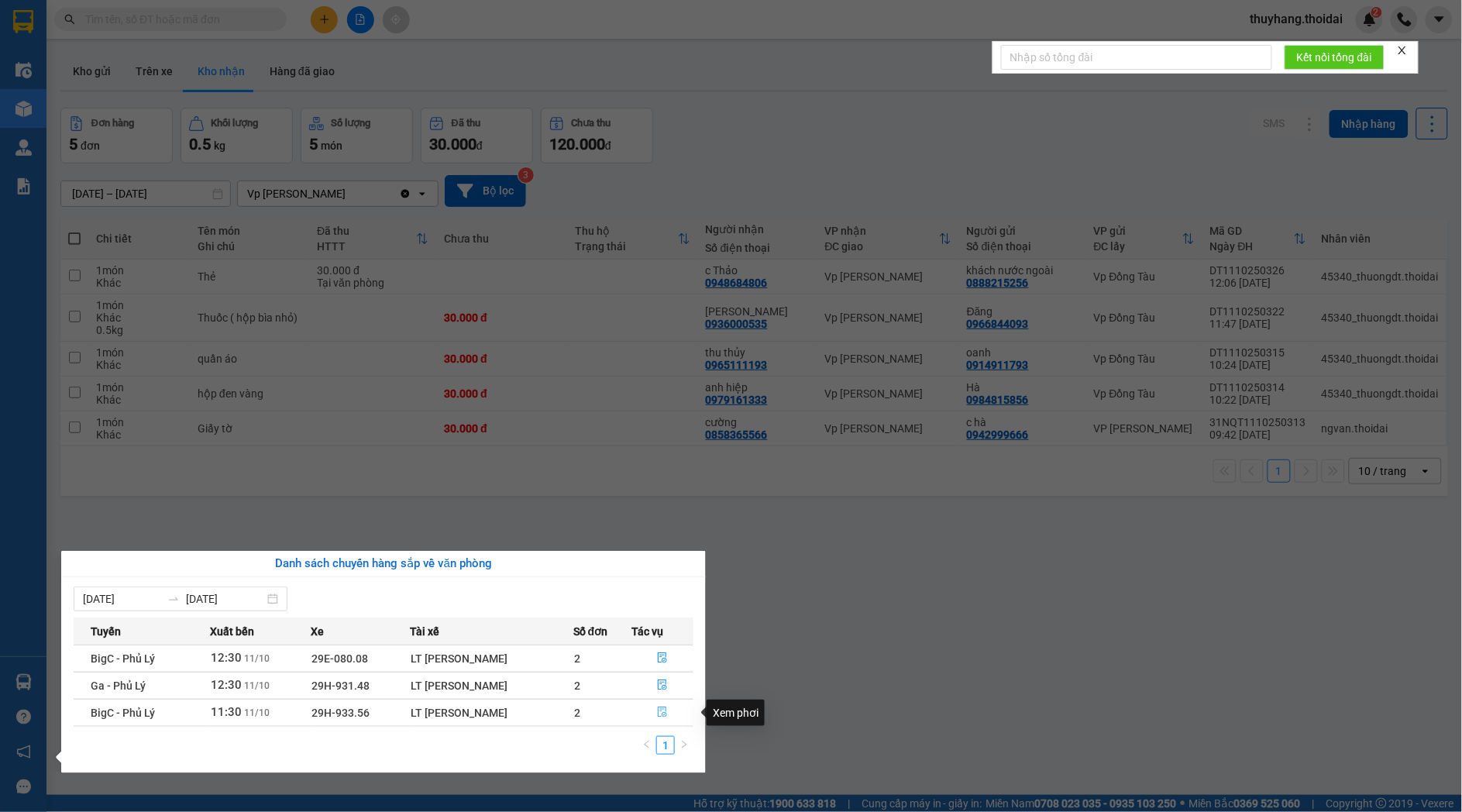
click at [667, 709] on icon "file-done" at bounding box center [662, 711] width 10 height 10
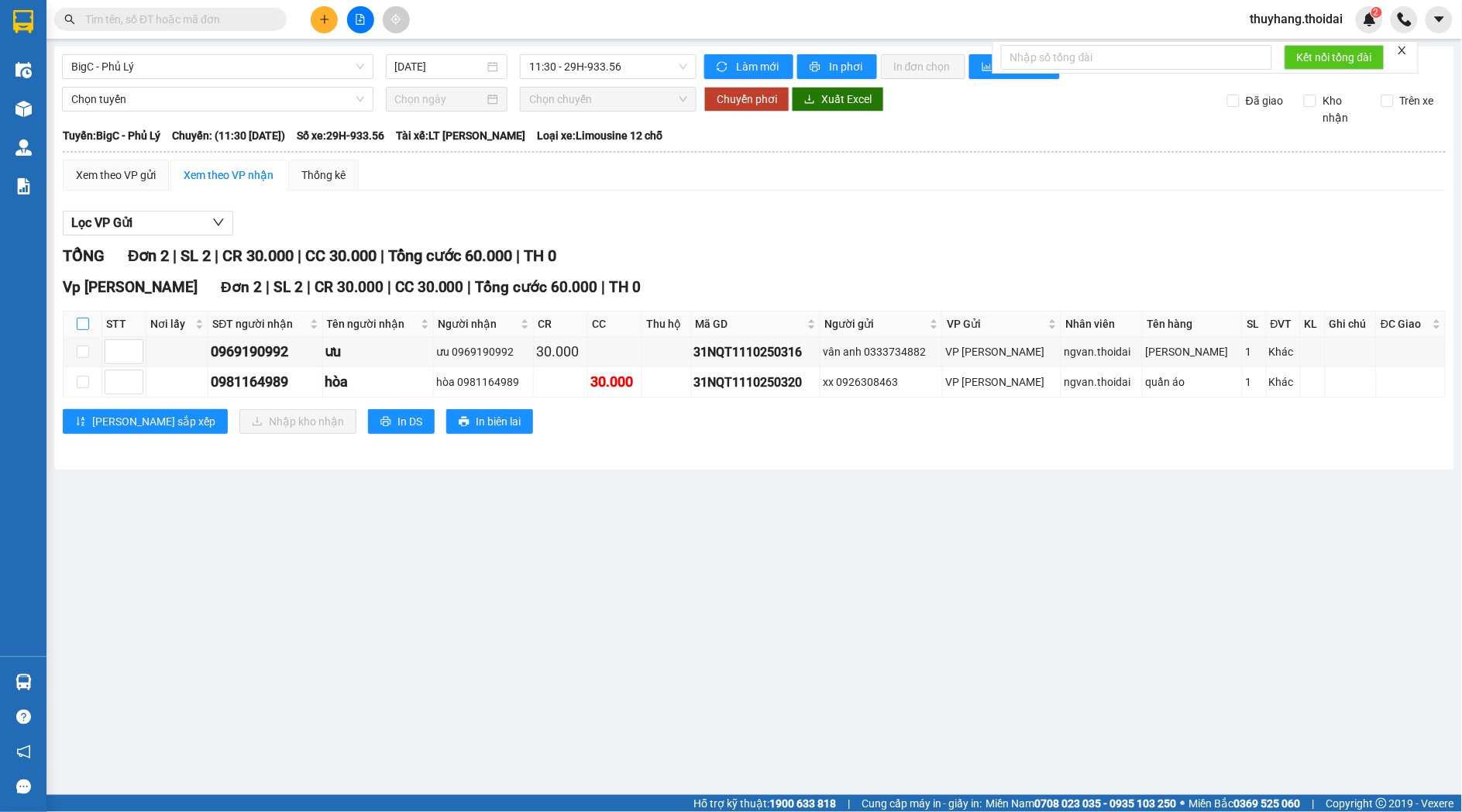
click at [83, 324] on input "checkbox" at bounding box center [83, 324] width 12 height 12
checkbox input "true"
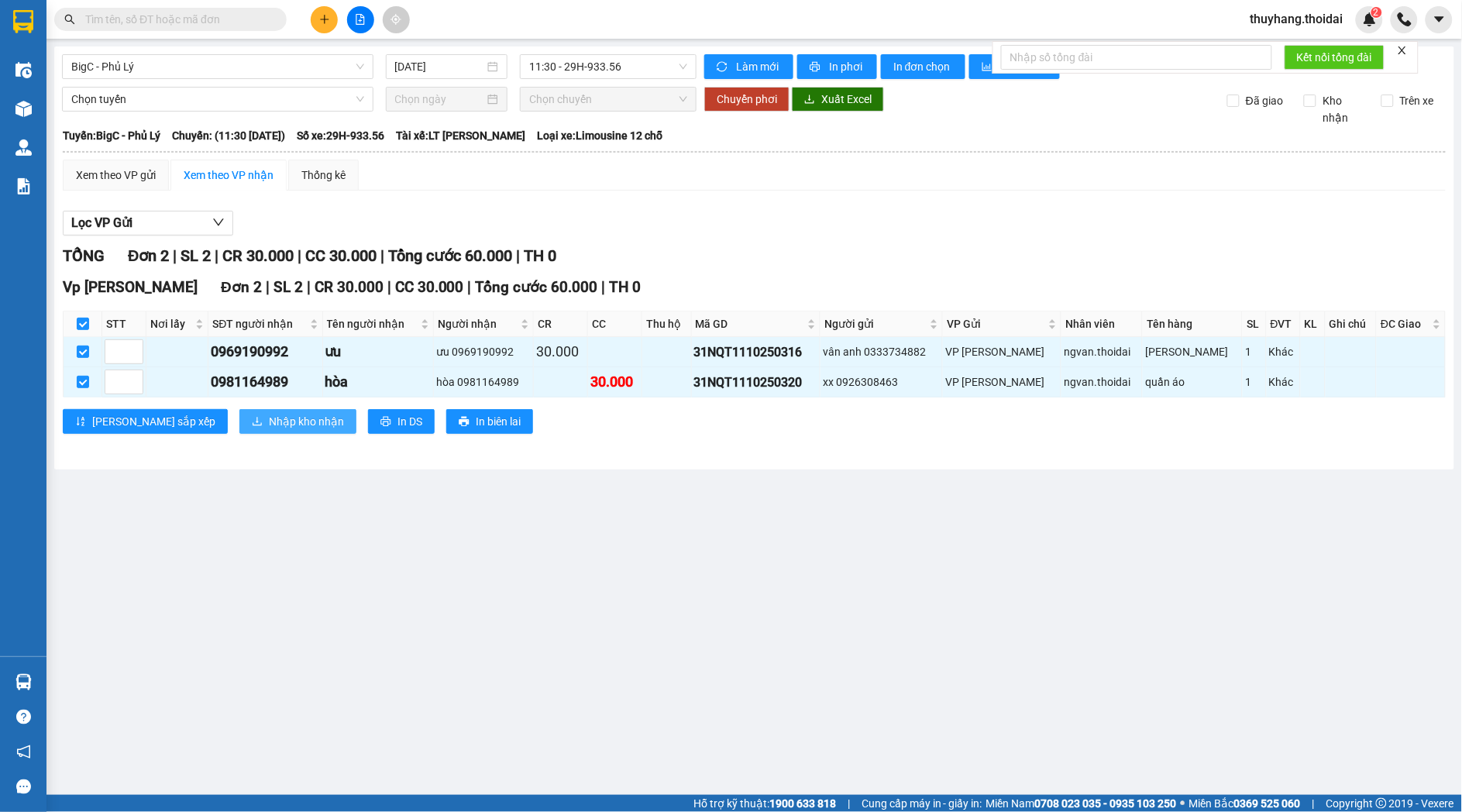
click at [268, 422] on span "Nhập kho nhận" at bounding box center [306, 421] width 76 height 17
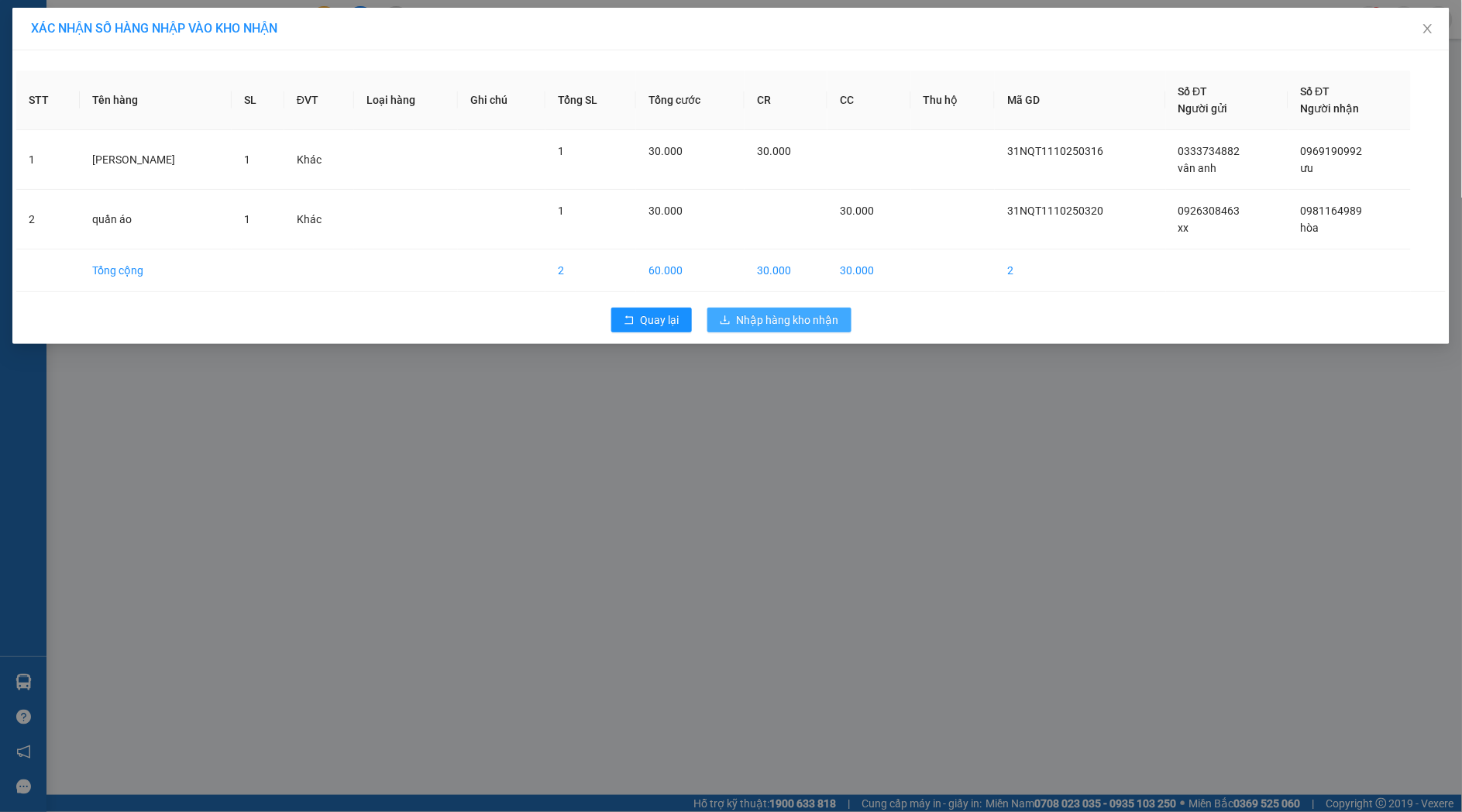
click at [768, 326] on span "Nhập hàng kho nhận" at bounding box center [788, 320] width 103 height 17
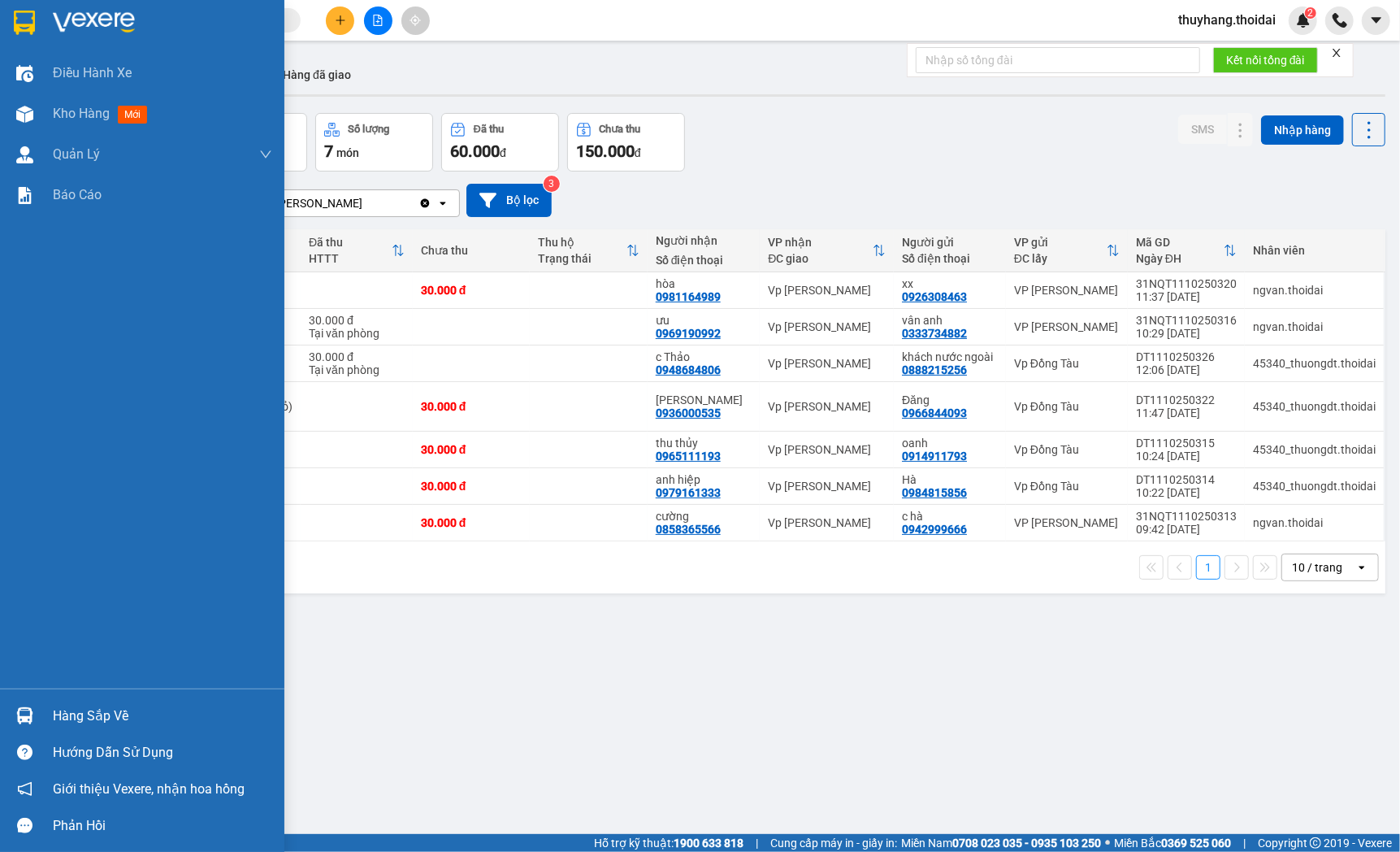
click at [53, 711] on div "Hàng sắp về" at bounding box center [162, 715] width 220 height 25
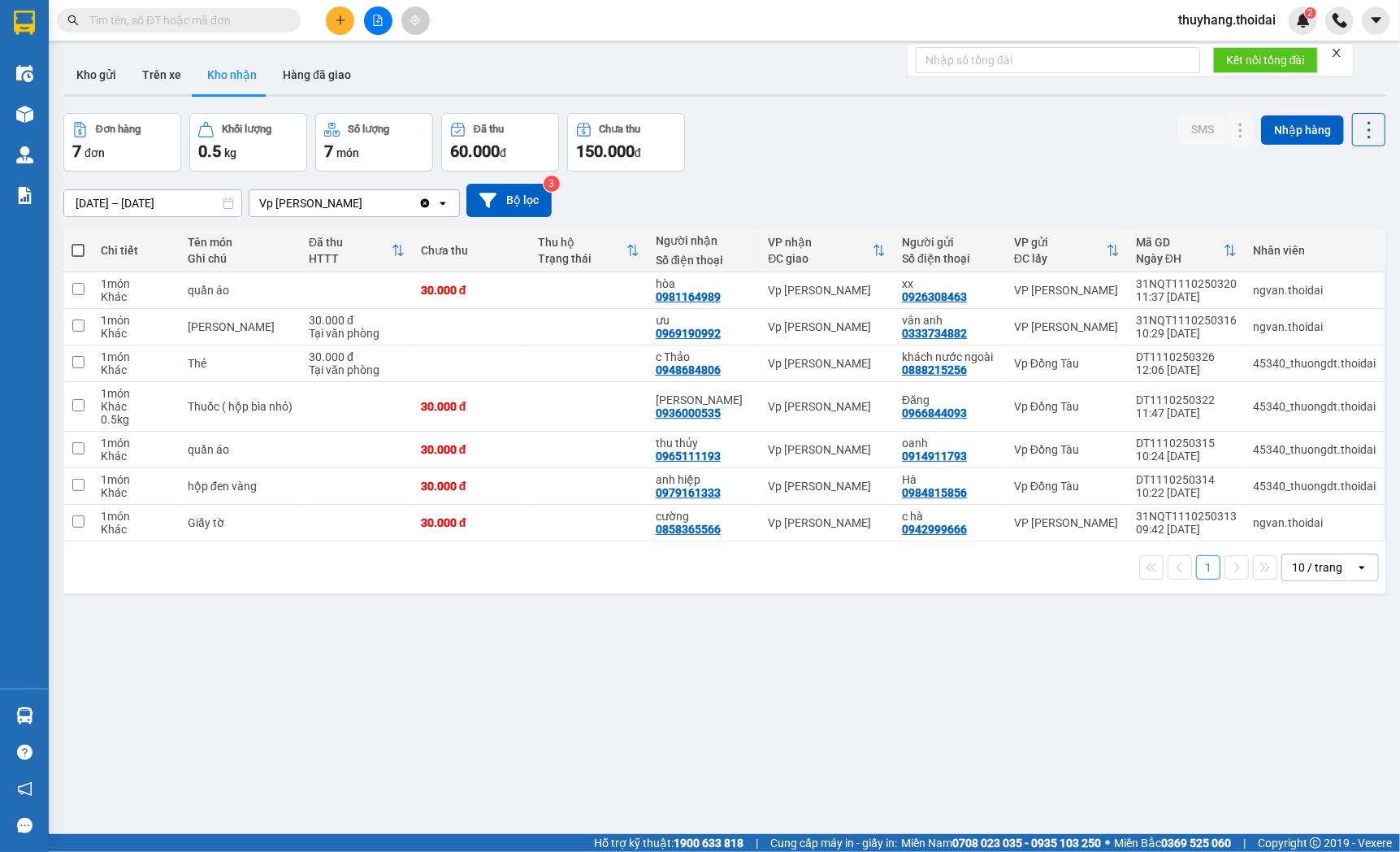
click at [894, 737] on section "Kết quả tìm kiếm ( 0 ) Bộ lọc No Data thuyhang.thoidai 2 Điều hành xe Kho hàng …" at bounding box center [700, 426] width 1400 height 852
click at [107, 75] on button "Kho gửi" at bounding box center [97, 75] width 66 height 39
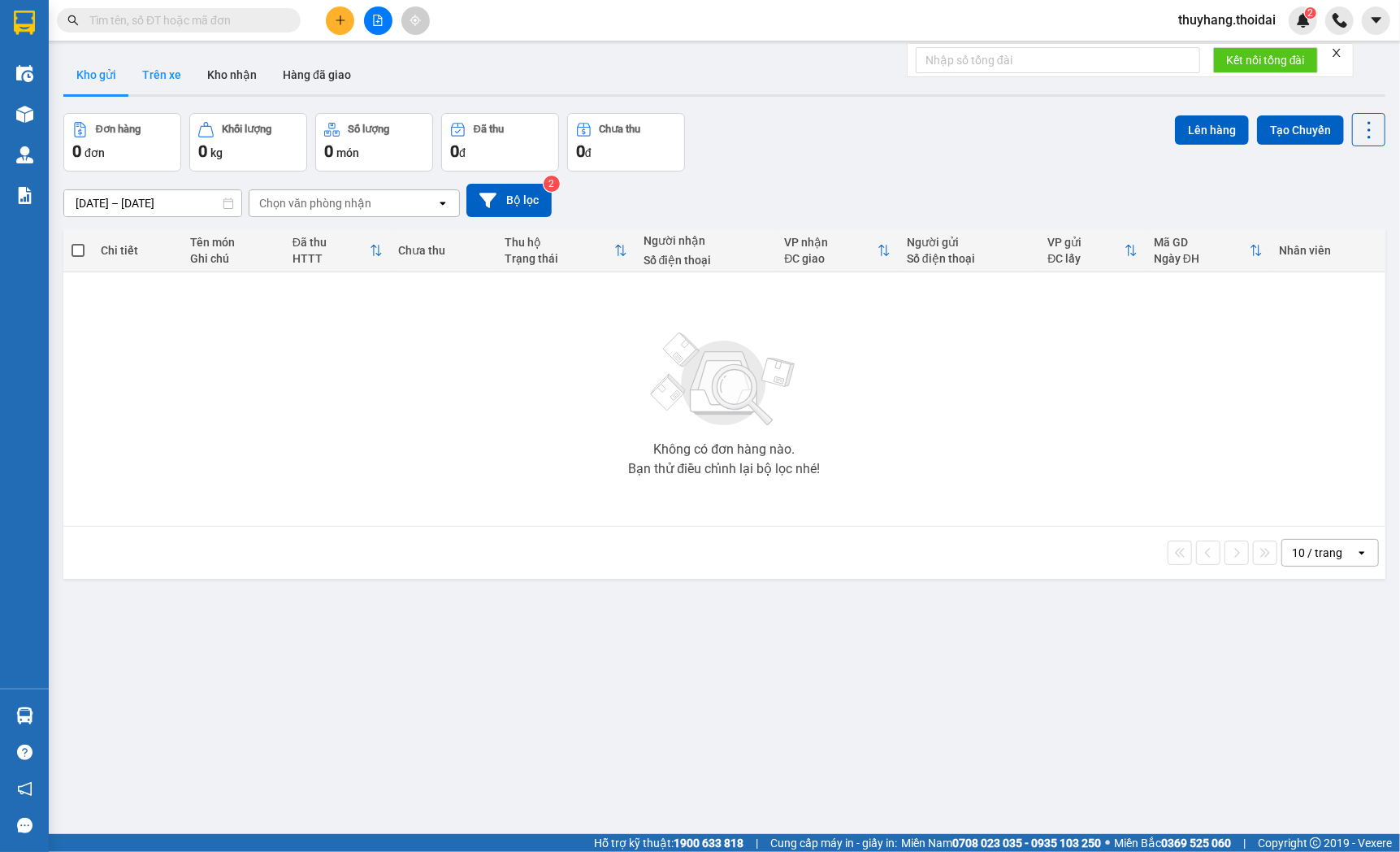
click at [180, 79] on button "Trên xe" at bounding box center [161, 75] width 65 height 39
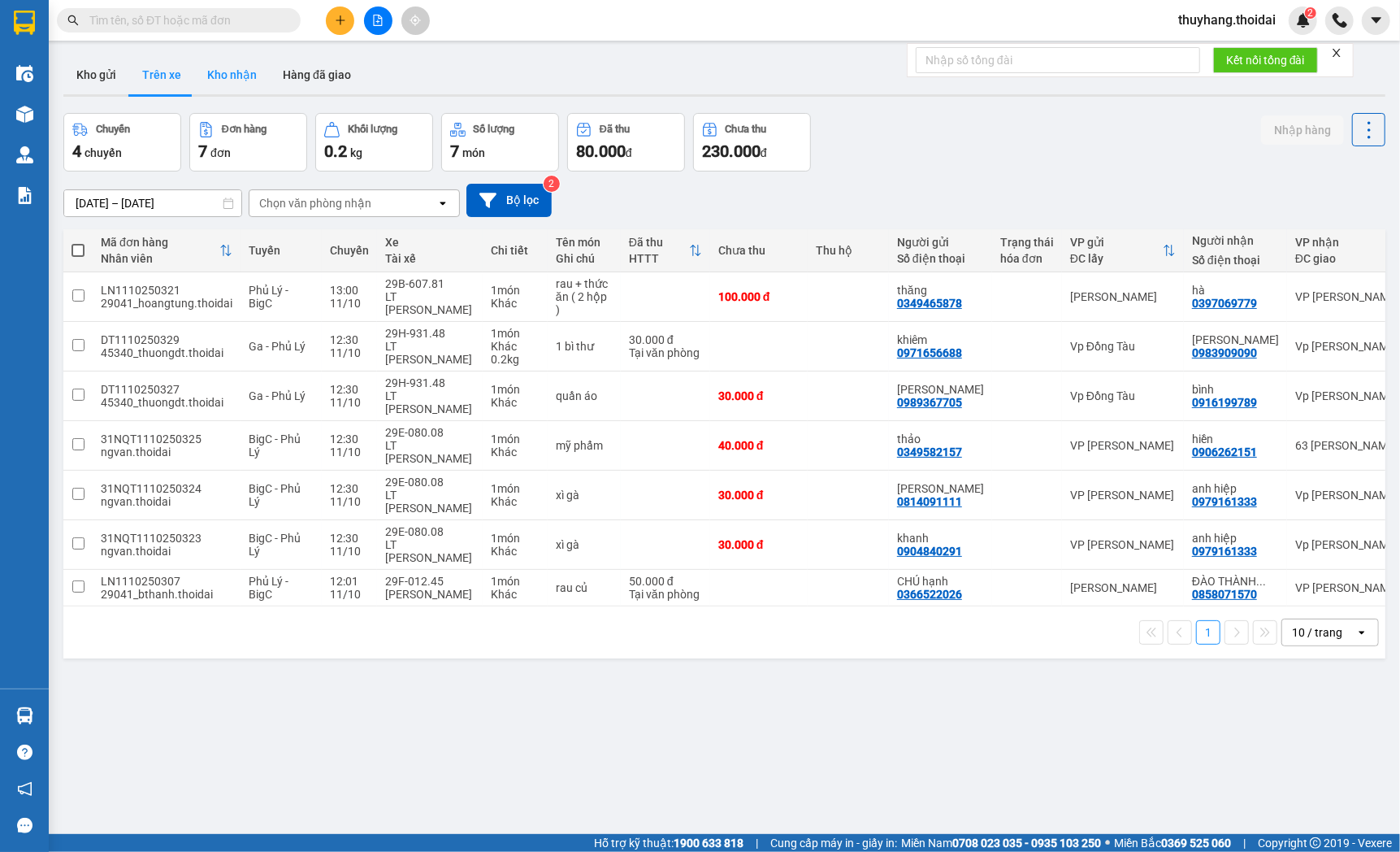
click at [236, 71] on button "Kho nhận" at bounding box center [231, 75] width 76 height 39
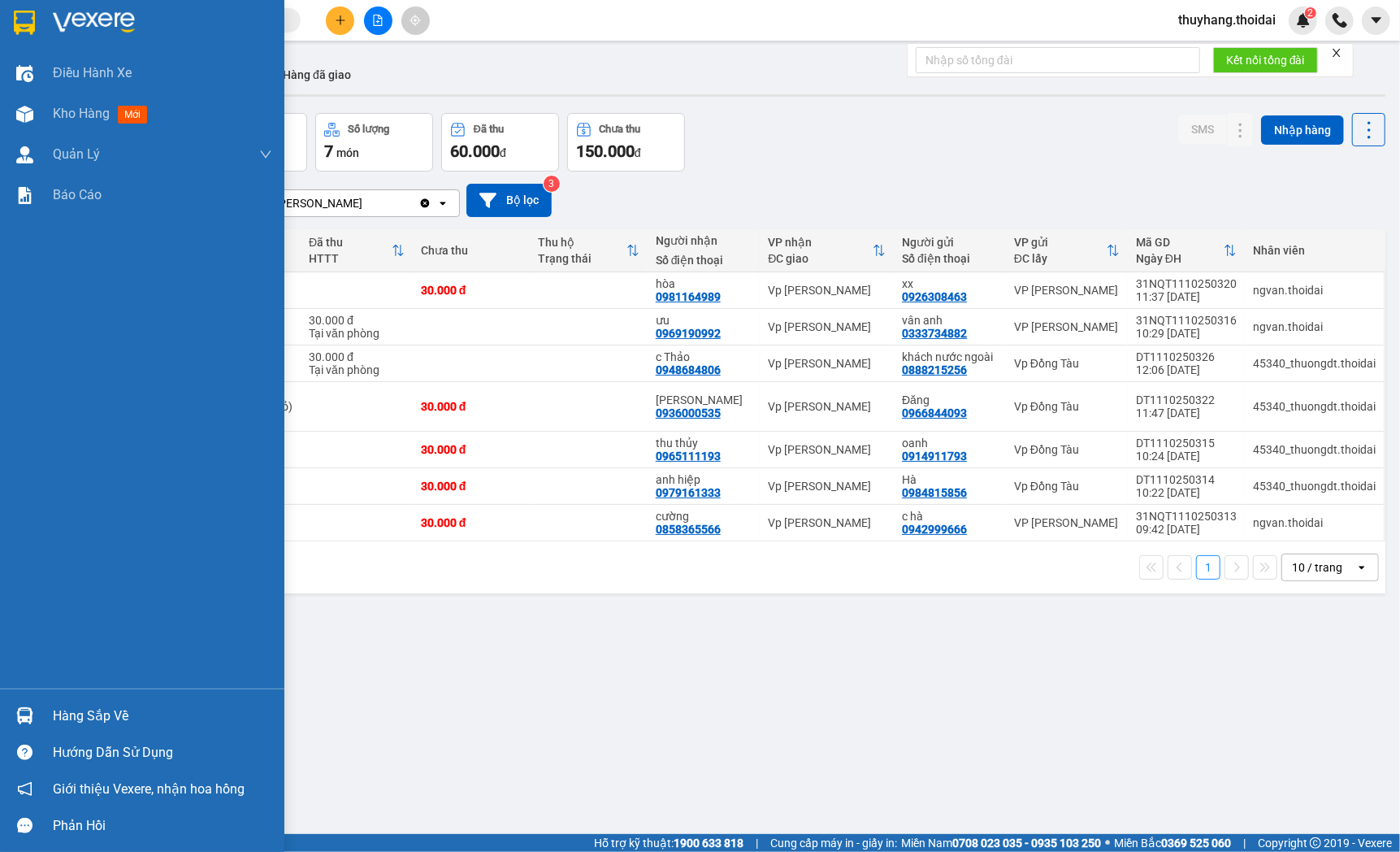
click at [35, 702] on div at bounding box center [25, 715] width 28 height 28
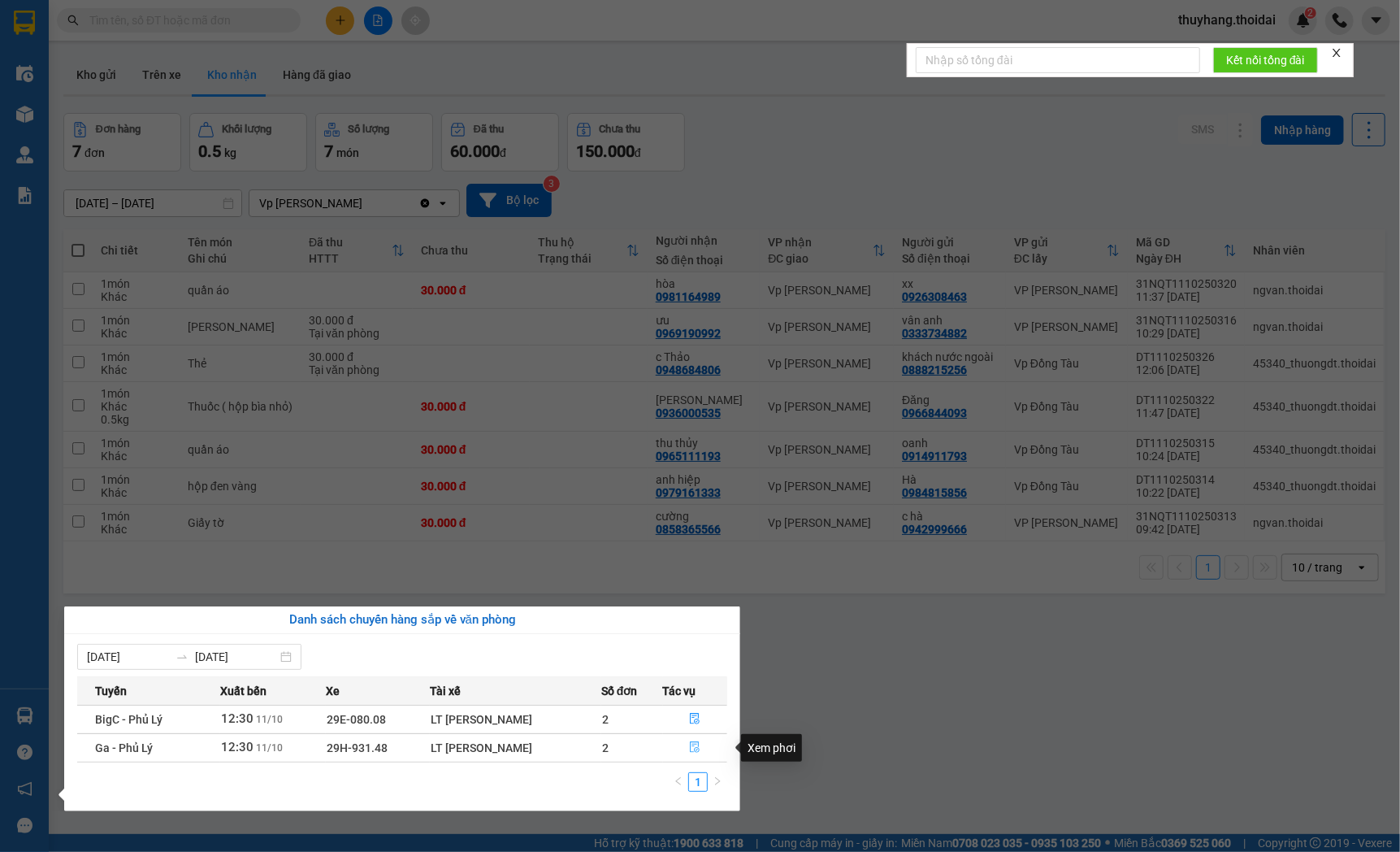
click at [696, 753] on icon "file-done" at bounding box center [695, 746] width 10 height 11
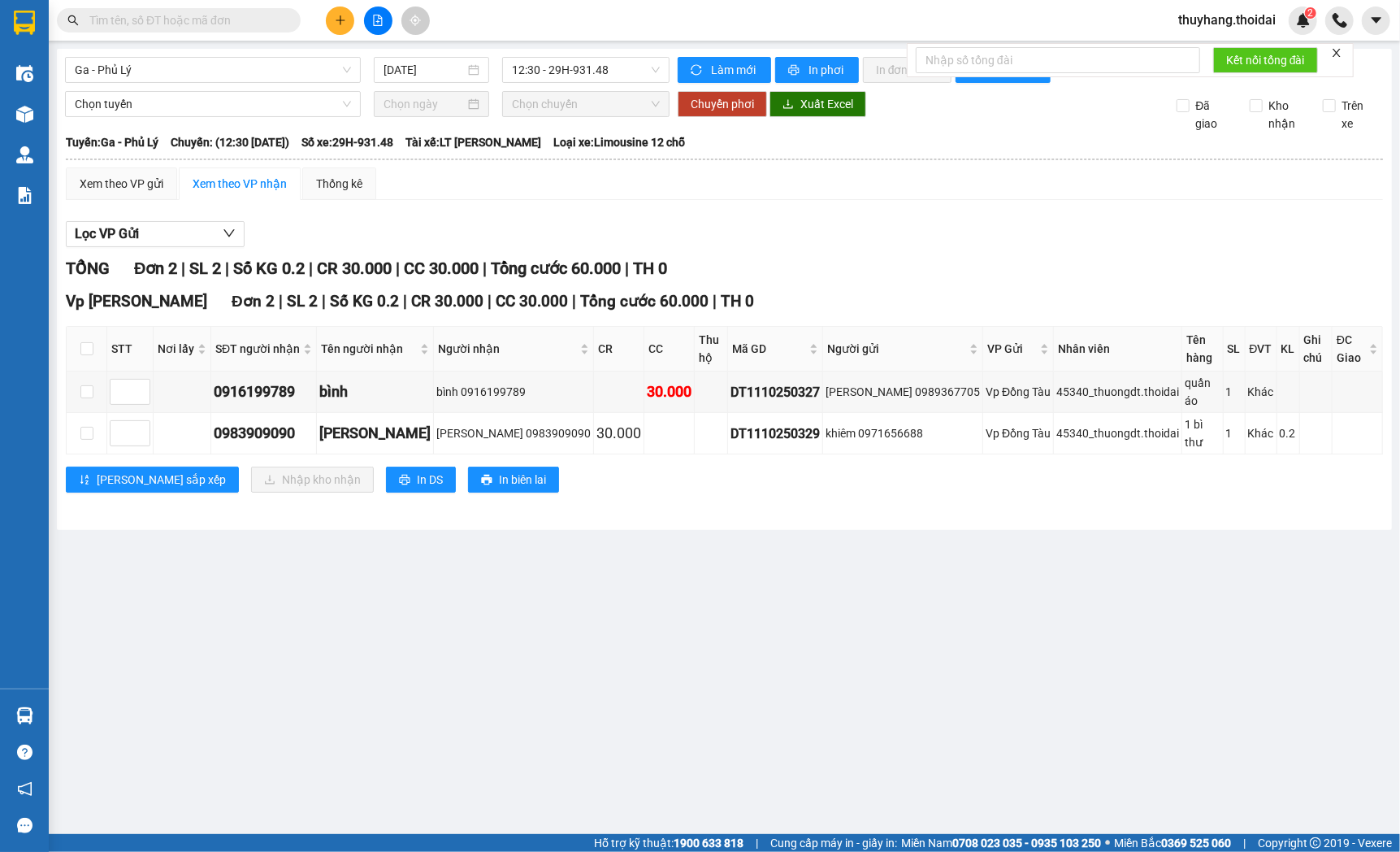
click at [83, 713] on main "Ga - Phủ Lý 11/10/2025 12:30 - 29H-931.48 Làm mới In phơi In đơn chọn Thống kê …" at bounding box center [700, 416] width 1400 height 834
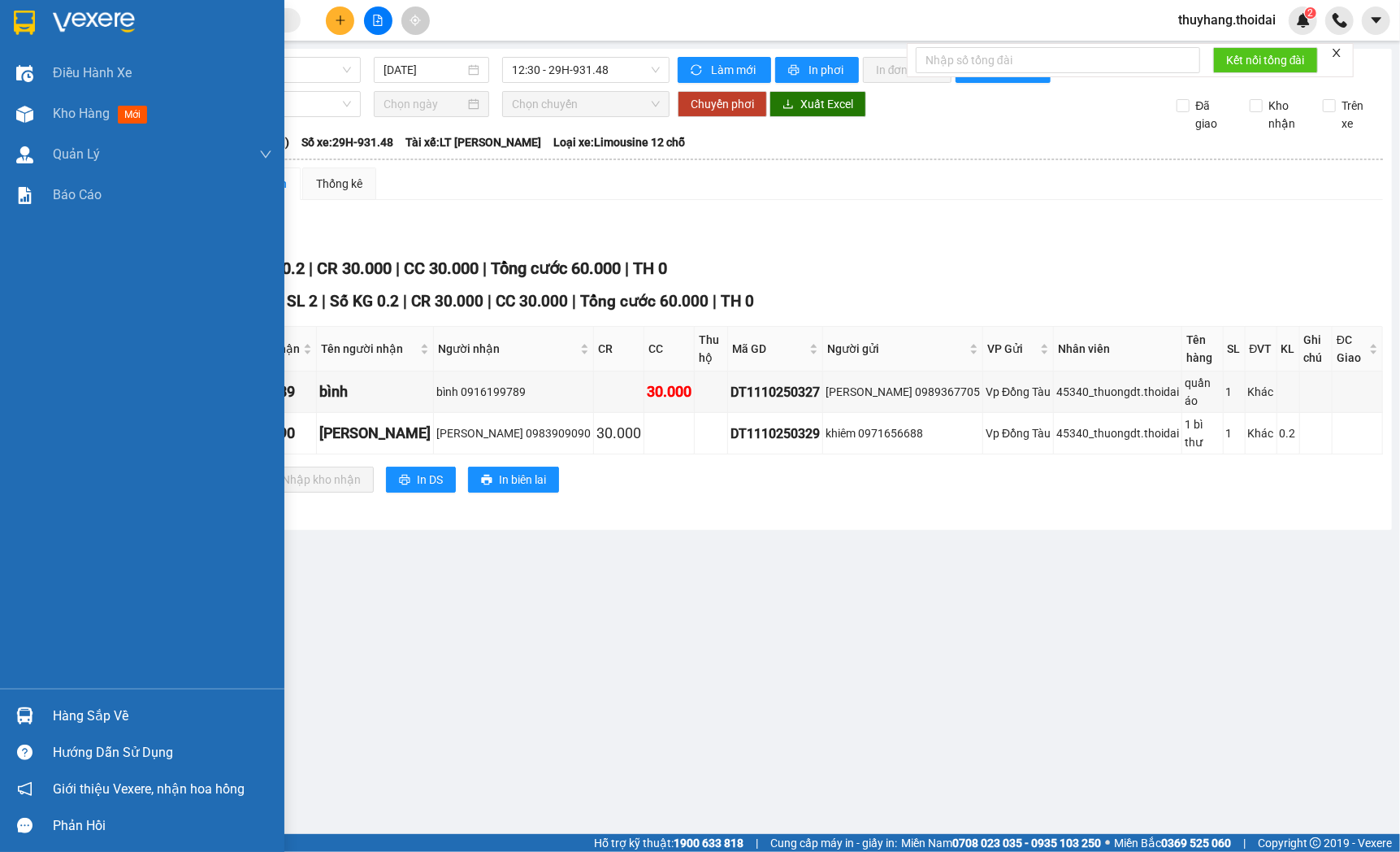
drag, startPoint x: 41, startPoint y: 713, endPoint x: 156, endPoint y: 711, distance: 115.0
click at [38, 713] on div "Hàng sắp về" at bounding box center [142, 715] width 284 height 36
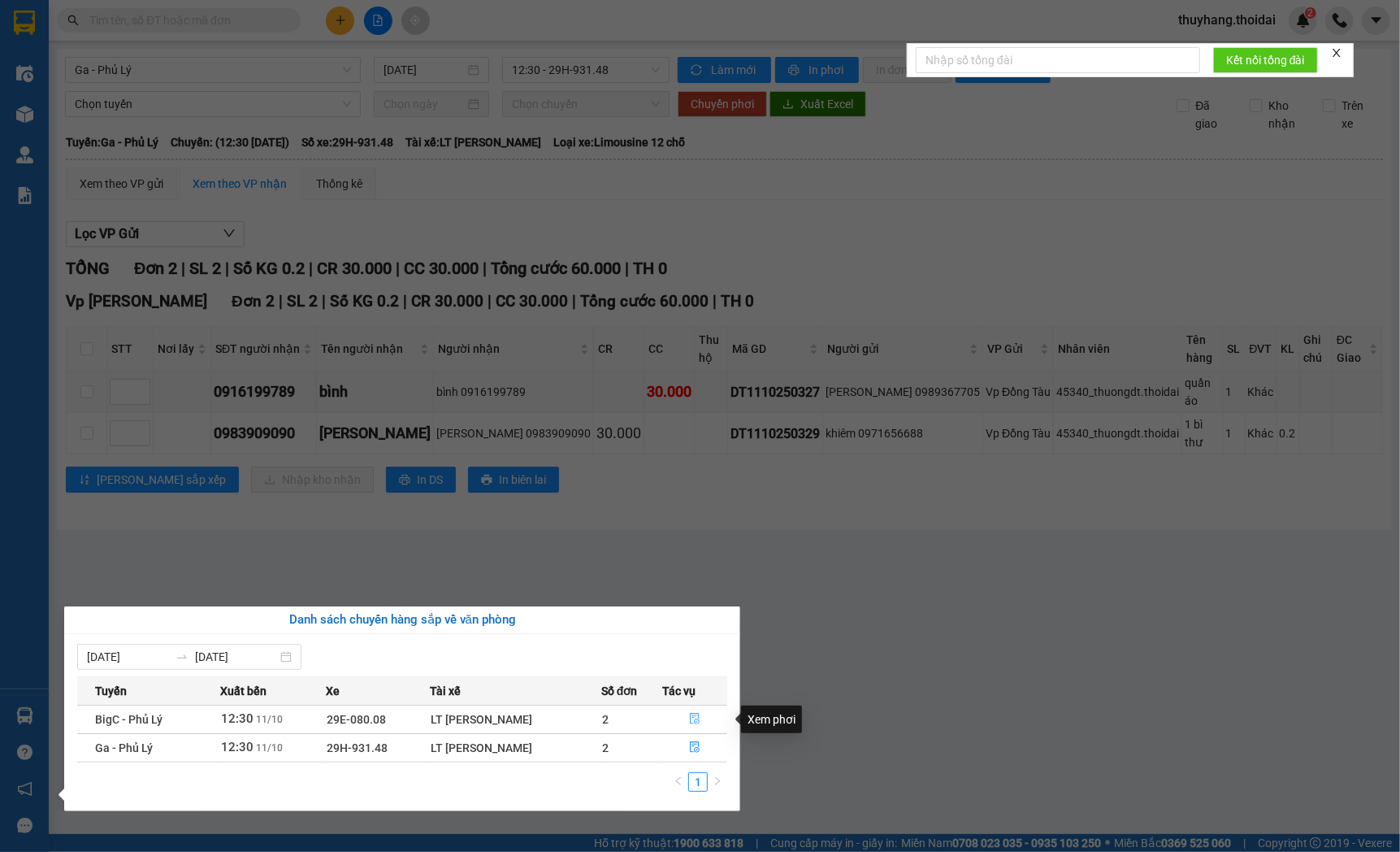
click at [692, 718] on icon "file-done" at bounding box center [695, 718] width 10 height 11
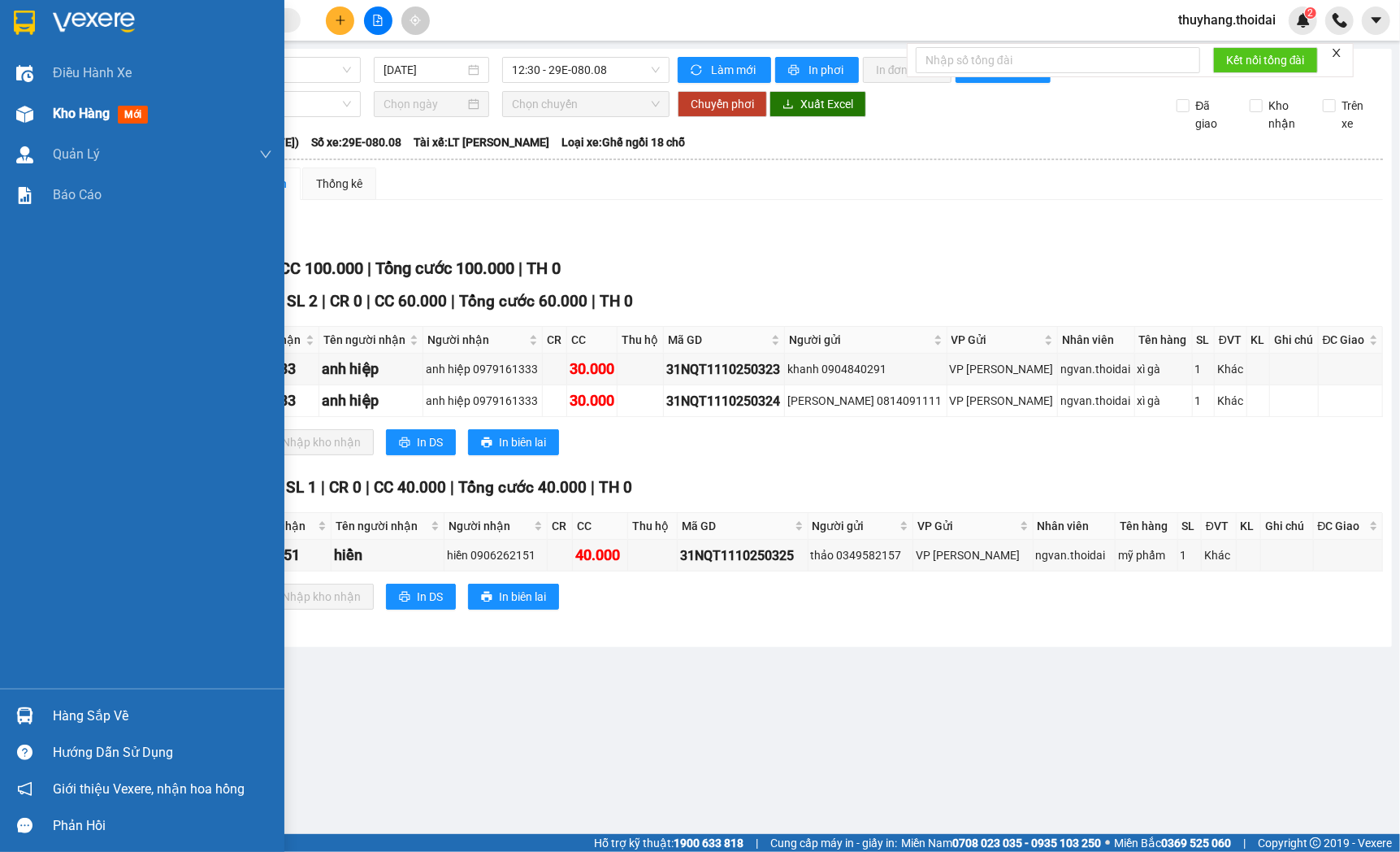
drag, startPoint x: 62, startPoint y: 109, endPoint x: 3, endPoint y: 109, distance: 59.0
click at [63, 109] on span "Kho hàng" at bounding box center [81, 113] width 56 height 15
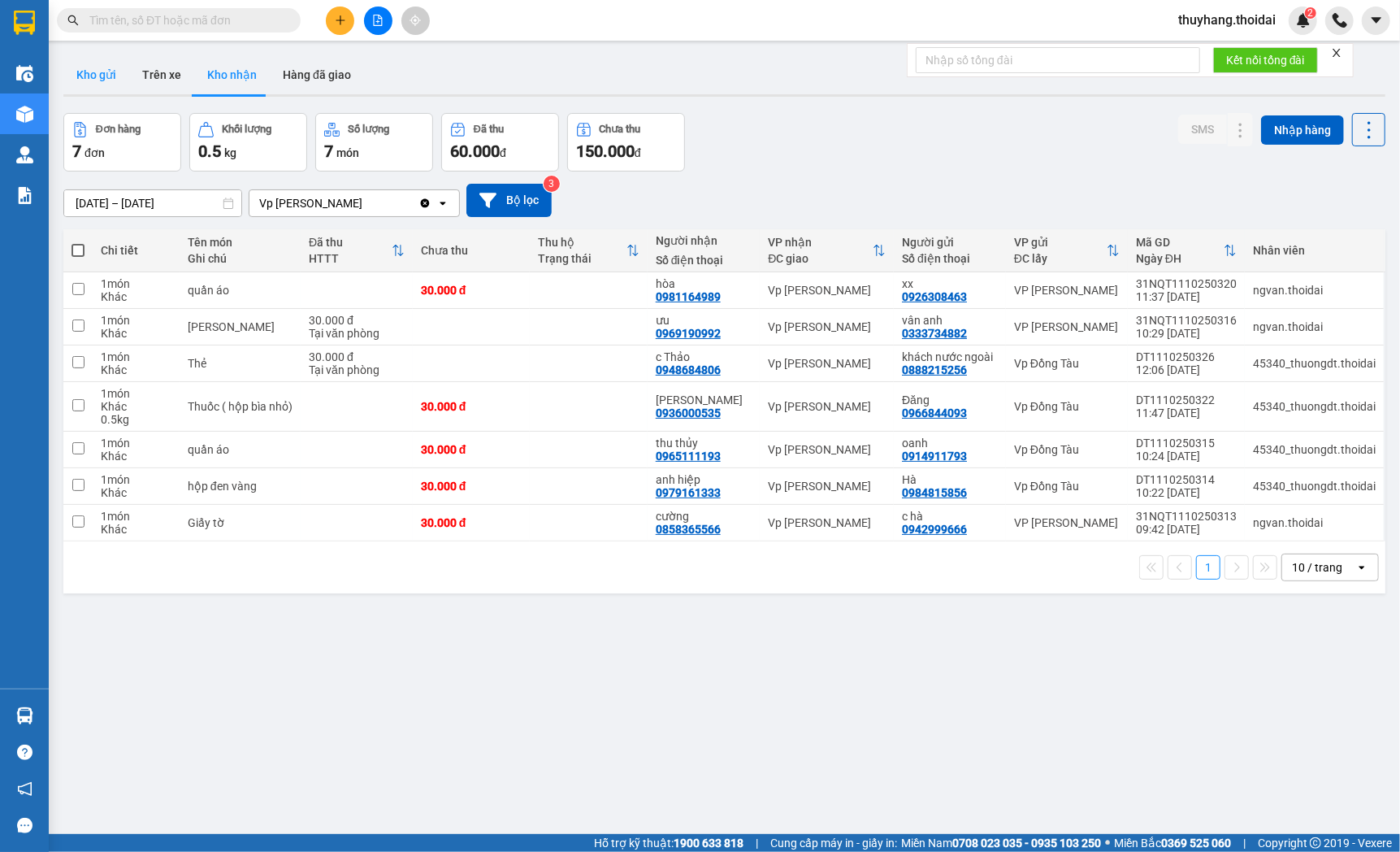
click at [110, 78] on button "Kho gửi" at bounding box center [97, 75] width 66 height 39
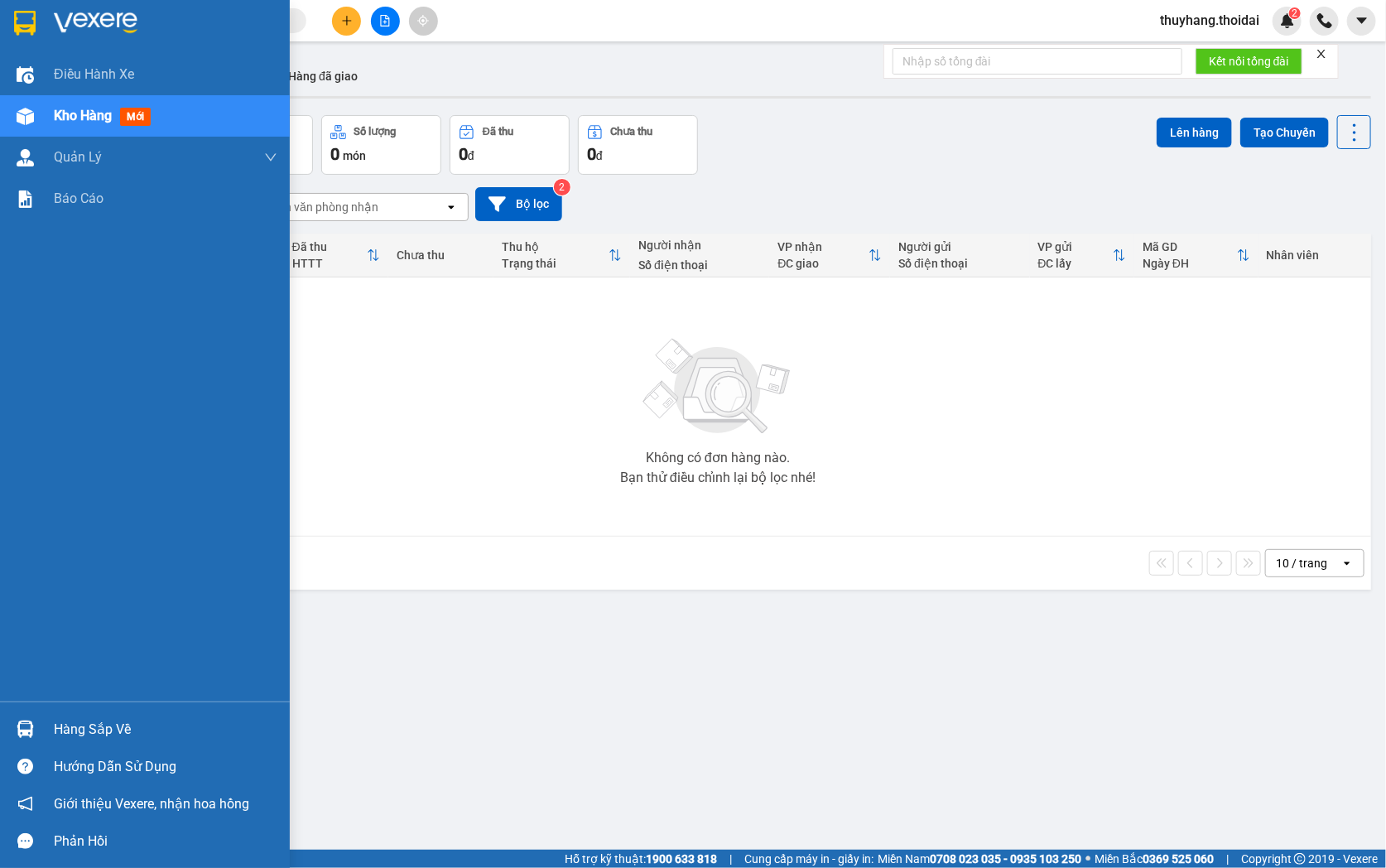
drag, startPoint x: 46, startPoint y: 722, endPoint x: 11, endPoint y: 710, distance: 37.0
click at [46, 723] on div "Hàng sắp về" at bounding box center [145, 729] width 290 height 37
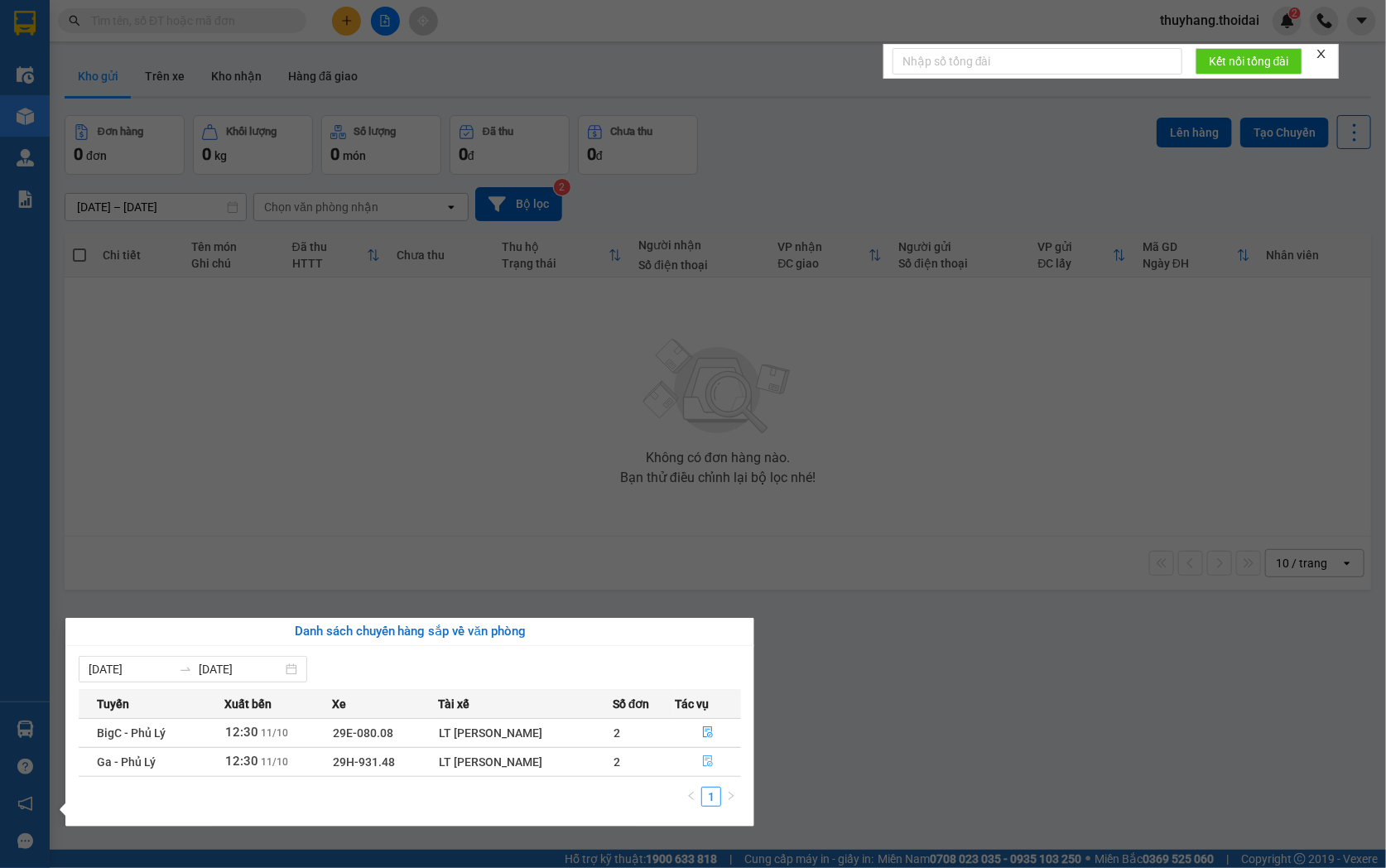
click at [709, 771] on button "button" at bounding box center [709, 761] width 65 height 27
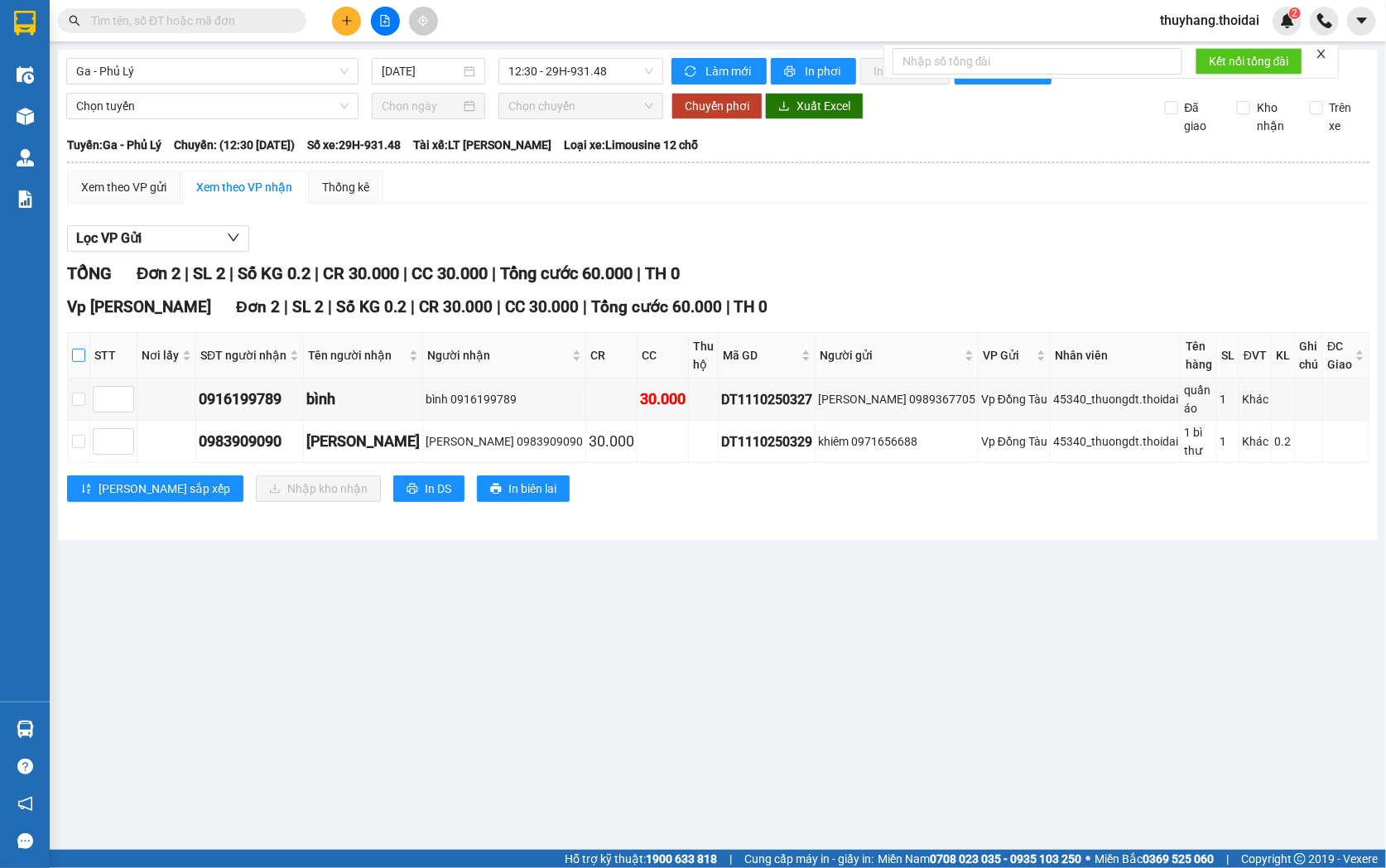
click at [85, 362] on input "checkbox" at bounding box center [79, 355] width 13 height 13
checkbox input "true"
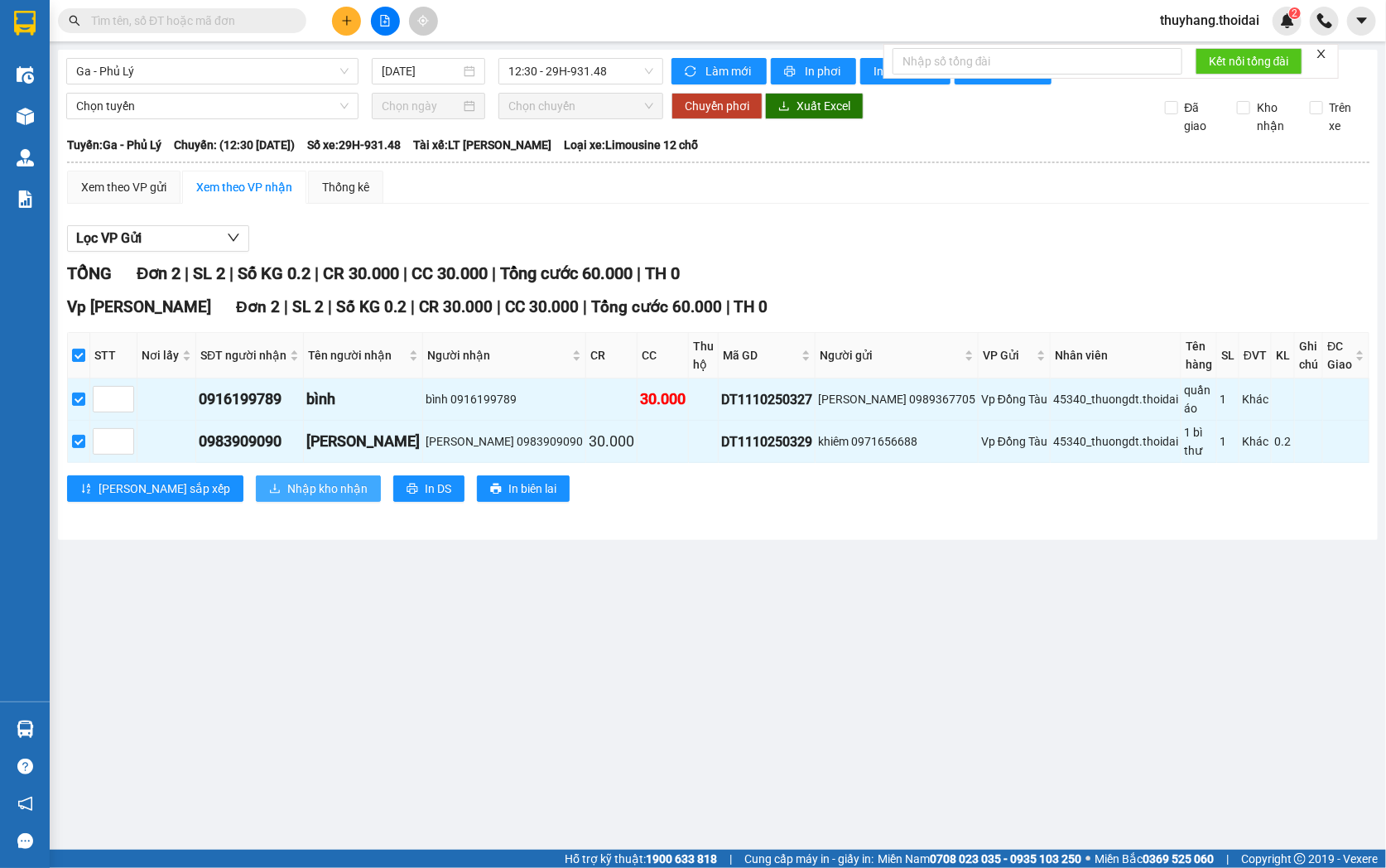
click at [287, 480] on span "Nhập kho nhận" at bounding box center [327, 488] width 81 height 19
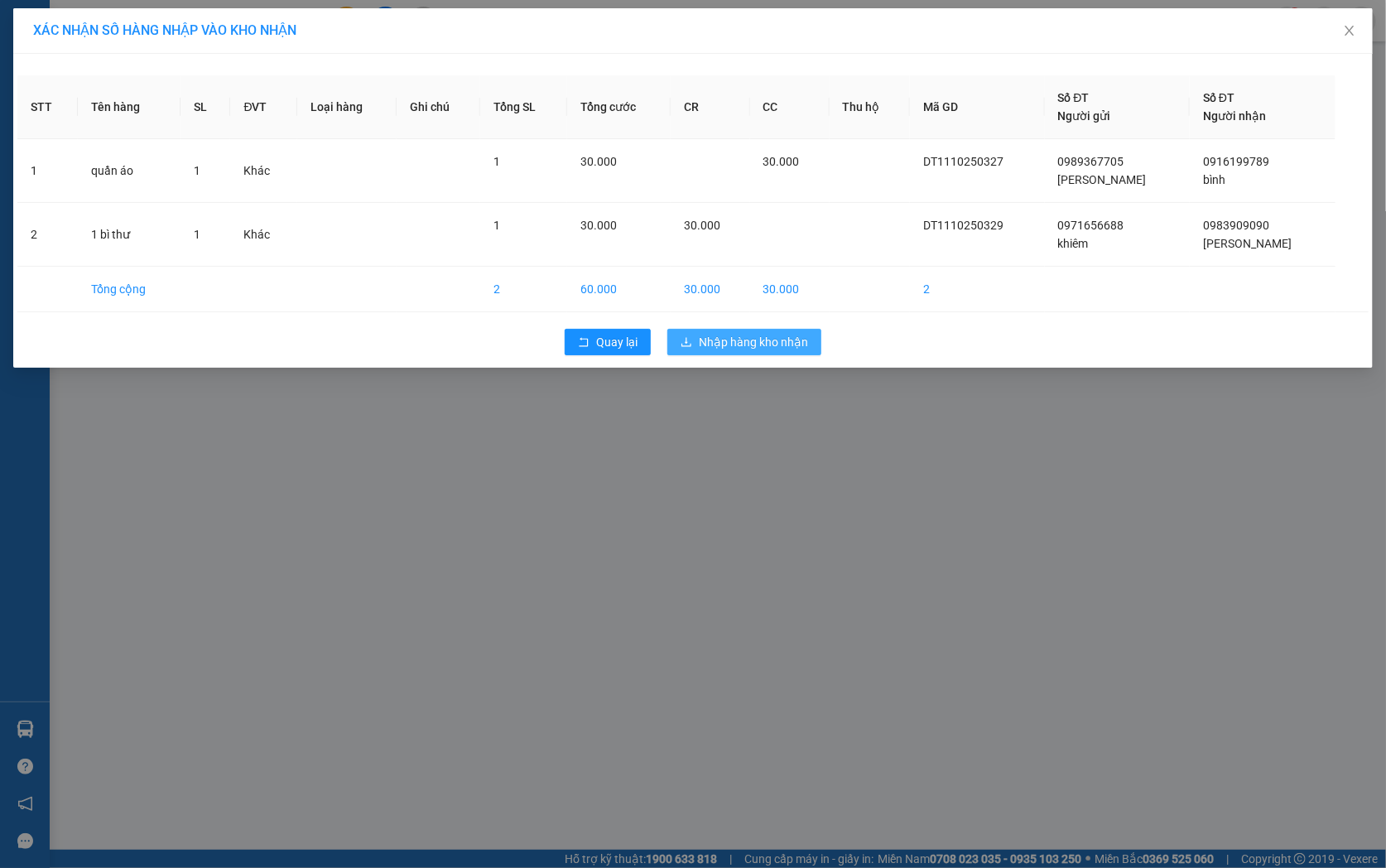
click at [776, 340] on span "Nhập hàng kho nhận" at bounding box center [754, 343] width 110 height 19
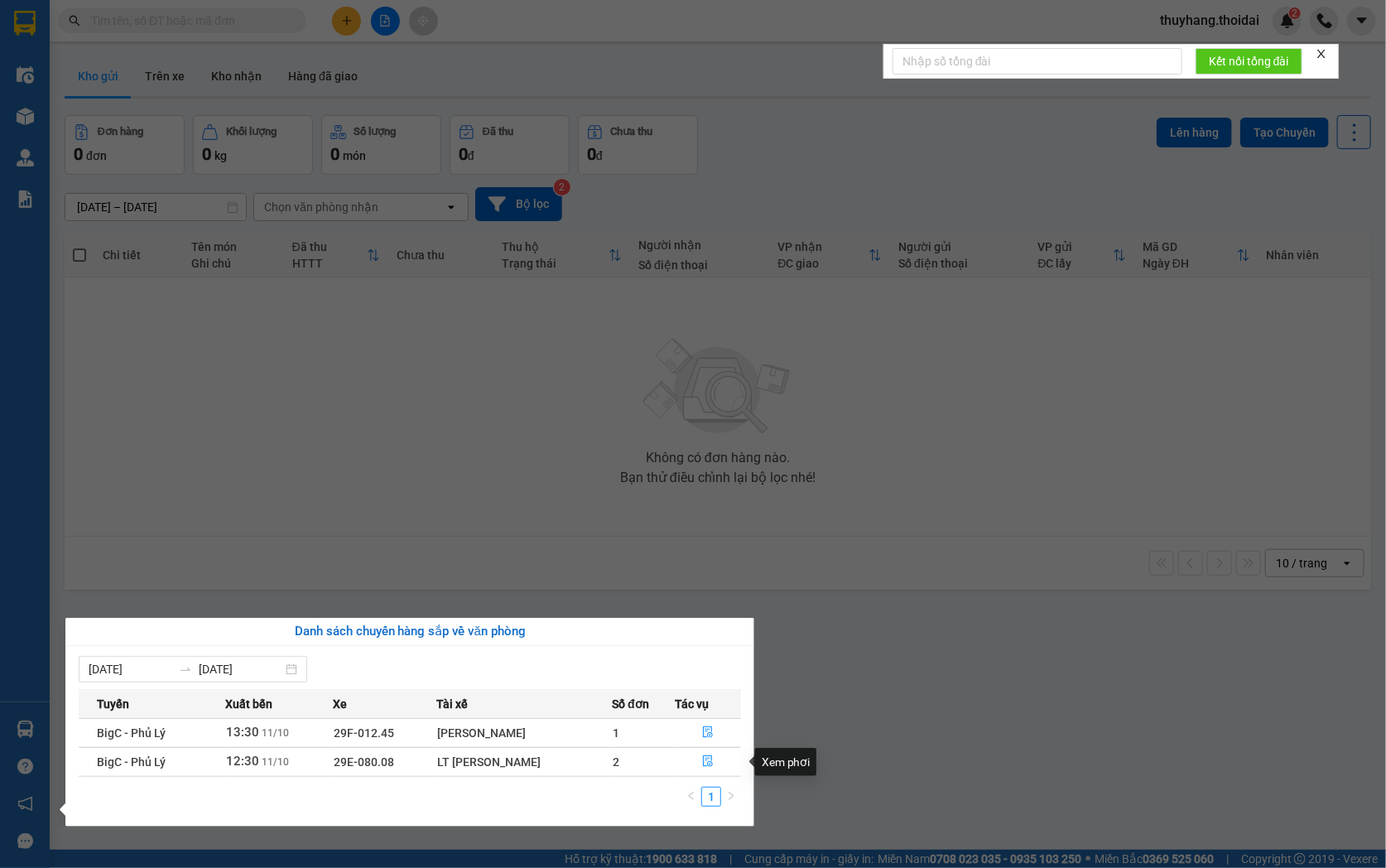
click at [898, 720] on section "Kết quả tìm kiếm ( 0 ) Bộ lọc No Data thuyhang.thoidai 2 Điều hành xe Kho hàng …" at bounding box center [693, 434] width 1386 height 868
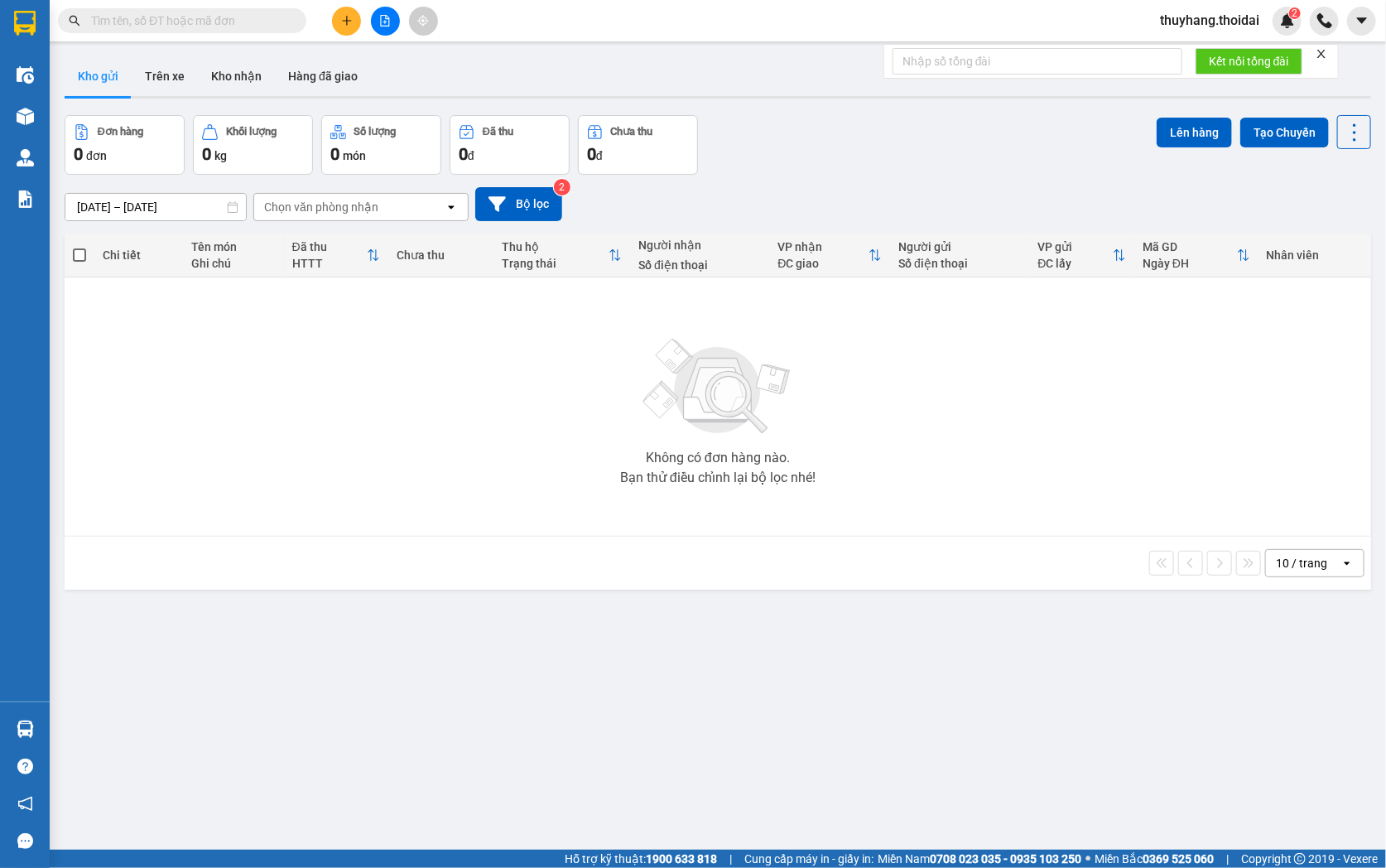
click at [235, 74] on button "Kho nhận" at bounding box center [236, 76] width 77 height 40
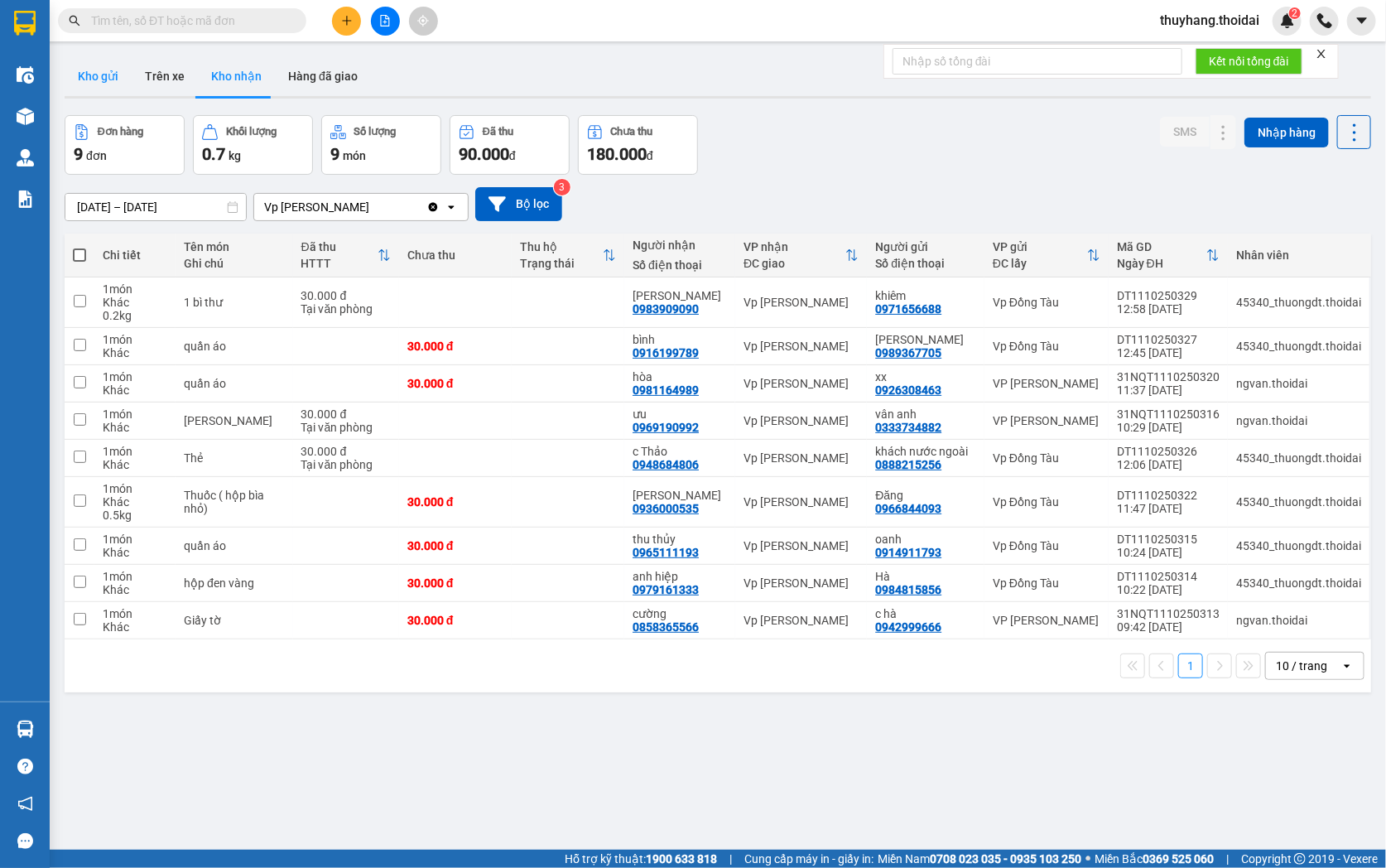
drag, startPoint x: 110, startPoint y: 81, endPoint x: 264, endPoint y: 163, distance: 174.5
click at [109, 81] on button "Kho gửi" at bounding box center [98, 76] width 67 height 40
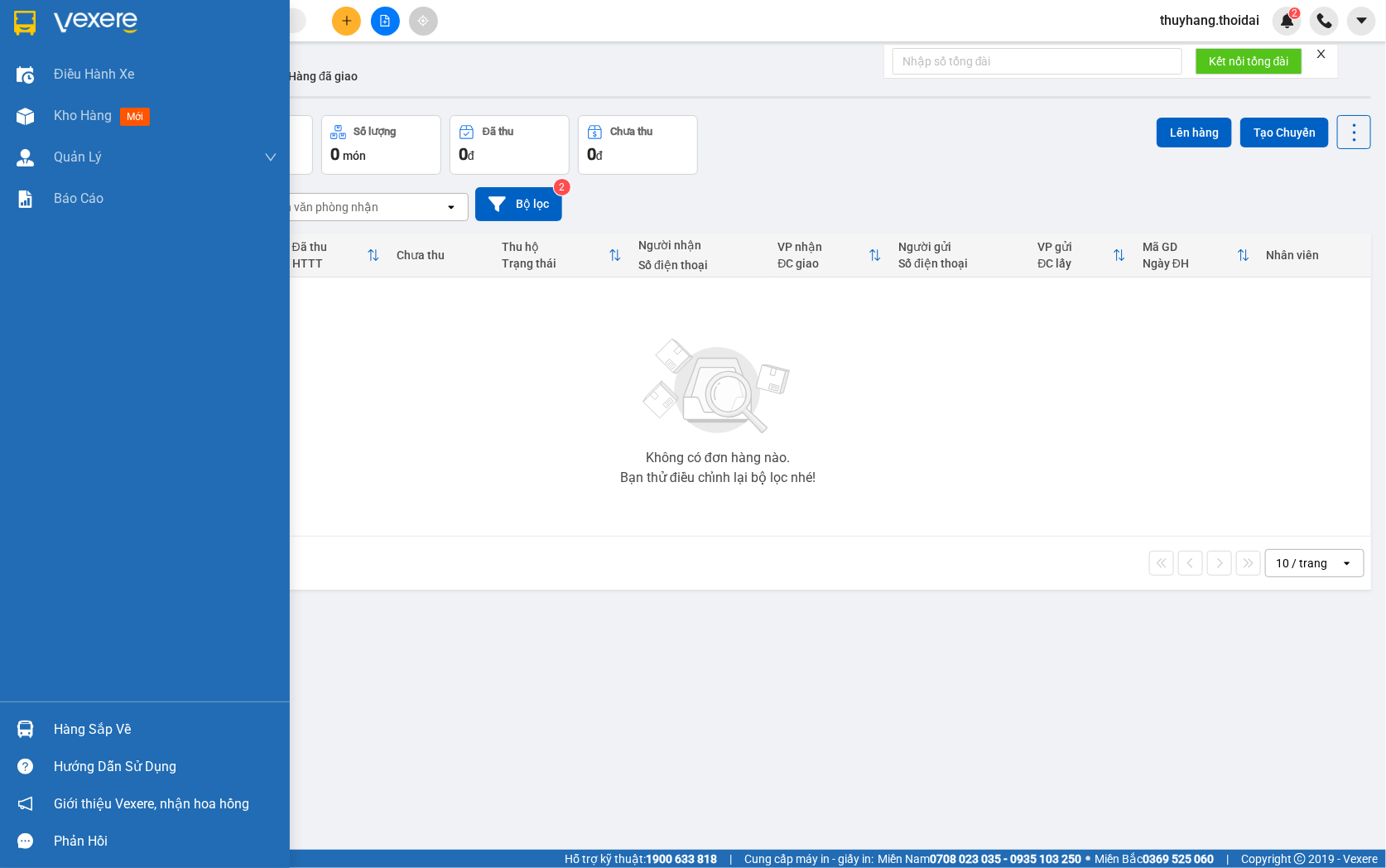
drag, startPoint x: 31, startPoint y: 731, endPoint x: 50, endPoint y: 731, distance: 19.0
click at [32, 731] on img at bounding box center [25, 729] width 18 height 18
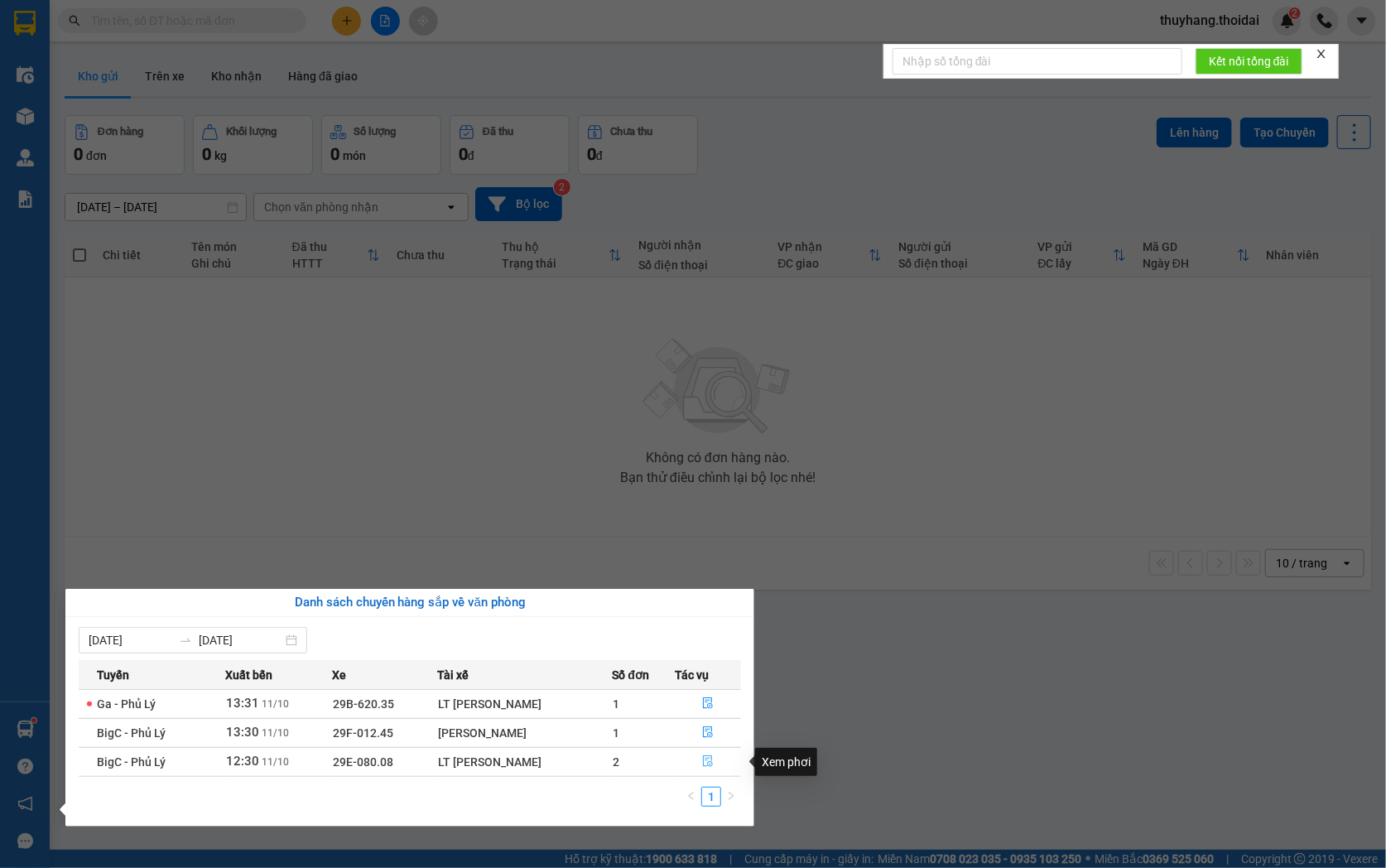
click at [707, 762] on icon "file-done" at bounding box center [707, 760] width 11 height 11
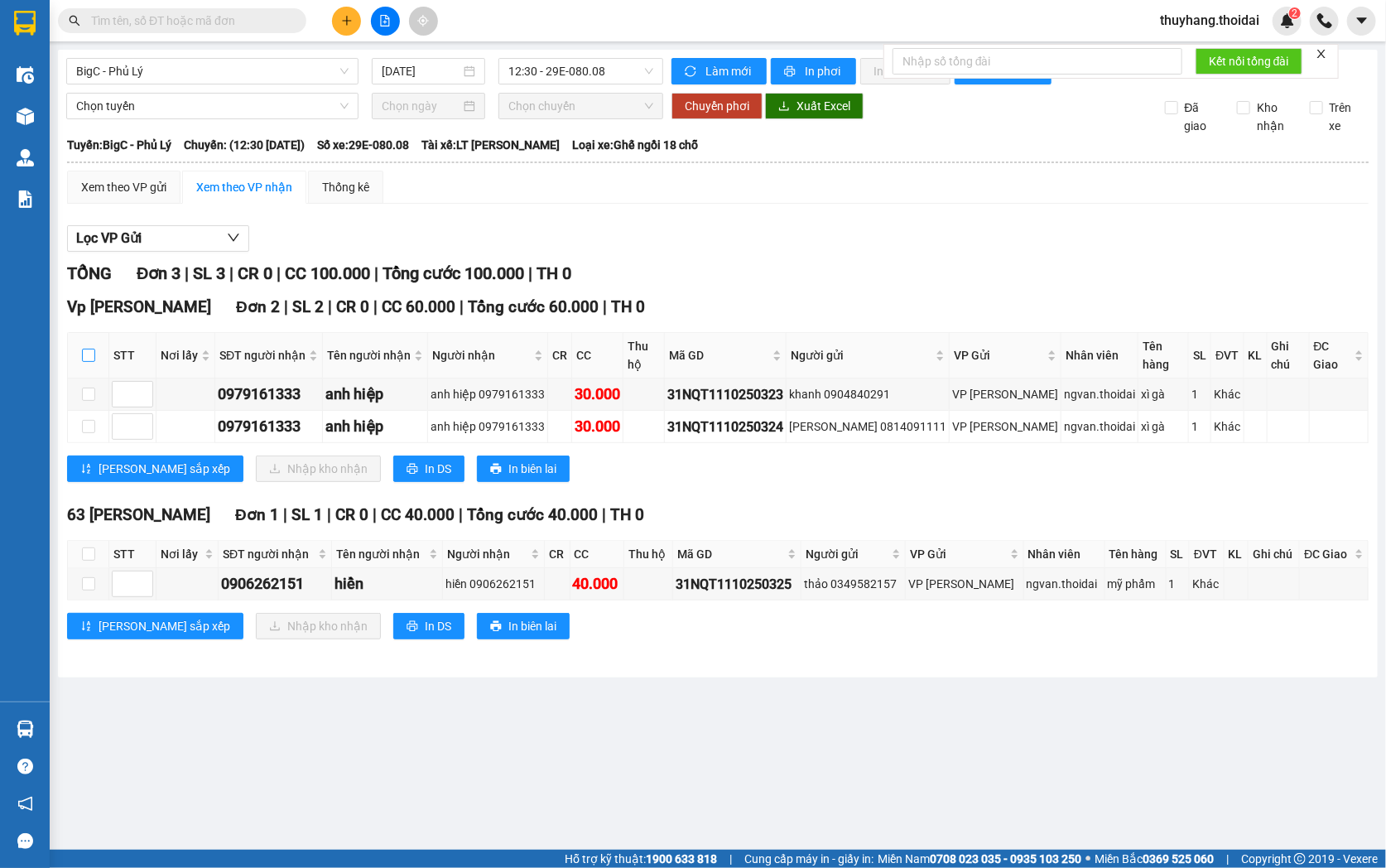
click at [87, 360] on input "checkbox" at bounding box center [88, 355] width 13 height 13
checkbox input "true"
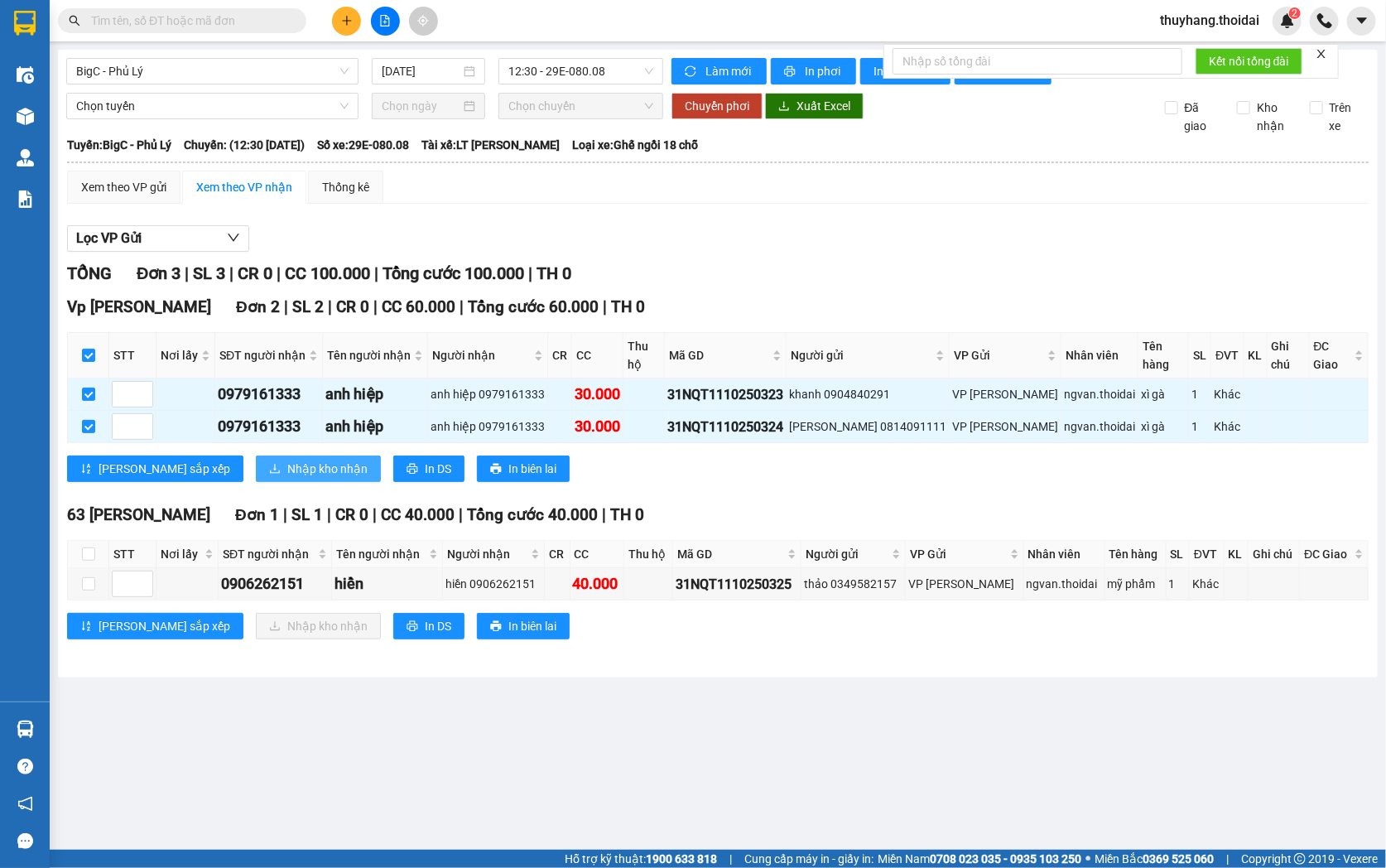
click at [287, 460] on span "Nhập kho nhận" at bounding box center [327, 469] width 81 height 19
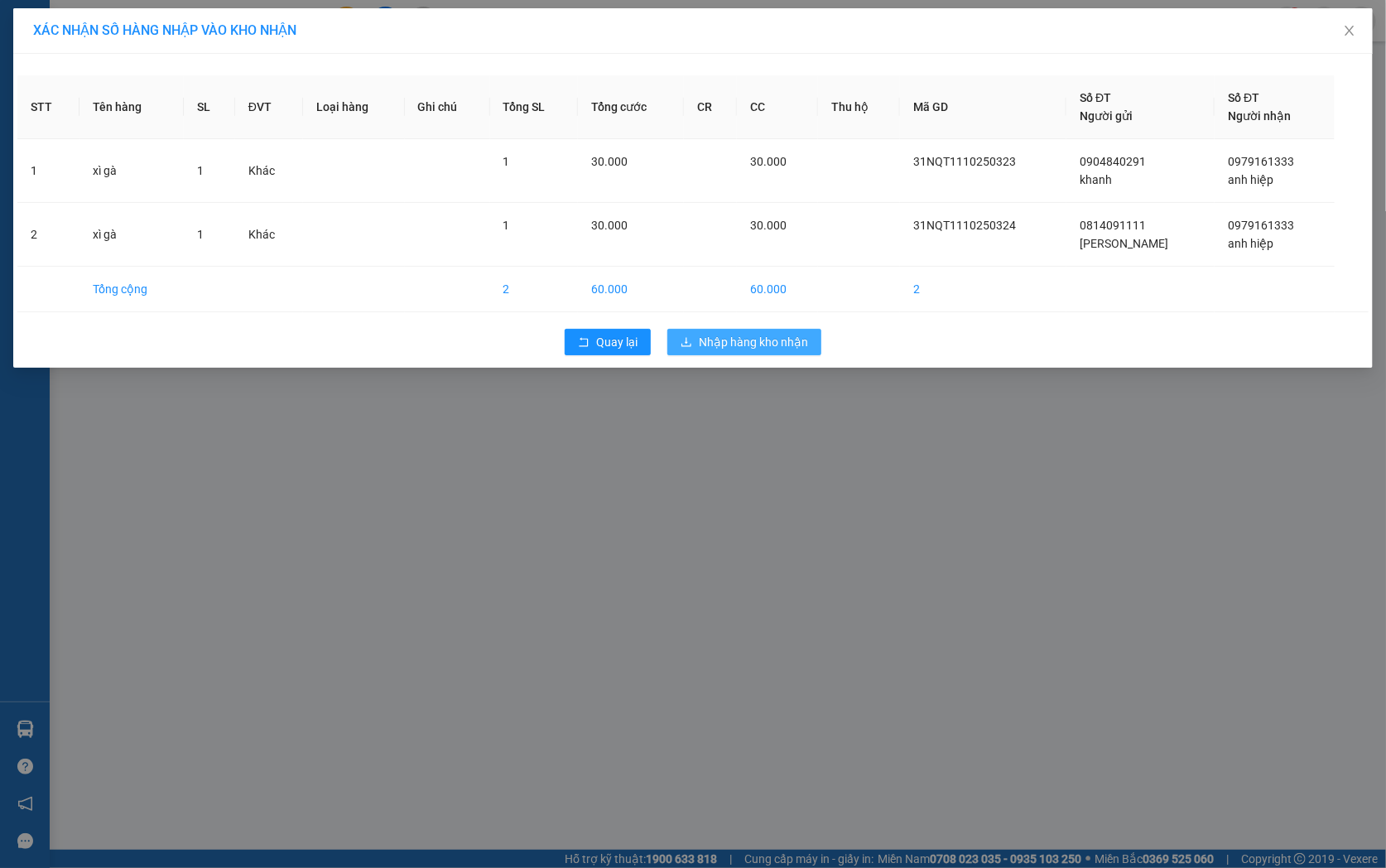
click at [797, 341] on span "Nhập hàng kho nhận" at bounding box center [754, 343] width 110 height 19
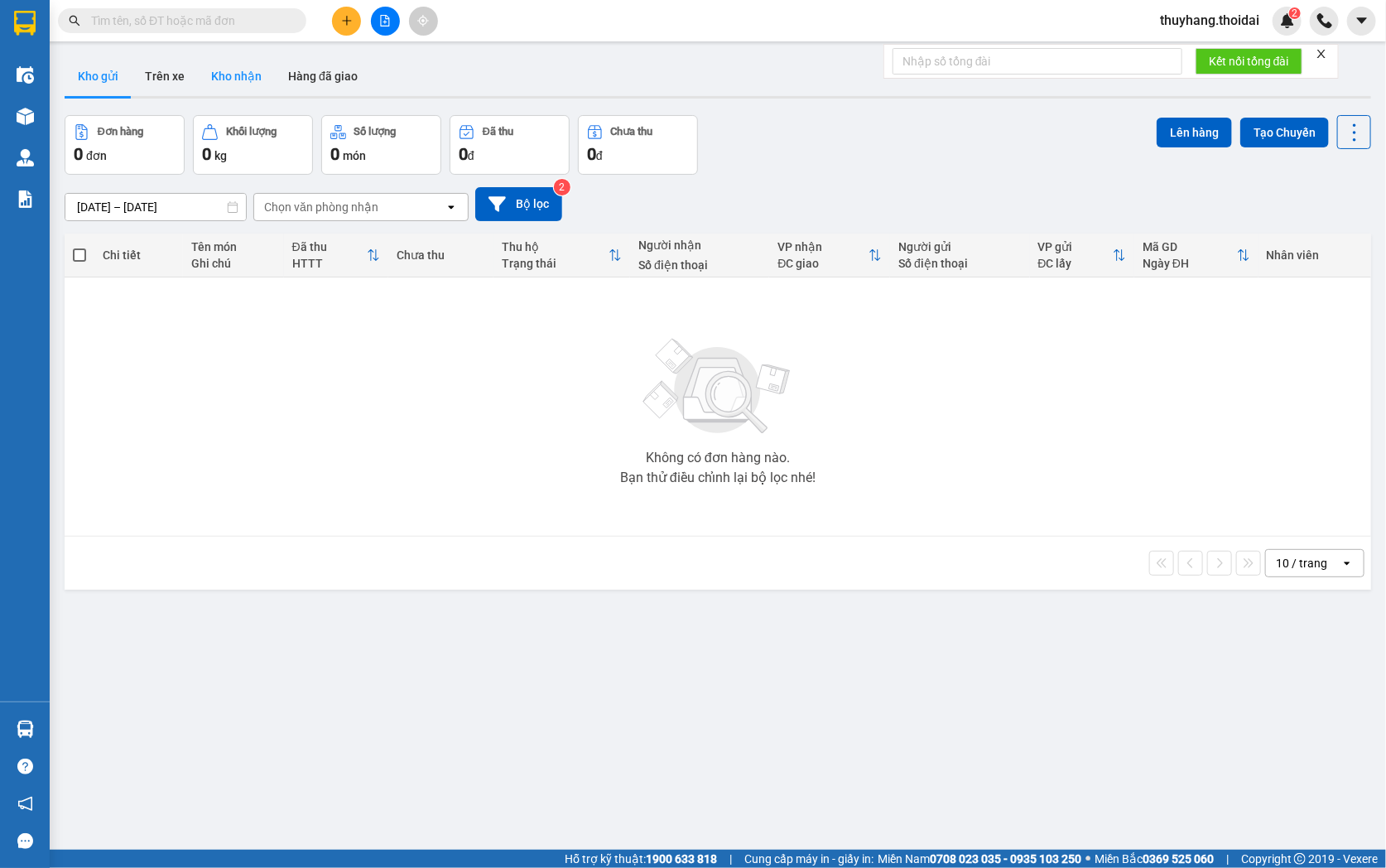
click at [235, 67] on button "Kho nhận" at bounding box center [236, 76] width 77 height 40
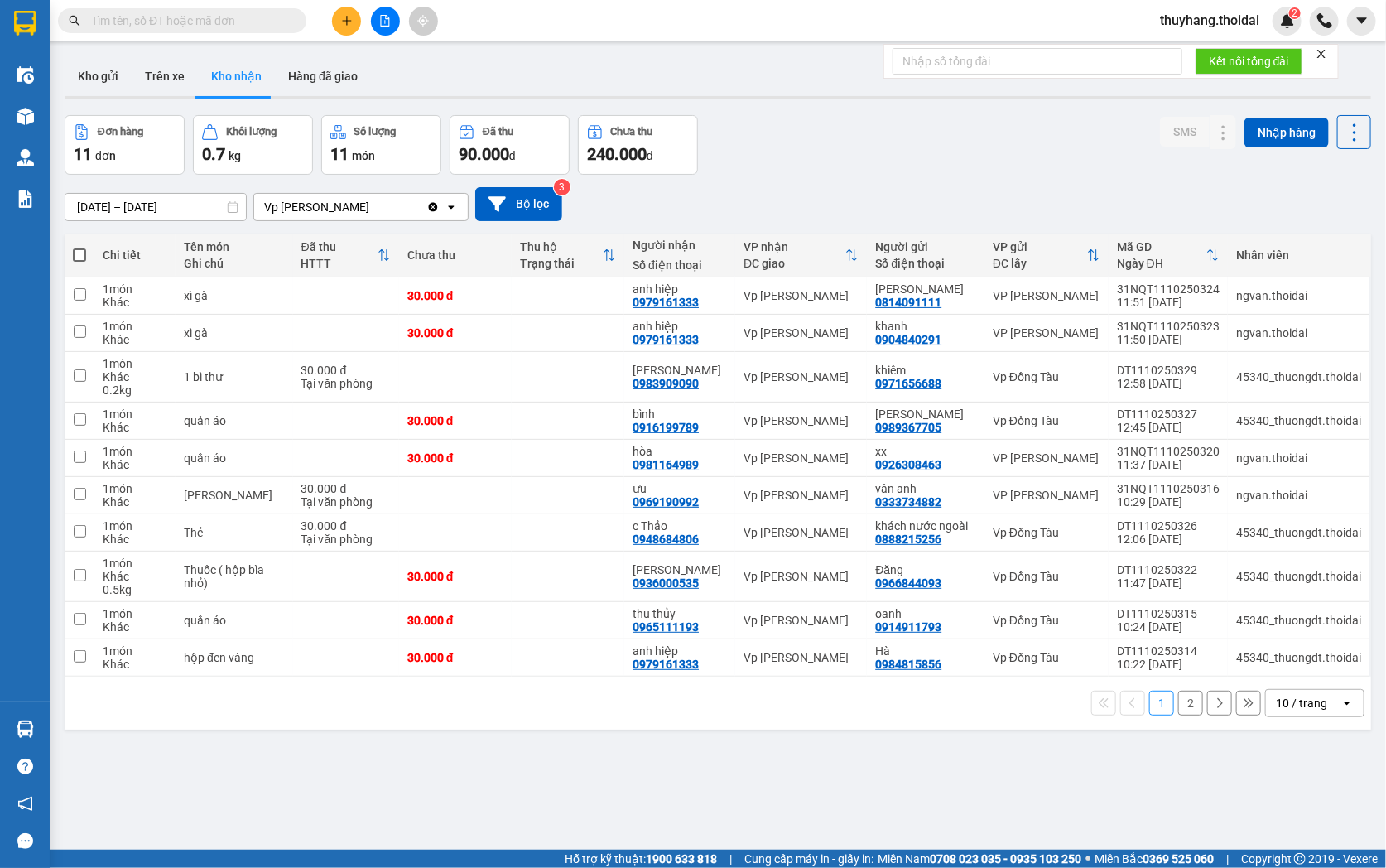
click at [1181, 704] on button "2" at bounding box center [1190, 703] width 25 height 25
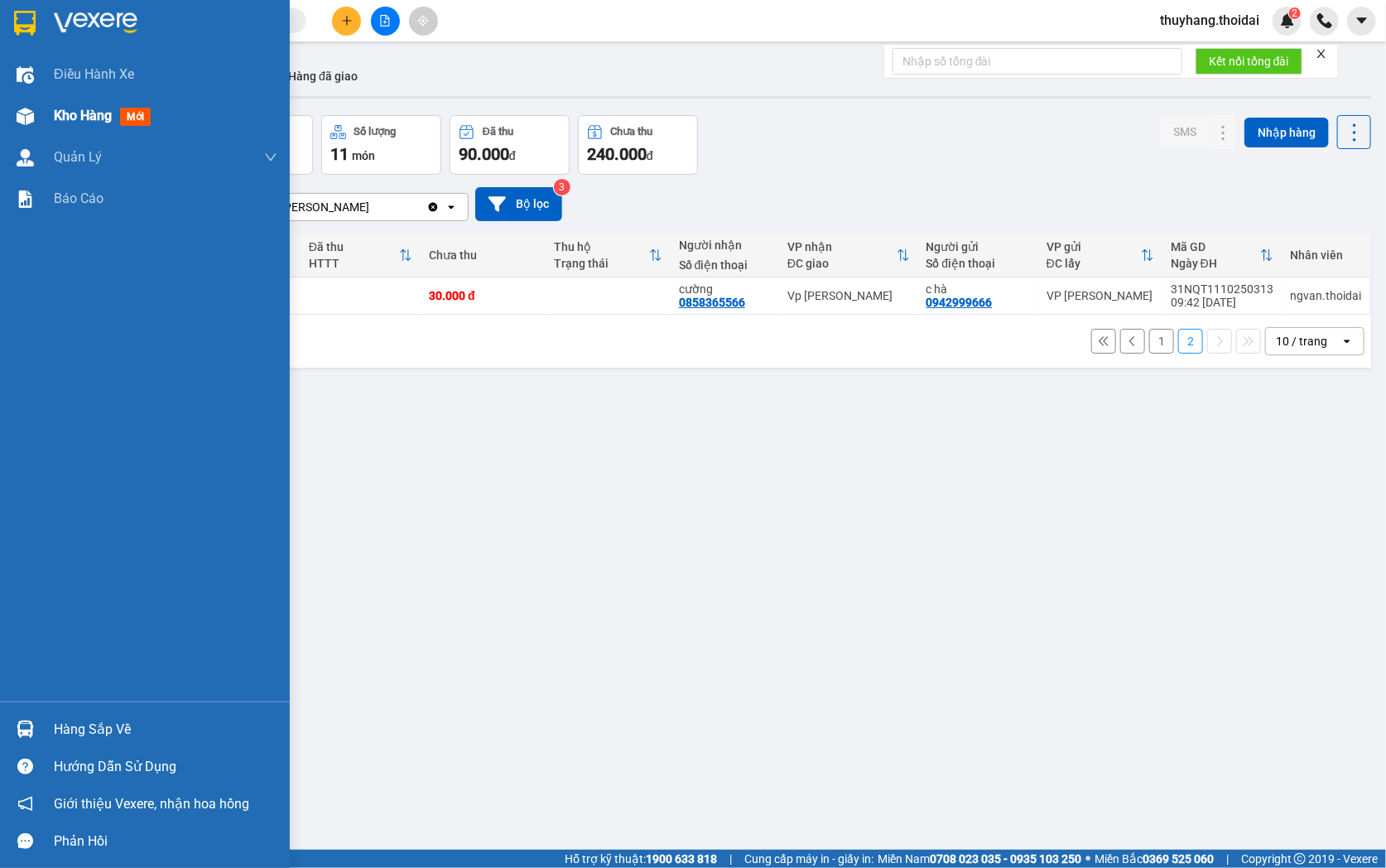
click at [34, 109] on div at bounding box center [25, 116] width 29 height 29
click at [79, 117] on span "Kho hàng" at bounding box center [83, 115] width 58 height 16
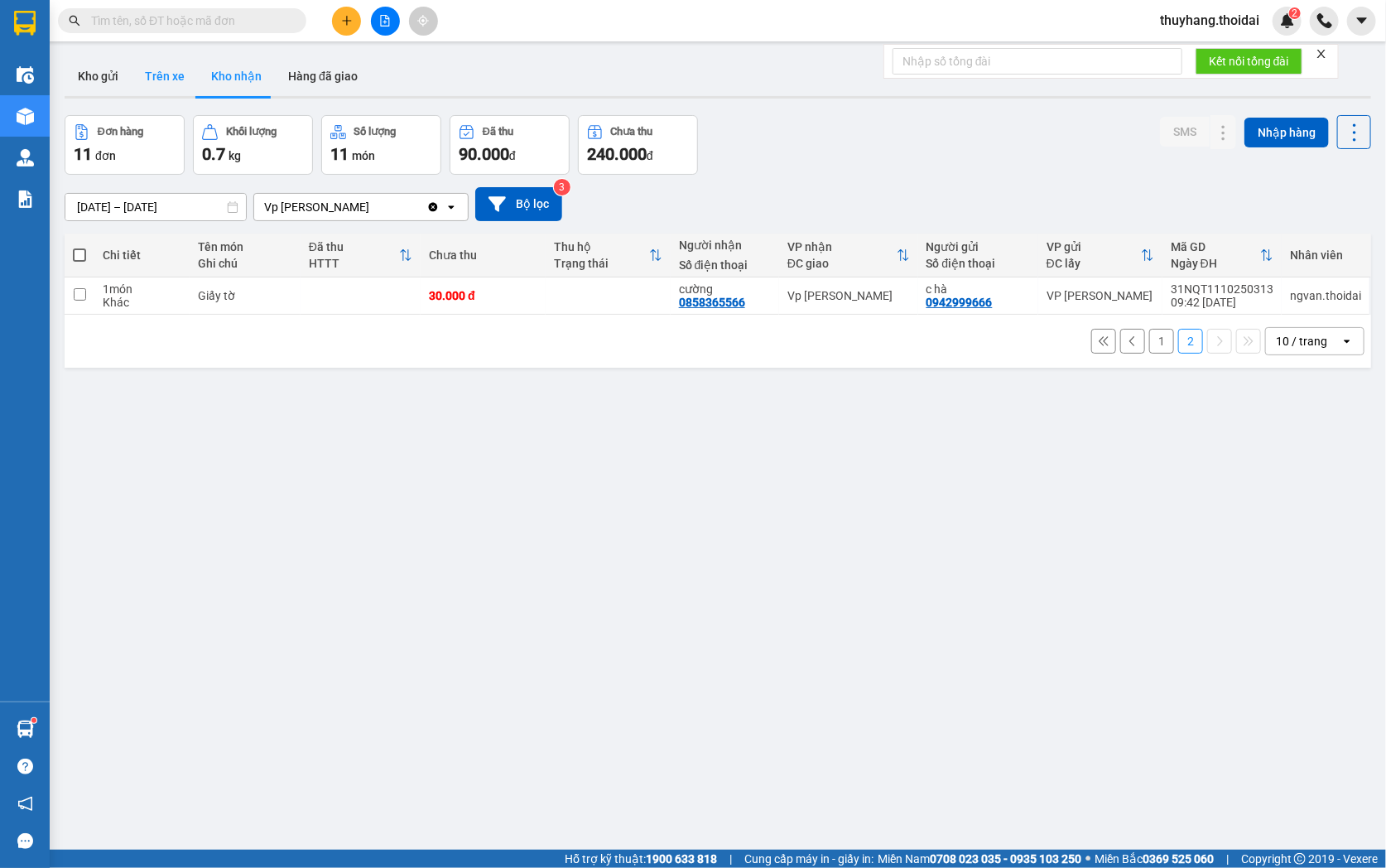
drag, startPoint x: 111, startPoint y: 70, endPoint x: 176, endPoint y: 91, distance: 68.3
click at [111, 71] on button "Kho gửi" at bounding box center [98, 76] width 67 height 40
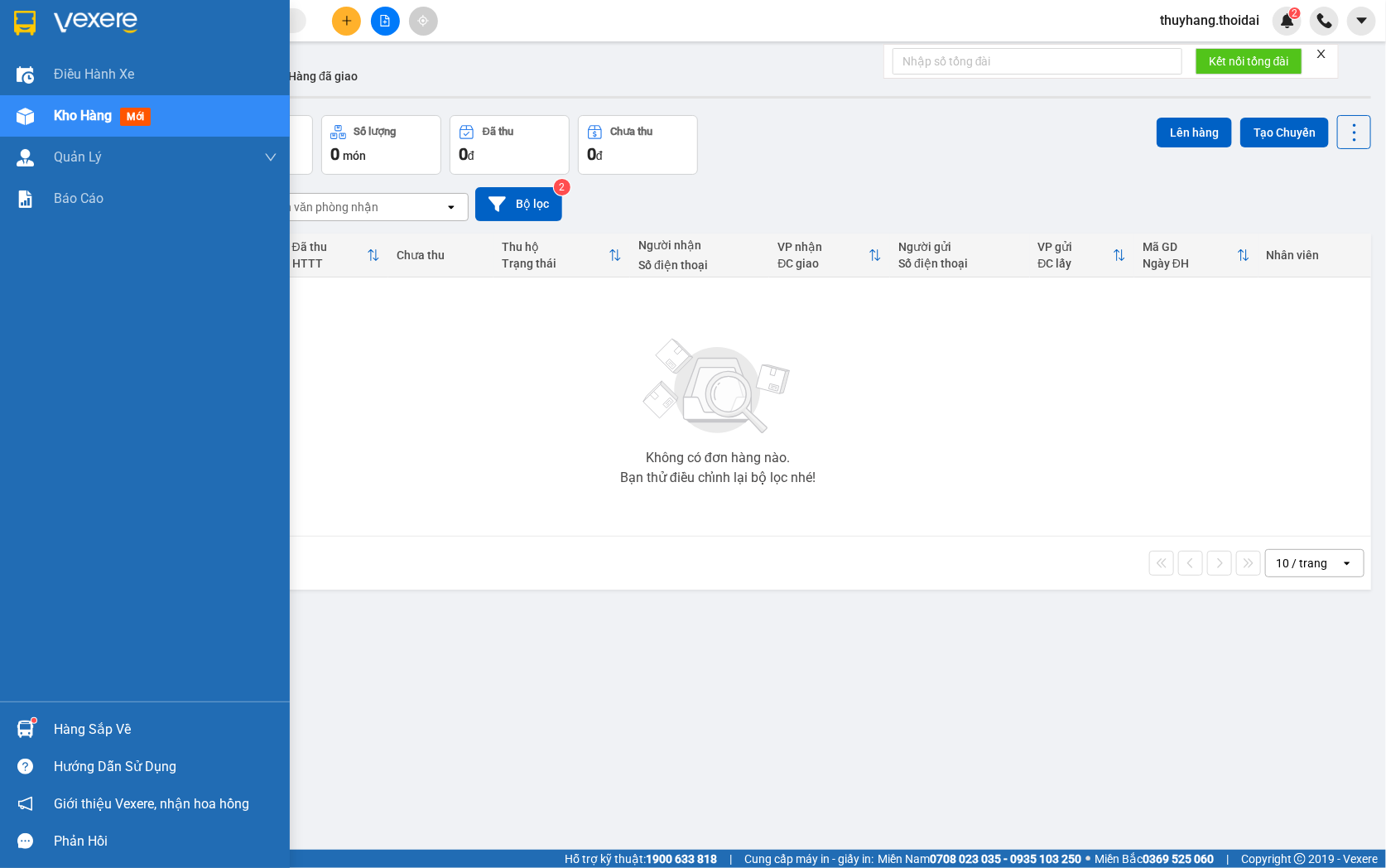
drag, startPoint x: 46, startPoint y: 727, endPoint x: 440, endPoint y: 742, distance: 394.3
click at [51, 726] on div "Hàng sắp về" at bounding box center [145, 729] width 290 height 37
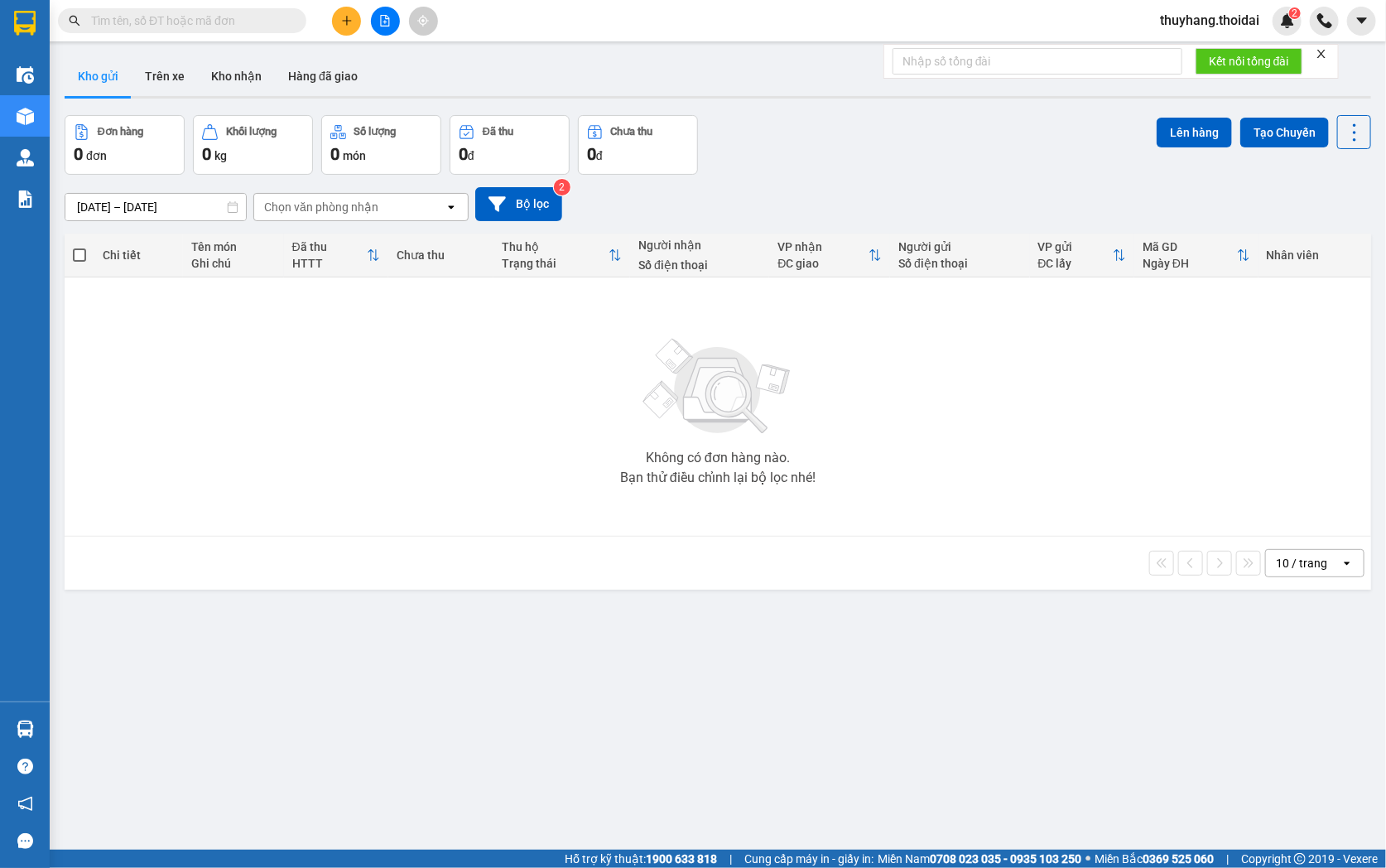
click at [192, 17] on input "text" at bounding box center [188, 20] width 195 height 19
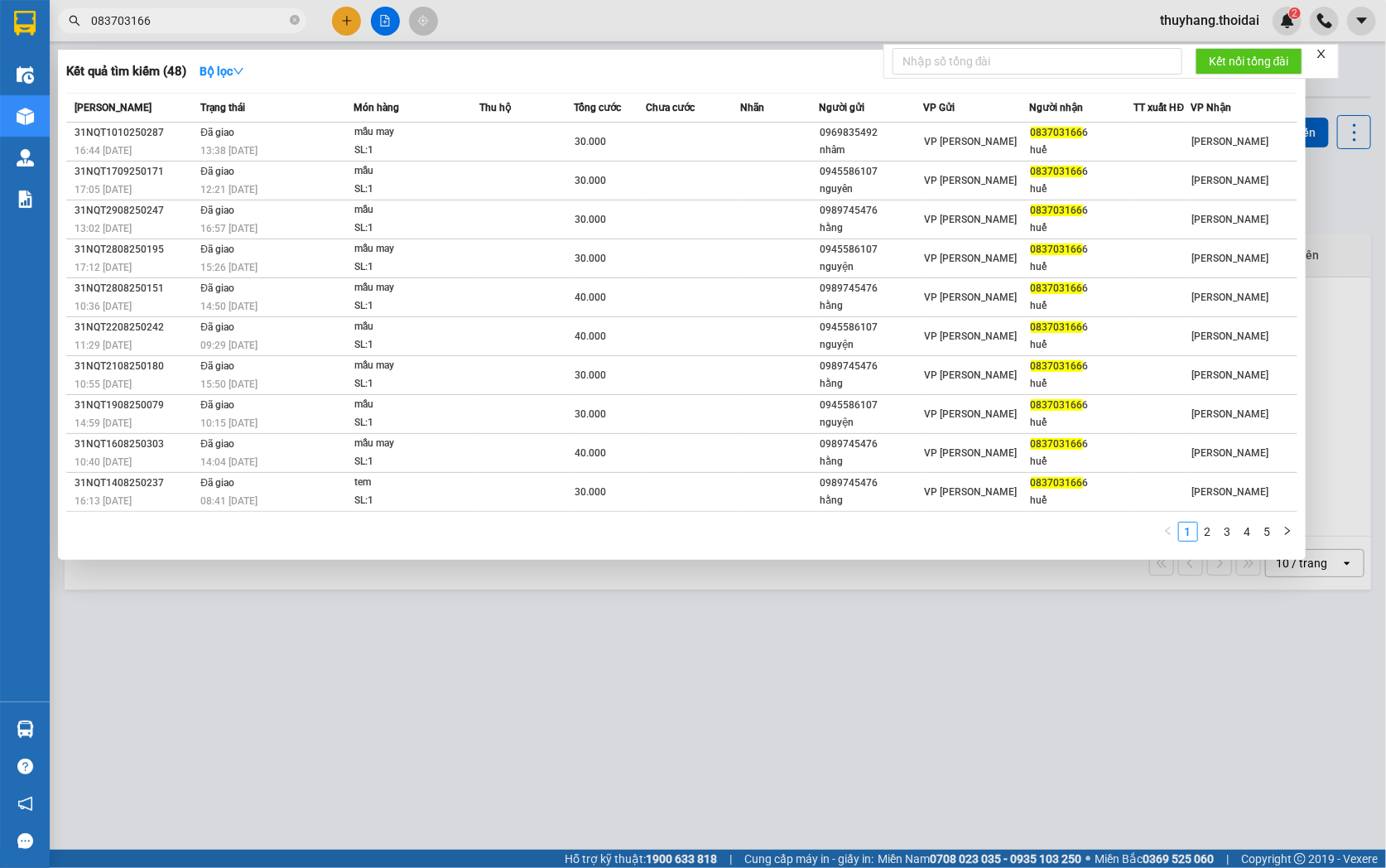
type input "0837031666"
click at [296, 15] on icon "close-circle" at bounding box center [294, 19] width 10 height 10
